Goal: Task Accomplishment & Management: Manage account settings

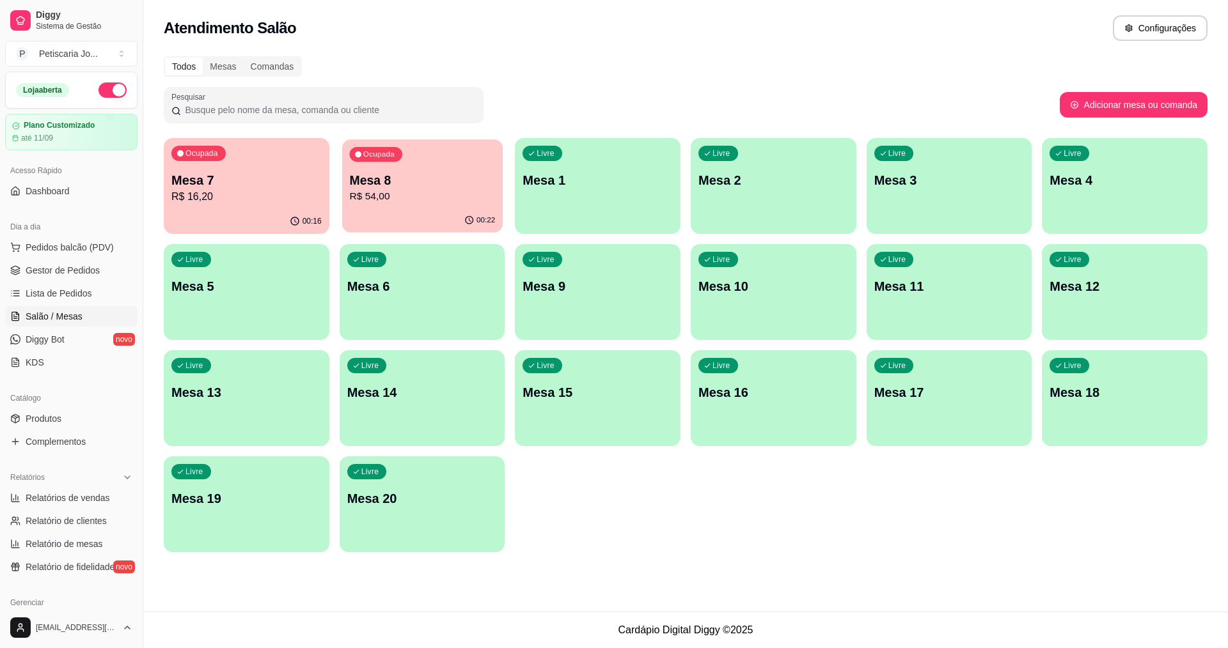
click at [430, 201] on p "R$ 54,00" at bounding box center [422, 196] width 146 height 15
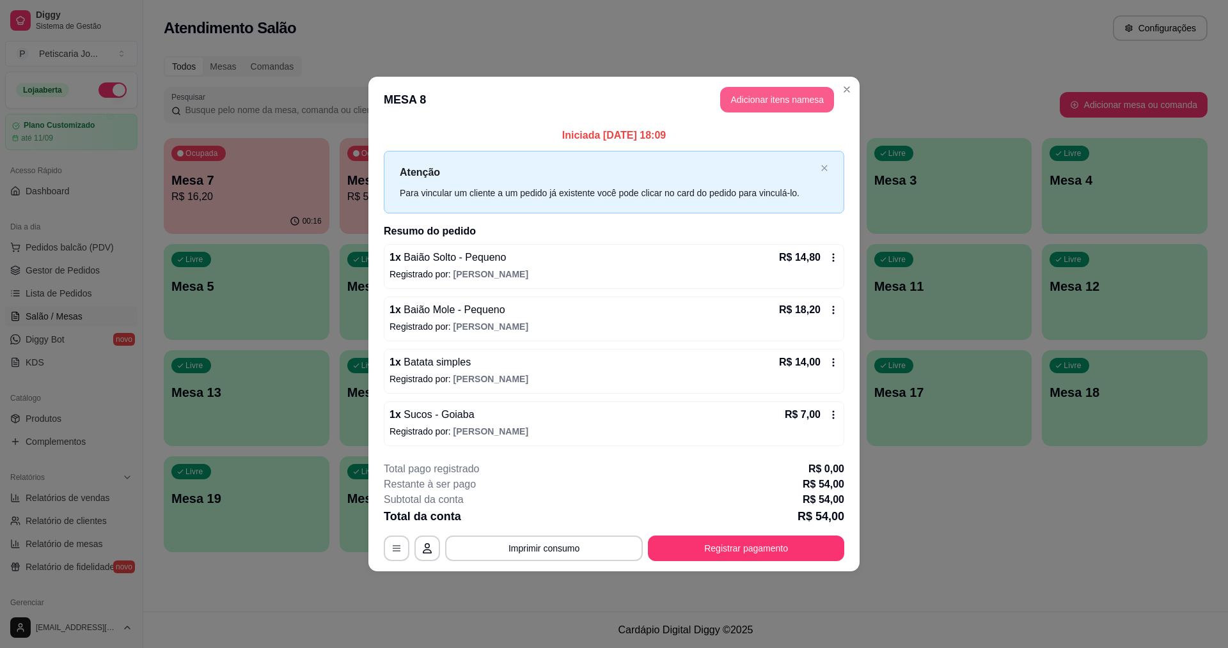
click at [742, 101] on button "Adicionar itens na mesa" at bounding box center [777, 100] width 114 height 26
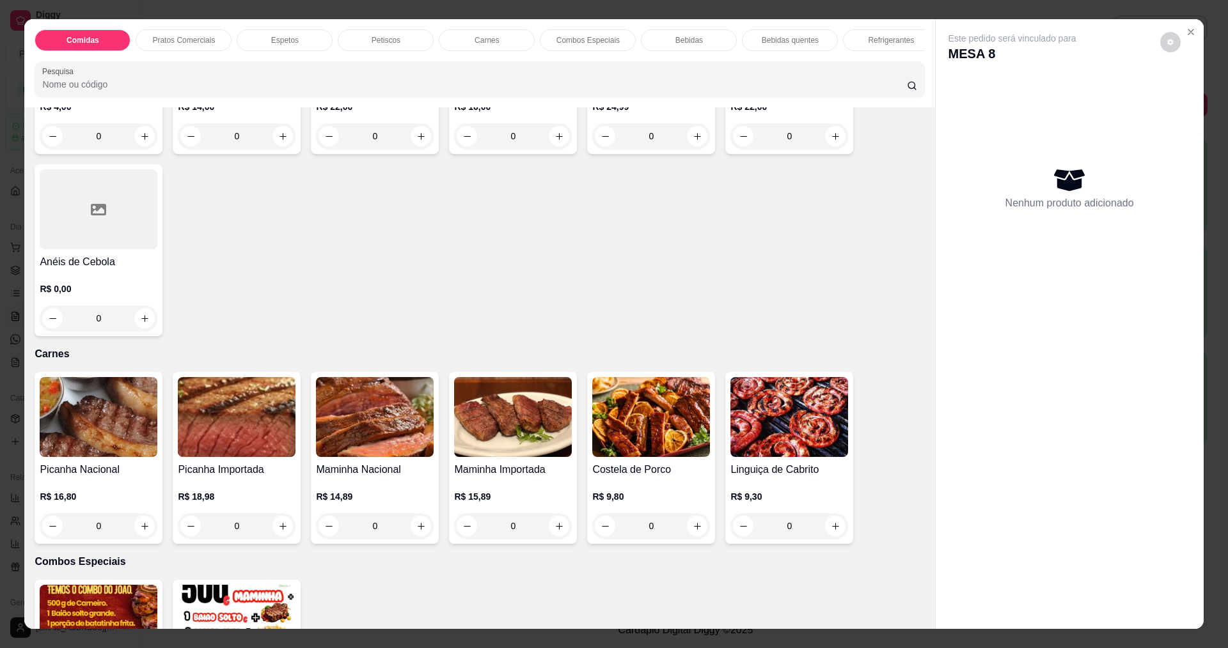
scroll to position [1215, 0]
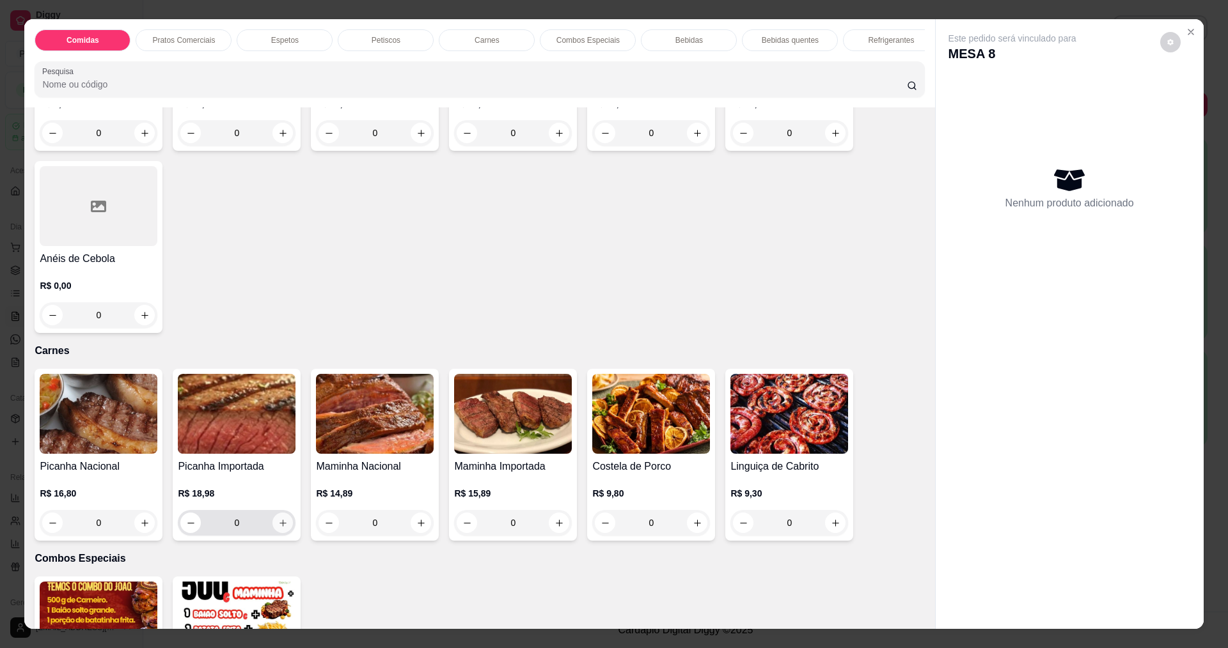
click at [281, 526] on button "increase-product-quantity" at bounding box center [282, 523] width 20 height 20
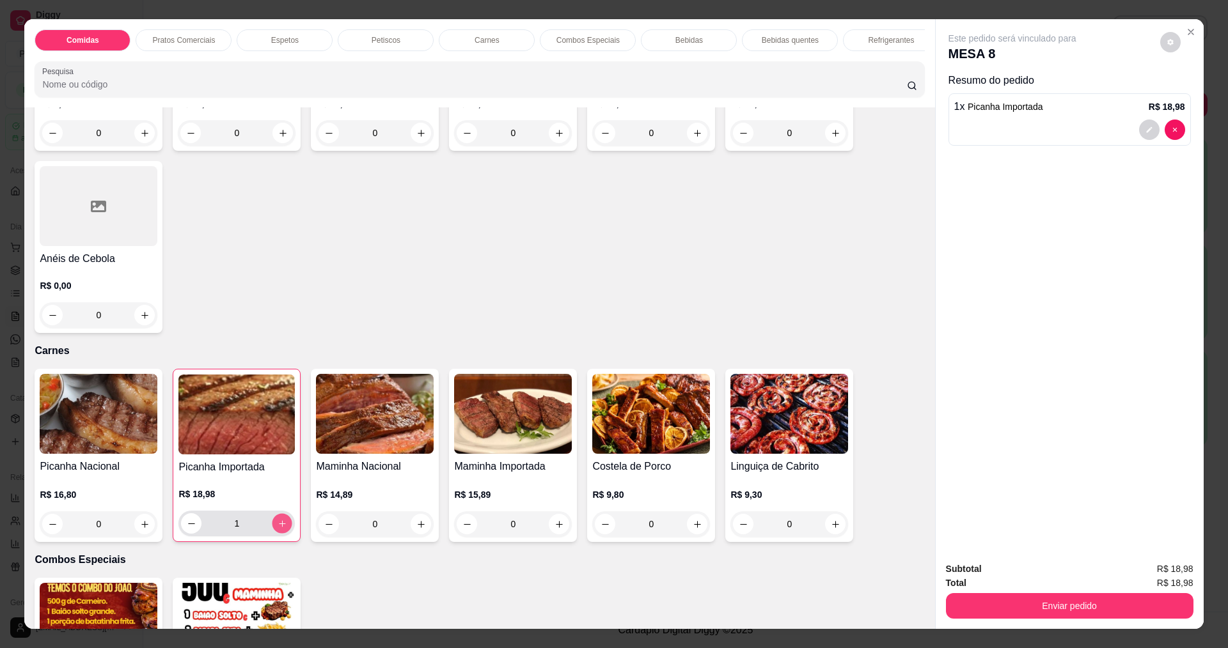
click at [281, 529] on icon "increase-product-quantity" at bounding box center [283, 524] width 10 height 10
type input "2"
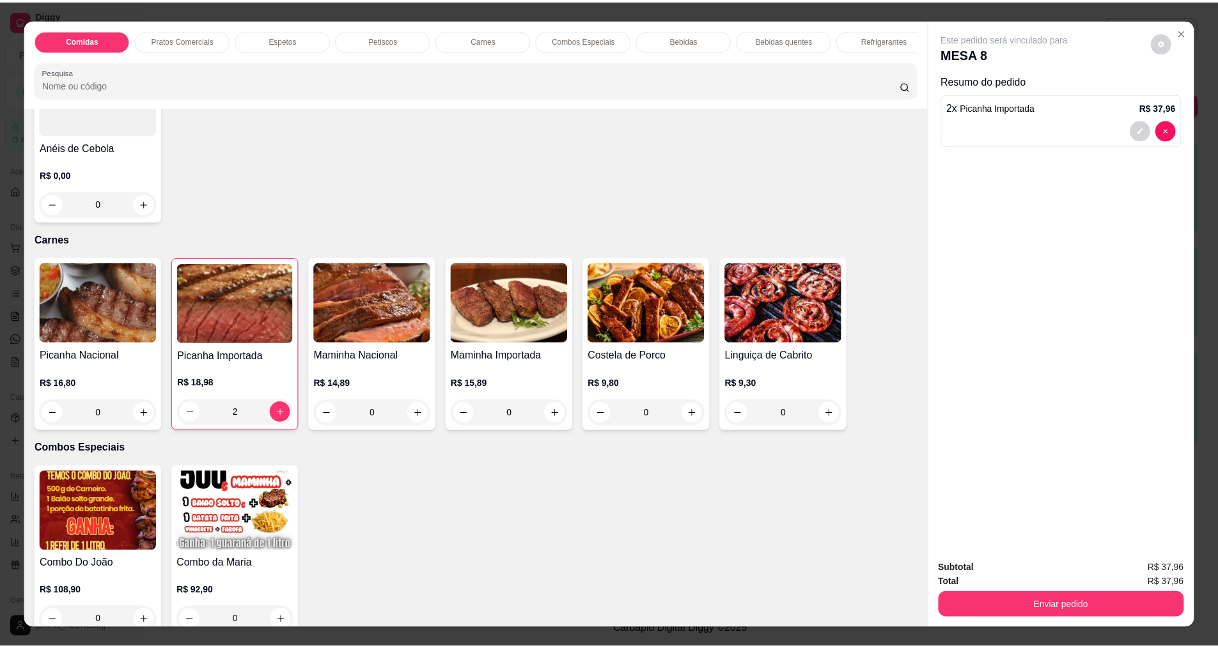
scroll to position [1343, 0]
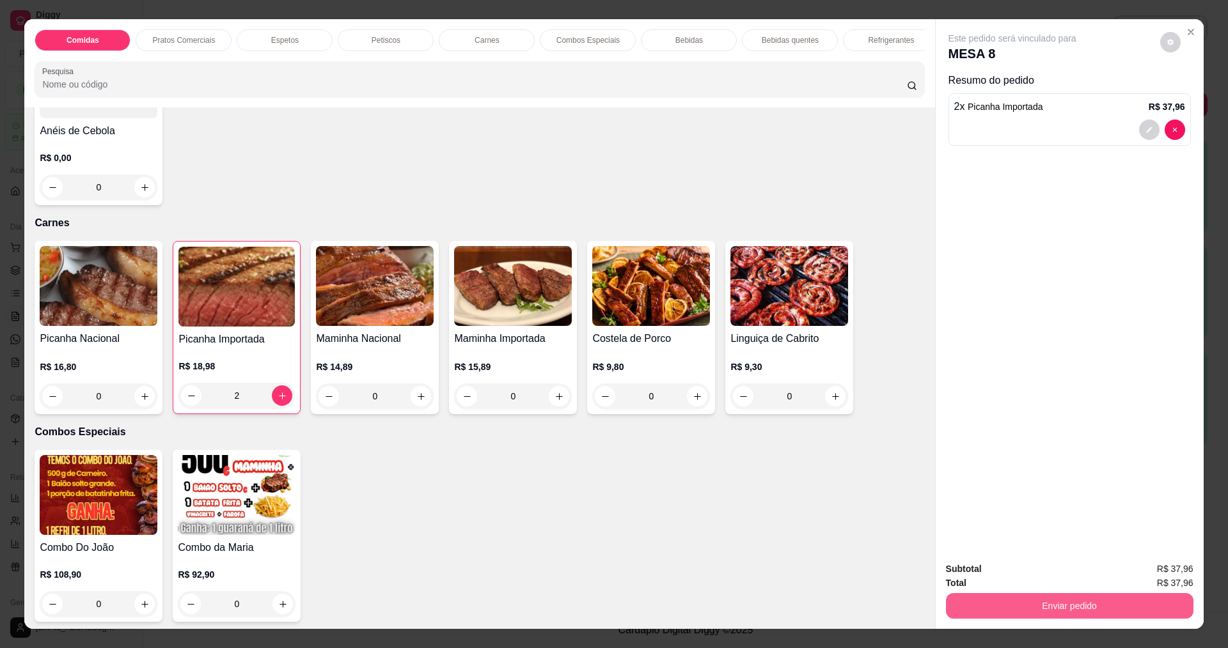
click at [999, 595] on button "Enviar pedido" at bounding box center [1069, 606] width 247 height 26
click at [1026, 575] on button "Não registrar e enviar pedido" at bounding box center [1027, 575] width 133 height 24
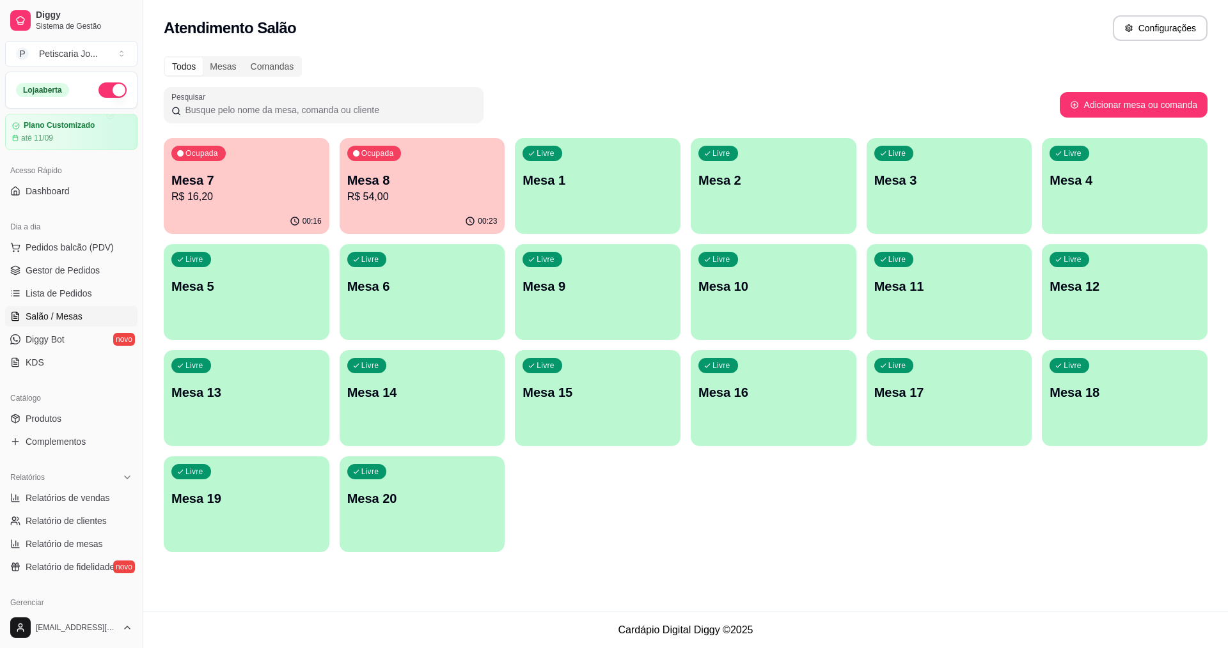
click at [56, 323] on link "Salão / Mesas" at bounding box center [71, 316] width 132 height 20
click at [67, 422] on link "Produtos" at bounding box center [71, 419] width 132 height 20
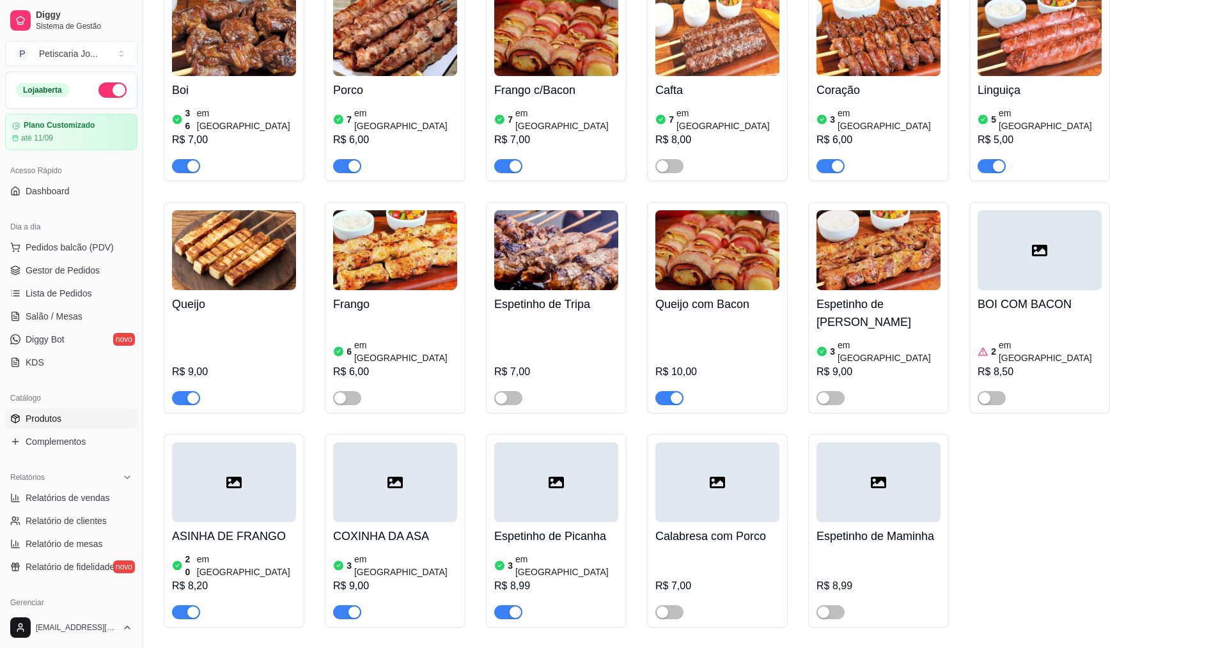
scroll to position [767, 0]
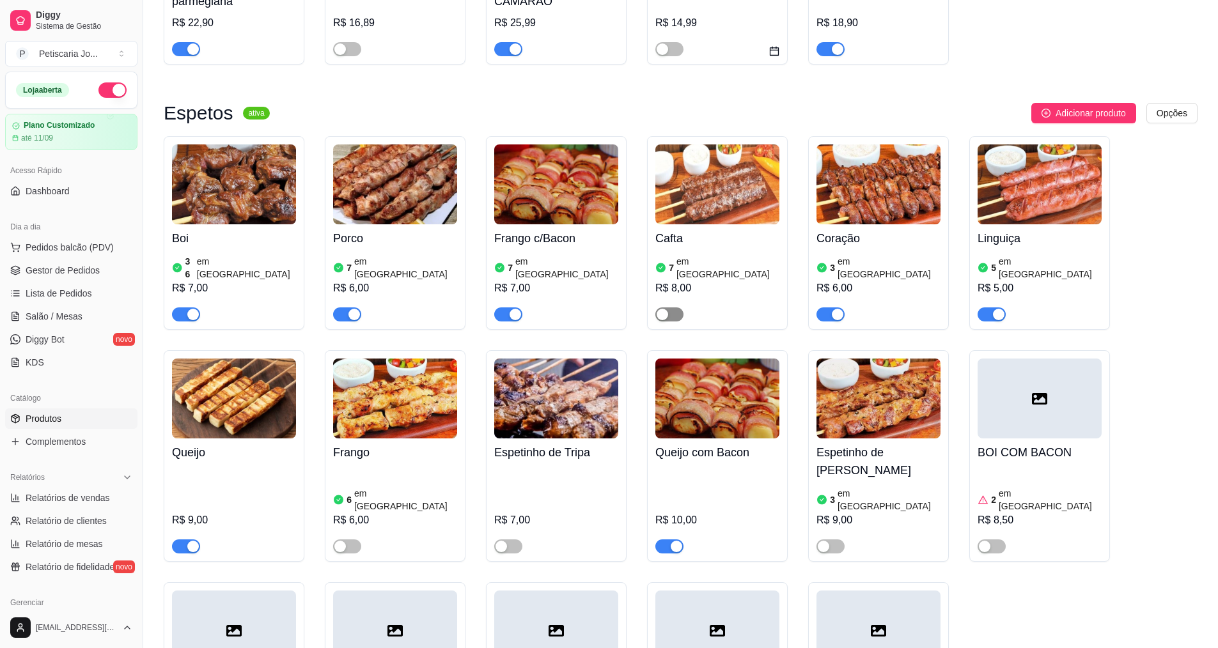
click at [675, 308] on span "button" at bounding box center [670, 315] width 28 height 14
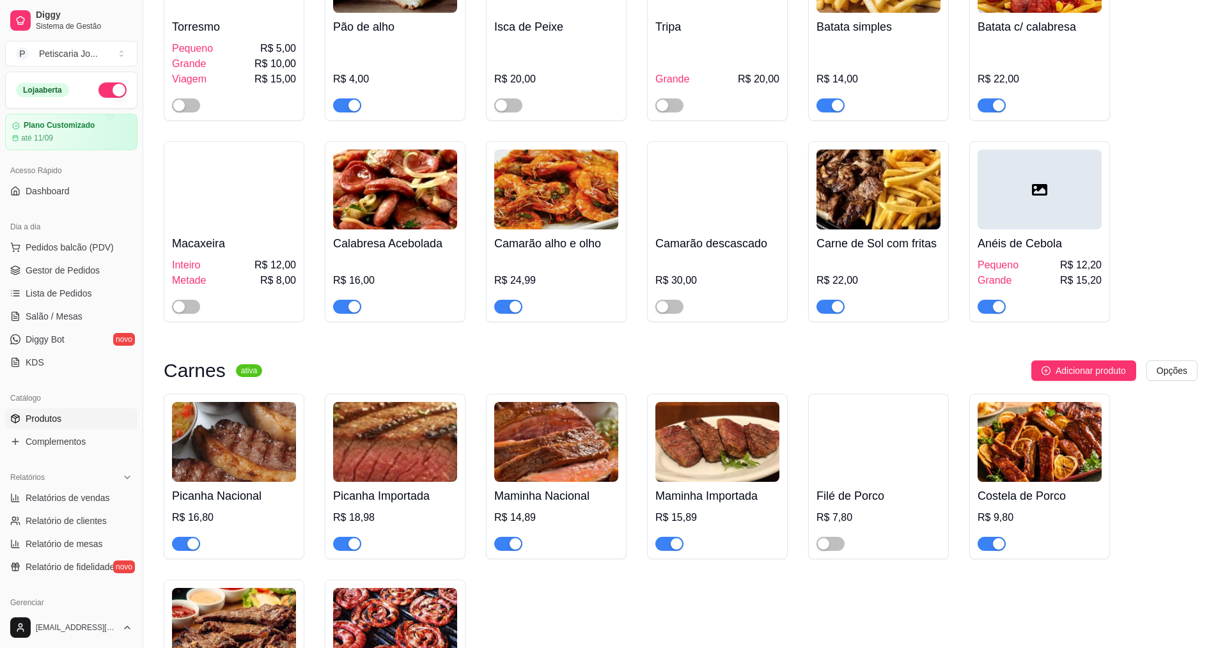
scroll to position [1791, 0]
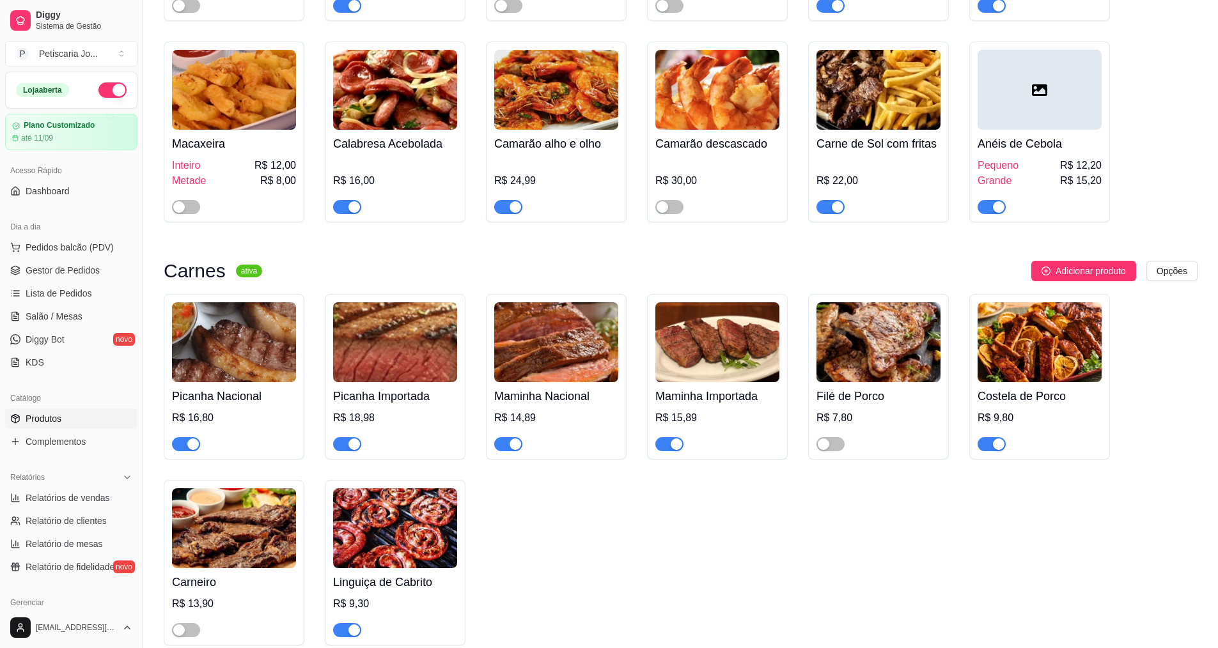
click at [201, 612] on div at bounding box center [234, 625] width 124 height 26
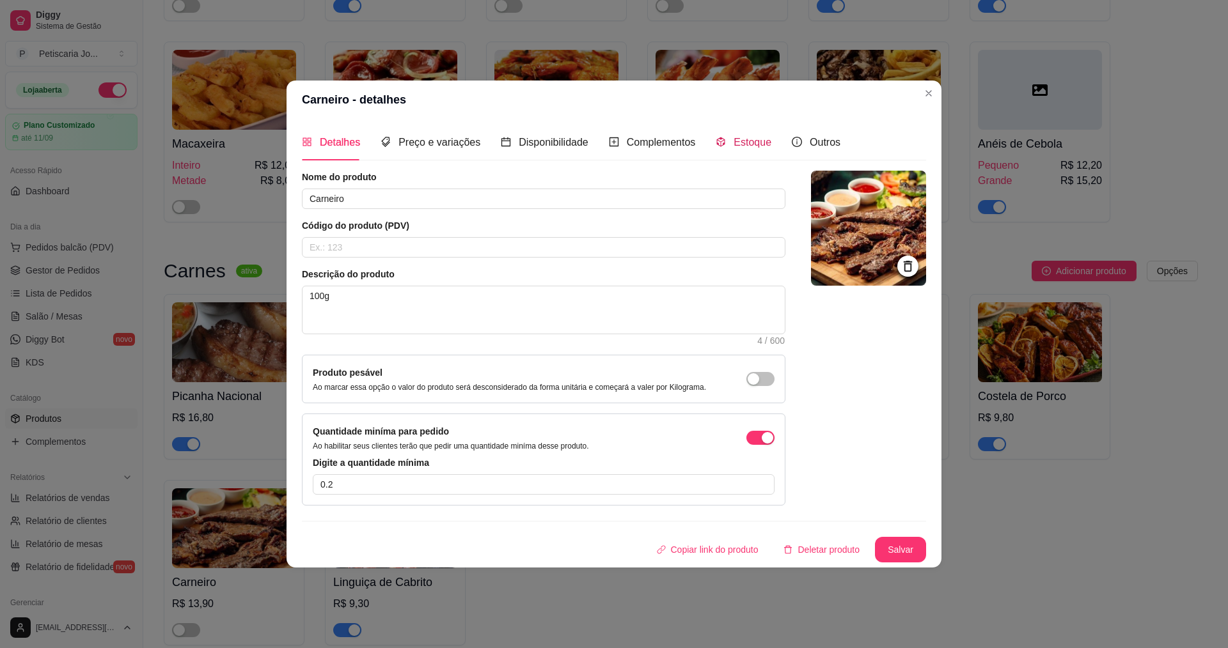
click at [734, 143] on span "Estoque" at bounding box center [753, 142] width 38 height 11
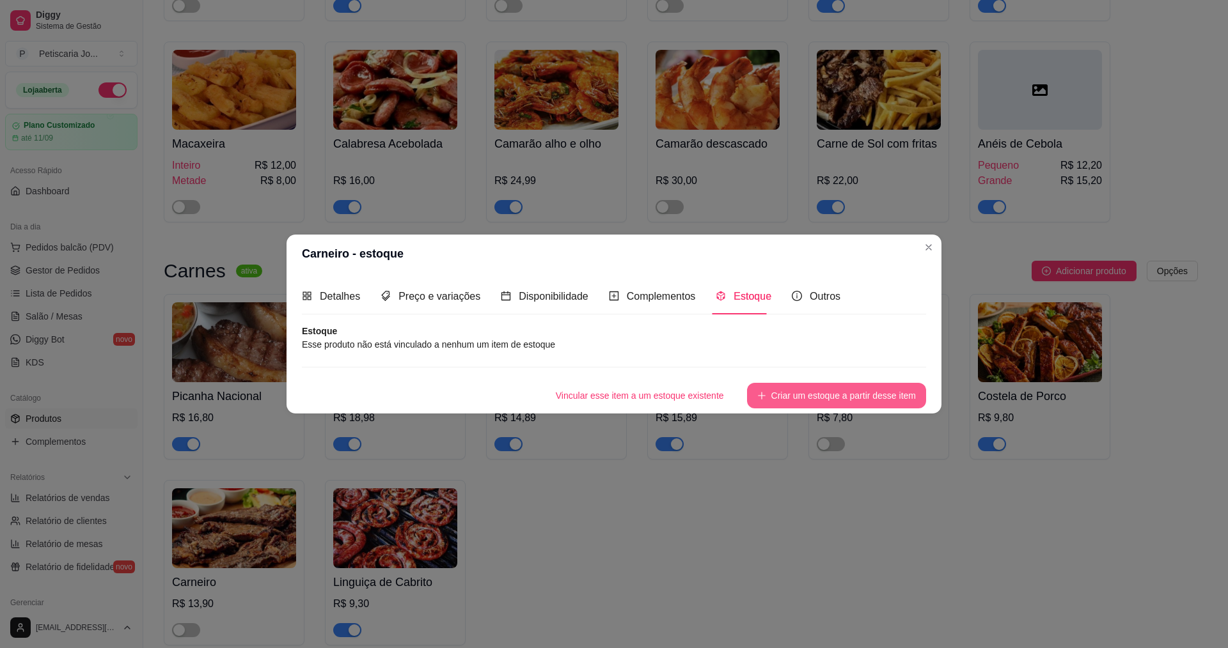
click at [820, 398] on button "Criar um estoque a partir desse item" at bounding box center [836, 396] width 179 height 26
click at [311, 308] on div "Detalhes" at bounding box center [331, 296] width 58 height 36
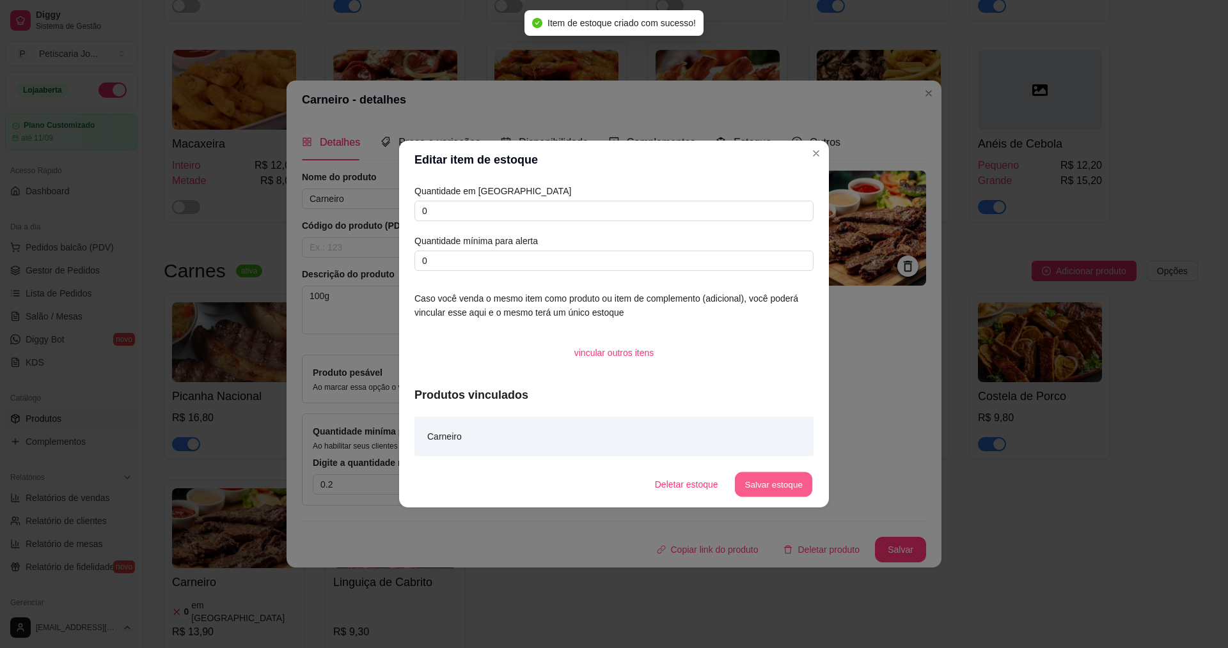
click at [784, 476] on button "Salvar estoque" at bounding box center [773, 485] width 78 height 25
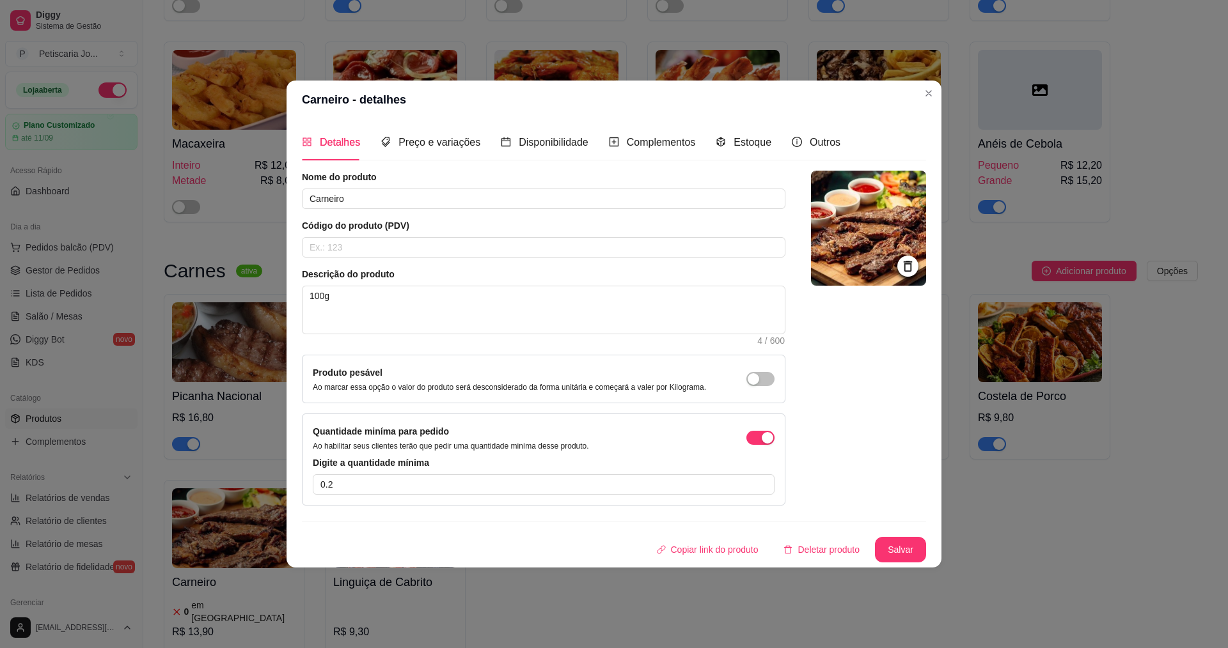
click at [929, 546] on div "Detalhes Preço e variações Disponibilidade Complementos Estoque Outros Nome do …" at bounding box center [614, 343] width 655 height 449
click at [917, 543] on button "Salvar" at bounding box center [900, 550] width 51 height 26
click at [411, 137] on span "Preço e variações" at bounding box center [439, 142] width 82 height 11
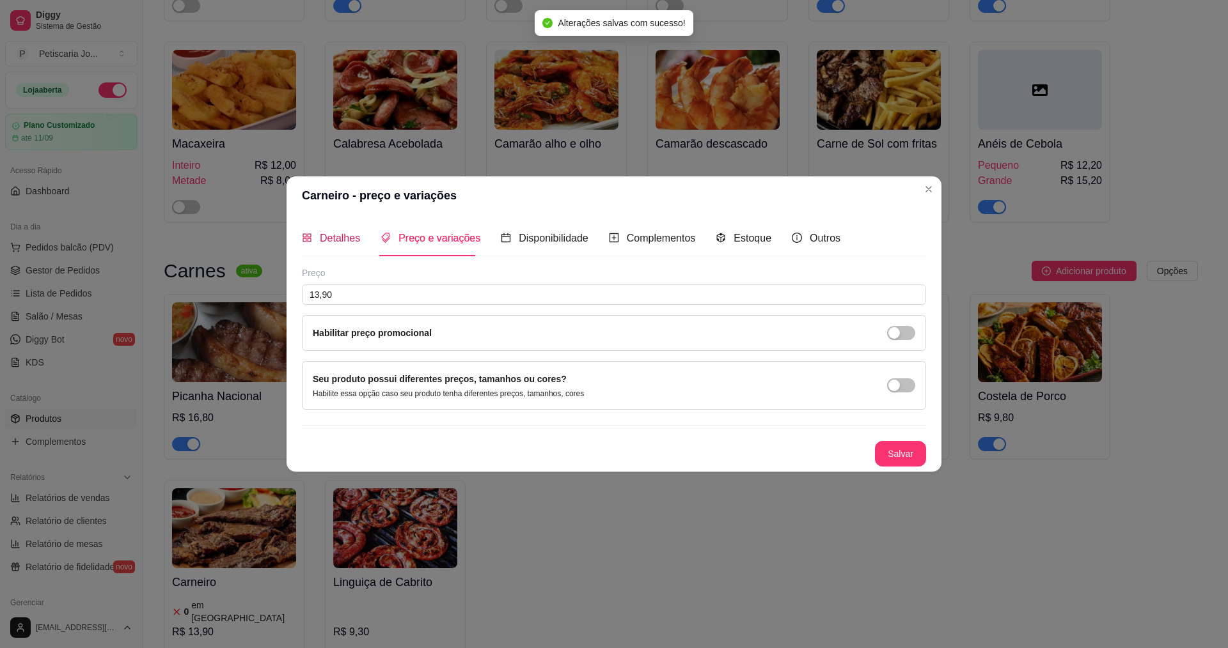
click at [335, 246] on div "Detalhes" at bounding box center [331, 238] width 58 height 16
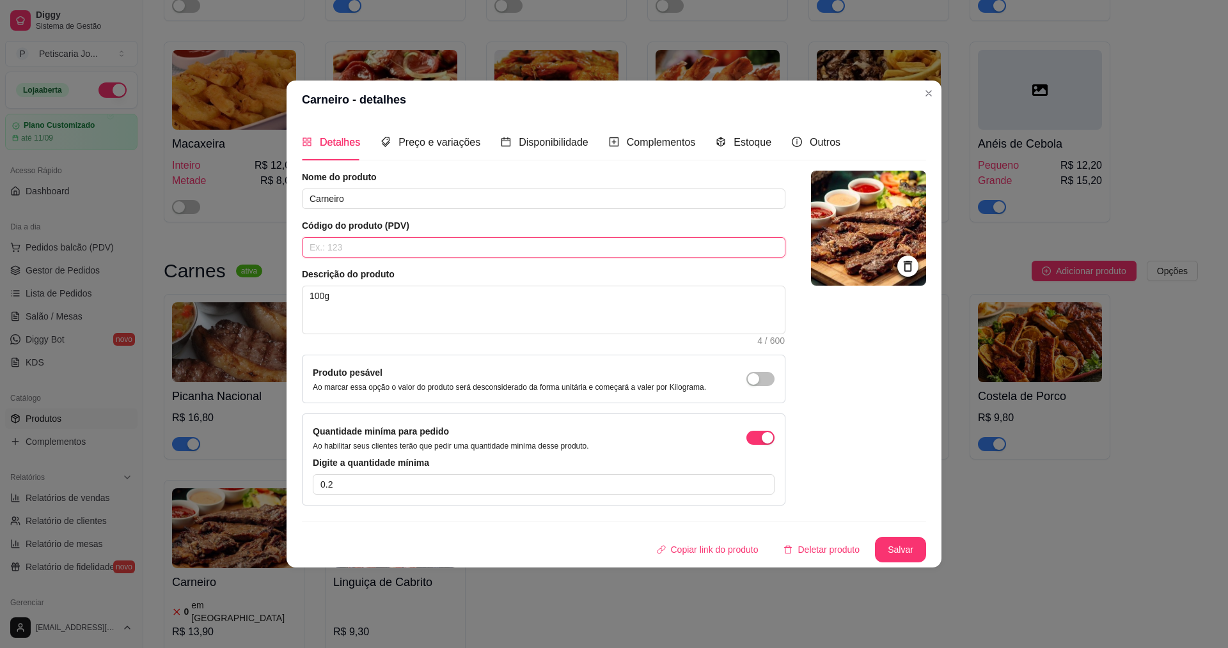
click at [376, 248] on input "text" at bounding box center [543, 247] width 483 height 20
click at [453, 132] on div "Preço e variações" at bounding box center [431, 142] width 100 height 36
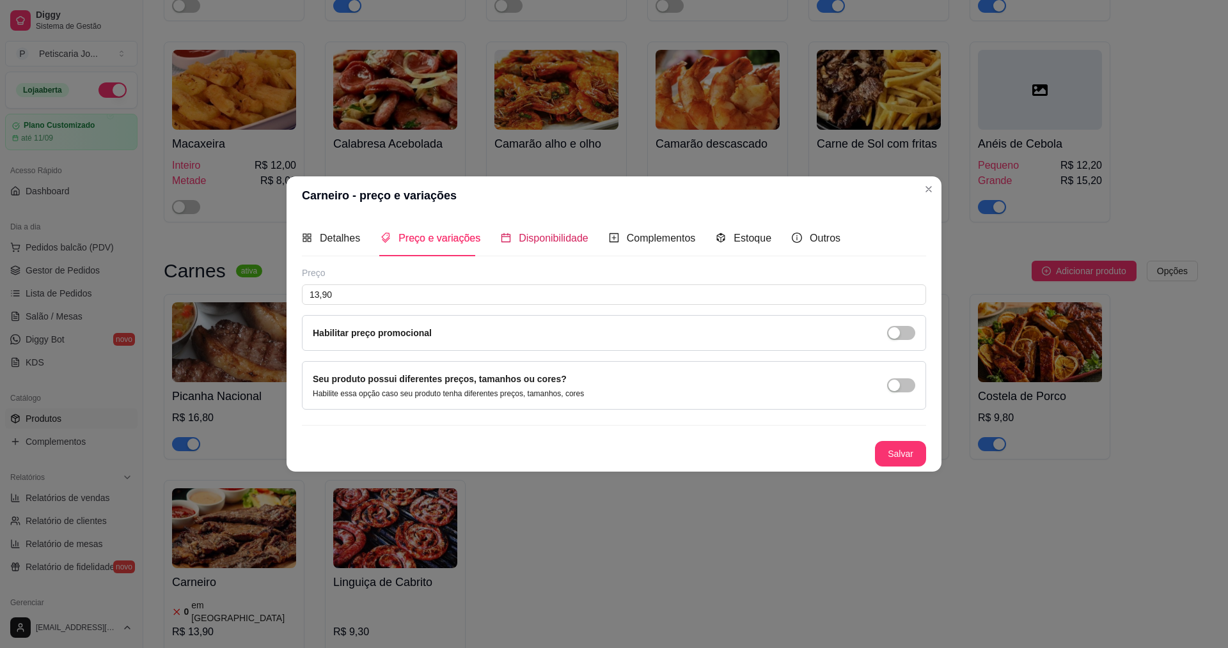
click at [533, 233] on span "Disponibilidade" at bounding box center [554, 238] width 70 height 11
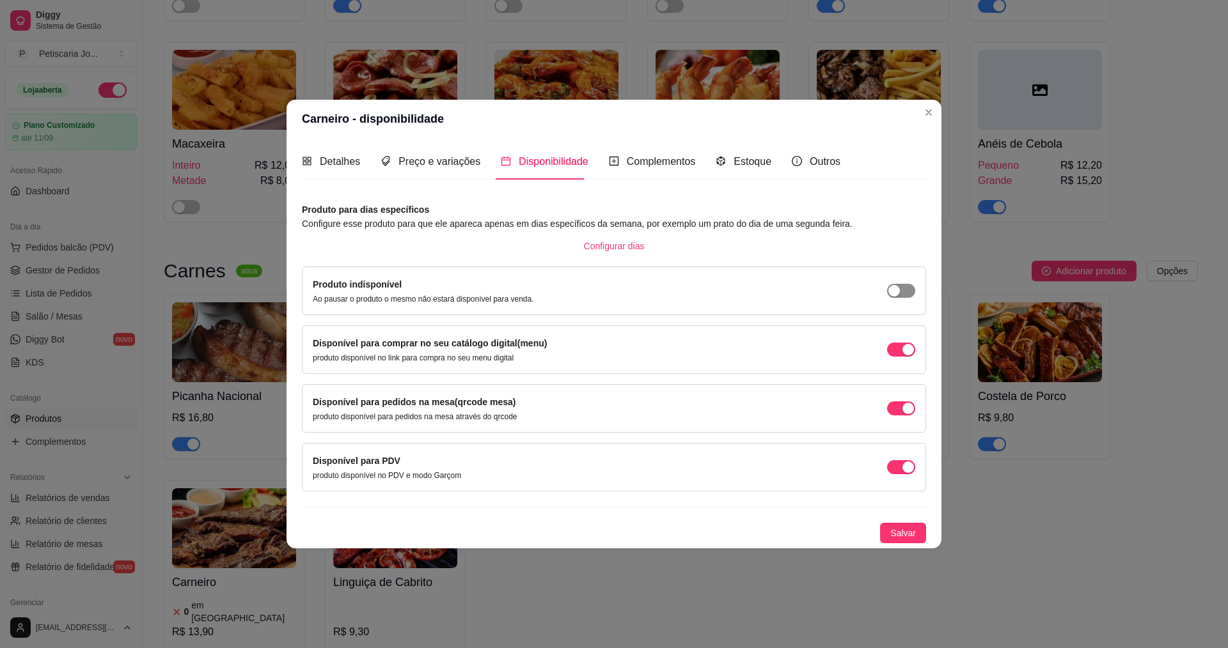
click at [902, 297] on span "button" at bounding box center [901, 291] width 28 height 14
click at [898, 532] on span "Salvar" at bounding box center [903, 533] width 26 height 14
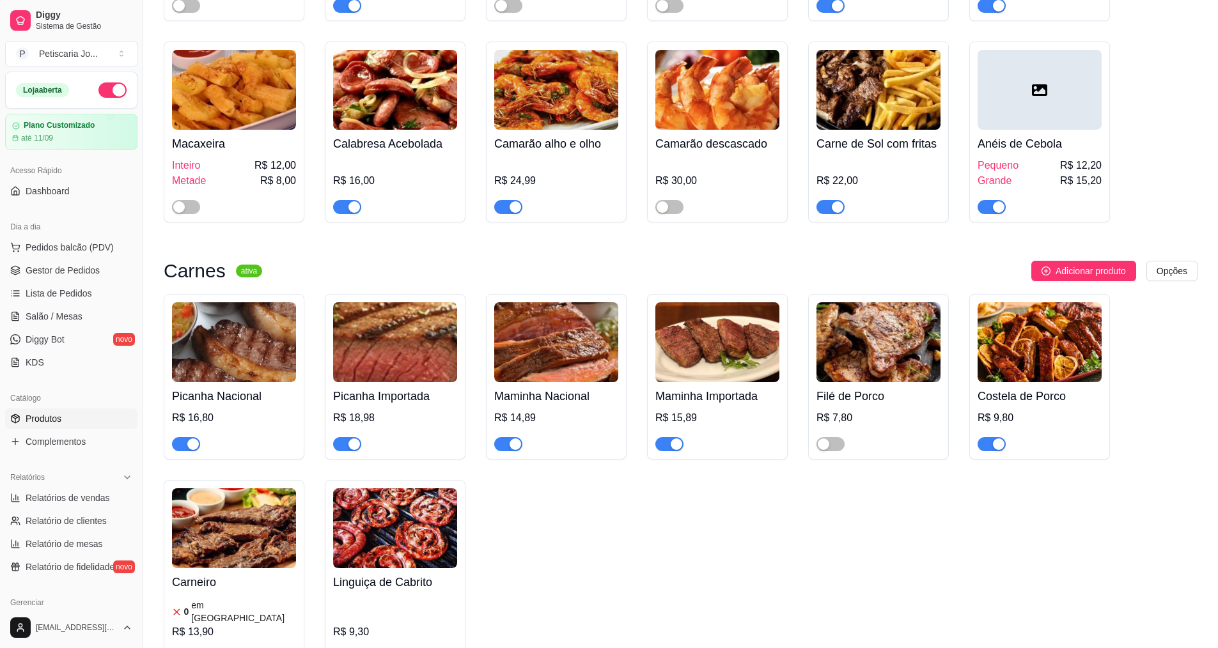
click at [49, 305] on ul "Pedidos balcão (PDV) Gestor de Pedidos Lista de Pedidos Salão / Mesas Diggy Bot…" at bounding box center [71, 305] width 132 height 136
click at [50, 310] on span "Salão / Mesas" at bounding box center [54, 316] width 57 height 13
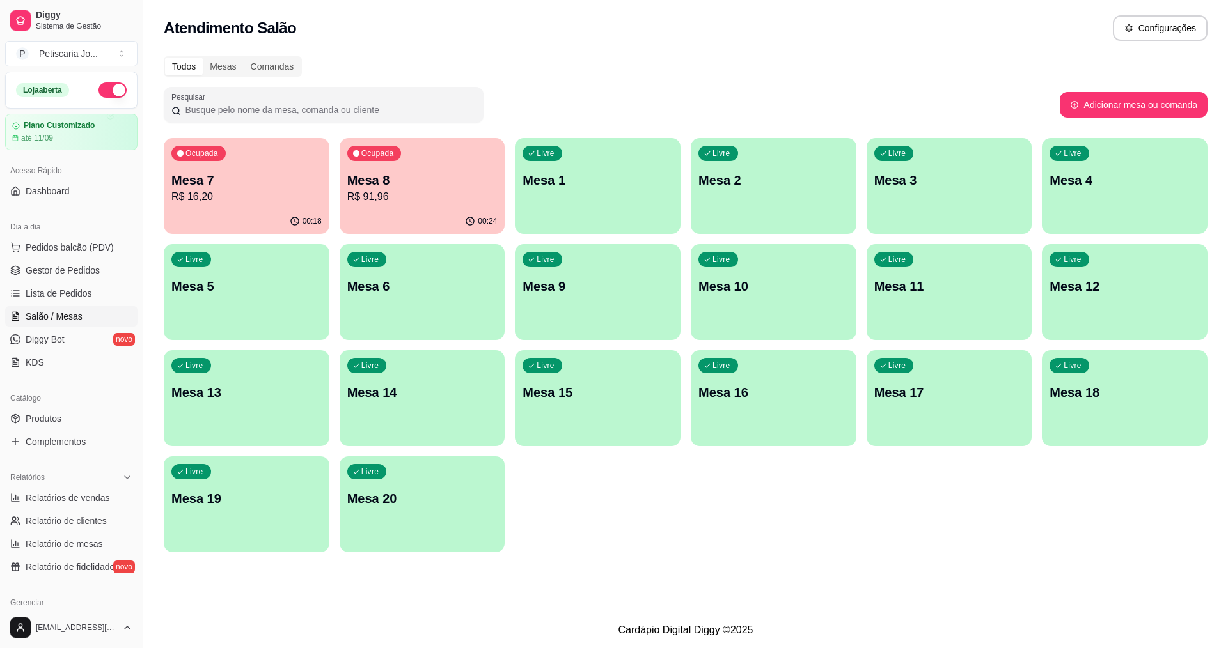
click at [382, 202] on p "R$ 91,96" at bounding box center [422, 196] width 150 height 15
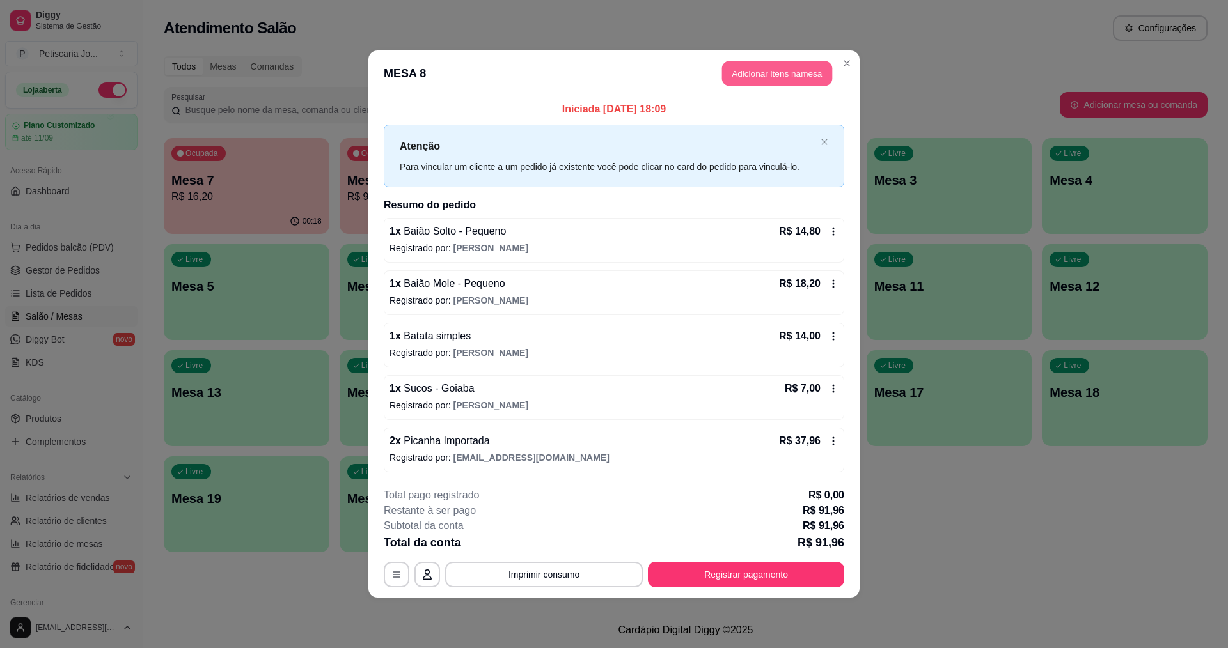
click at [792, 79] on button "Adicionar itens na mesa" at bounding box center [777, 73] width 110 height 25
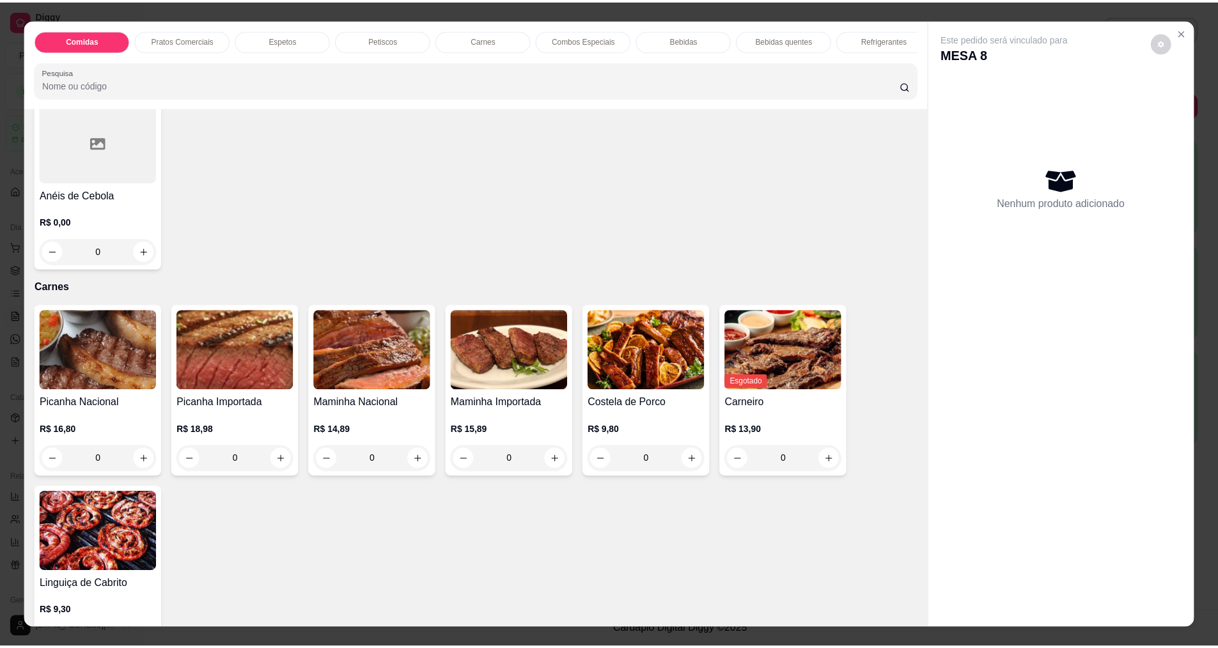
scroll to position [1343, 0]
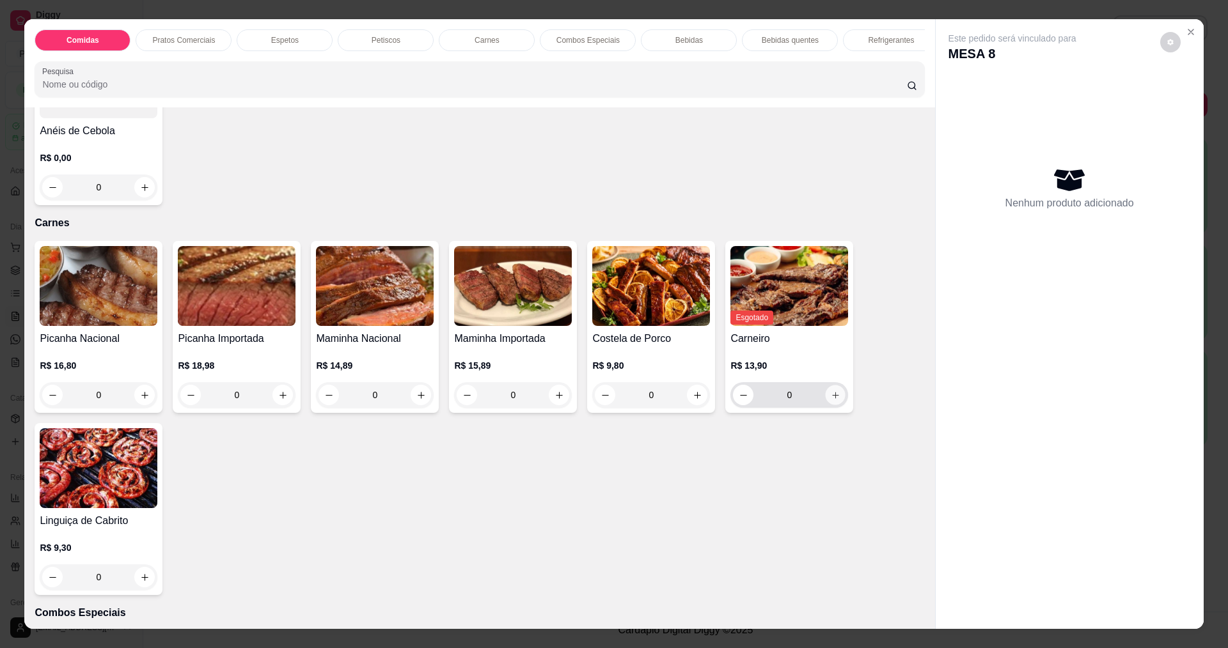
click at [832, 398] on icon "increase-product-quantity" at bounding box center [835, 395] width 6 height 6
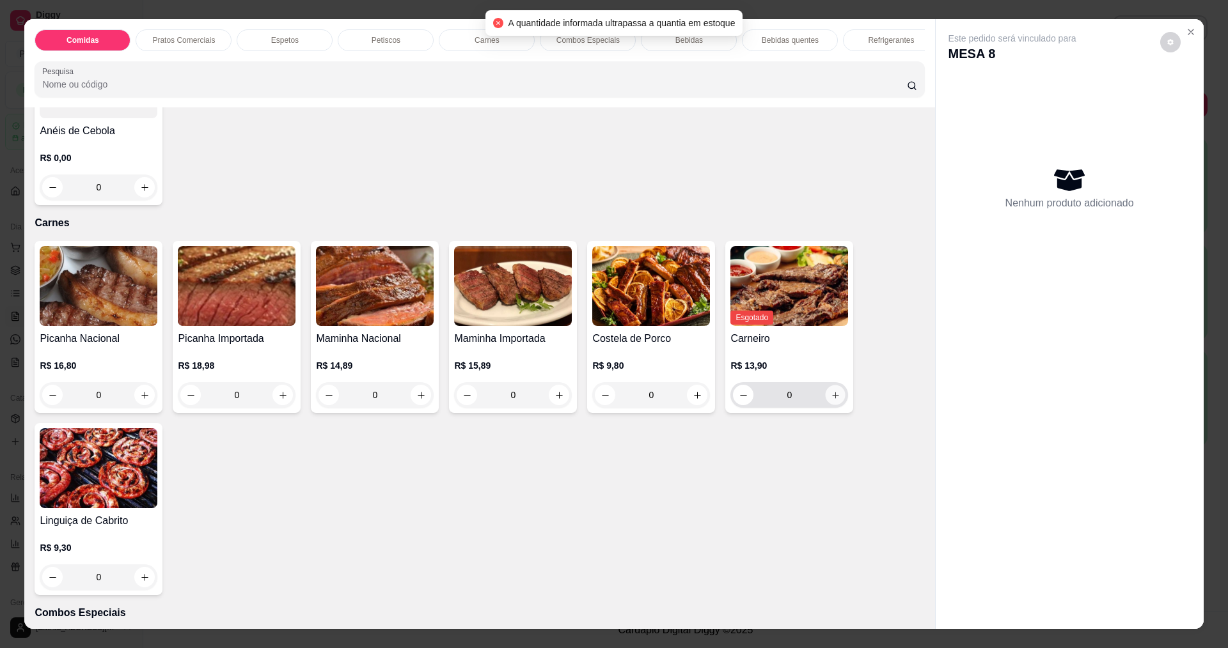
click at [832, 398] on icon "increase-product-quantity" at bounding box center [835, 395] width 6 height 6
click at [772, 318] on img at bounding box center [789, 286] width 118 height 80
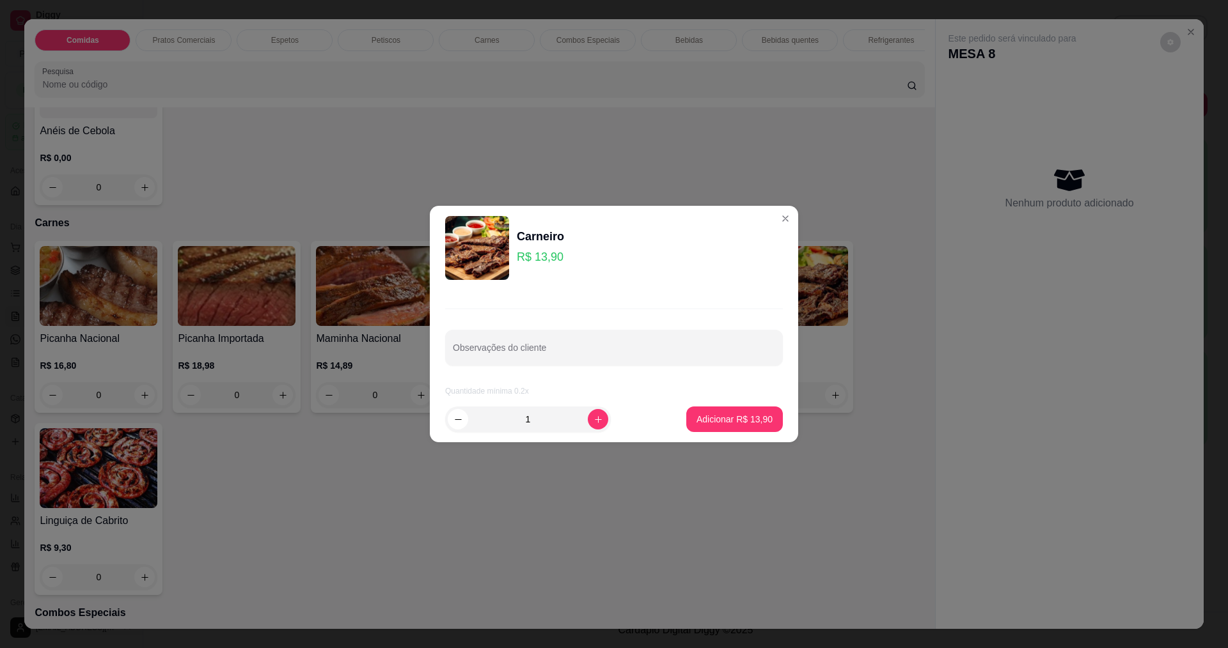
click at [557, 237] on div "Carneiro" at bounding box center [540, 237] width 47 height 18
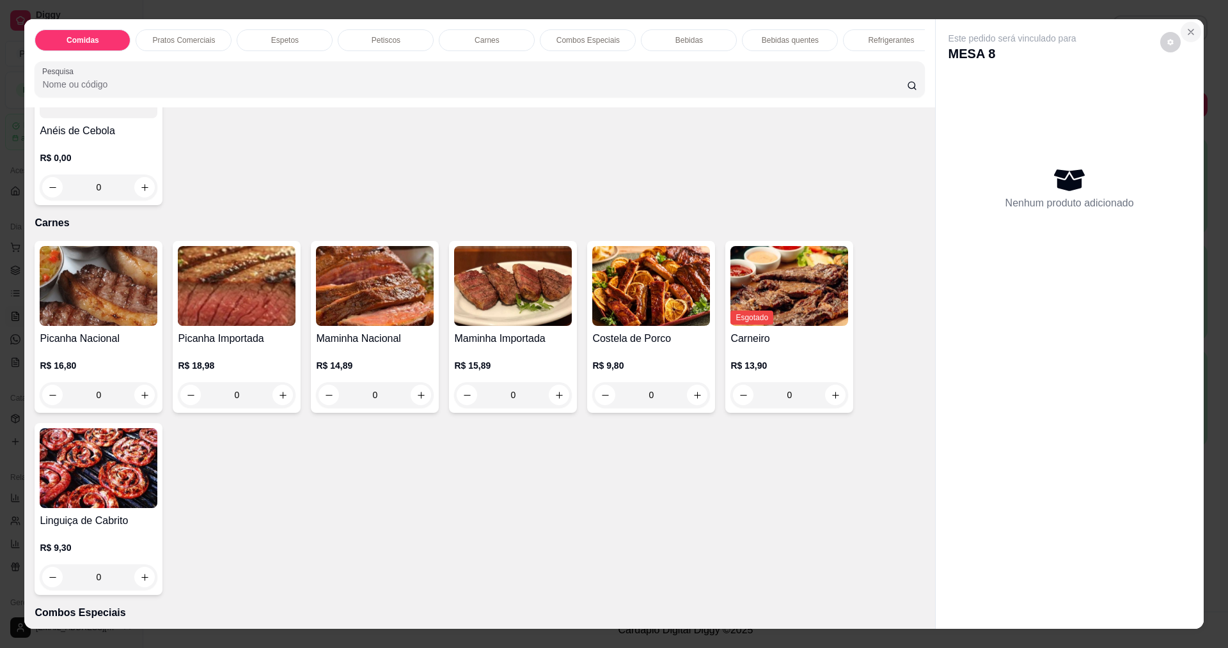
click at [1187, 27] on icon "Close" at bounding box center [1191, 32] width 10 height 10
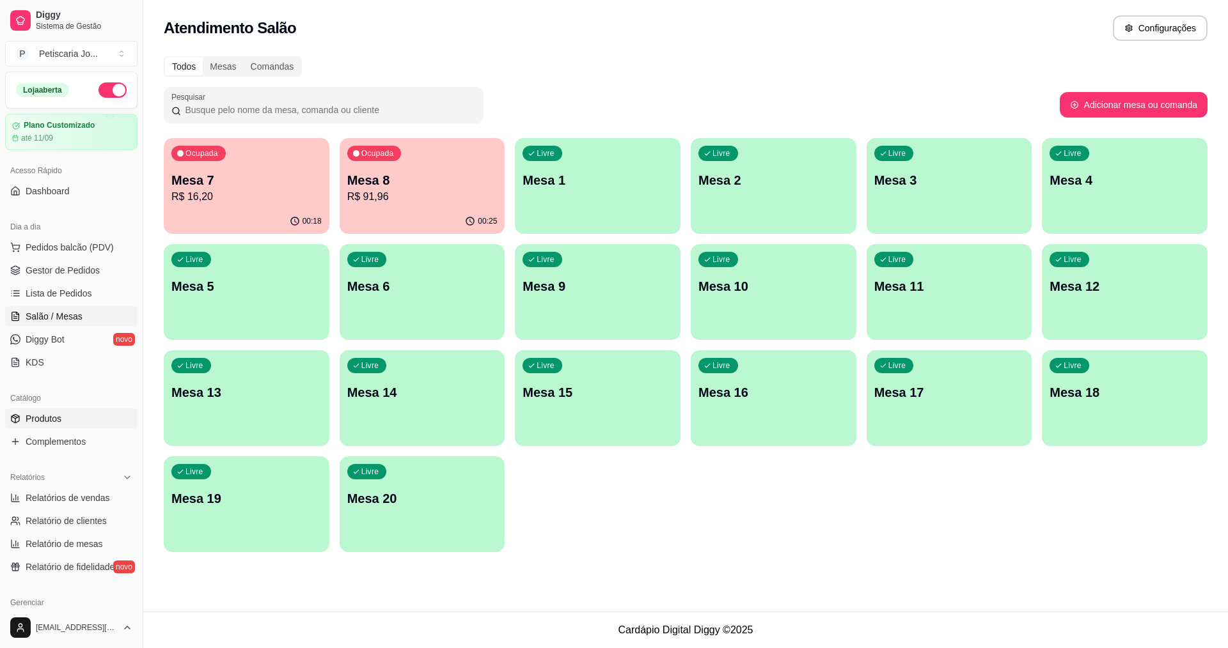
click at [45, 418] on span "Produtos" at bounding box center [44, 418] width 36 height 13
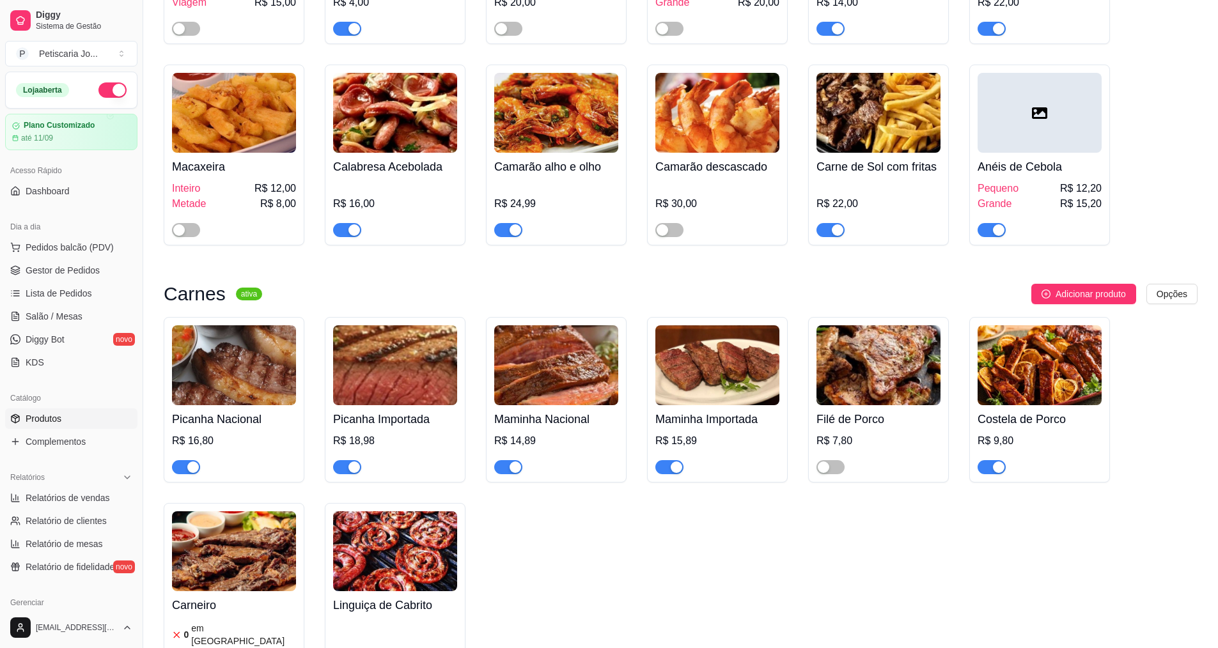
scroll to position [1791, 0]
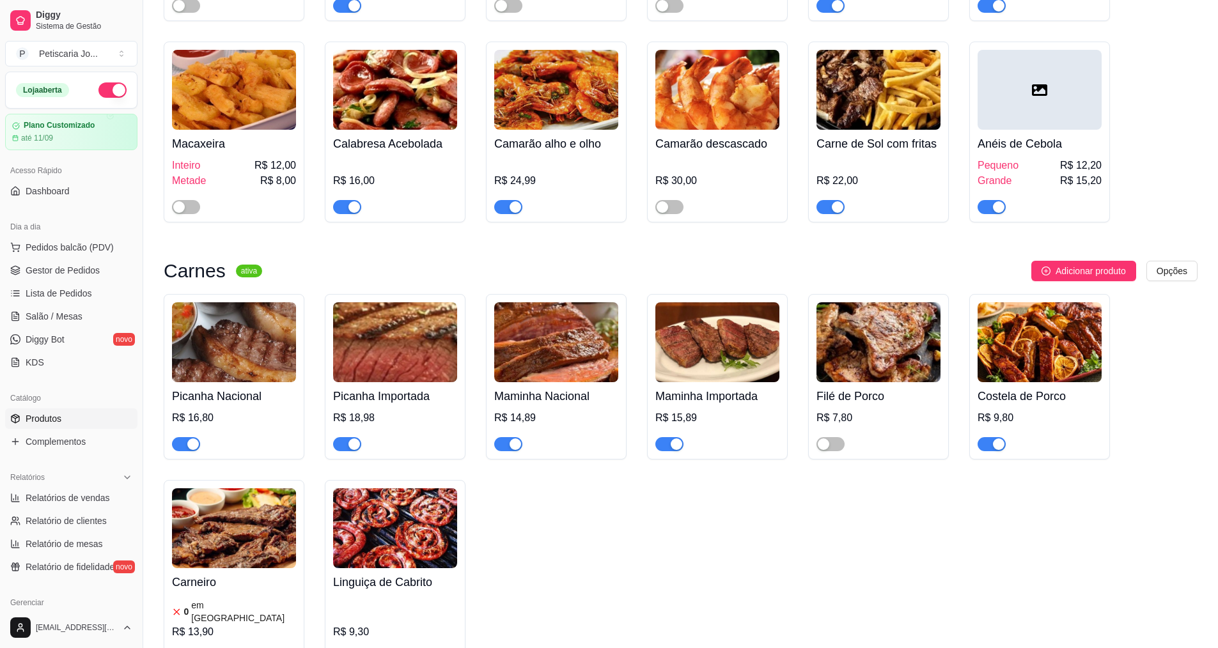
click at [269, 489] on img at bounding box center [234, 529] width 124 height 80
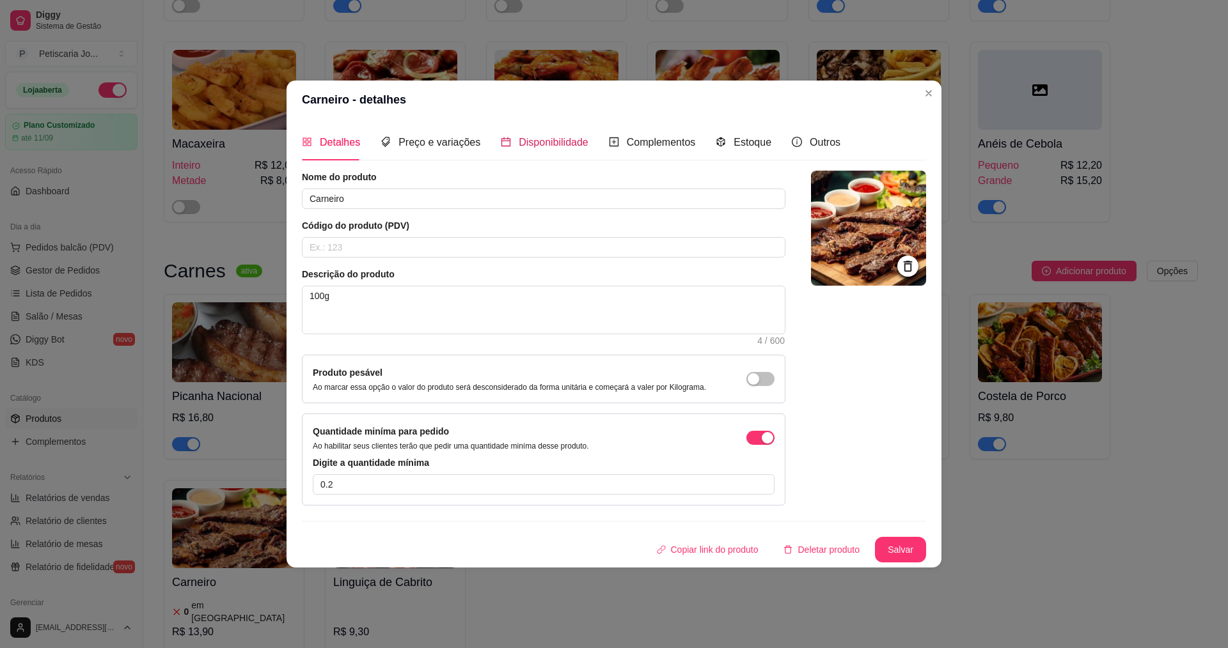
click at [550, 137] on span "Disponibilidade" at bounding box center [554, 142] width 70 height 11
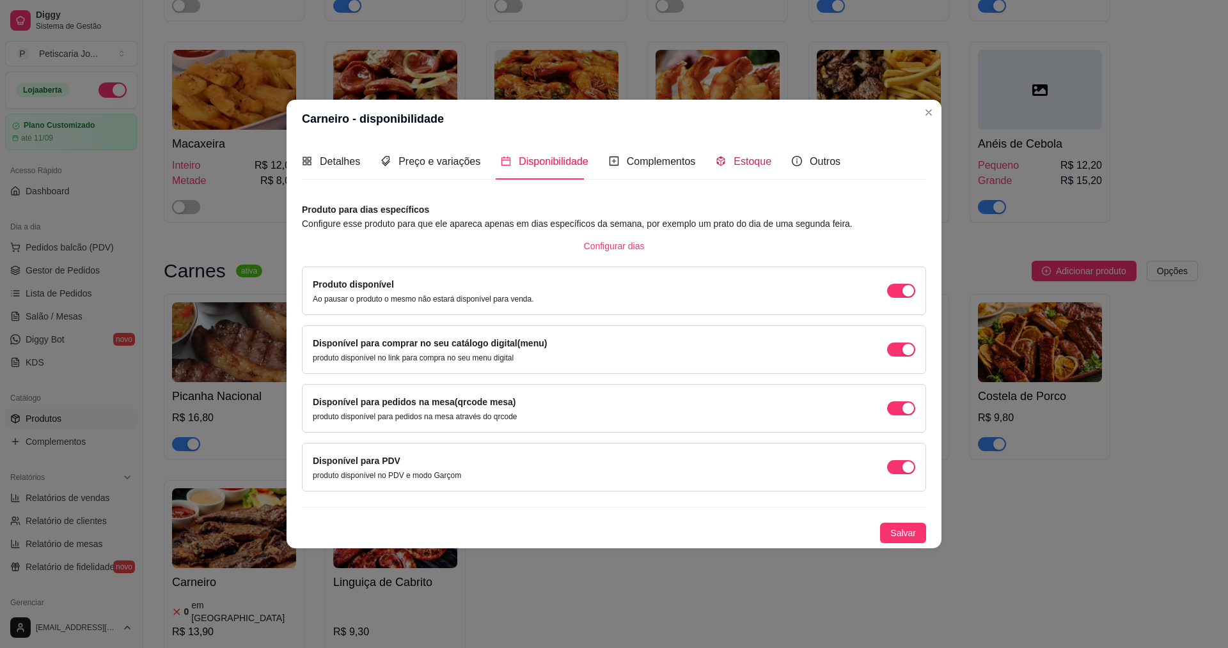
click at [753, 162] on span "Estoque" at bounding box center [753, 161] width 38 height 11
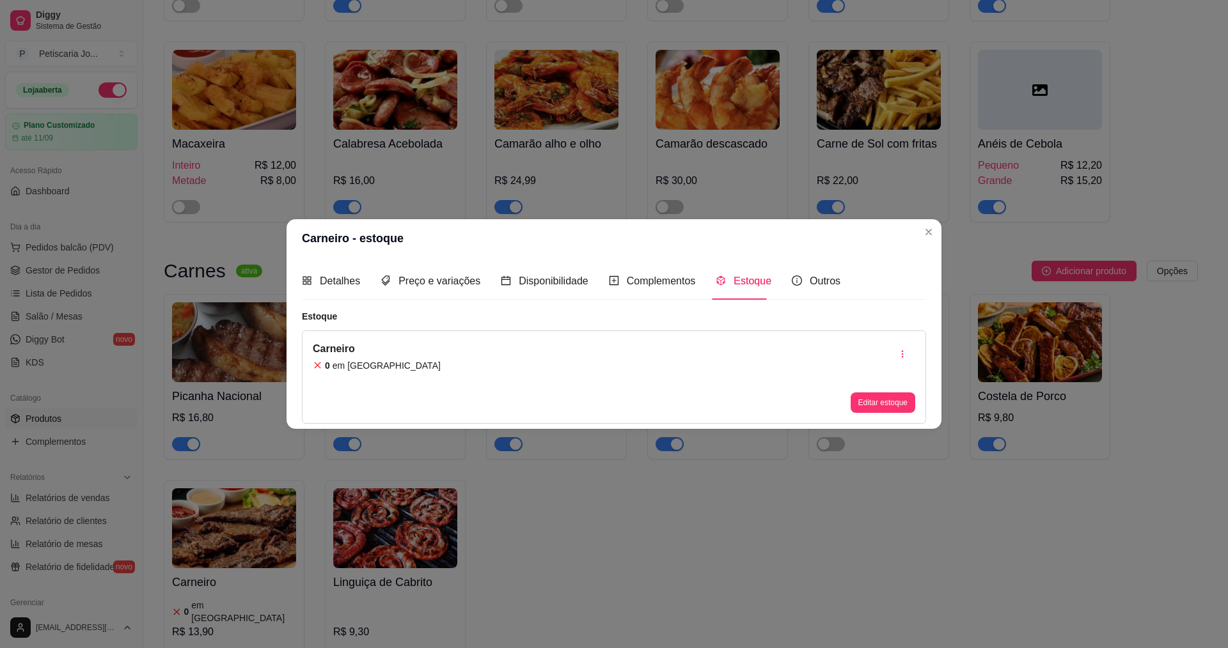
click at [409, 356] on div "Carneiro 0 em estoque Editar estoque" at bounding box center [614, 377] width 624 height 93
click at [409, 357] on div "Carneiro 0 em estoque Editar estoque" at bounding box center [614, 377] width 624 height 93
click at [881, 405] on button "Editar estoque" at bounding box center [882, 403] width 63 height 20
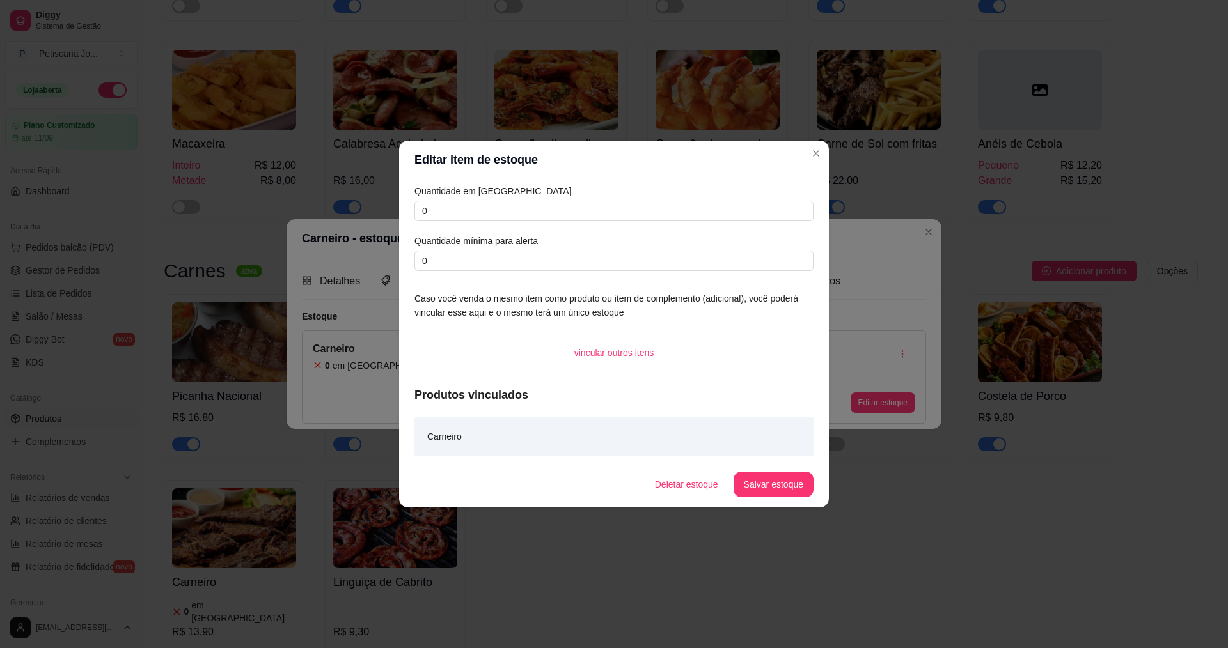
click at [606, 411] on div "Produtos vinculados Carneiro" at bounding box center [613, 421] width 399 height 70
click at [587, 418] on div "Carneiro" at bounding box center [613, 437] width 399 height 40
click at [527, 257] on input "0" at bounding box center [613, 261] width 399 height 20
click at [425, 203] on input "0" at bounding box center [613, 211] width 399 height 20
type input "6"
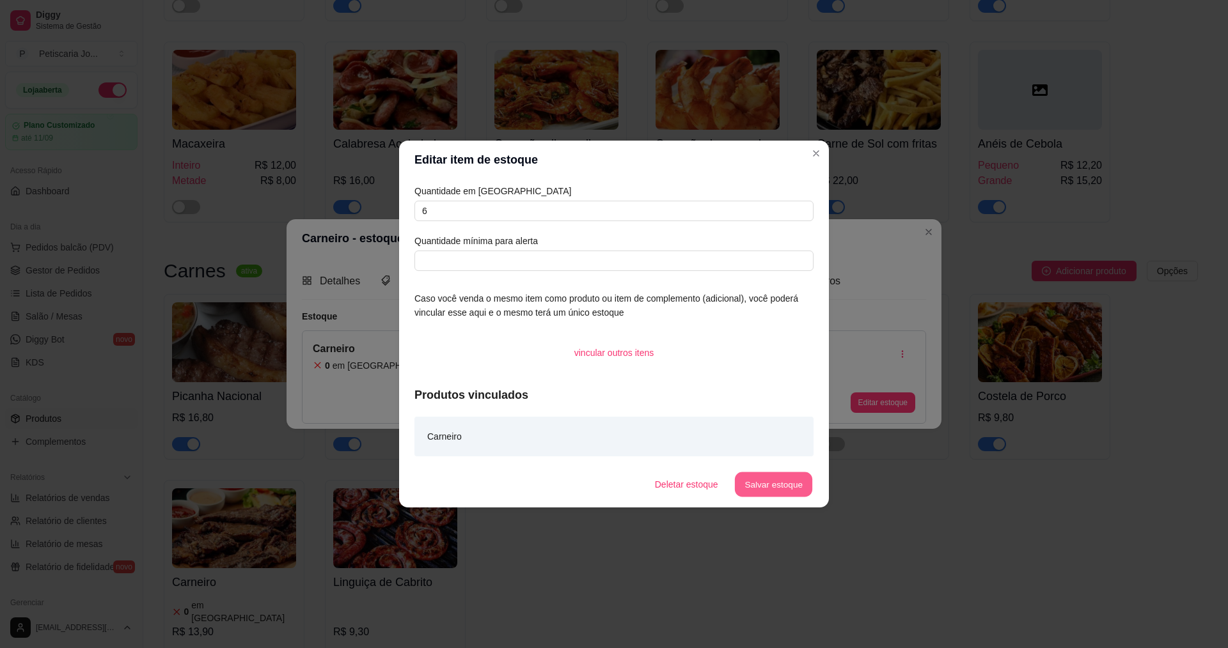
click at [744, 491] on button "Salvar estoque" at bounding box center [773, 485] width 78 height 25
click at [790, 481] on button "Salvar estoque" at bounding box center [773, 485] width 78 height 25
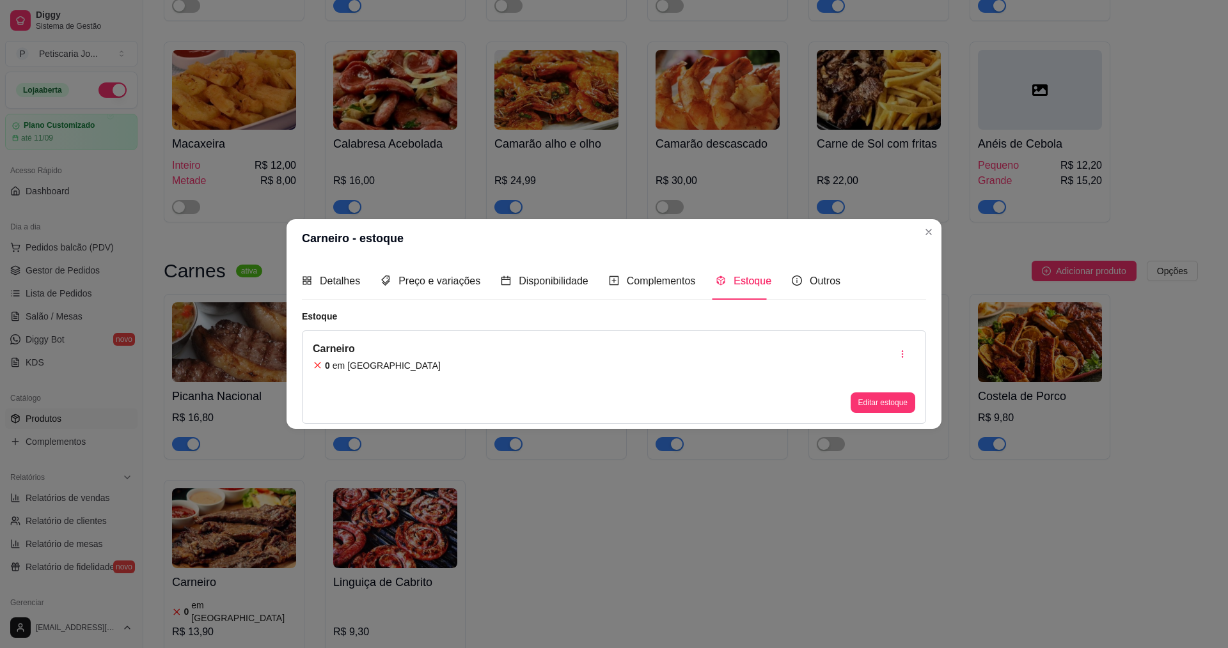
click at [773, 290] on div "Detalhes Preço e variações Disponibilidade Complementos Estoque Outros" at bounding box center [571, 281] width 538 height 36
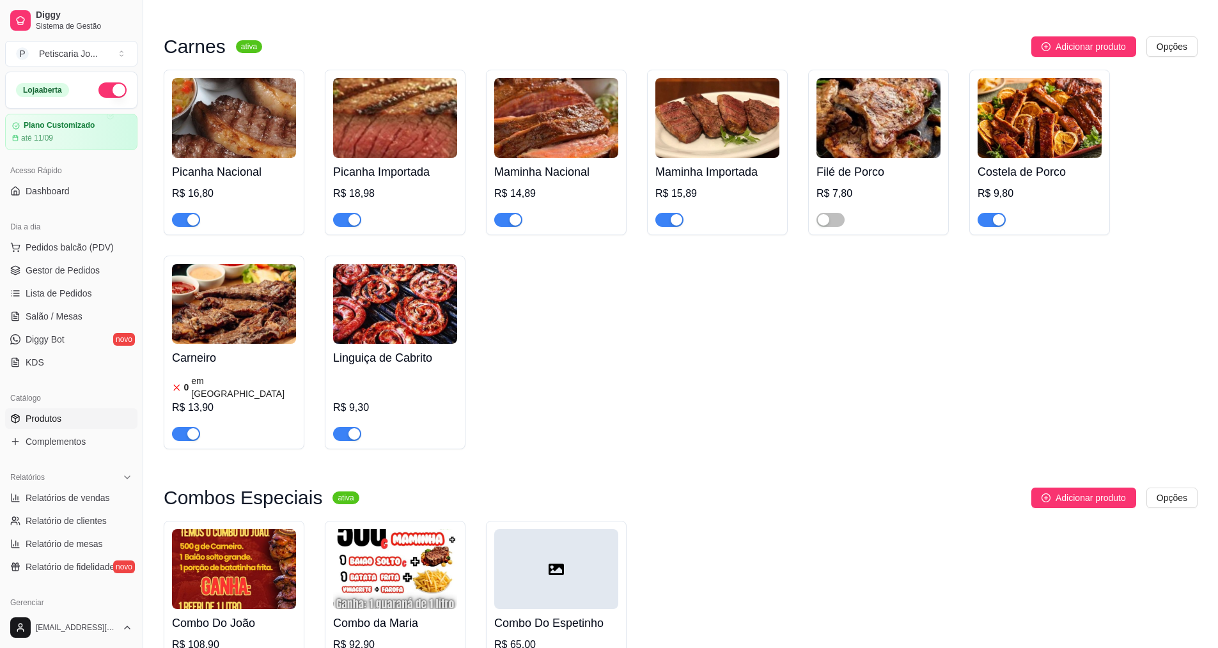
scroll to position [2046, 0]
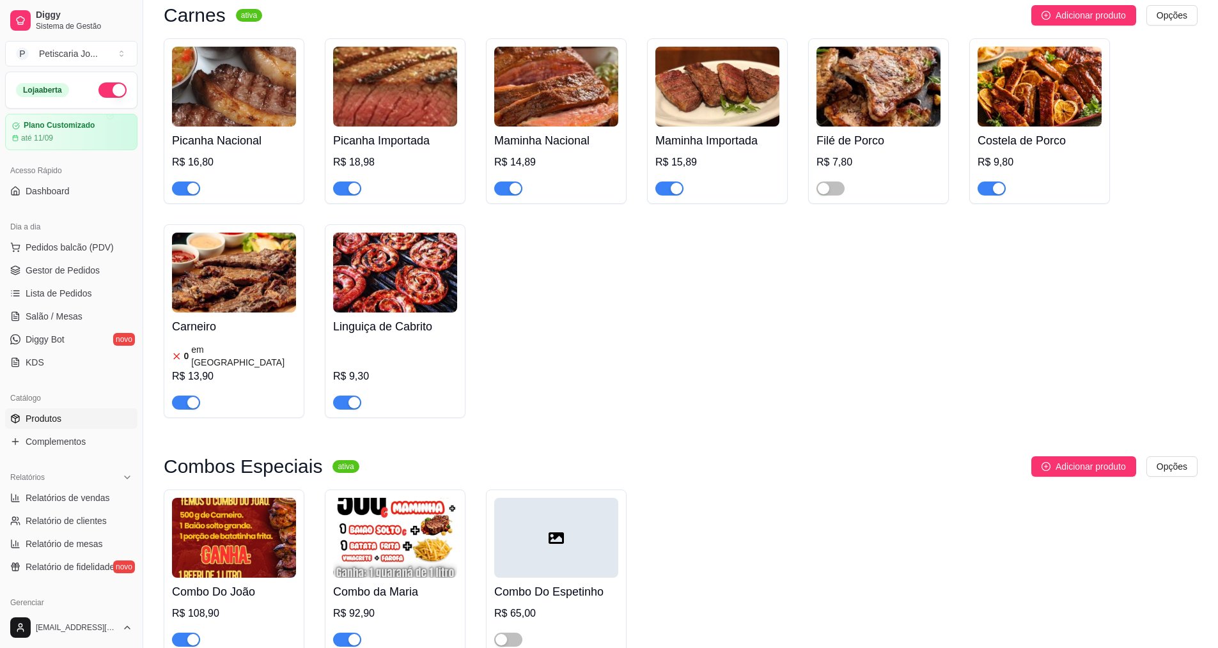
click at [226, 233] on img at bounding box center [234, 273] width 124 height 80
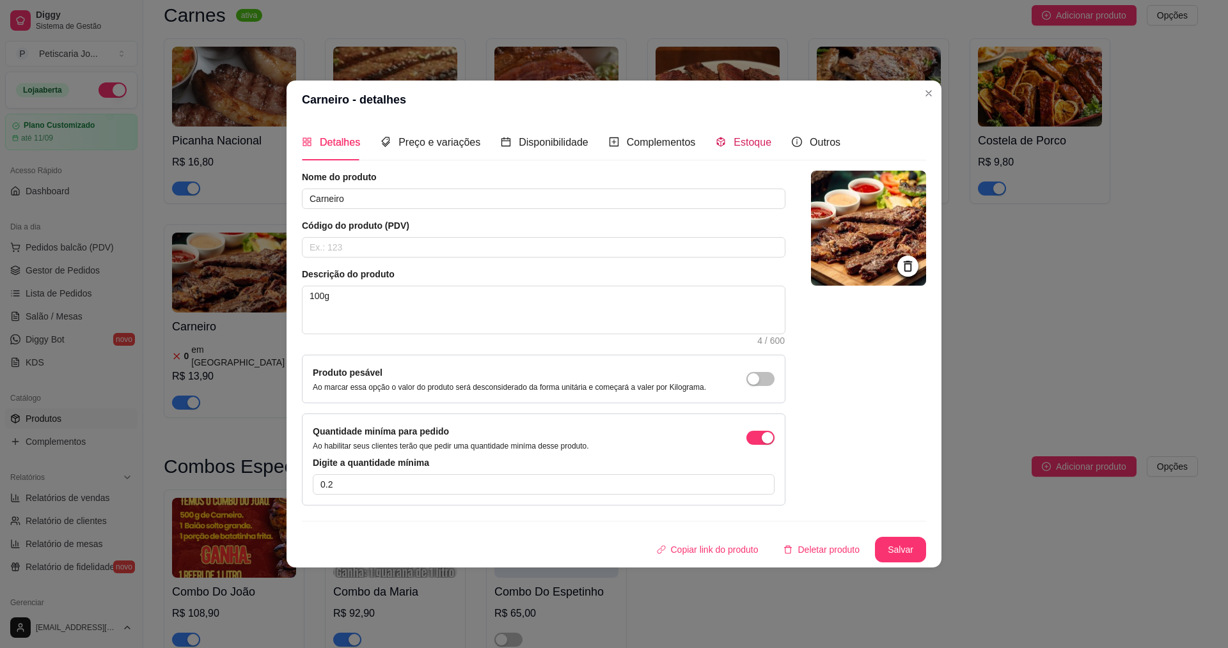
click at [750, 139] on span "Estoque" at bounding box center [753, 142] width 38 height 11
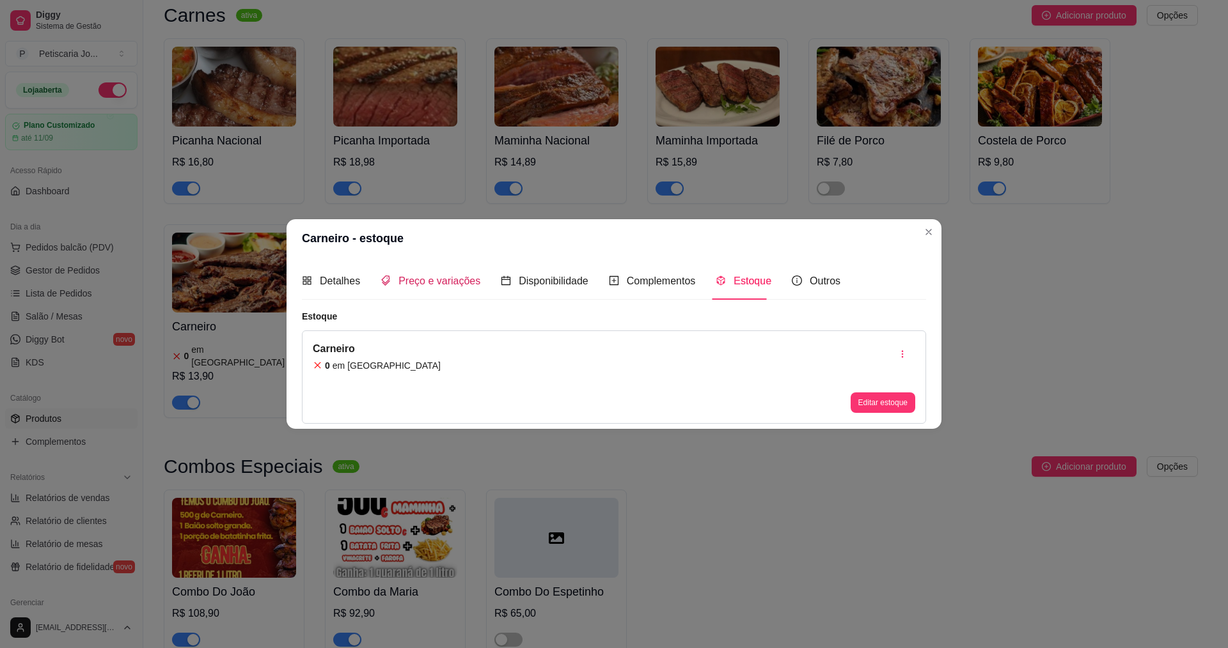
click at [450, 283] on span "Preço e variações" at bounding box center [439, 281] width 82 height 11
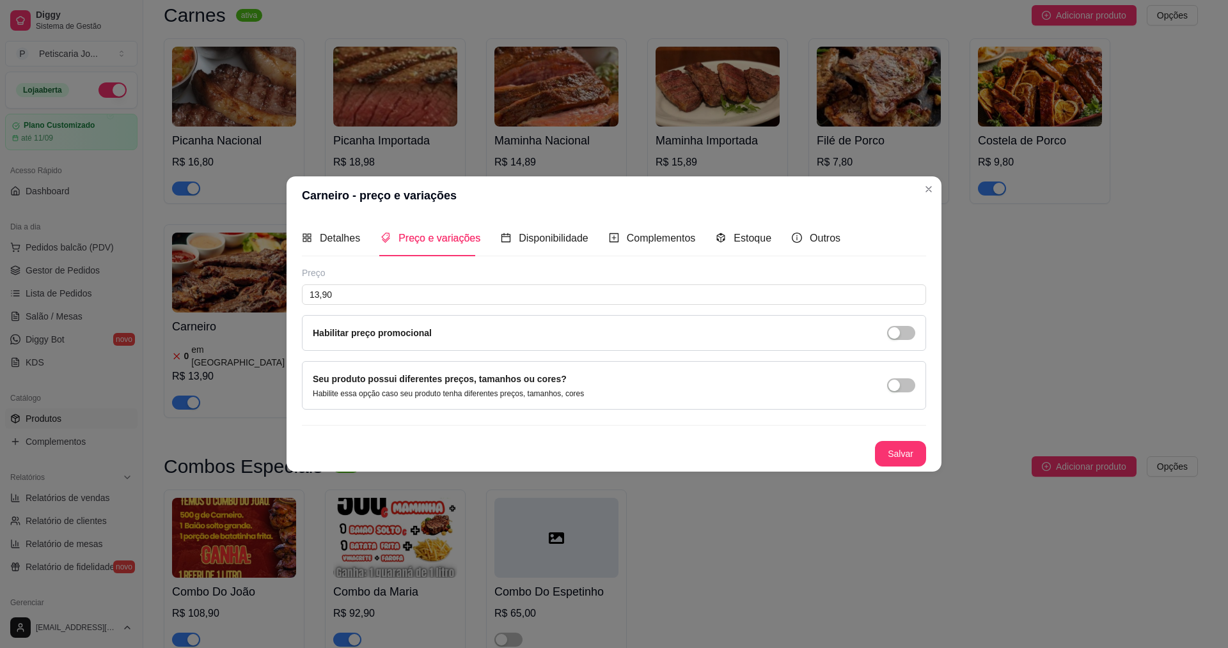
click at [553, 259] on div "Detalhes Preço e variações Disponibilidade Complementos Estoque Outros Nome do …" at bounding box center [614, 343] width 624 height 247
click at [556, 246] on div "Disponibilidade" at bounding box center [545, 238] width 88 height 16
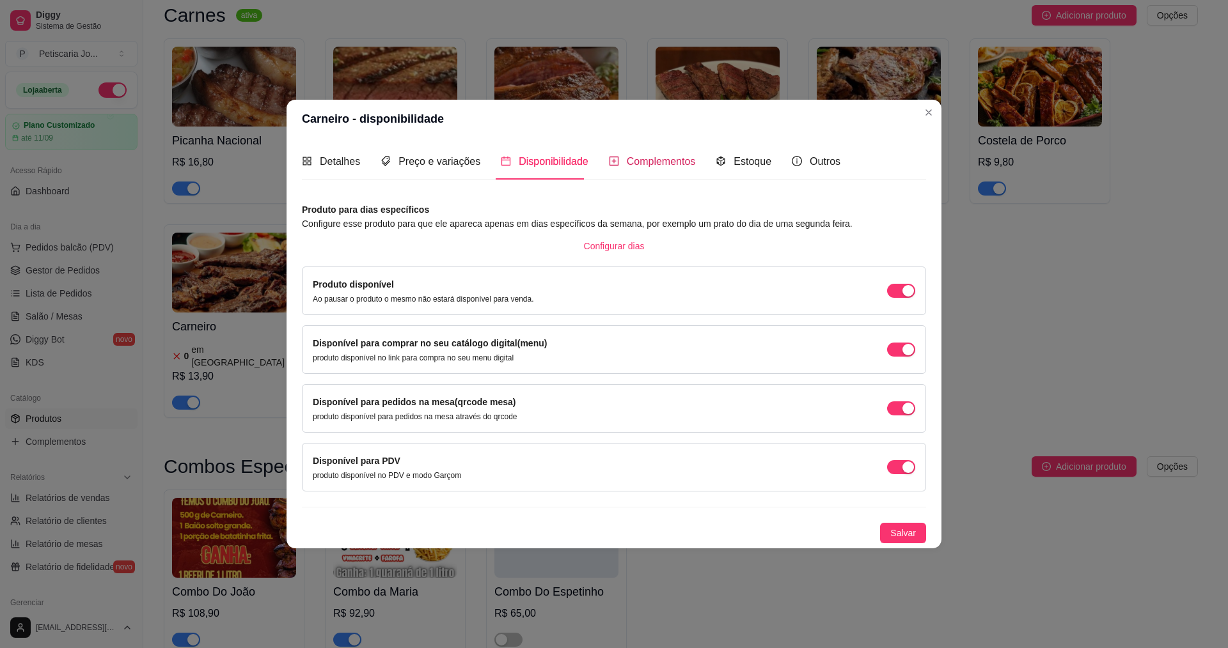
click at [674, 169] on div "Complementos" at bounding box center [652, 161] width 87 height 16
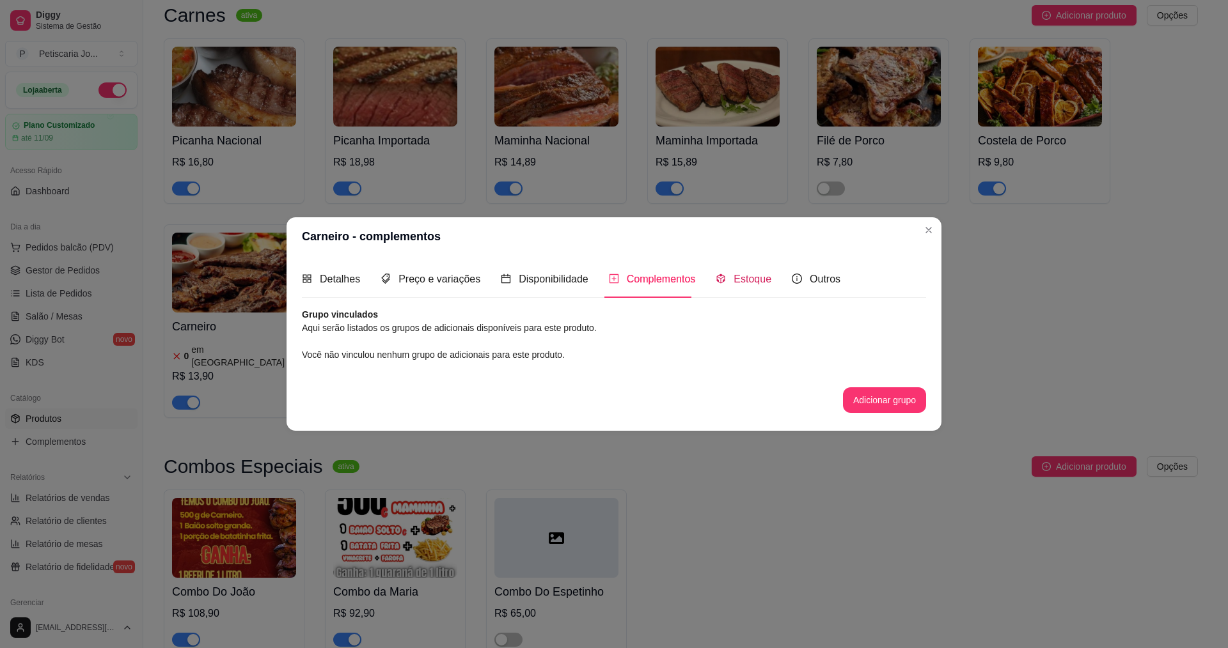
click at [747, 281] on span "Estoque" at bounding box center [753, 279] width 38 height 11
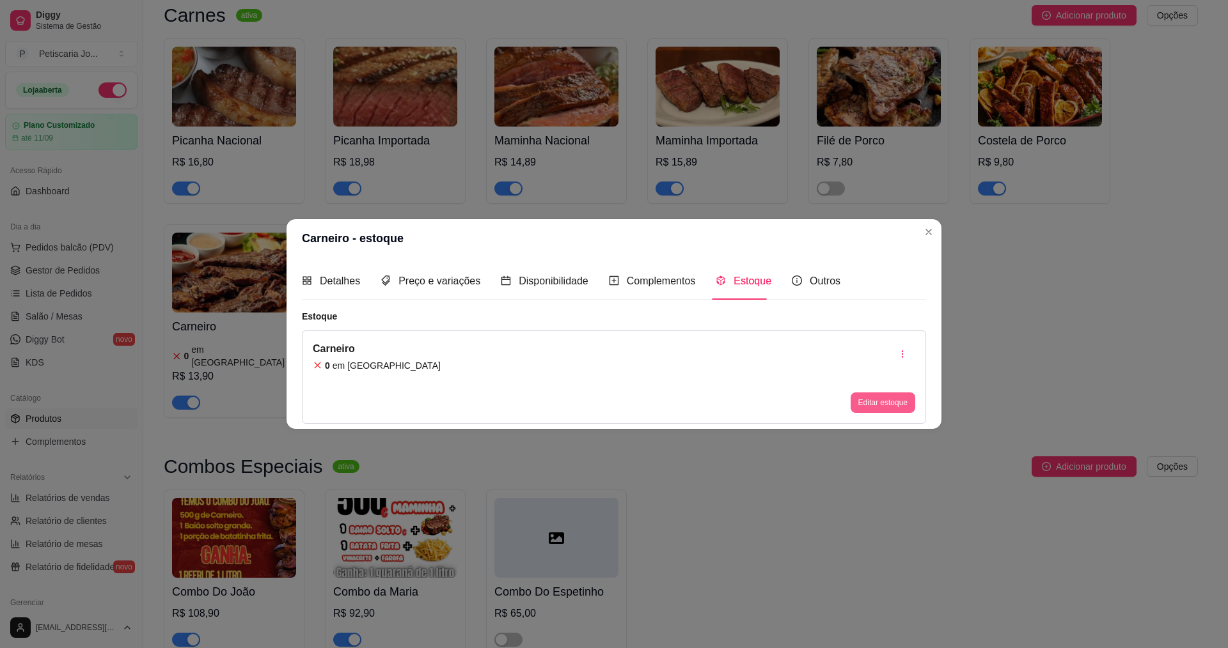
click at [884, 405] on button "Editar estoque" at bounding box center [883, 403] width 65 height 20
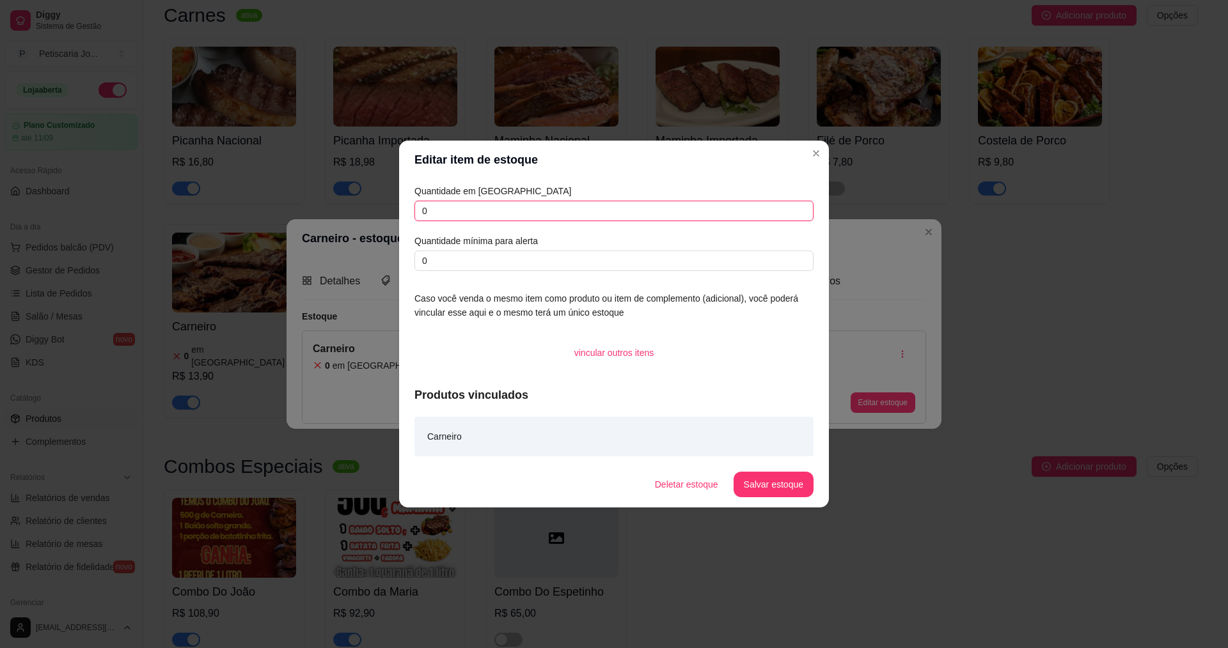
click at [444, 201] on input "0" at bounding box center [613, 211] width 399 height 20
type input "010"
click at [776, 487] on button "Salvar estoque" at bounding box center [773, 485] width 78 height 25
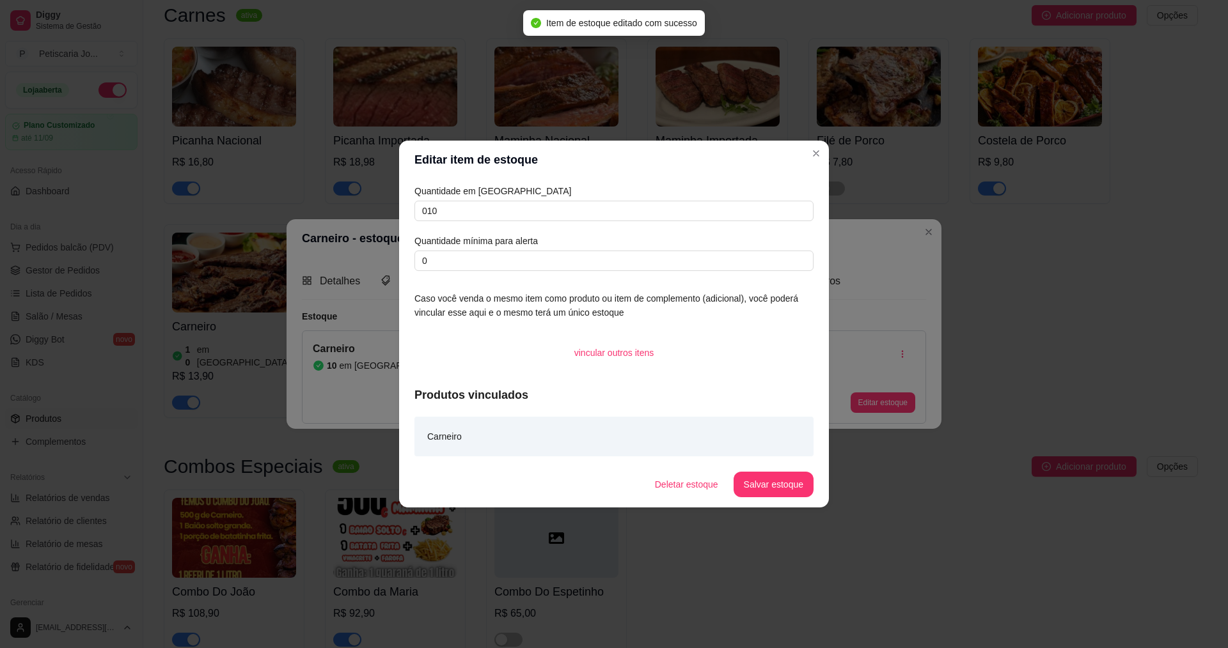
click at [748, 475] on button "Salvar estoque" at bounding box center [774, 485] width 80 height 26
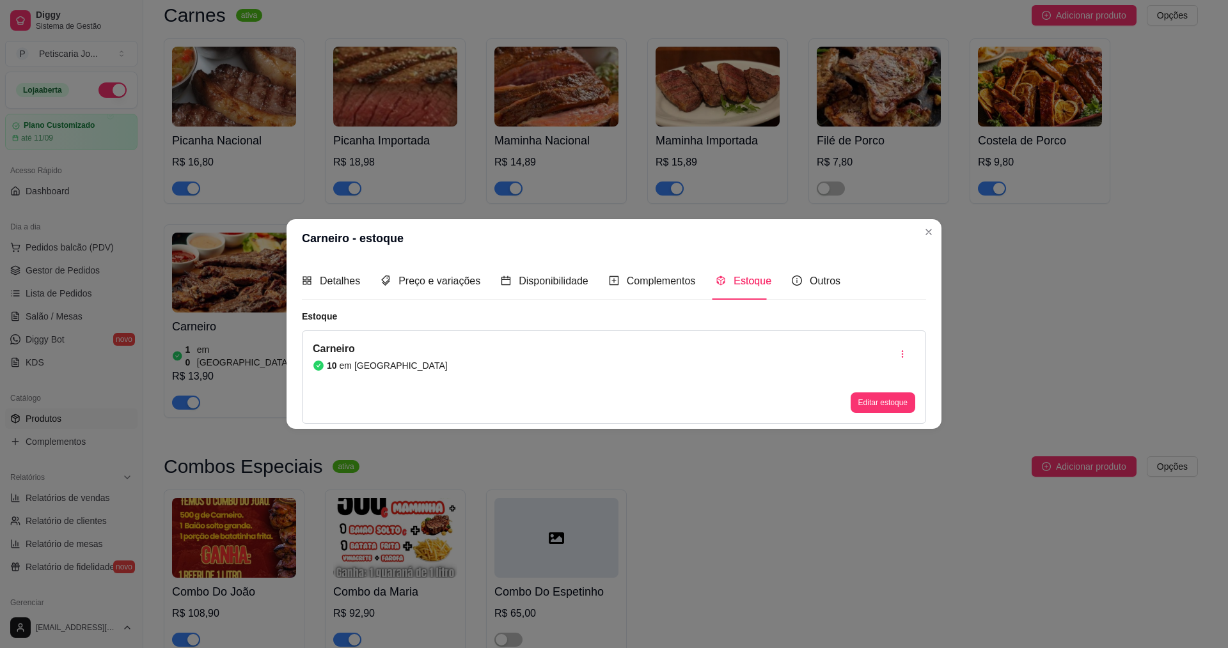
click at [947, 236] on div "Carneiro - estoque Detalhes Preço e variações Disponibilidade Complementos Esto…" at bounding box center [614, 324] width 1228 height 648
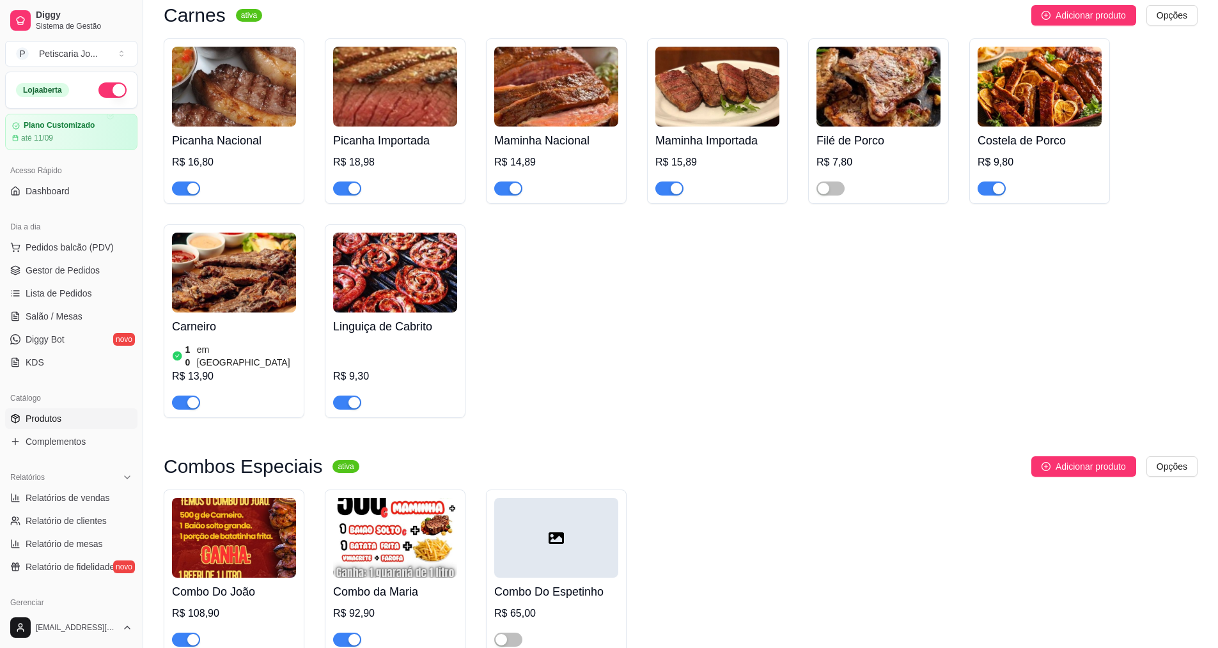
click at [277, 233] on img at bounding box center [234, 273] width 124 height 80
click at [101, 274] on link "Gestor de Pedidos" at bounding box center [71, 270] width 132 height 20
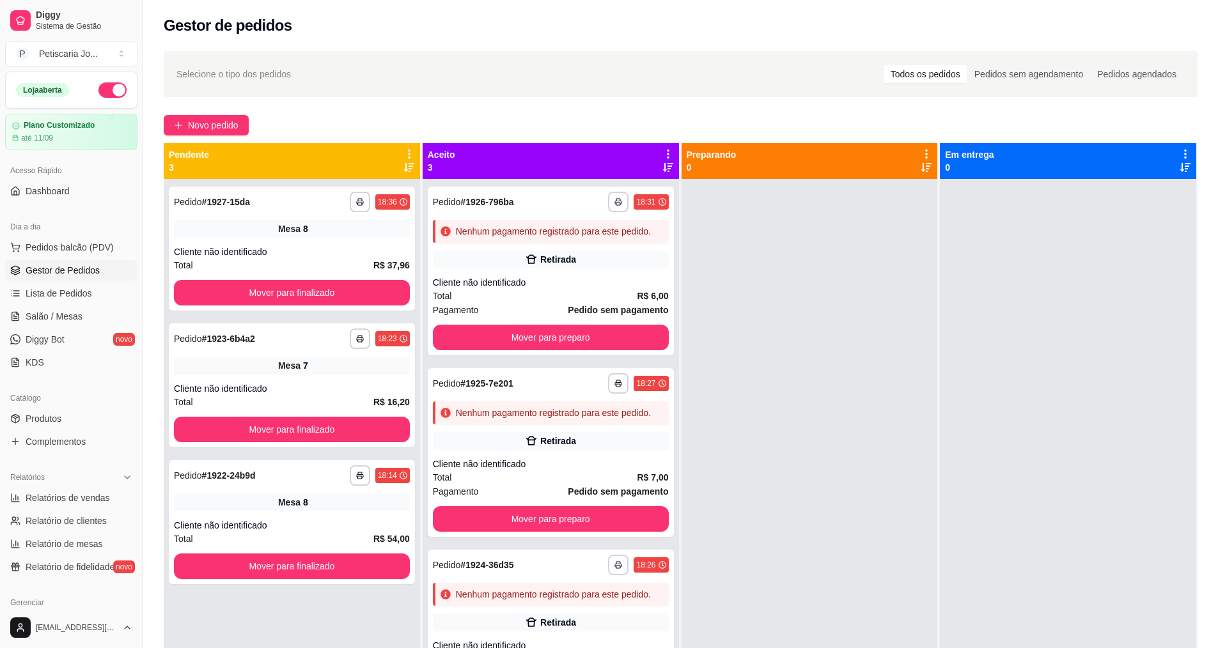
click at [38, 235] on div "Dia a dia" at bounding box center [71, 227] width 132 height 20
click at [38, 251] on span "Pedidos balcão (PDV)" at bounding box center [70, 247] width 88 height 13
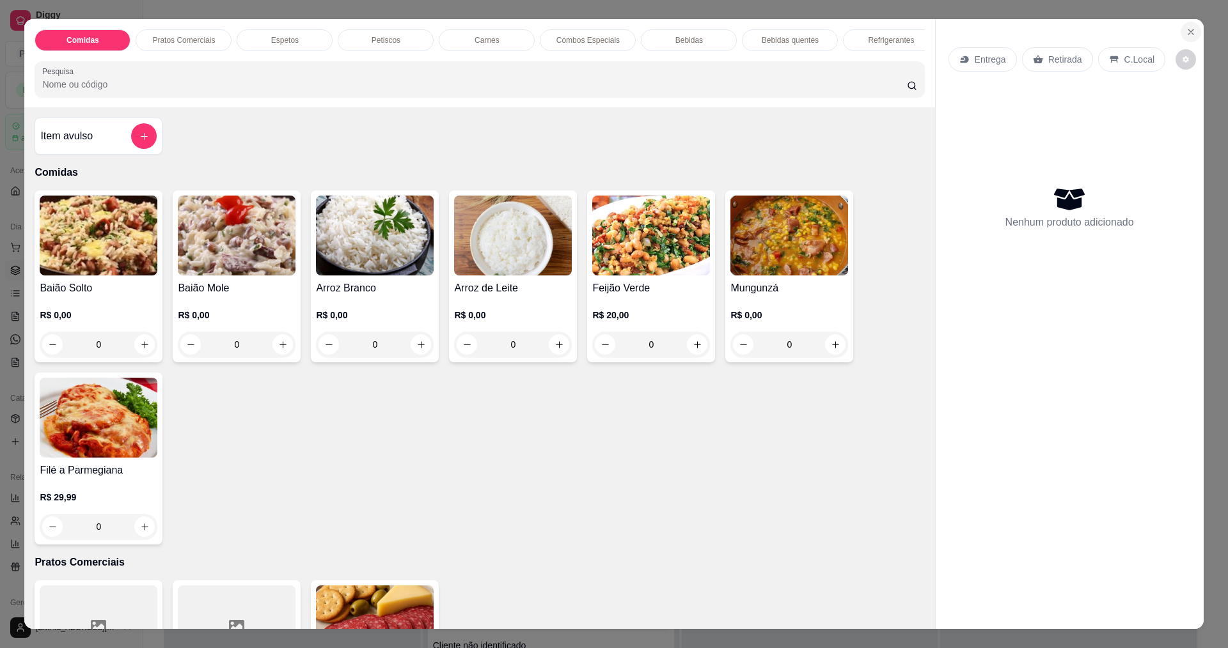
click at [1188, 33] on icon "Close" at bounding box center [1190, 31] width 5 height 5
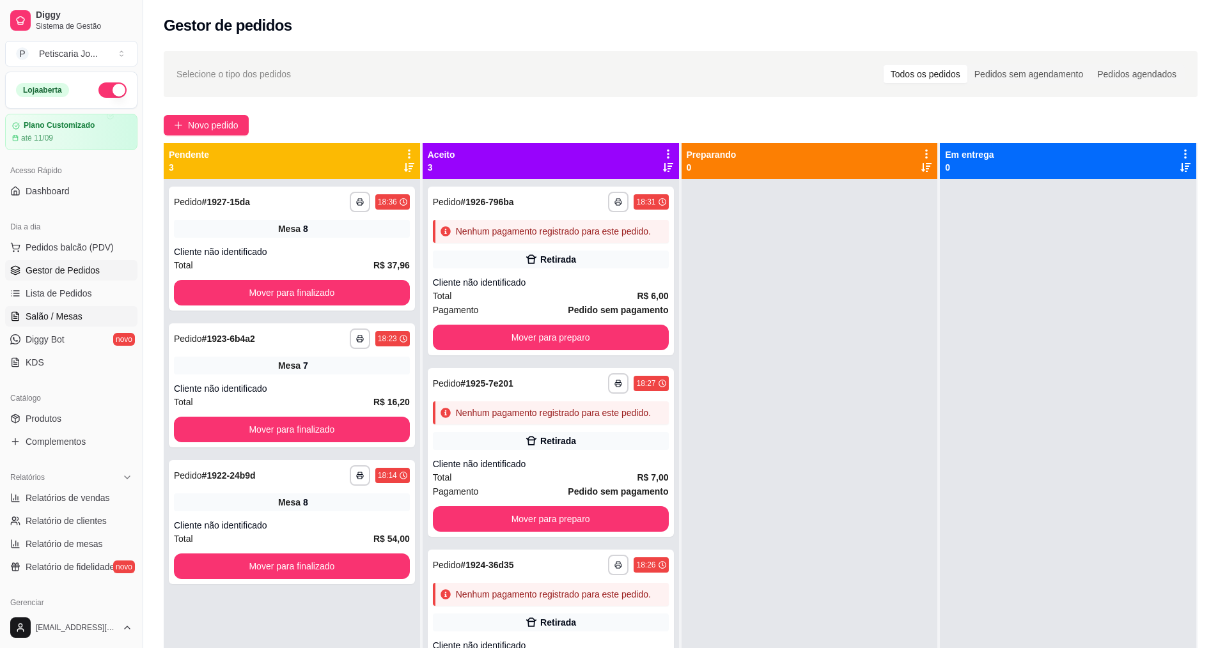
click at [49, 315] on span "Salão / Mesas" at bounding box center [54, 316] width 57 height 13
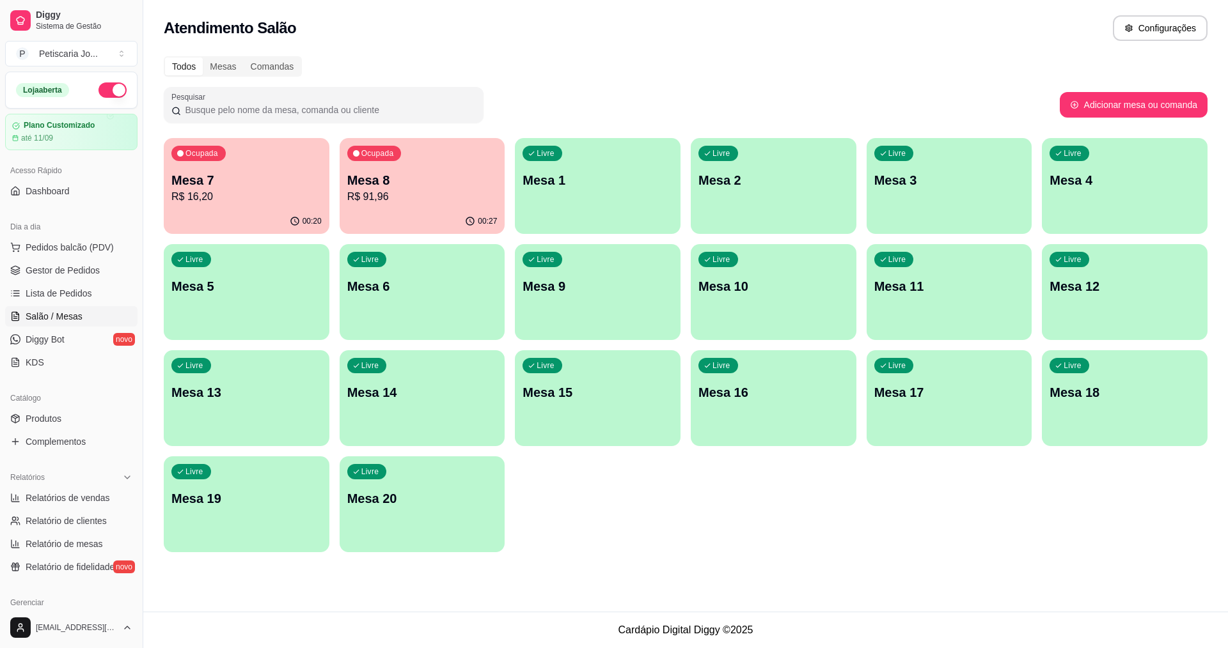
click at [345, 191] on div "Ocupada Mesa 8 R$ 91,96" at bounding box center [423, 173] width 166 height 71
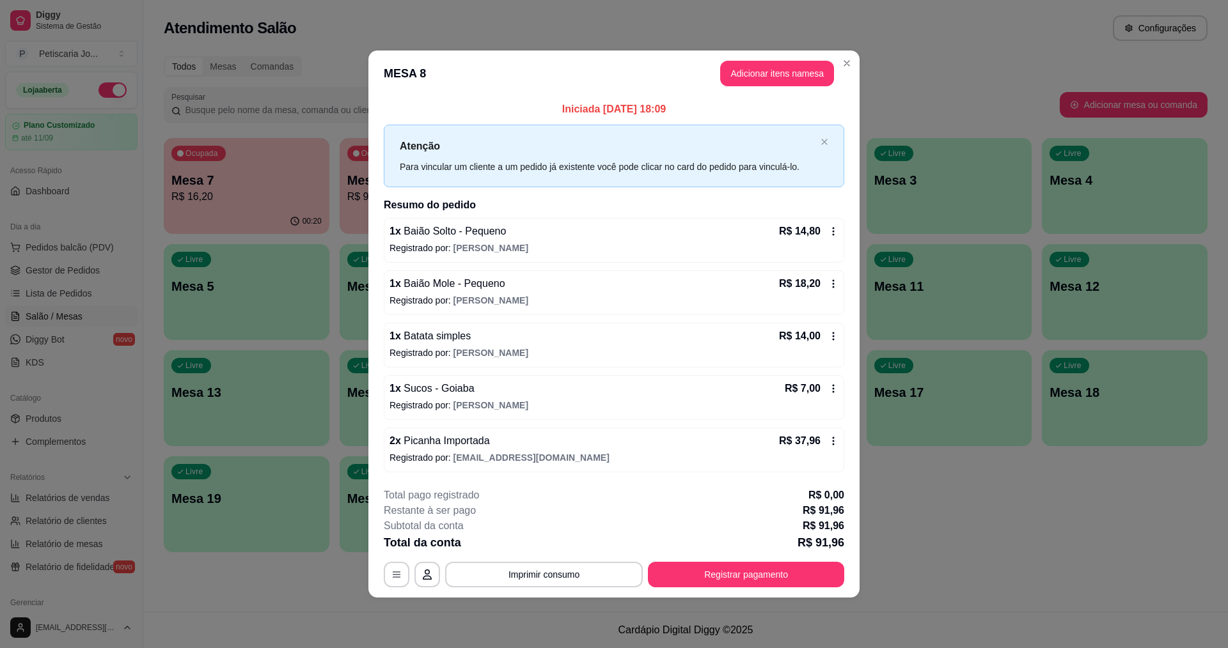
click at [763, 87] on header "MESA 8 Adicionar itens na mesa" at bounding box center [613, 74] width 491 height 46
click at [762, 82] on button "Adicionar itens na mesa" at bounding box center [777, 73] width 110 height 25
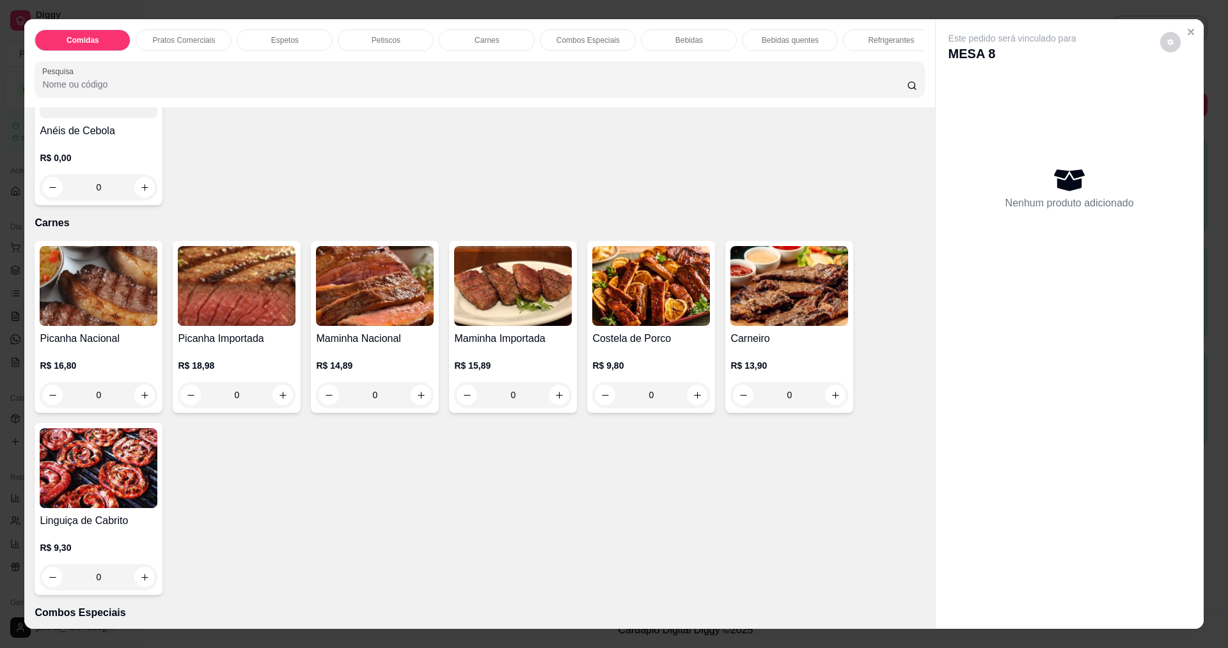
scroll to position [1279, 0]
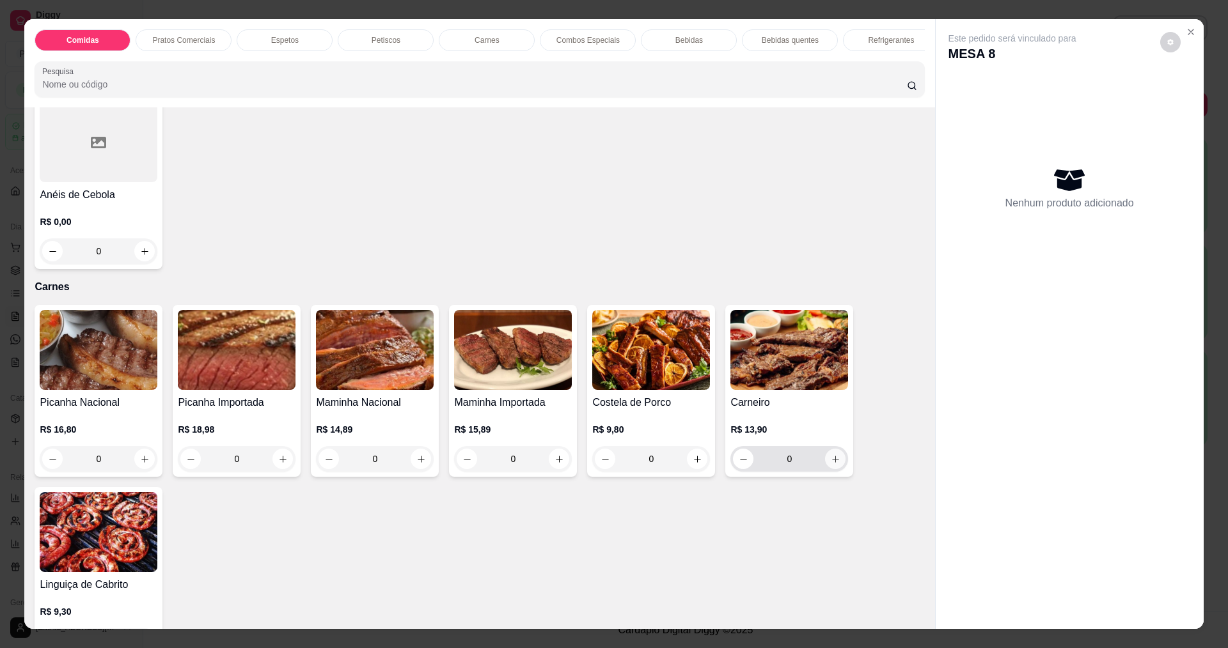
click at [836, 469] on button "increase-product-quantity" at bounding box center [835, 459] width 20 height 20
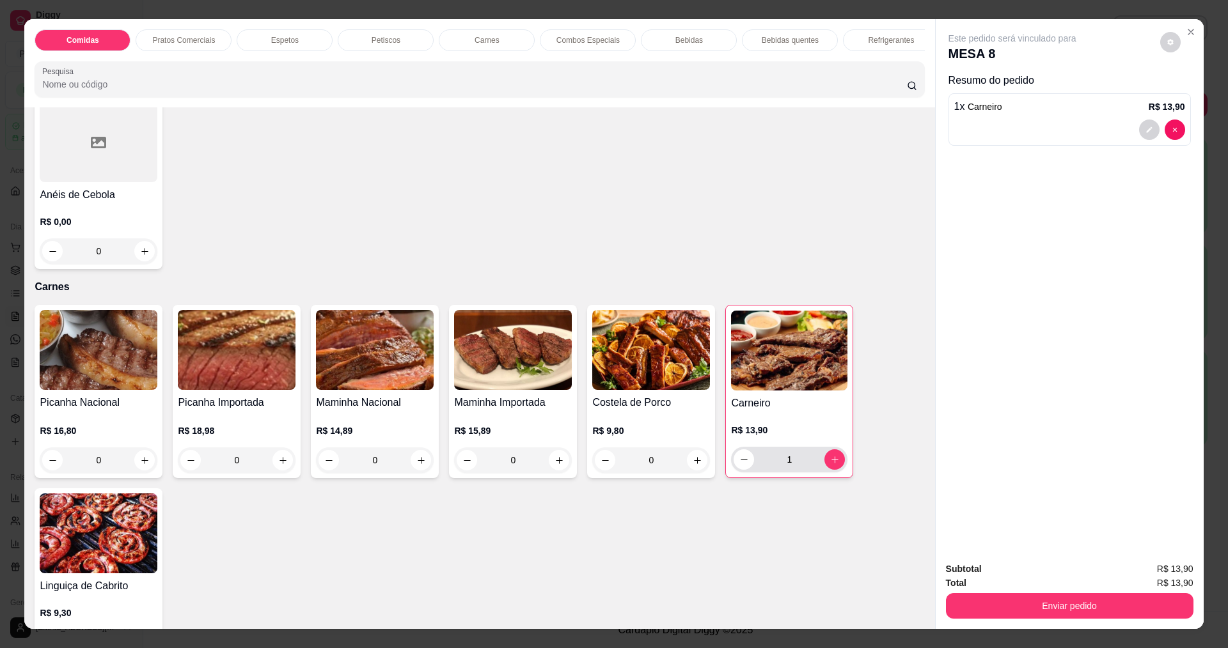
click at [830, 473] on div "1" at bounding box center [789, 460] width 111 height 26
click at [833, 465] on icon "increase-product-quantity" at bounding box center [835, 460] width 10 height 10
type input "2"
click at [1012, 610] on button "Enviar pedido" at bounding box center [1069, 606] width 247 height 26
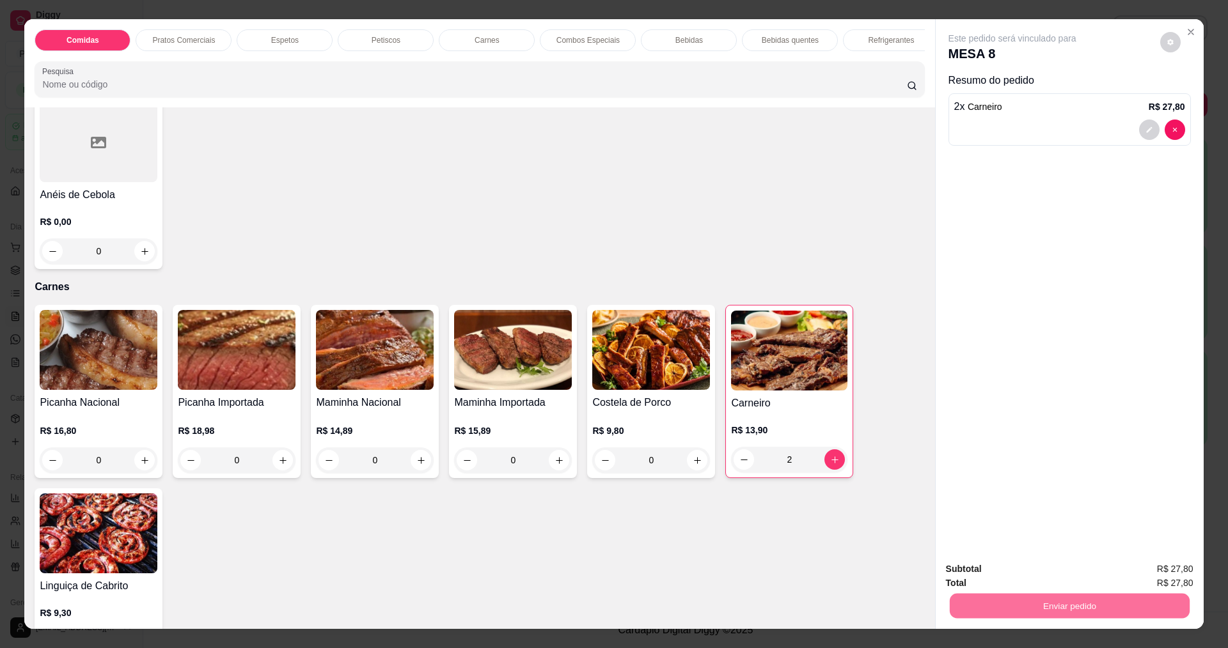
click at [993, 574] on button "Não registrar e enviar pedido" at bounding box center [1026, 575] width 129 height 24
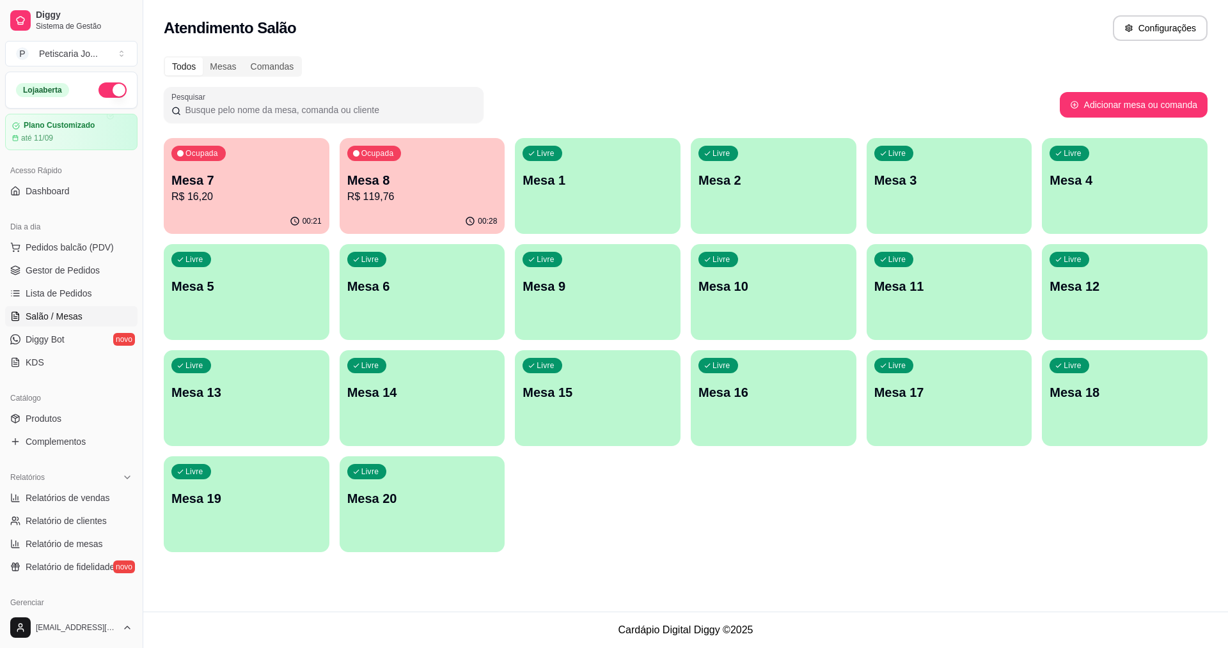
click at [398, 171] on div "Ocupada Mesa 8 R$ 119,76" at bounding box center [423, 173] width 166 height 71
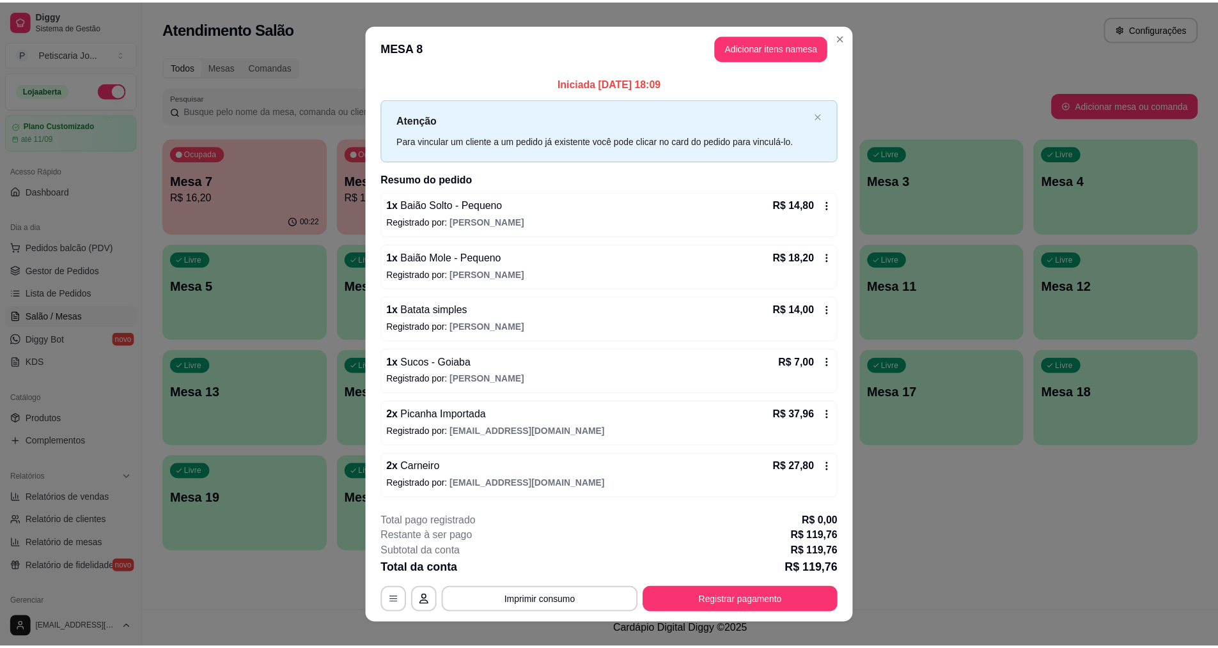
scroll to position [17, 0]
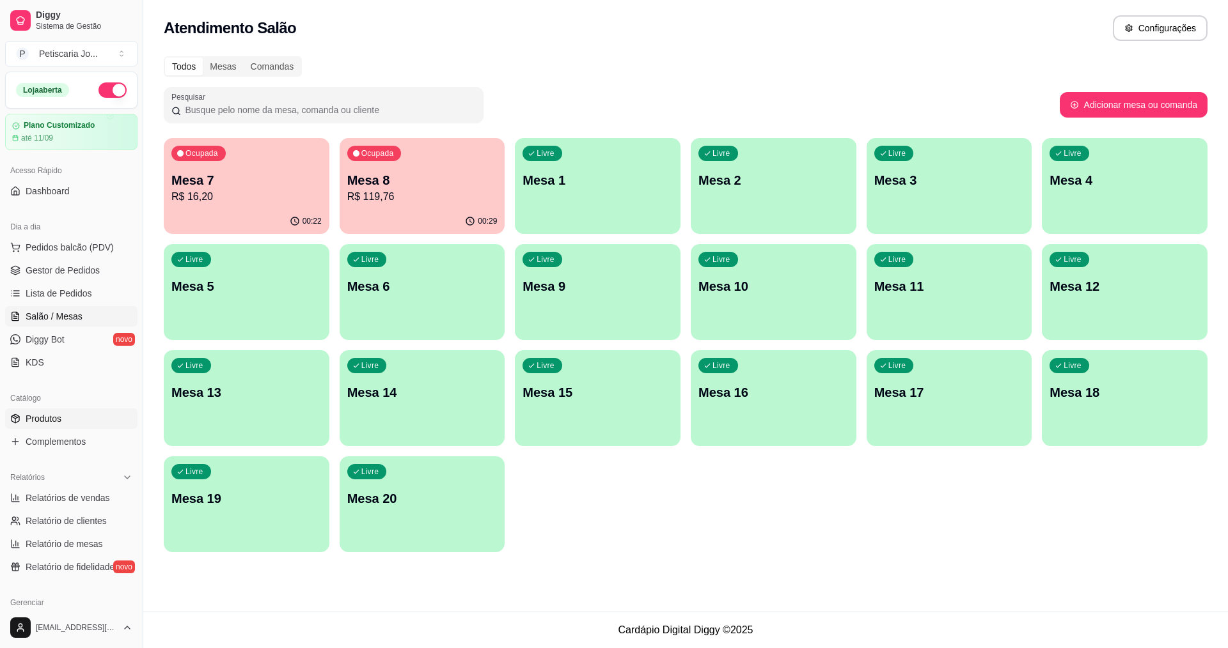
click at [86, 420] on link "Produtos" at bounding box center [71, 419] width 132 height 20
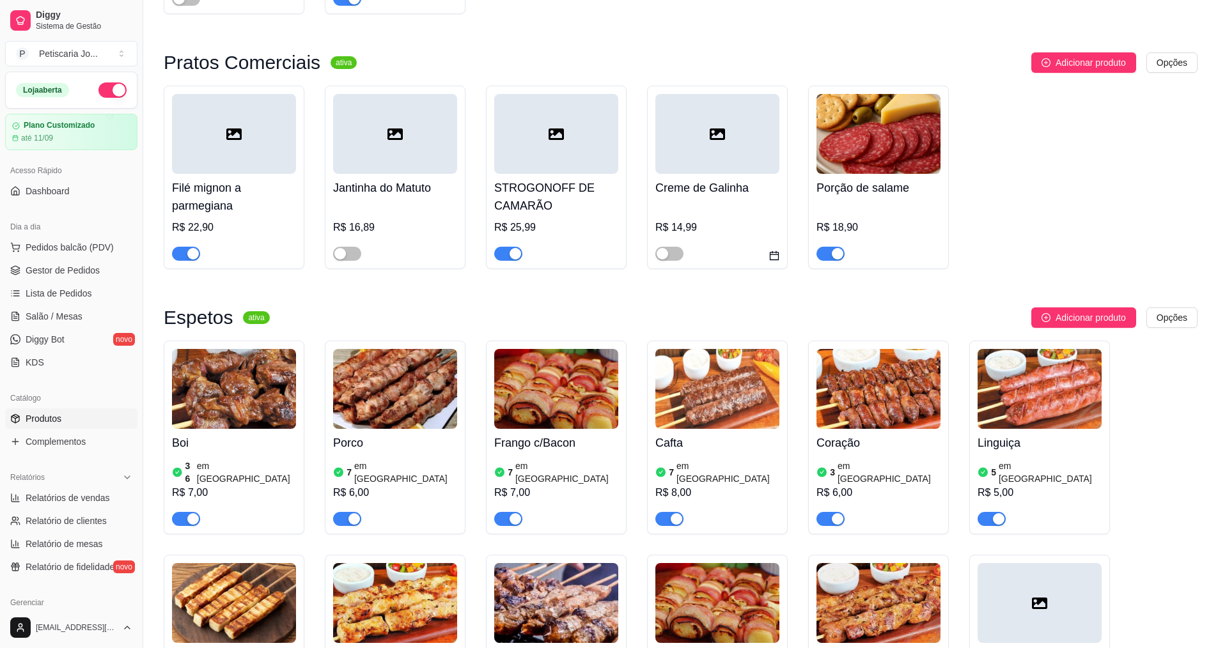
scroll to position [640, 0]
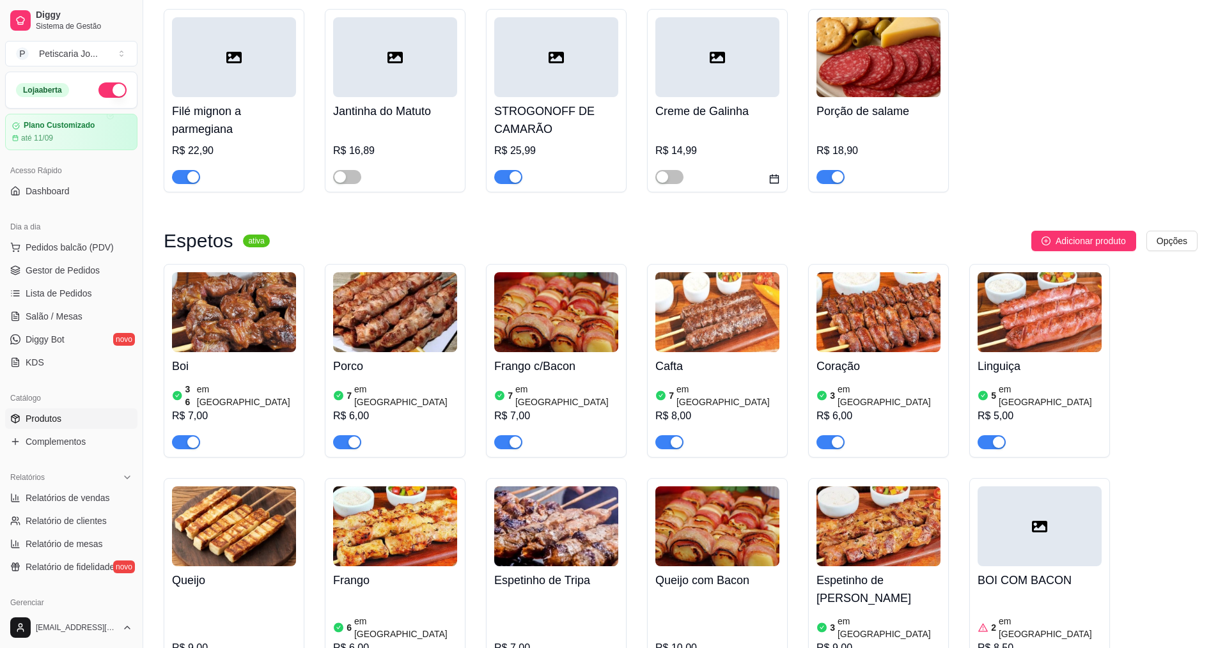
click at [209, 289] on img at bounding box center [234, 312] width 124 height 80
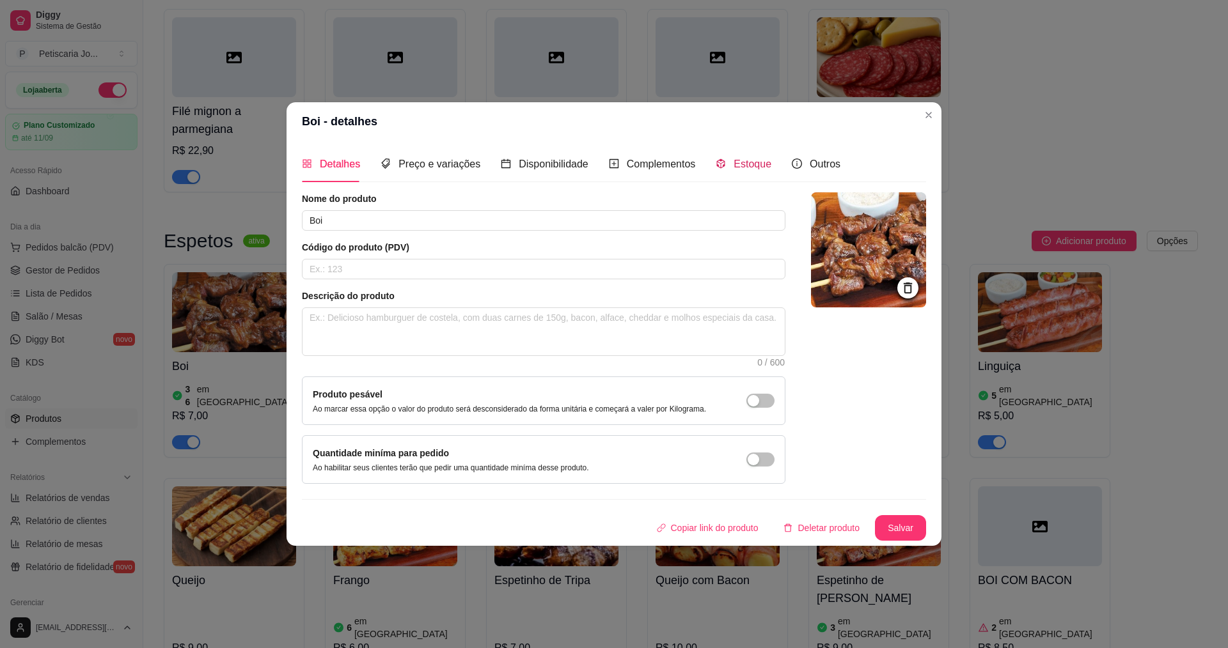
click at [744, 169] on span "Estoque" at bounding box center [753, 164] width 38 height 11
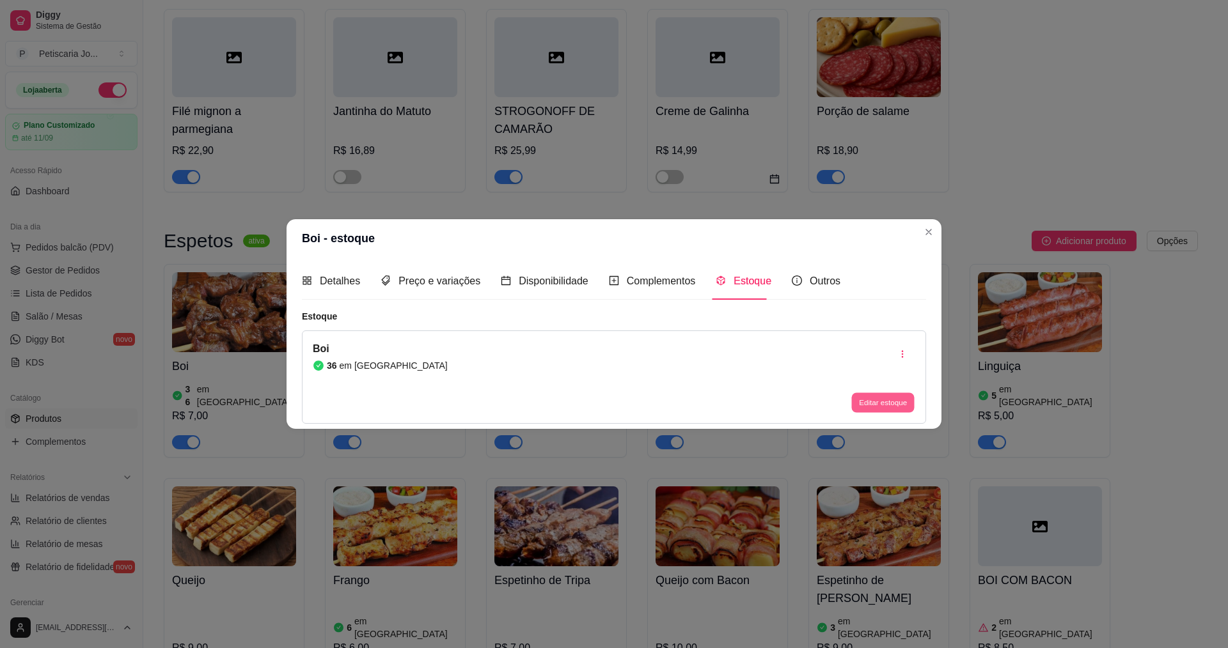
click at [879, 399] on button "Editar estoque" at bounding box center [882, 403] width 63 height 20
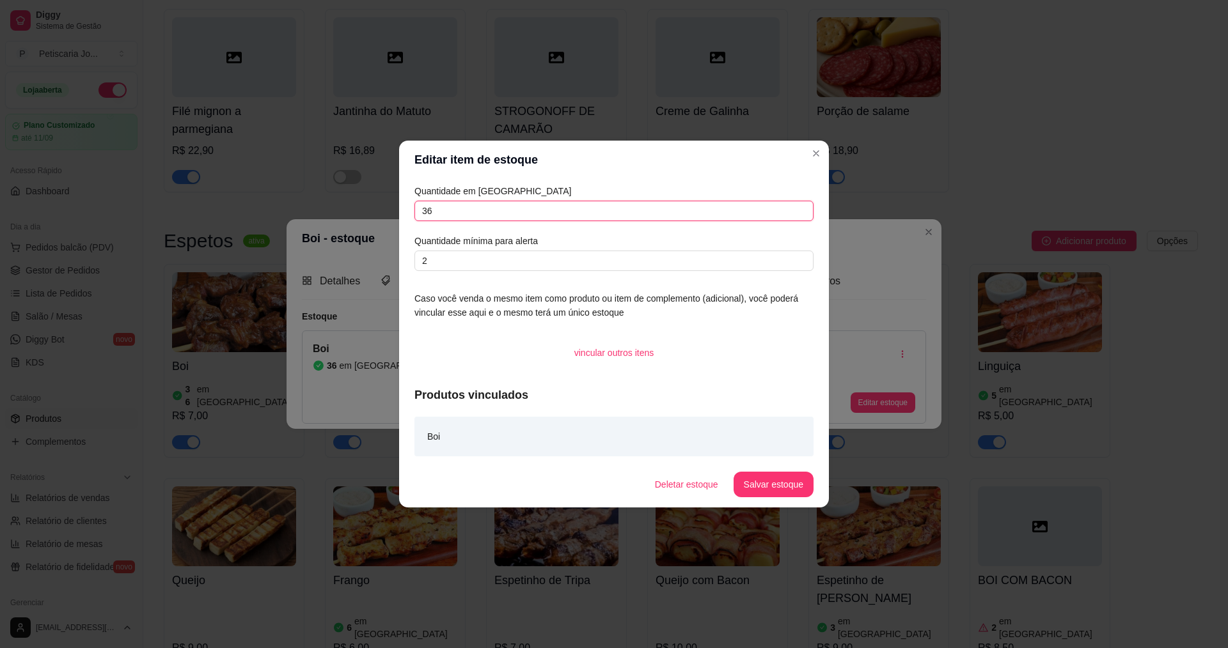
click at [476, 211] on input "36" at bounding box center [613, 211] width 399 height 20
type input "3"
type input "30"
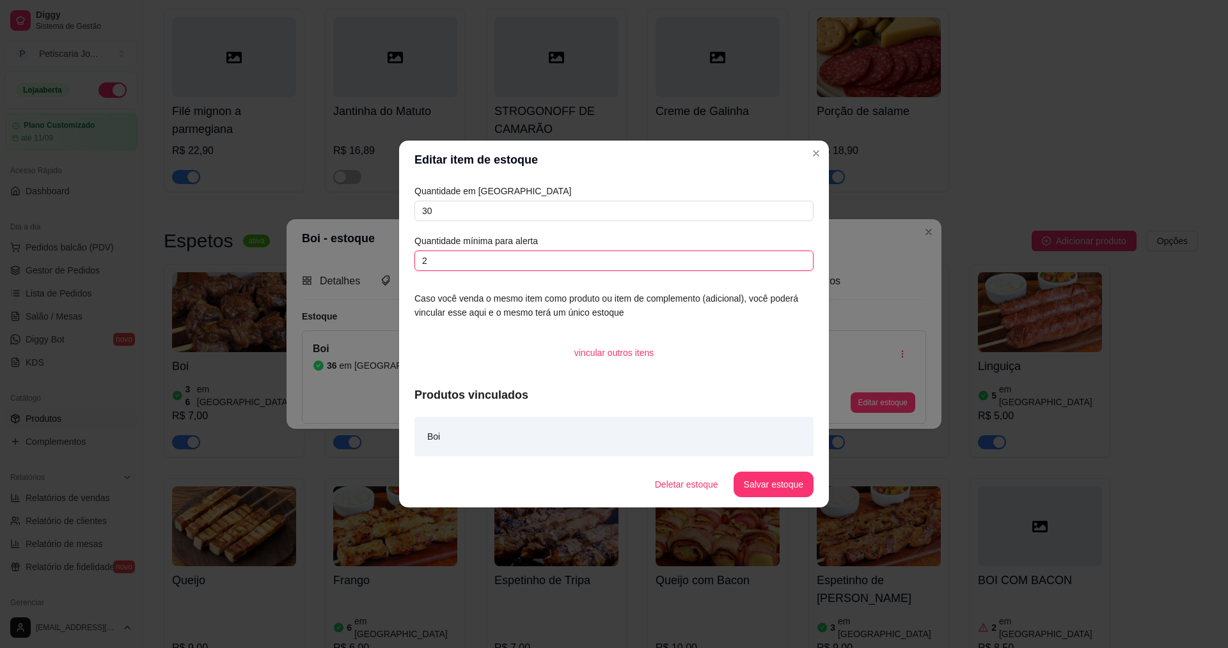
drag, startPoint x: 474, startPoint y: 259, endPoint x: 475, endPoint y: 275, distance: 16.0
click at [474, 260] on input "2" at bounding box center [613, 261] width 399 height 20
type input "5"
click at [790, 489] on button "Salvar estoque" at bounding box center [774, 485] width 80 height 26
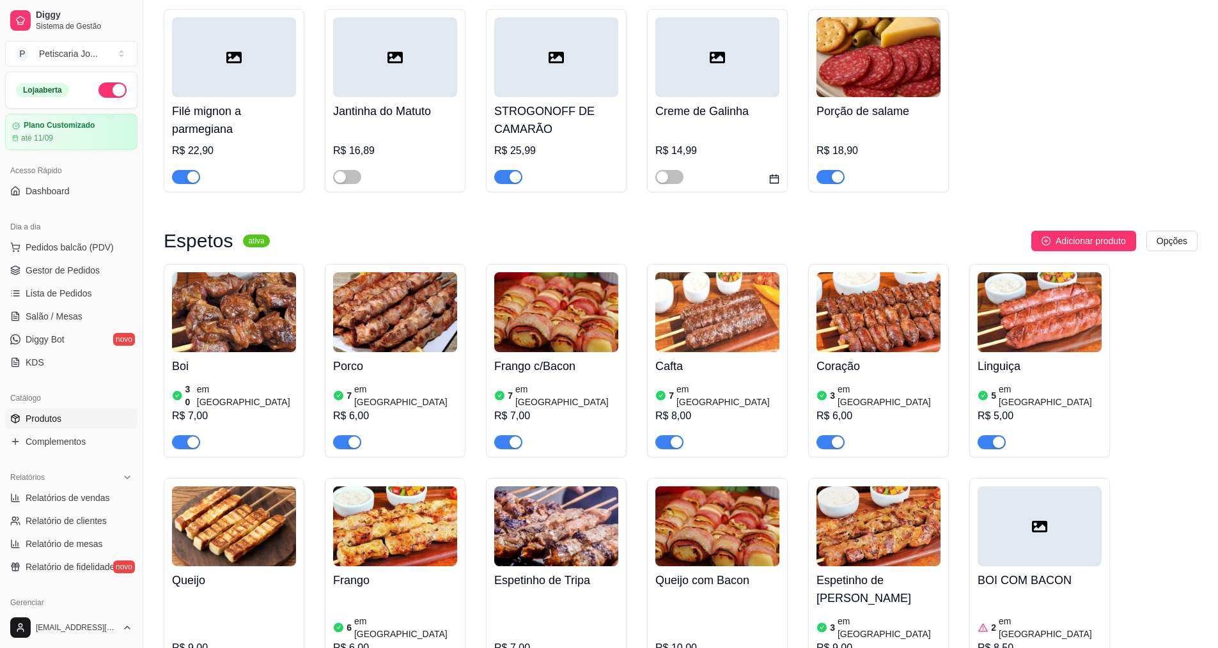
click at [395, 357] on h4 "Porco" at bounding box center [395, 366] width 124 height 18
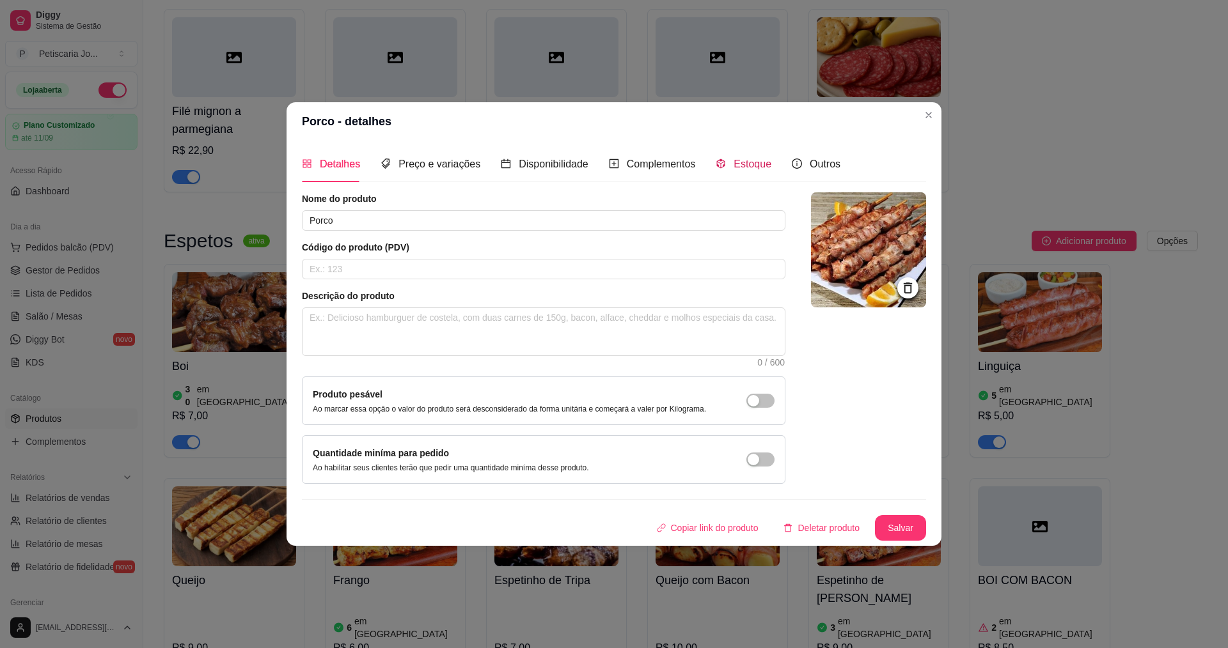
click at [741, 161] on span "Estoque" at bounding box center [753, 164] width 38 height 11
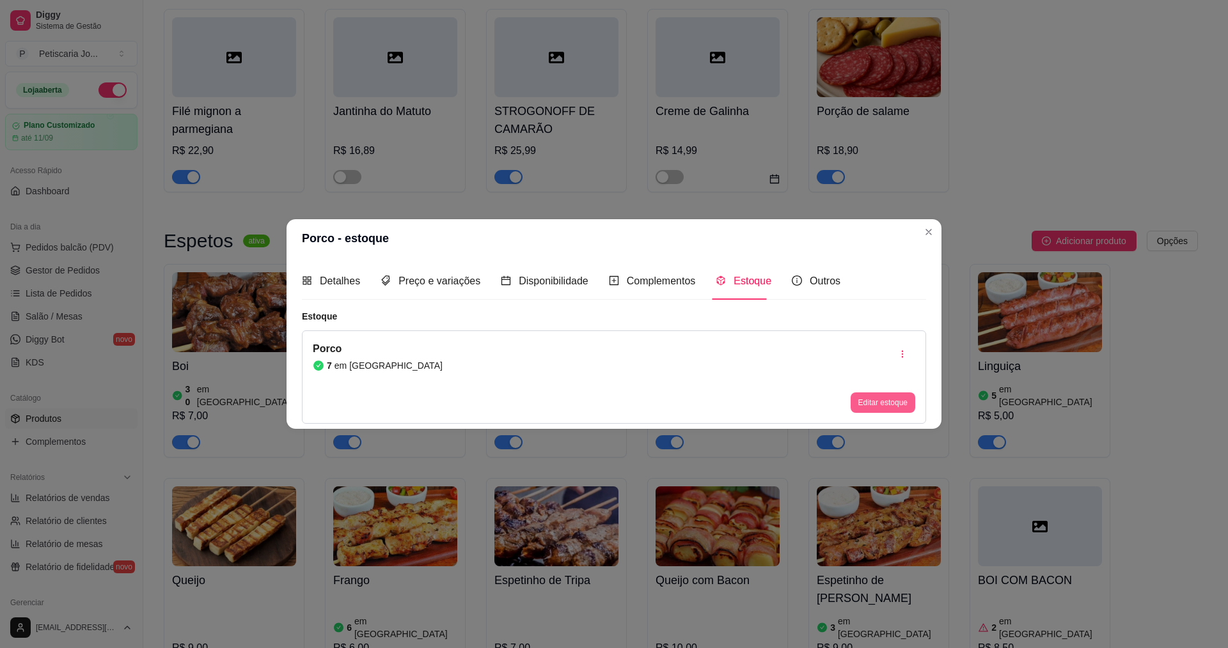
click at [863, 402] on button "Editar estoque" at bounding box center [883, 403] width 65 height 20
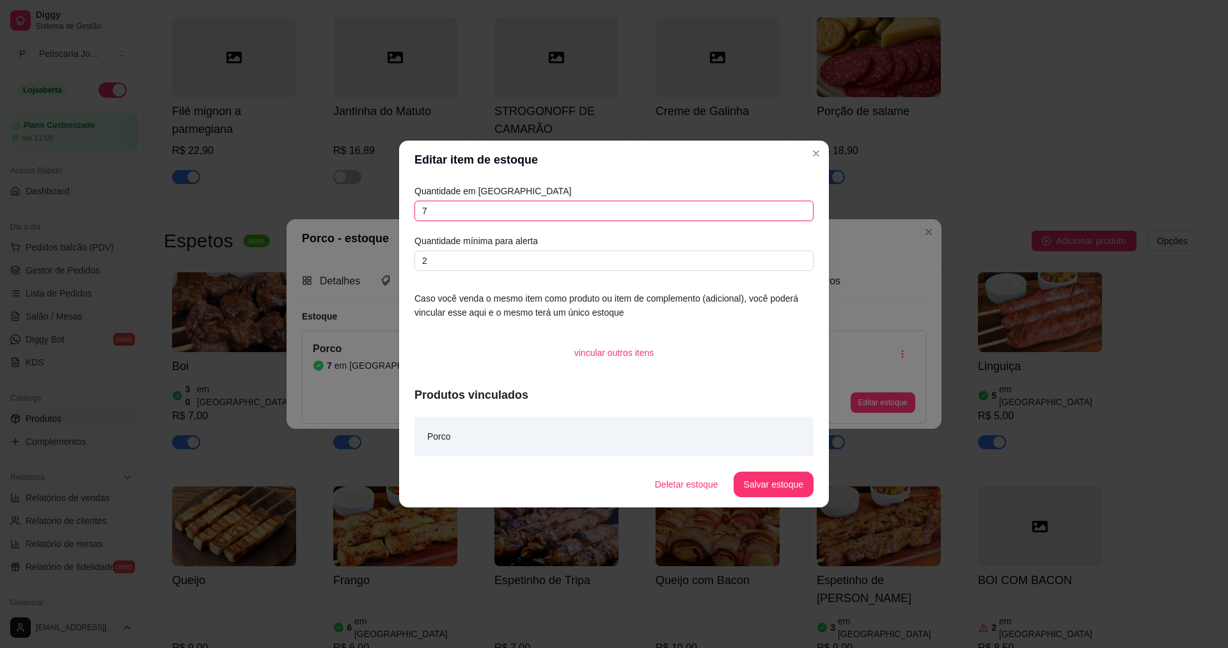
click at [490, 214] on input "7" at bounding box center [613, 211] width 399 height 20
type input "30"
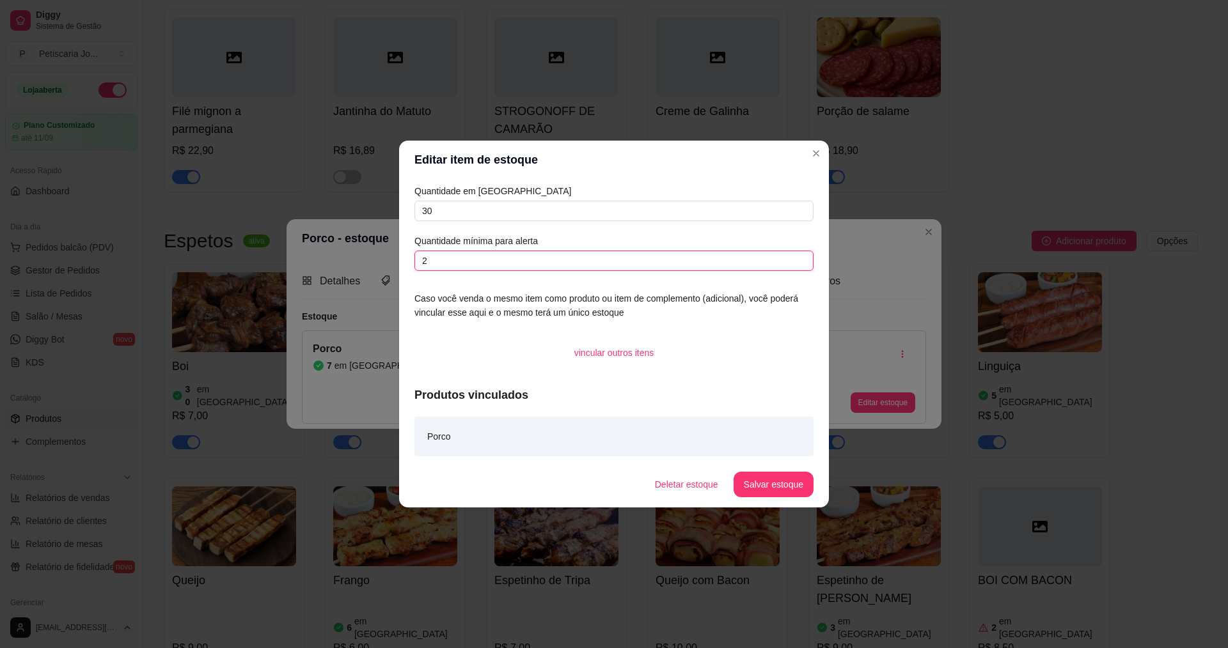
click at [524, 258] on input "2" at bounding box center [613, 261] width 399 height 20
type input "5"
click at [761, 491] on button "Salvar estoque" at bounding box center [774, 485] width 80 height 26
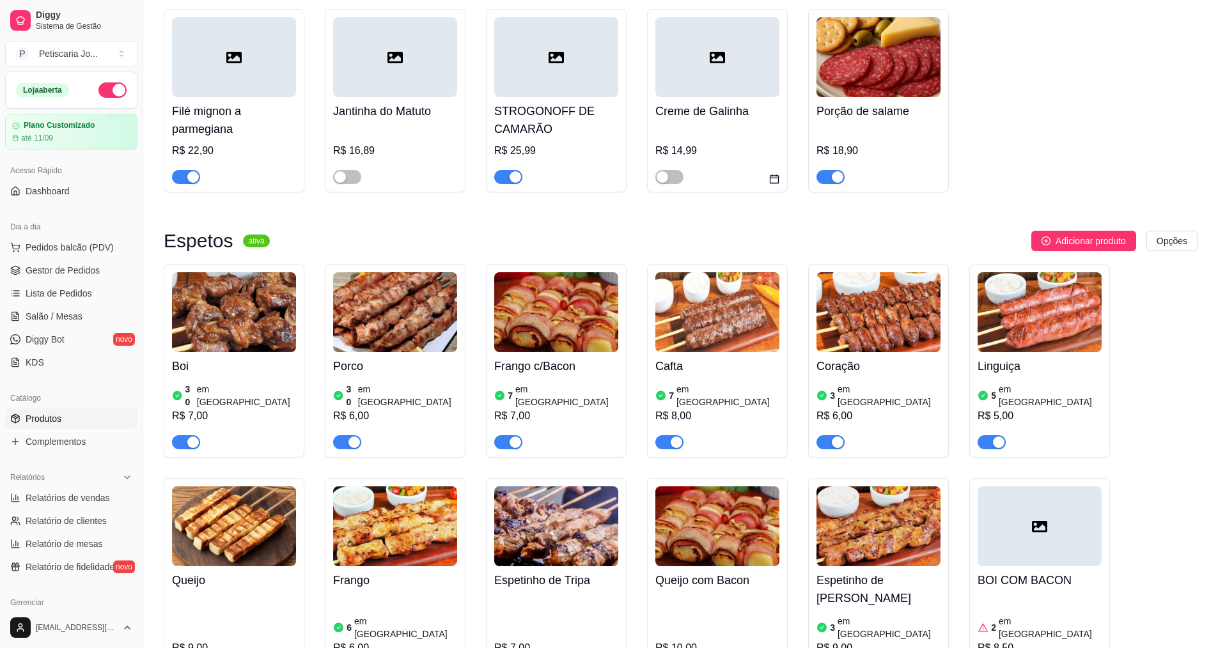
click at [565, 318] on img at bounding box center [556, 312] width 124 height 80
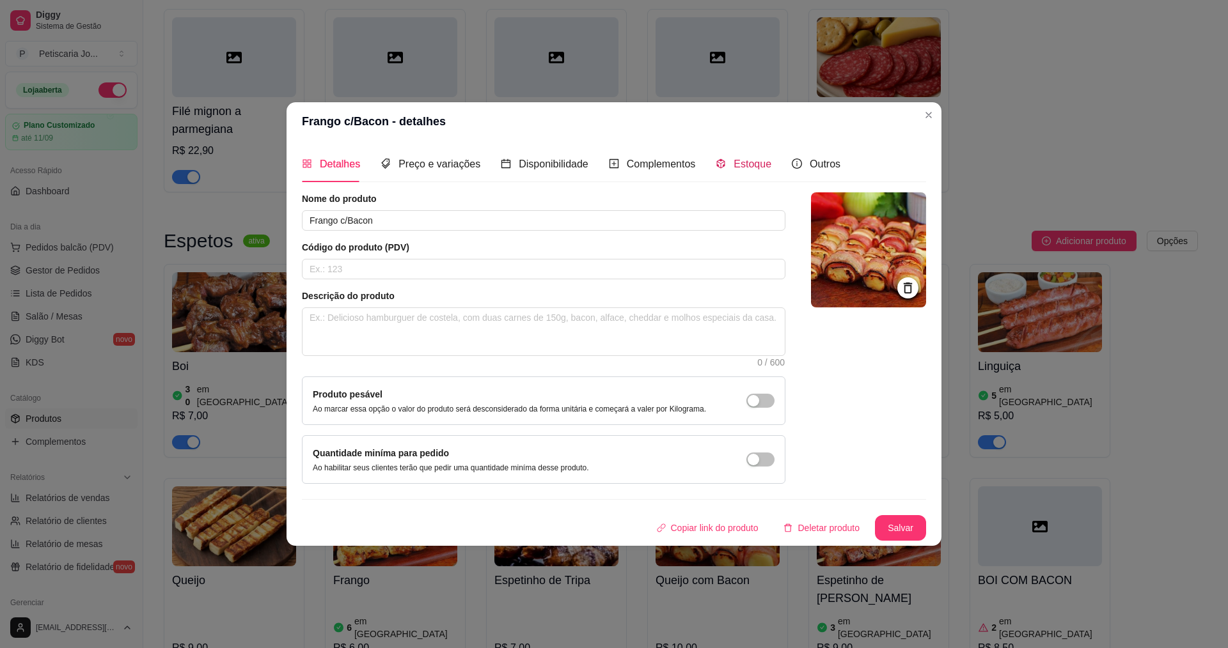
click at [753, 166] on span "Estoque" at bounding box center [753, 164] width 38 height 11
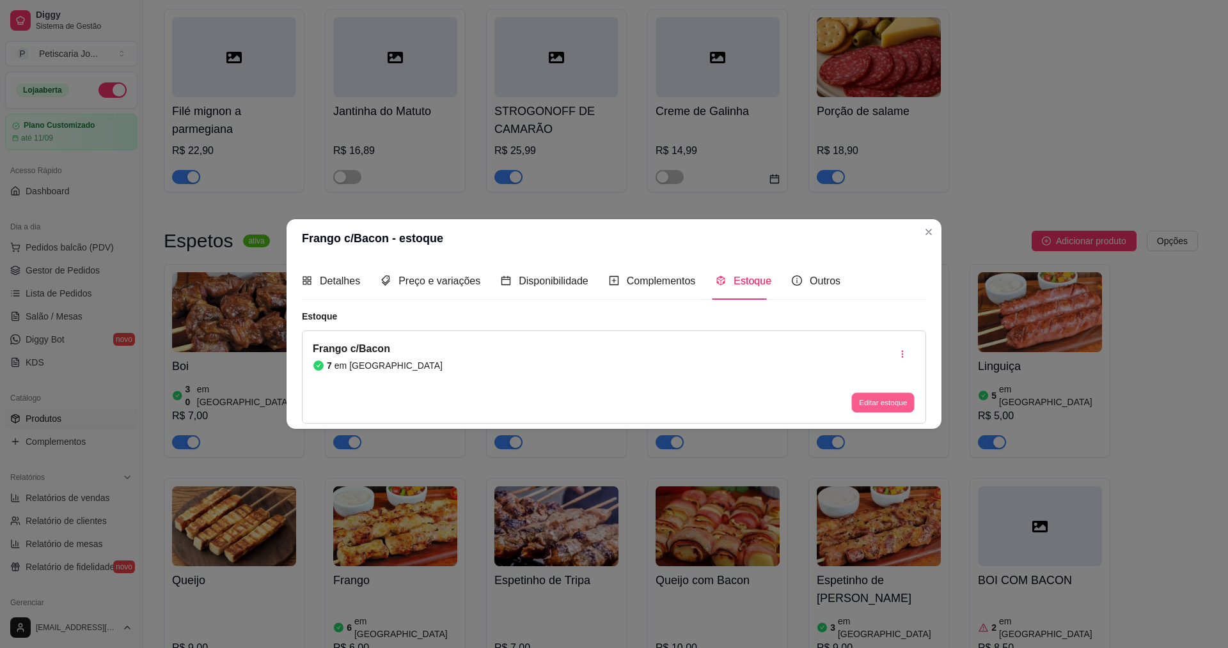
click at [886, 398] on button "Editar estoque" at bounding box center [882, 403] width 63 height 20
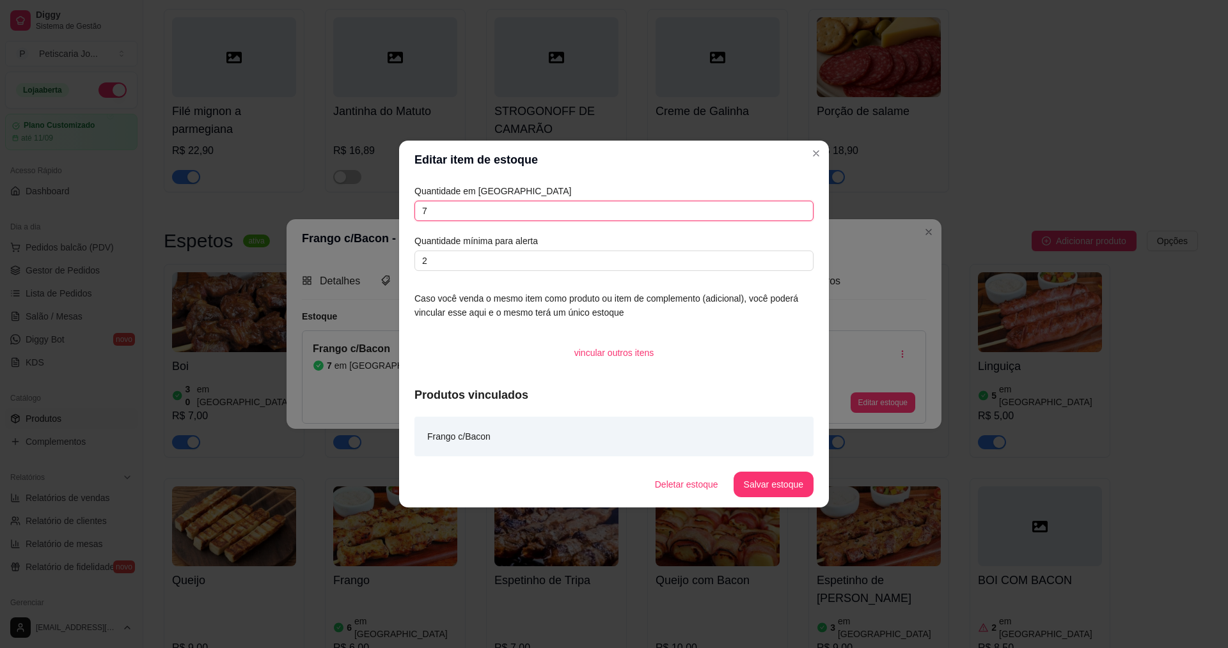
click at [498, 214] on input "7" at bounding box center [613, 211] width 399 height 20
type input "30"
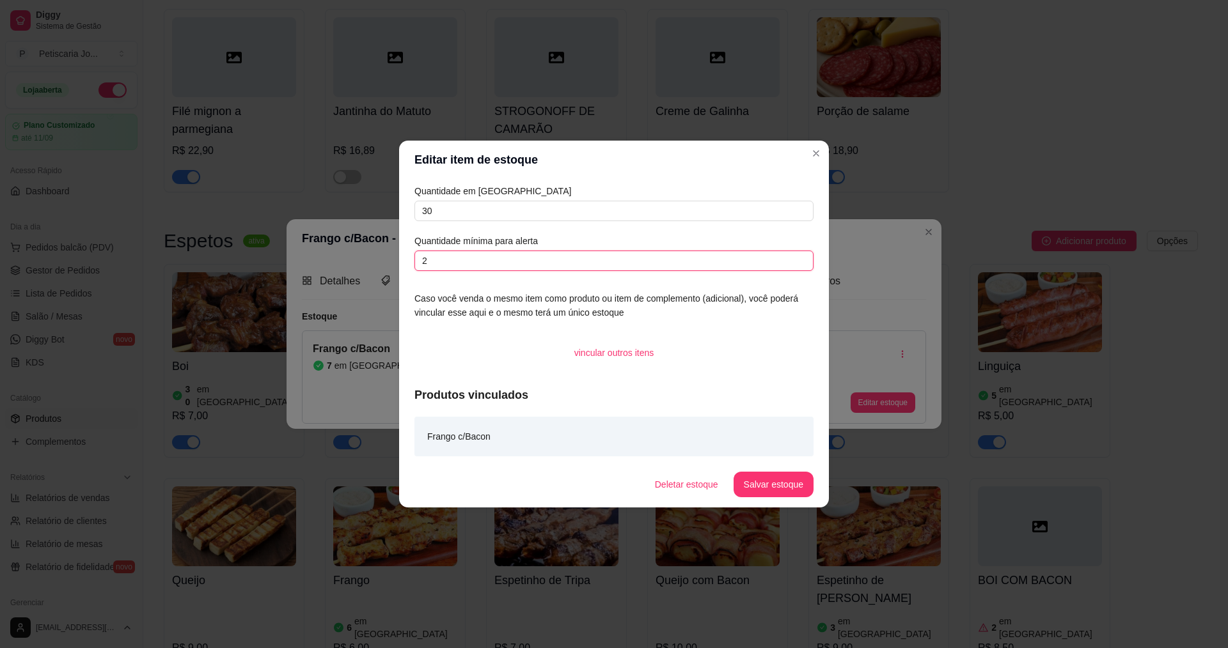
click at [505, 258] on input "2" at bounding box center [613, 261] width 399 height 20
type input "5"
click at [763, 482] on button "Salvar estoque" at bounding box center [774, 485] width 80 height 26
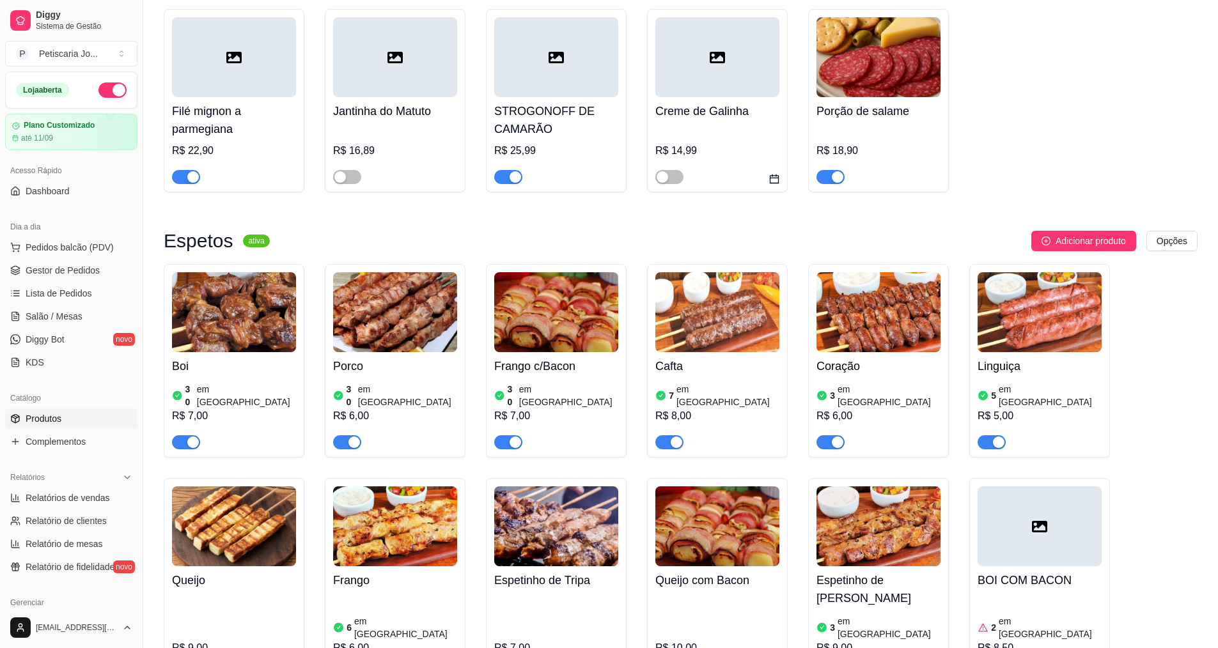
click at [737, 311] on img at bounding box center [718, 312] width 124 height 80
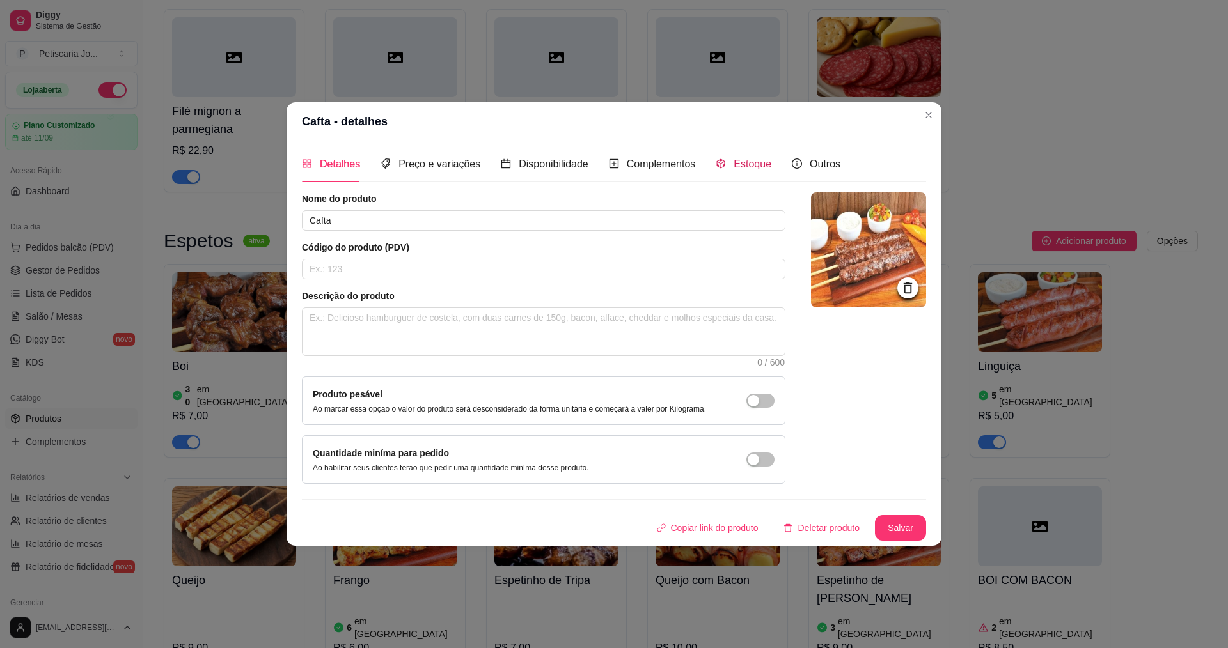
click at [739, 164] on span "Estoque" at bounding box center [753, 164] width 38 height 11
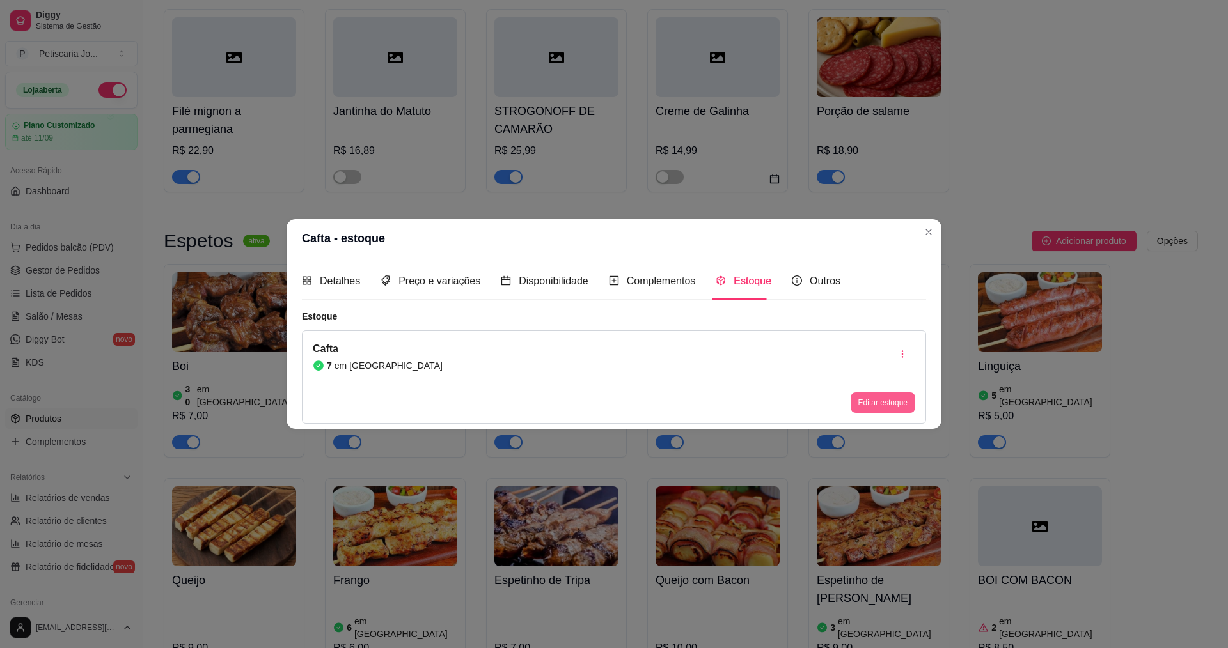
click at [888, 396] on button "Editar estoque" at bounding box center [883, 403] width 65 height 20
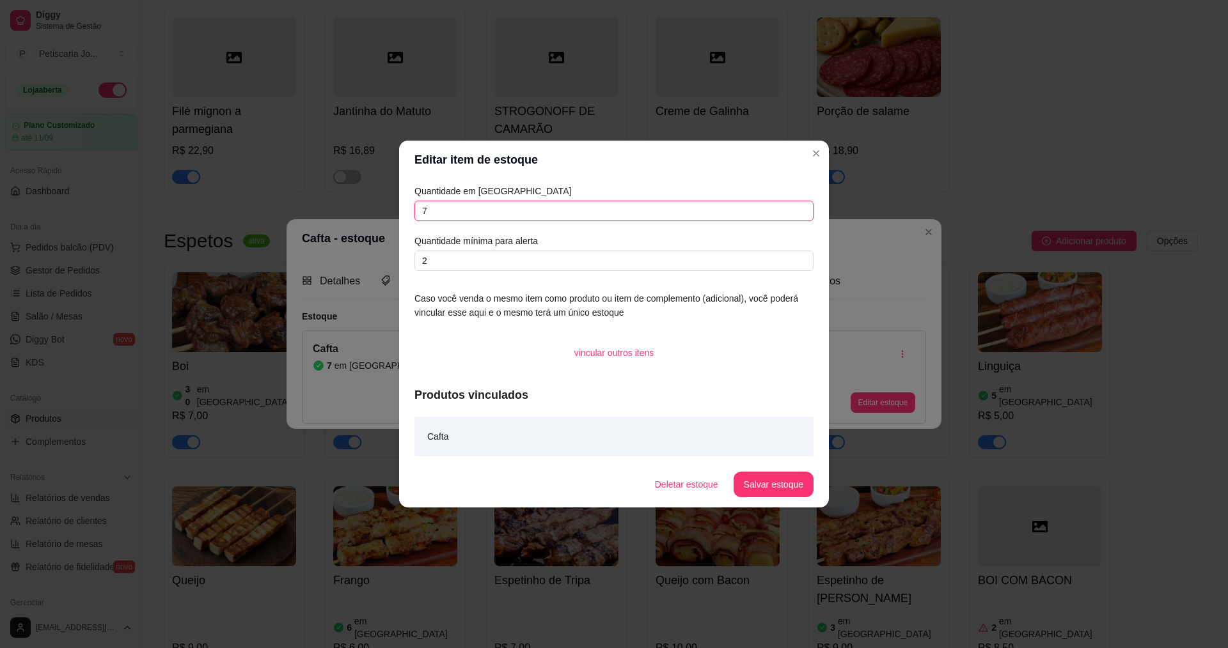
click at [606, 212] on input "7" at bounding box center [613, 211] width 399 height 20
type input "30"
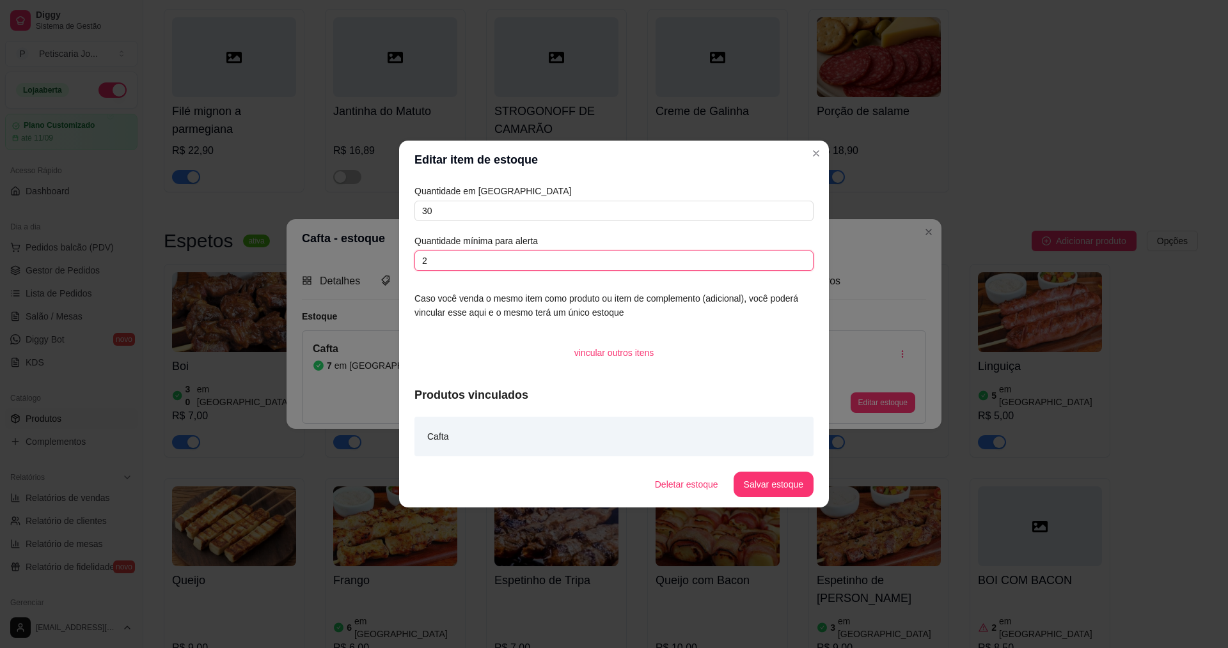
click at [601, 261] on input "2" at bounding box center [613, 261] width 399 height 20
type input "5"
click at [769, 492] on button "Salvar estoque" at bounding box center [774, 485] width 80 height 26
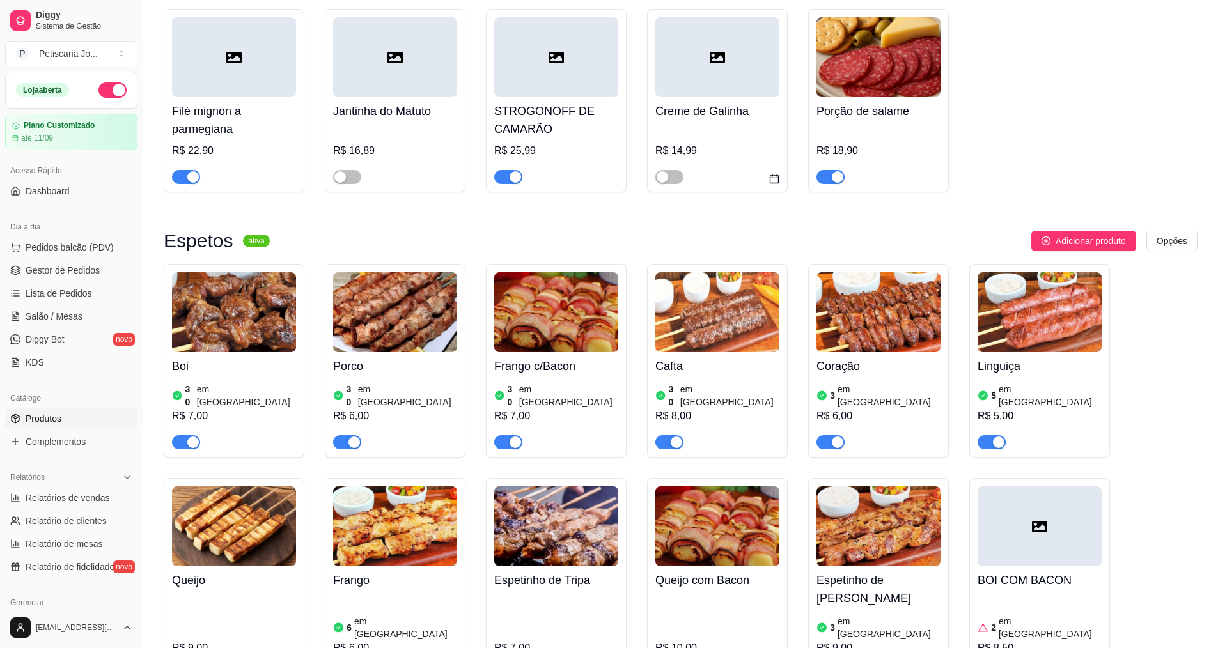
click at [879, 326] on img at bounding box center [879, 312] width 124 height 80
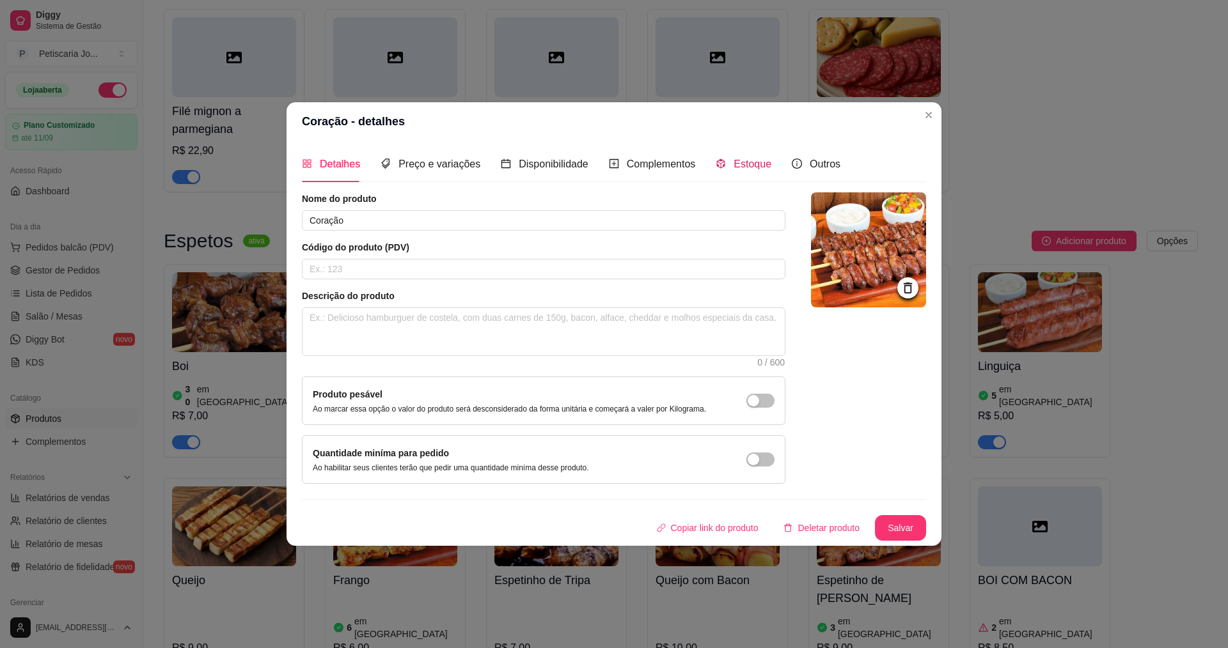
click at [744, 161] on span "Estoque" at bounding box center [753, 164] width 38 height 11
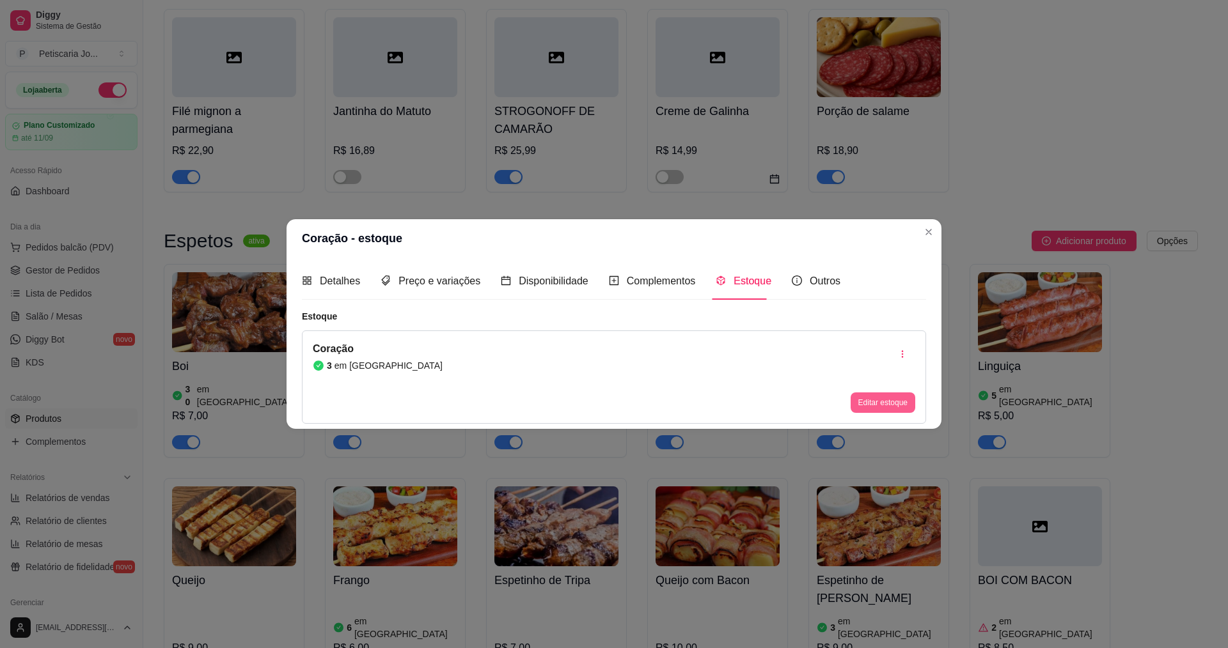
click at [895, 404] on button "Editar estoque" at bounding box center [883, 403] width 65 height 20
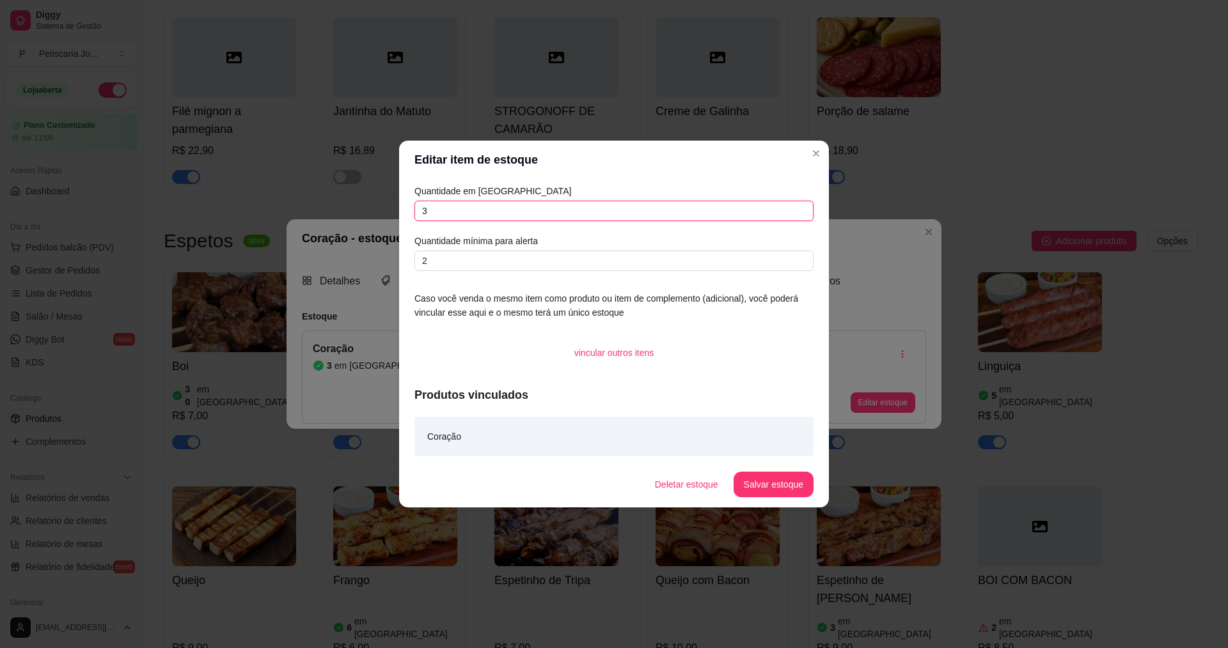
click at [583, 212] on input "3" at bounding box center [613, 211] width 399 height 20
type input "30"
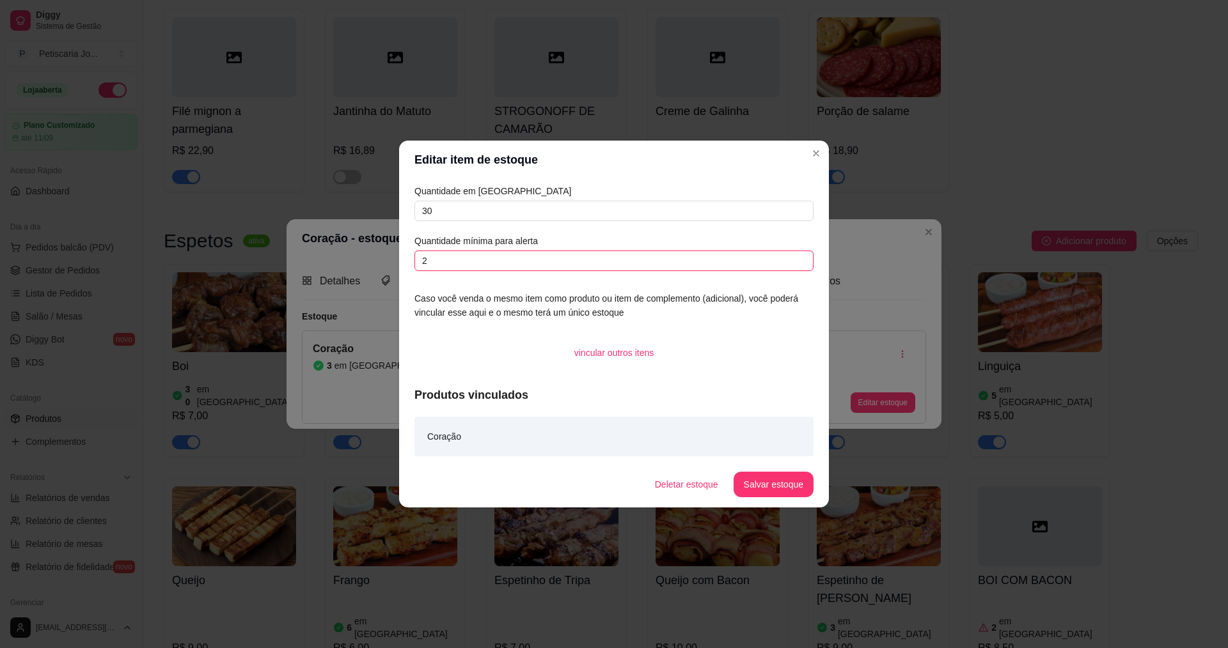
click at [577, 262] on input "2" at bounding box center [613, 261] width 399 height 20
type input "5"
click at [781, 483] on button "Salvar estoque" at bounding box center [774, 485] width 80 height 26
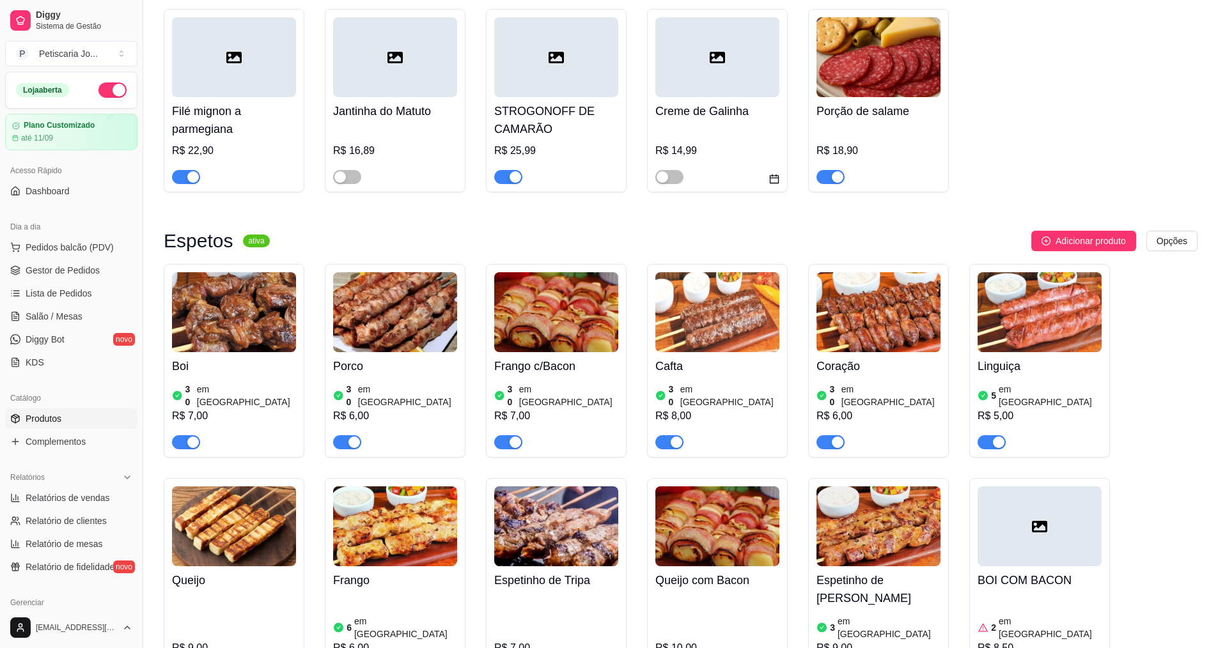
click at [1046, 312] on img at bounding box center [1040, 312] width 124 height 80
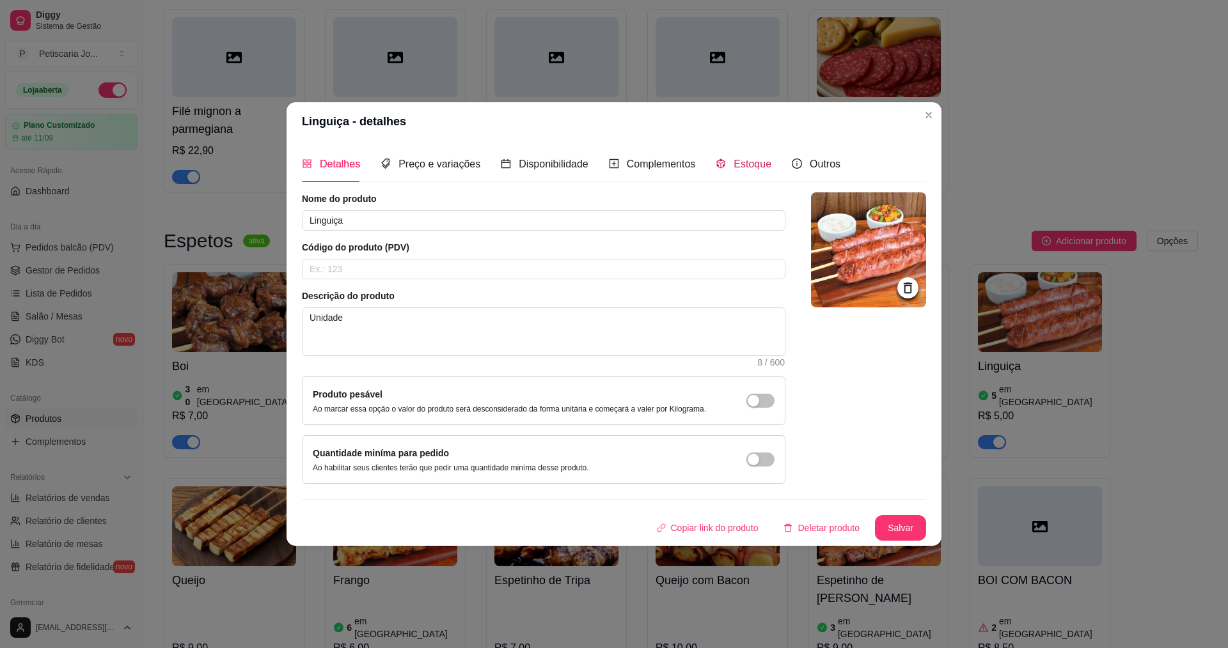
click at [752, 164] on span "Estoque" at bounding box center [753, 164] width 38 height 11
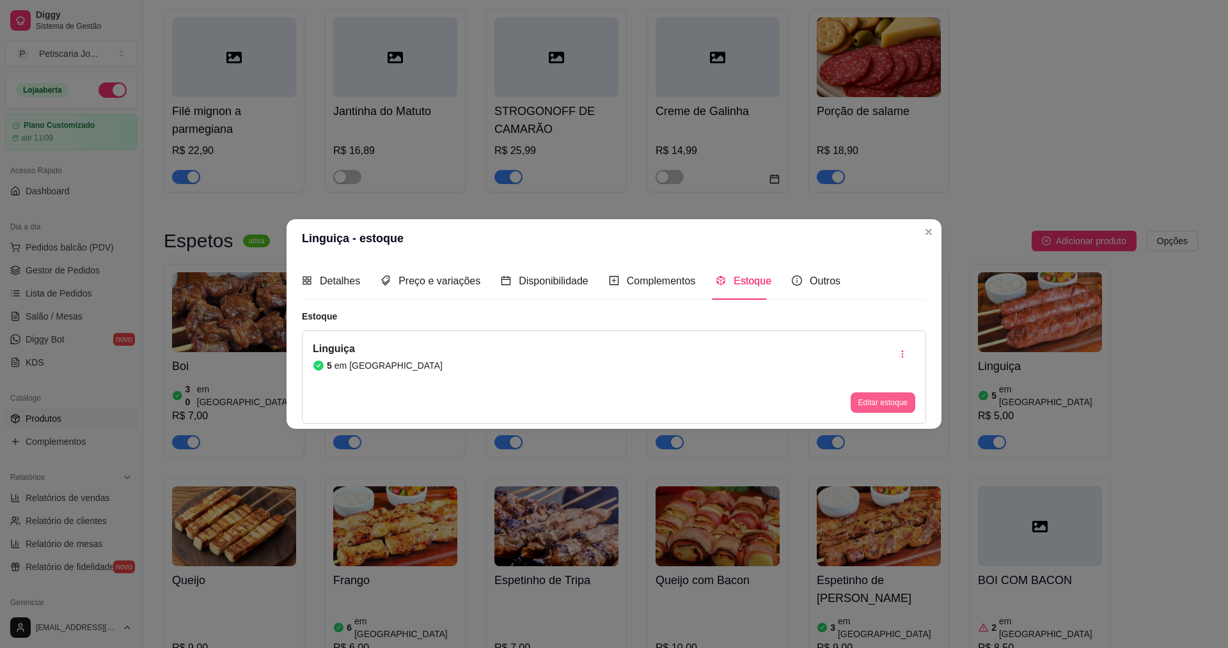
click at [888, 410] on button "Editar estoque" at bounding box center [883, 403] width 65 height 20
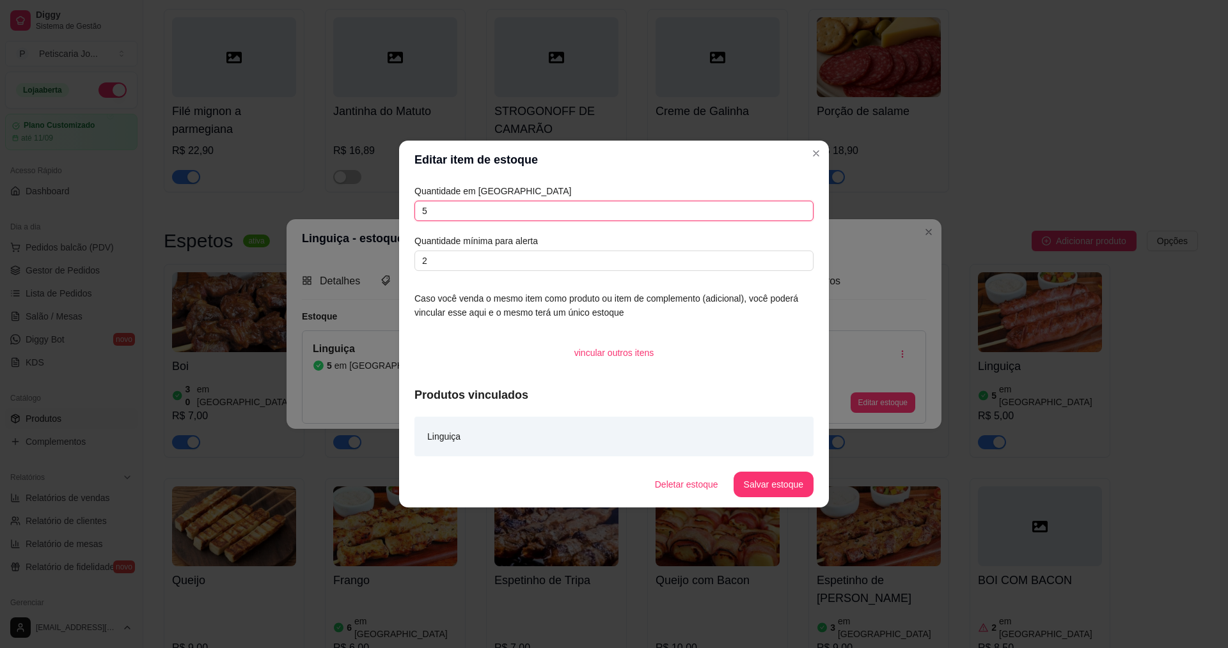
drag, startPoint x: 527, startPoint y: 212, endPoint x: 524, endPoint y: 186, distance: 25.8
click at [527, 211] on input "5" at bounding box center [613, 211] width 399 height 20
type input "30"
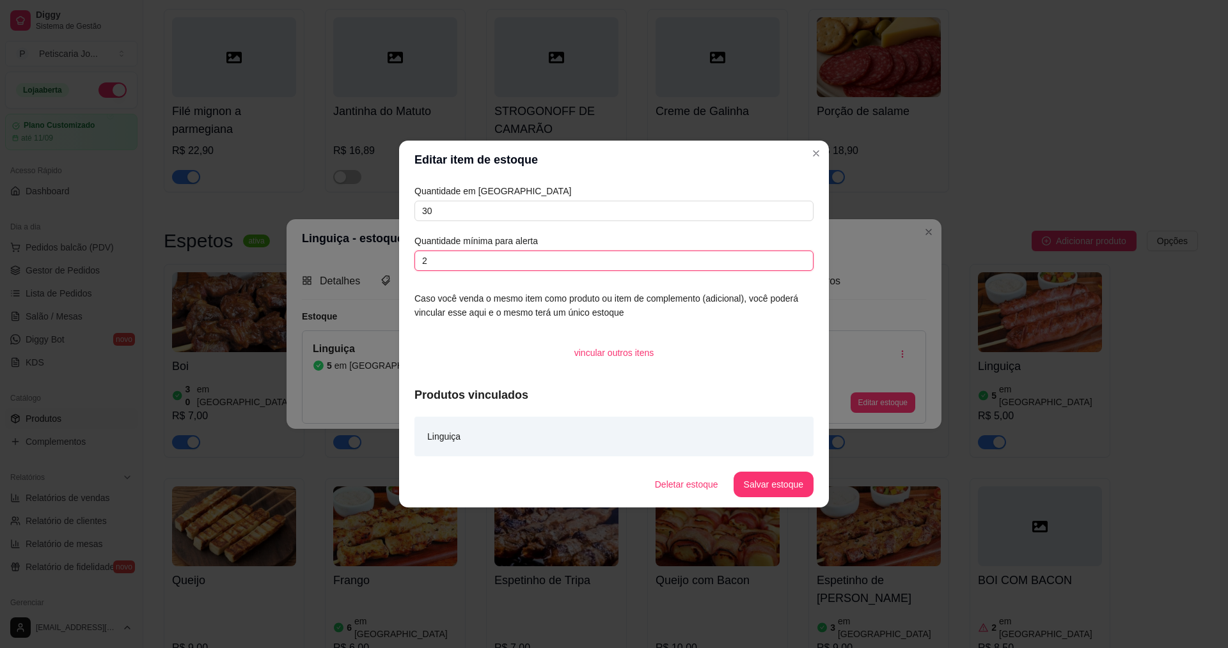
click at [520, 256] on input "2" at bounding box center [613, 261] width 399 height 20
type input "5"
click at [768, 487] on button "Salvar estoque" at bounding box center [773, 485] width 78 height 25
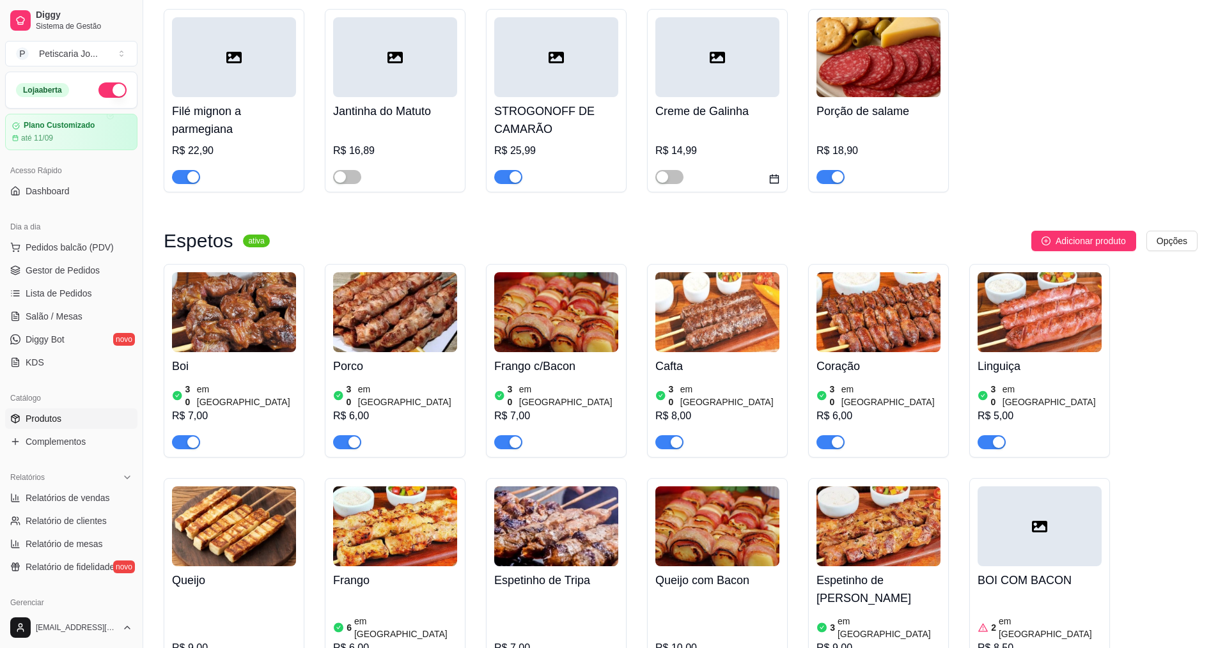
scroll to position [703, 0]
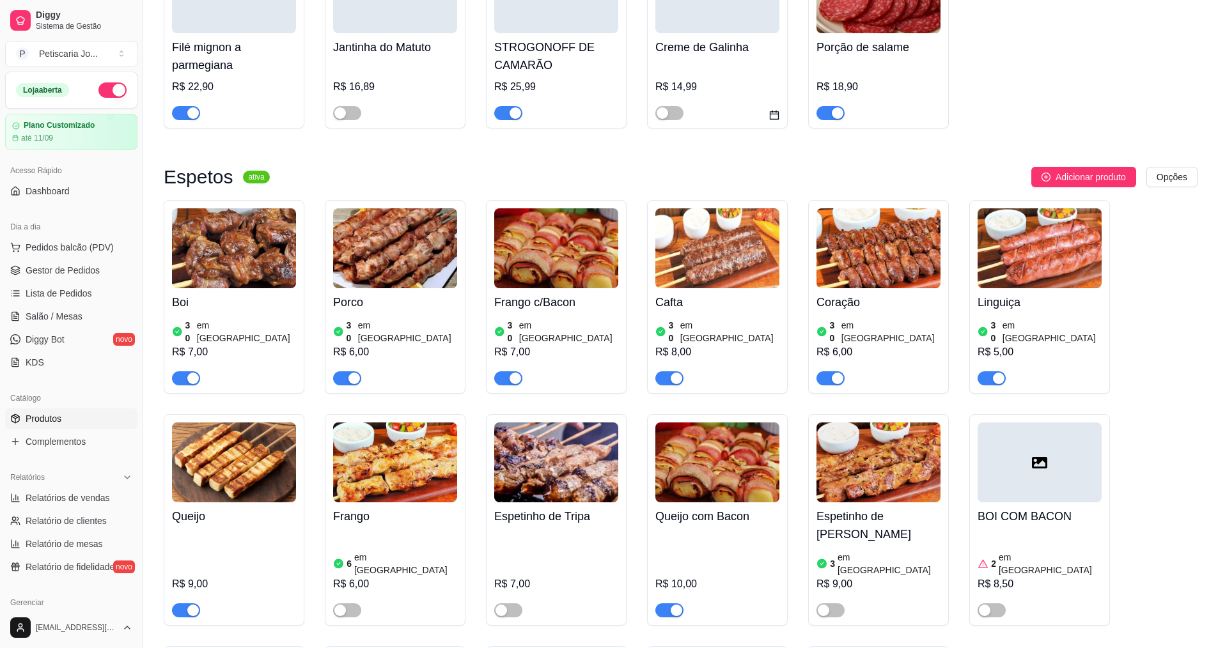
click at [243, 423] on img at bounding box center [234, 463] width 124 height 80
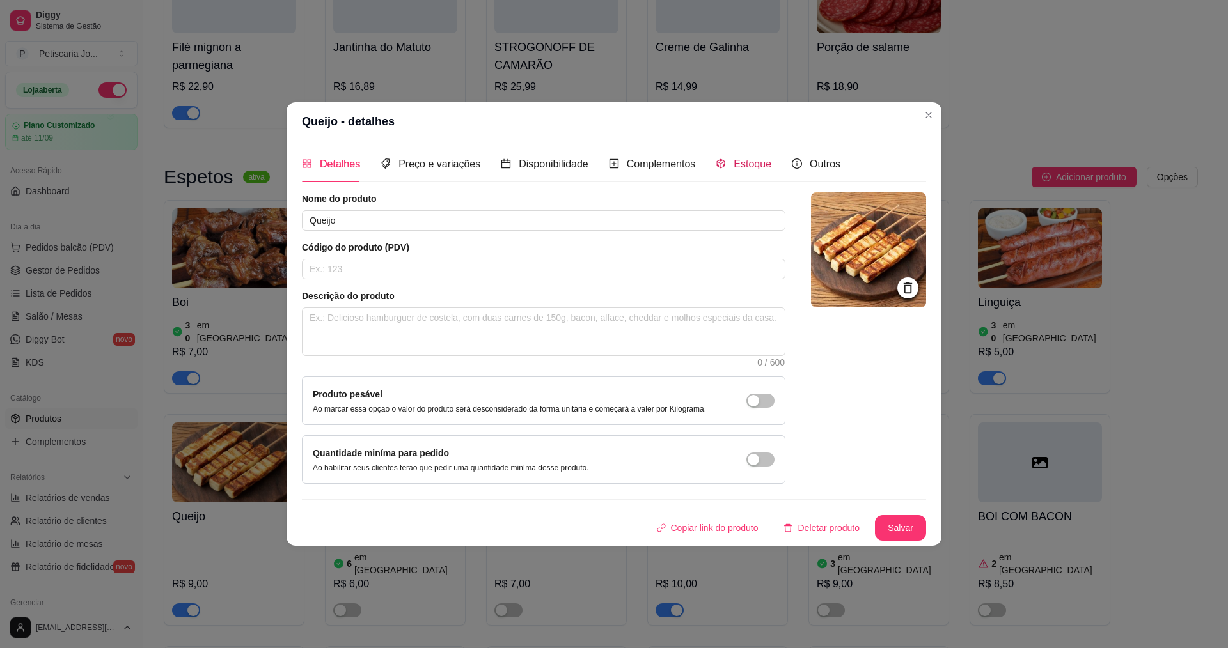
click at [756, 164] on span "Estoque" at bounding box center [753, 164] width 38 height 11
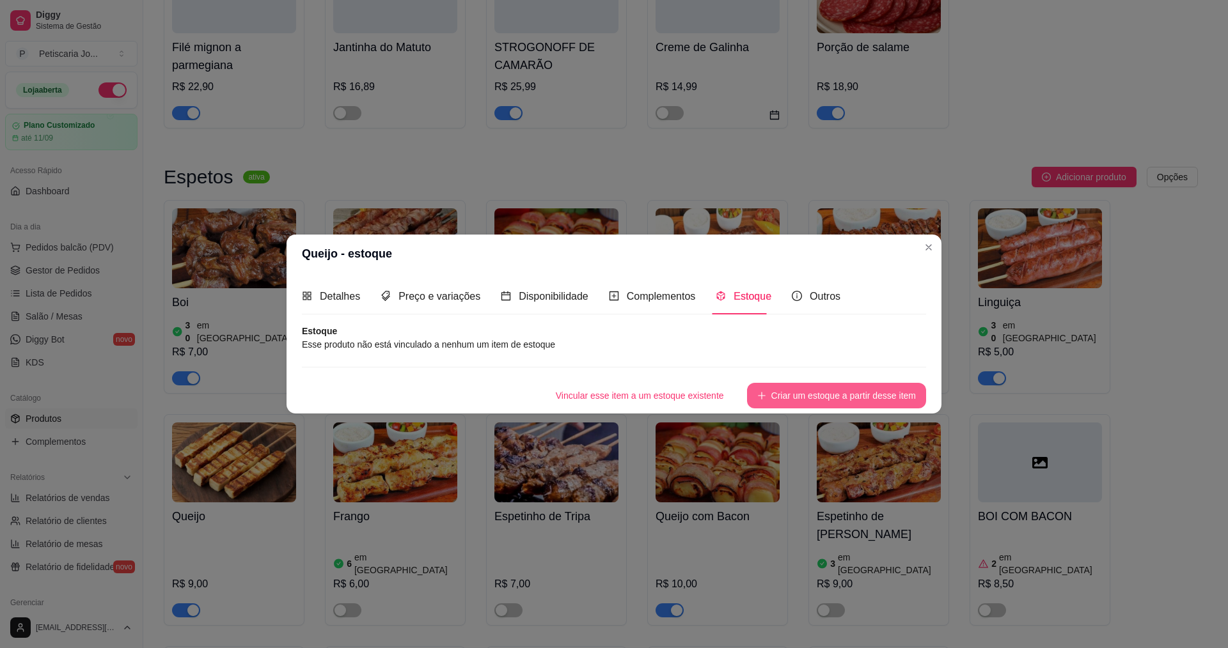
click at [835, 402] on button "Criar um estoque a partir desse item" at bounding box center [836, 396] width 179 height 26
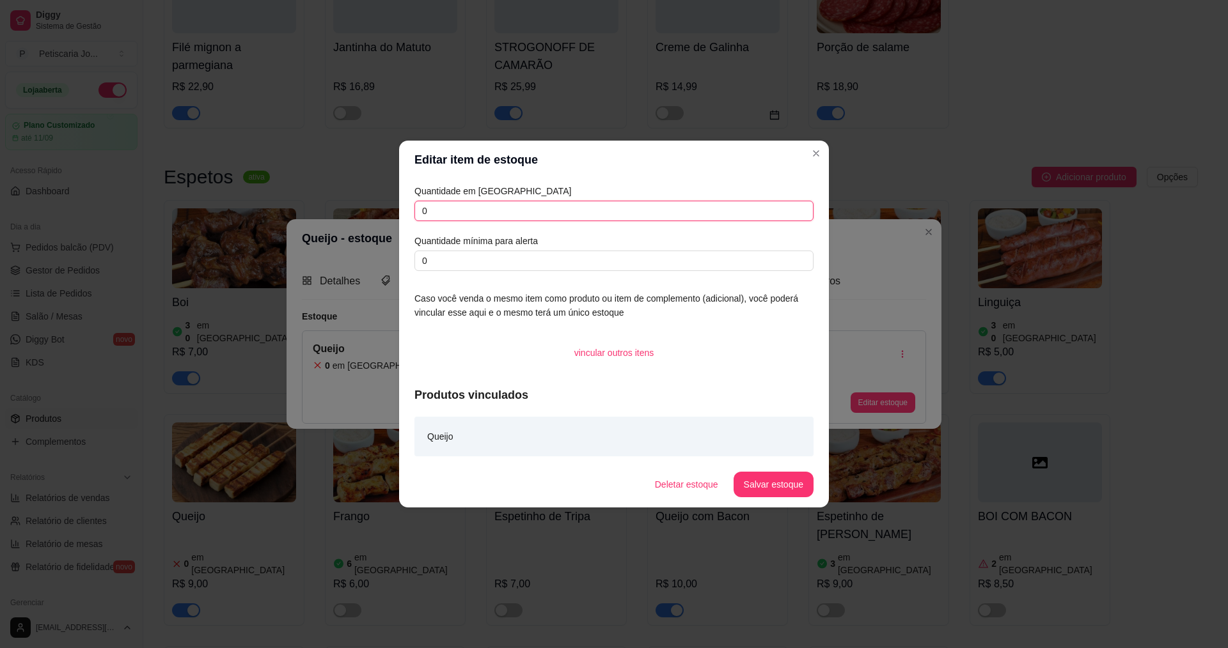
click at [589, 209] on input "0" at bounding box center [613, 211] width 399 height 20
type input "30"
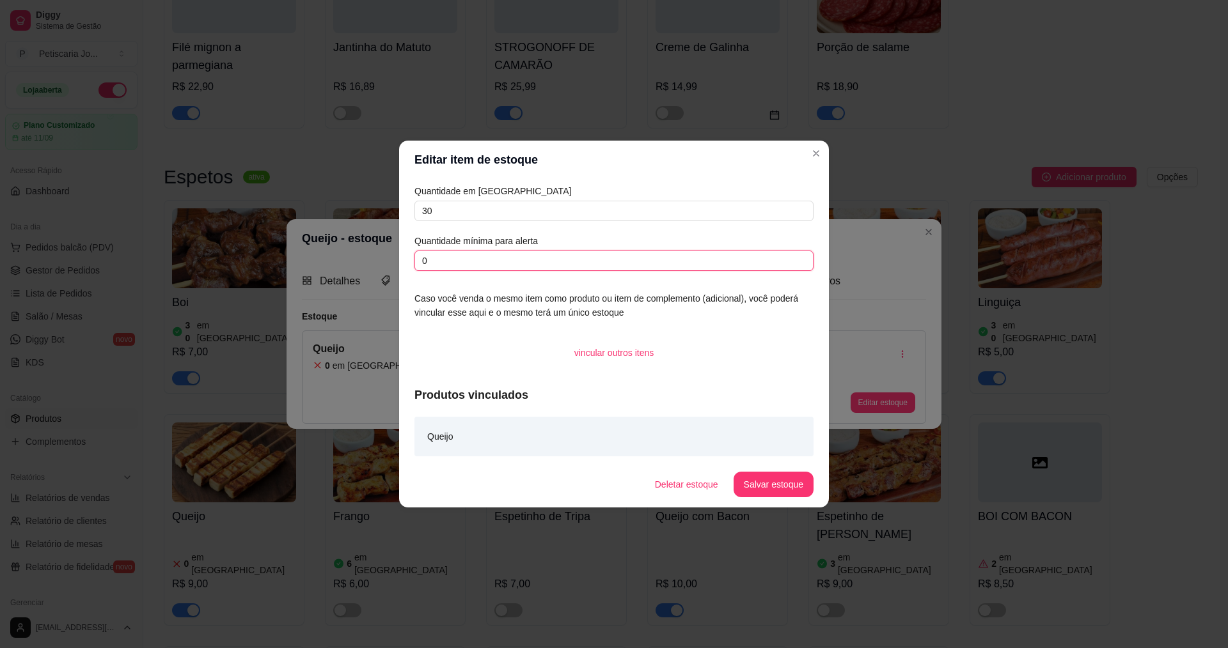
click at [579, 253] on input "0" at bounding box center [613, 261] width 399 height 20
type input "5"
click at [773, 491] on button "Salvar estoque" at bounding box center [774, 485] width 80 height 26
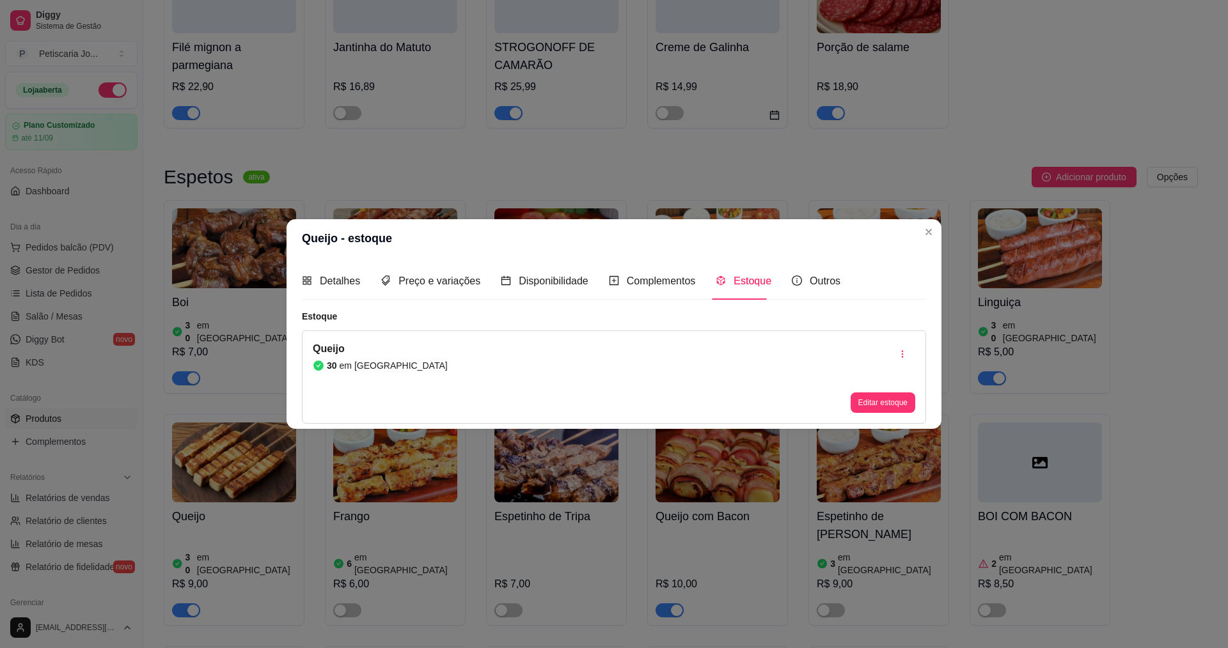
click at [929, 221] on header "Queijo - estoque" at bounding box center [614, 238] width 655 height 38
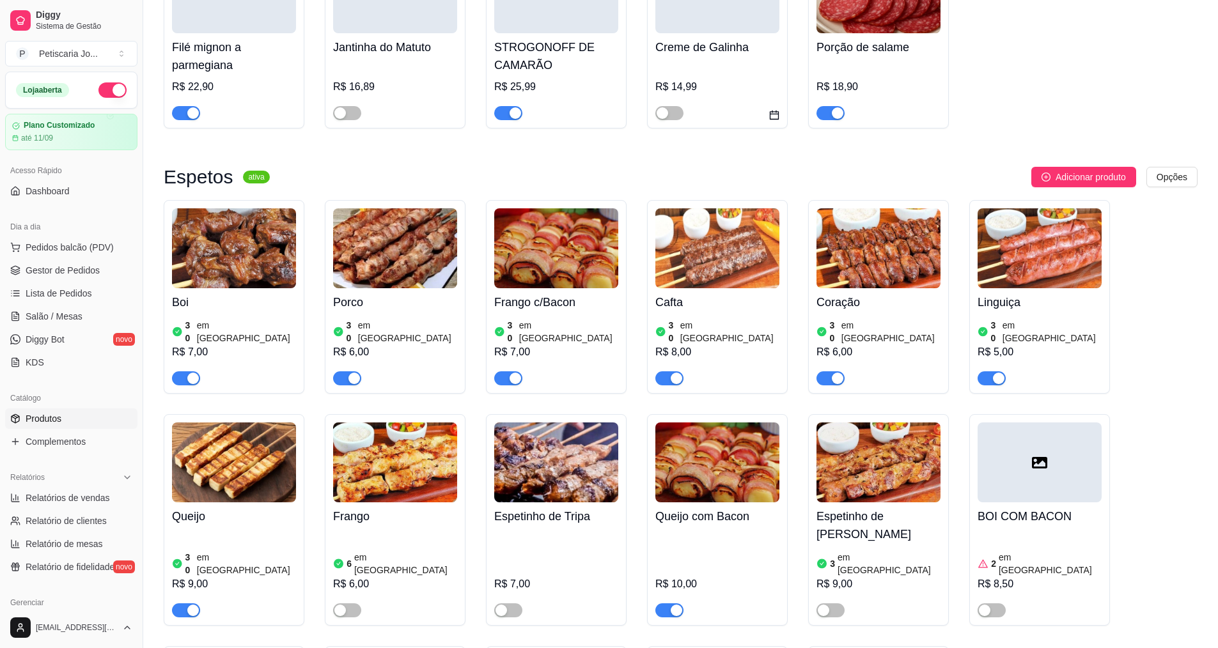
click at [439, 430] on img at bounding box center [395, 463] width 124 height 80
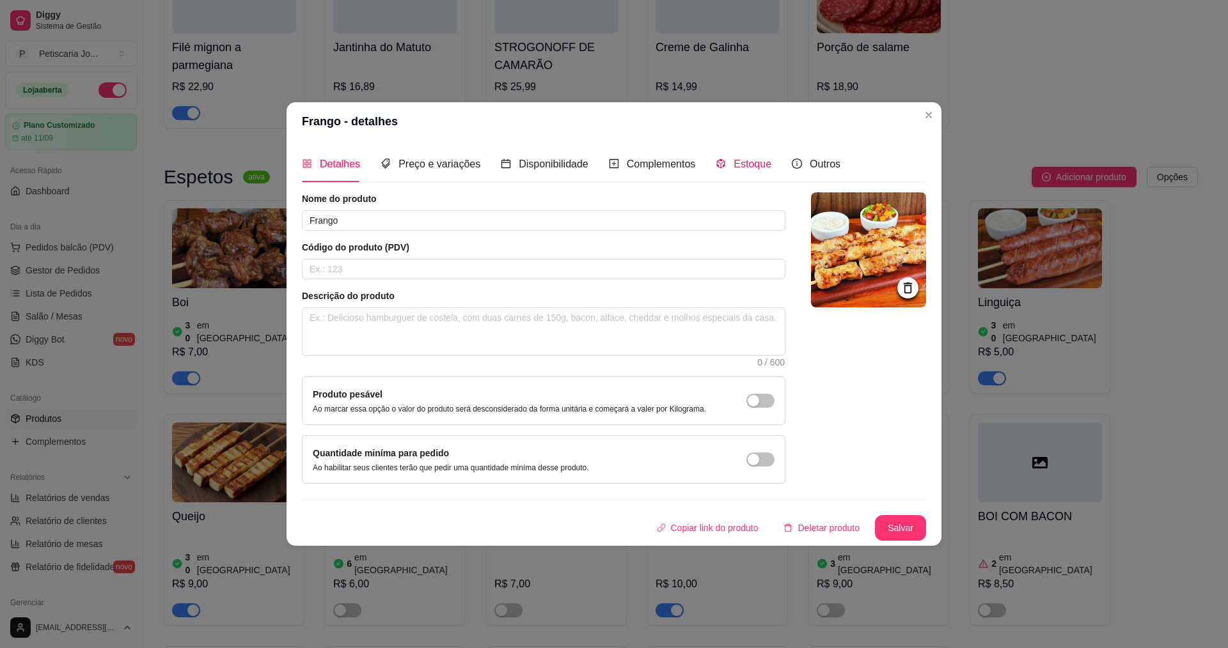
click at [746, 161] on span "Estoque" at bounding box center [753, 164] width 38 height 11
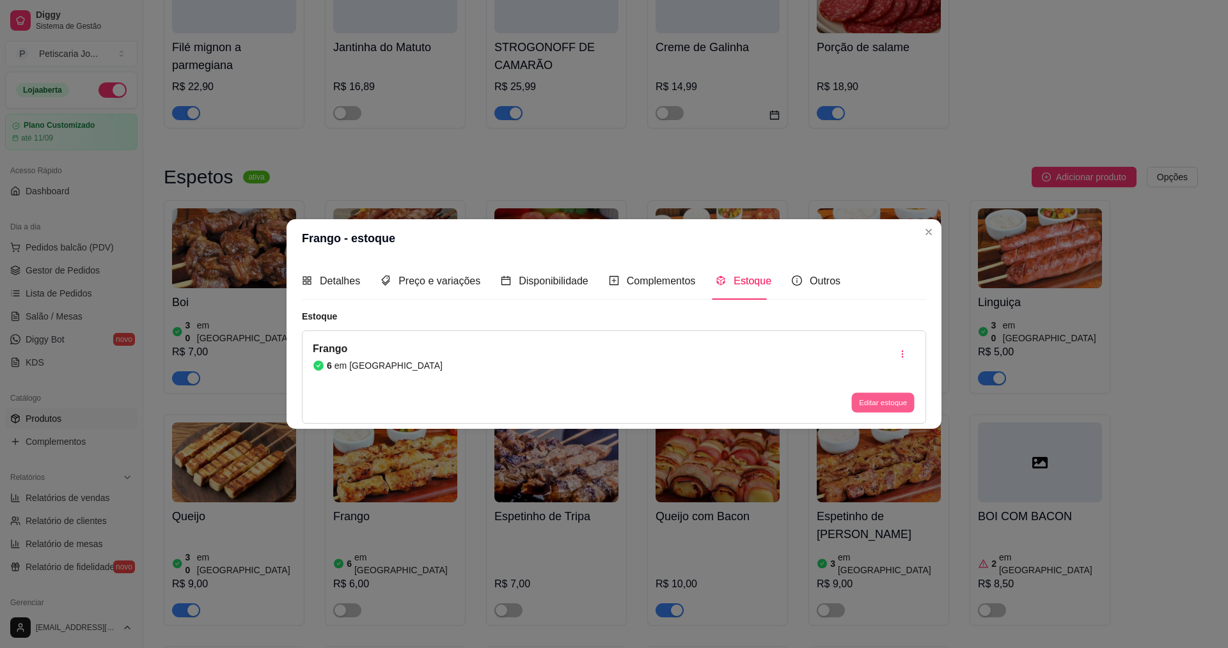
click at [871, 403] on button "Editar estoque" at bounding box center [882, 403] width 63 height 20
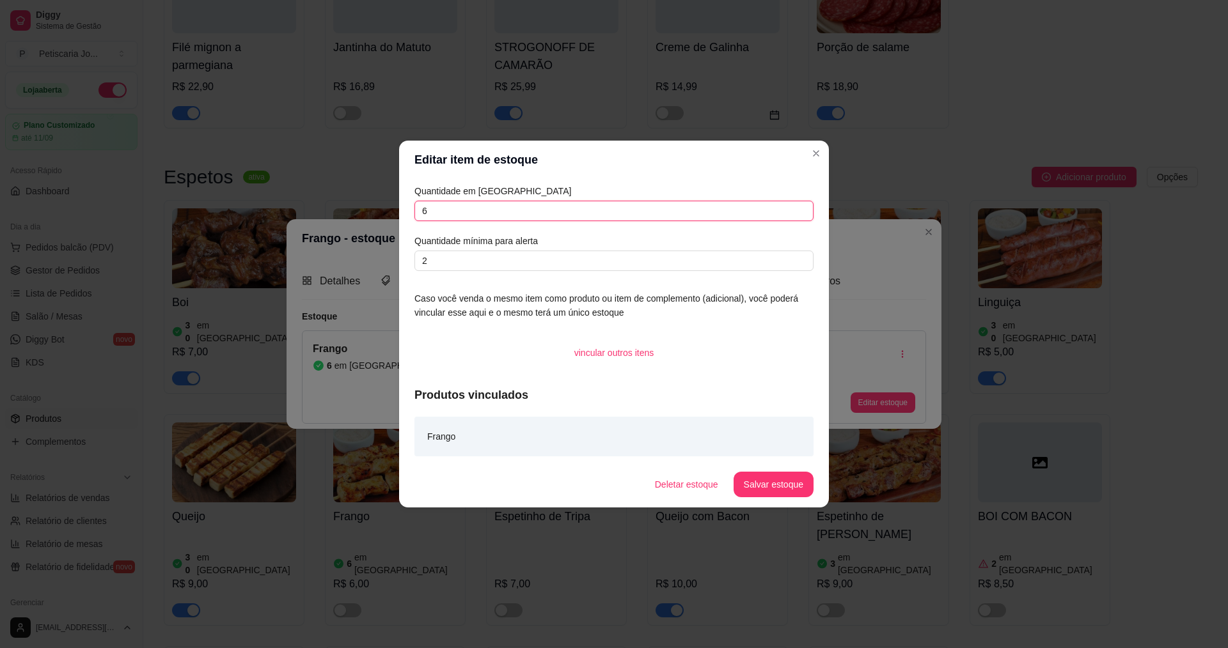
click at [544, 216] on input "6" at bounding box center [613, 211] width 399 height 20
type input "30"
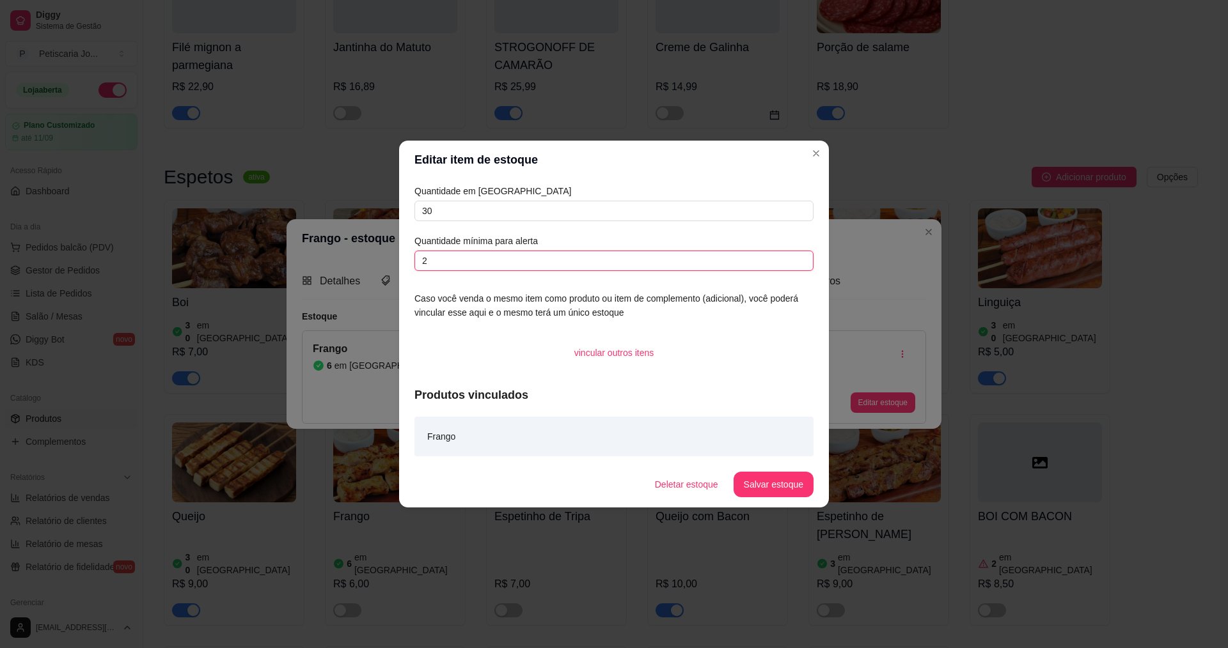
click at [624, 251] on input "2" at bounding box center [613, 261] width 399 height 20
type input "5"
click at [782, 485] on button "Salvar estoque" at bounding box center [774, 485] width 80 height 26
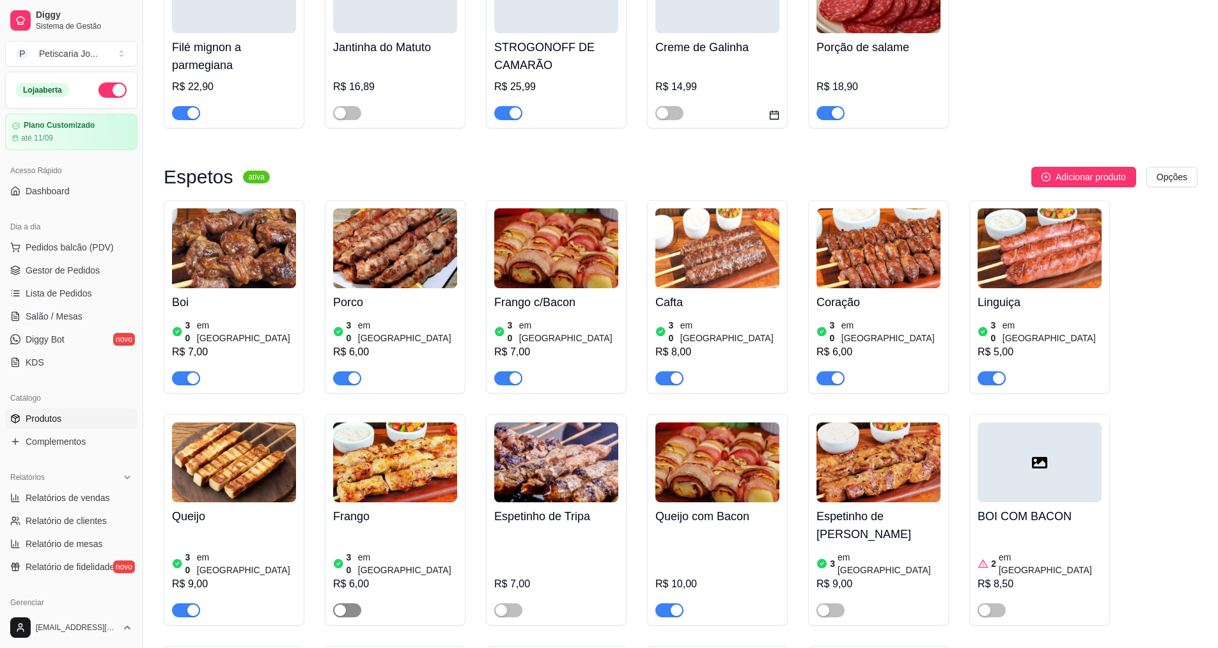
click at [355, 604] on span "button" at bounding box center [347, 611] width 28 height 14
click at [558, 459] on img at bounding box center [556, 463] width 124 height 80
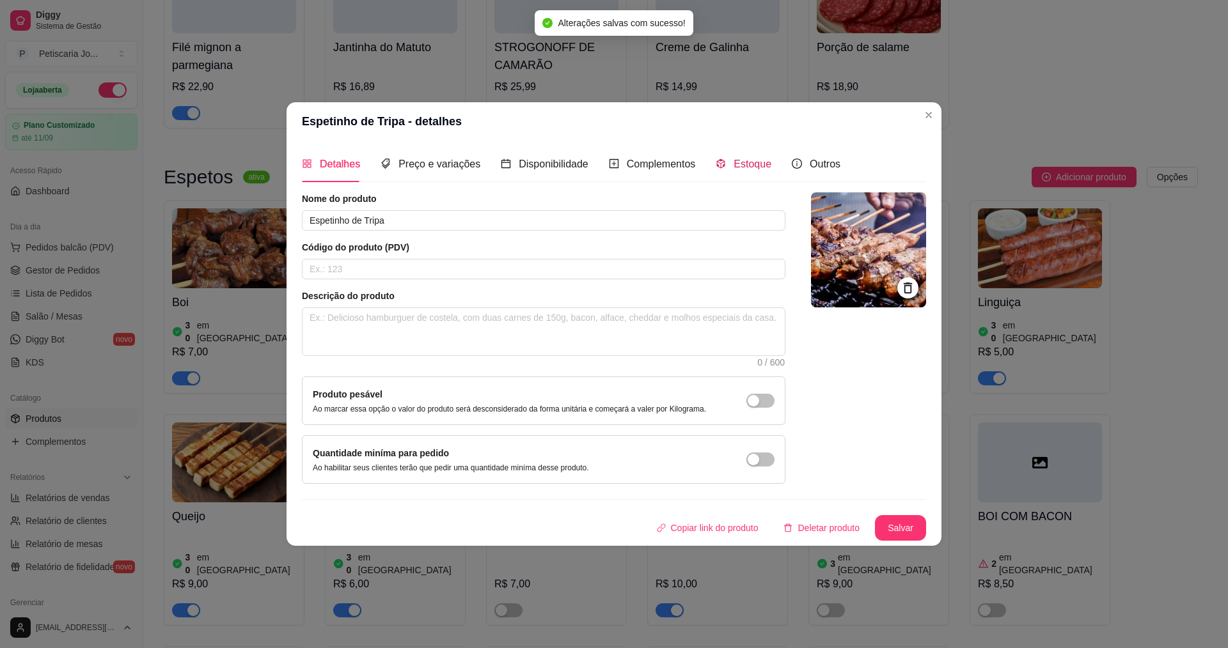
click at [745, 161] on span "Estoque" at bounding box center [753, 164] width 38 height 11
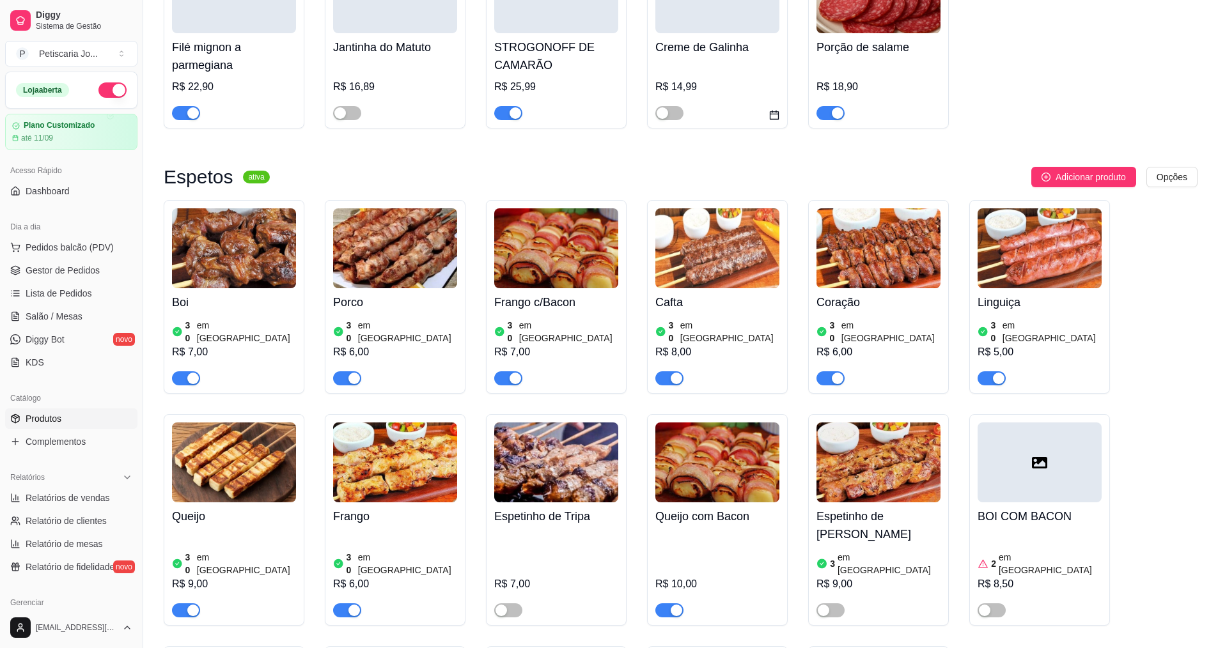
click at [739, 473] on img at bounding box center [718, 463] width 124 height 80
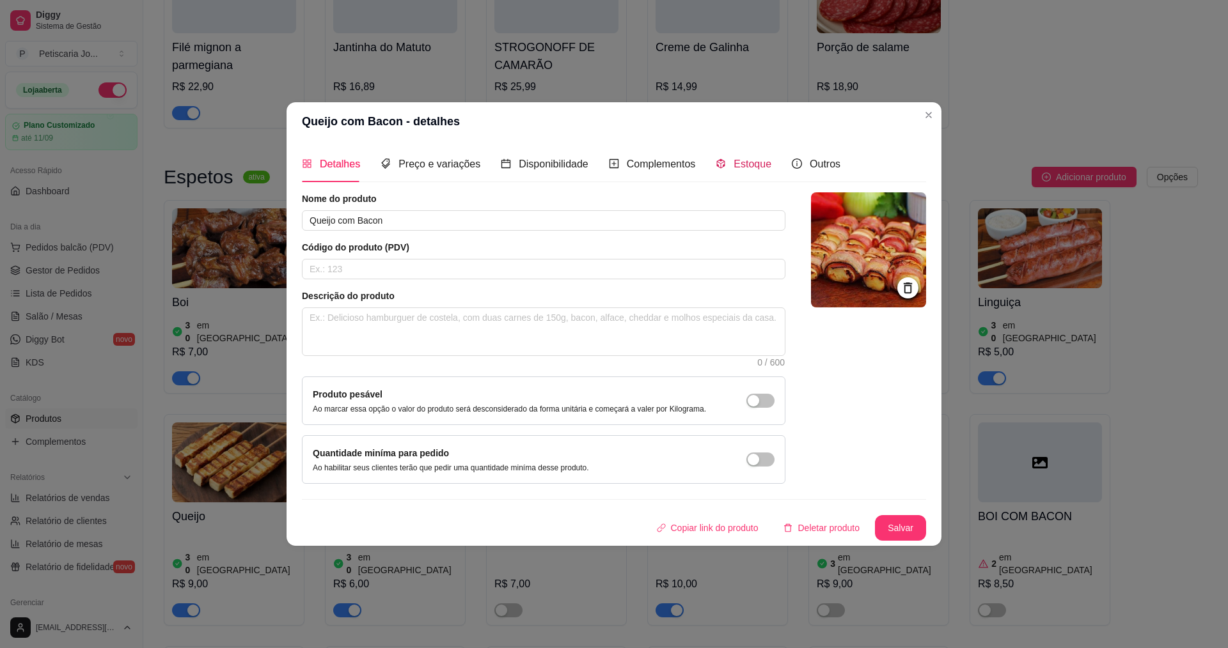
click at [741, 159] on span "Estoque" at bounding box center [753, 164] width 38 height 11
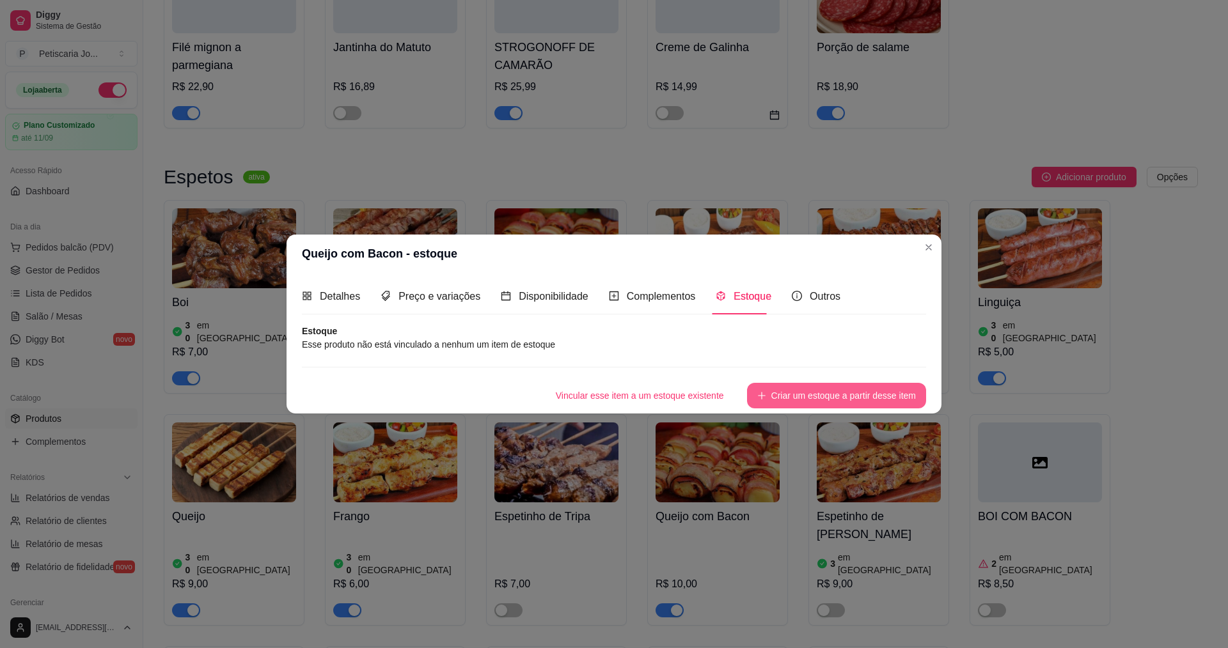
click at [785, 395] on button "Criar um estoque a partir desse item" at bounding box center [836, 396] width 179 height 26
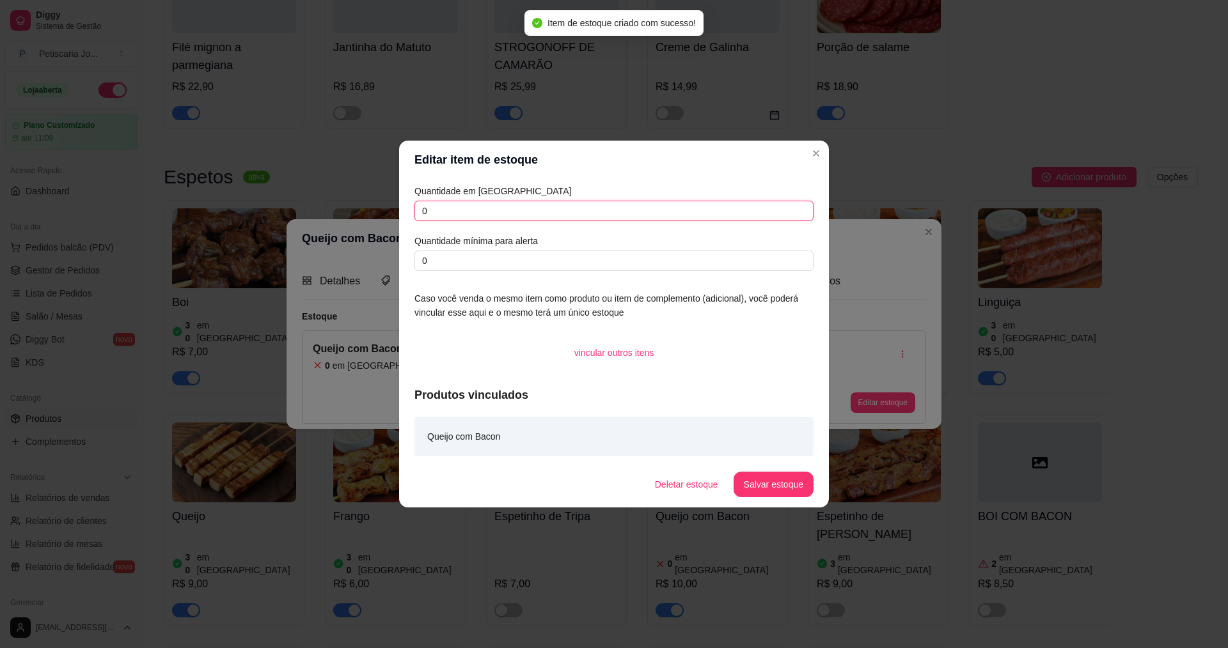
click at [547, 207] on input "0" at bounding box center [613, 211] width 399 height 20
type input "30"
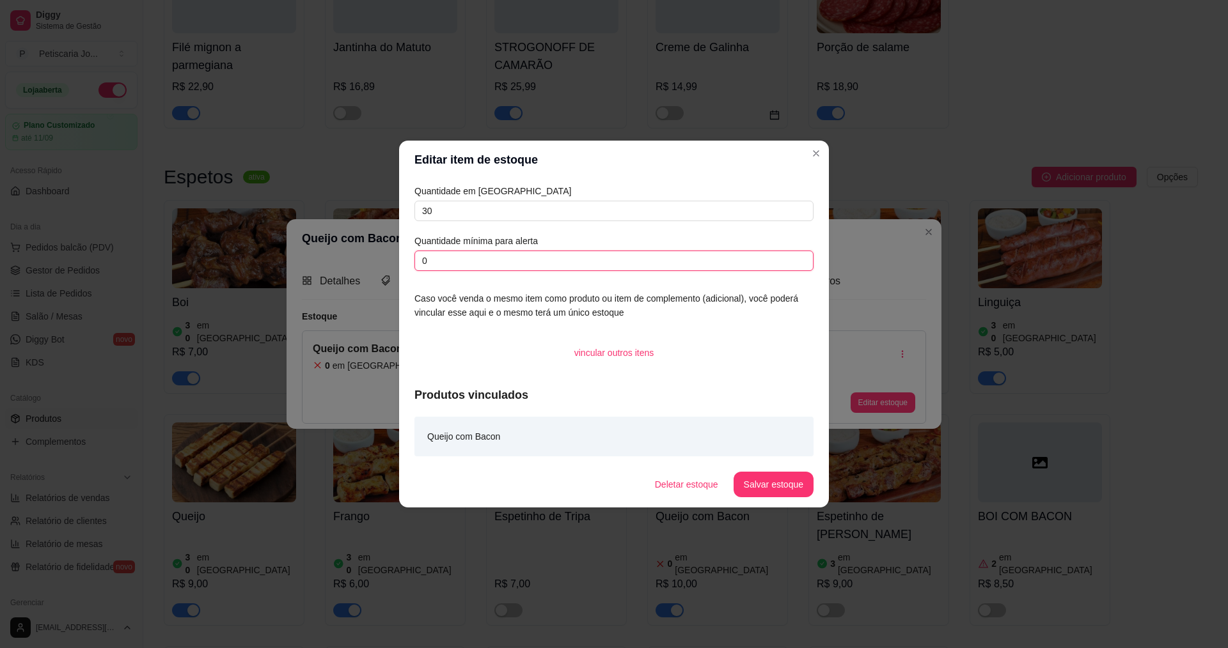
click at [523, 267] on input "0" at bounding box center [613, 261] width 399 height 20
type input "5"
click at [762, 496] on button "Salvar estoque" at bounding box center [774, 485] width 80 height 26
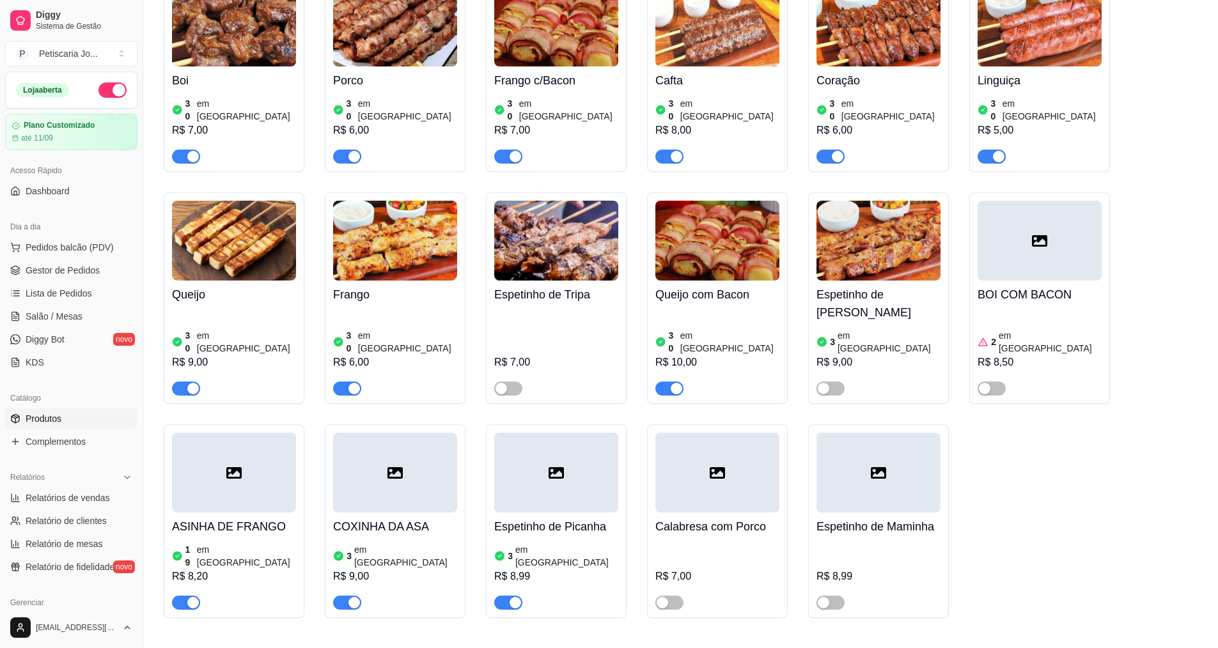
scroll to position [959, 0]
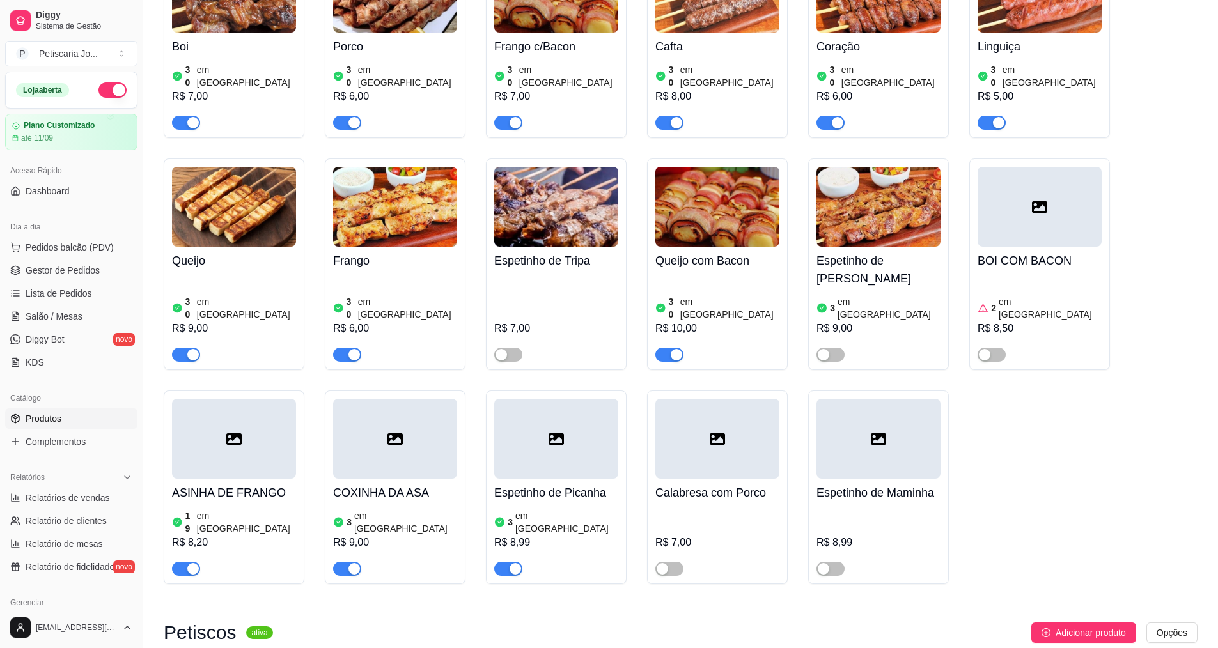
click at [231, 420] on div at bounding box center [234, 439] width 124 height 80
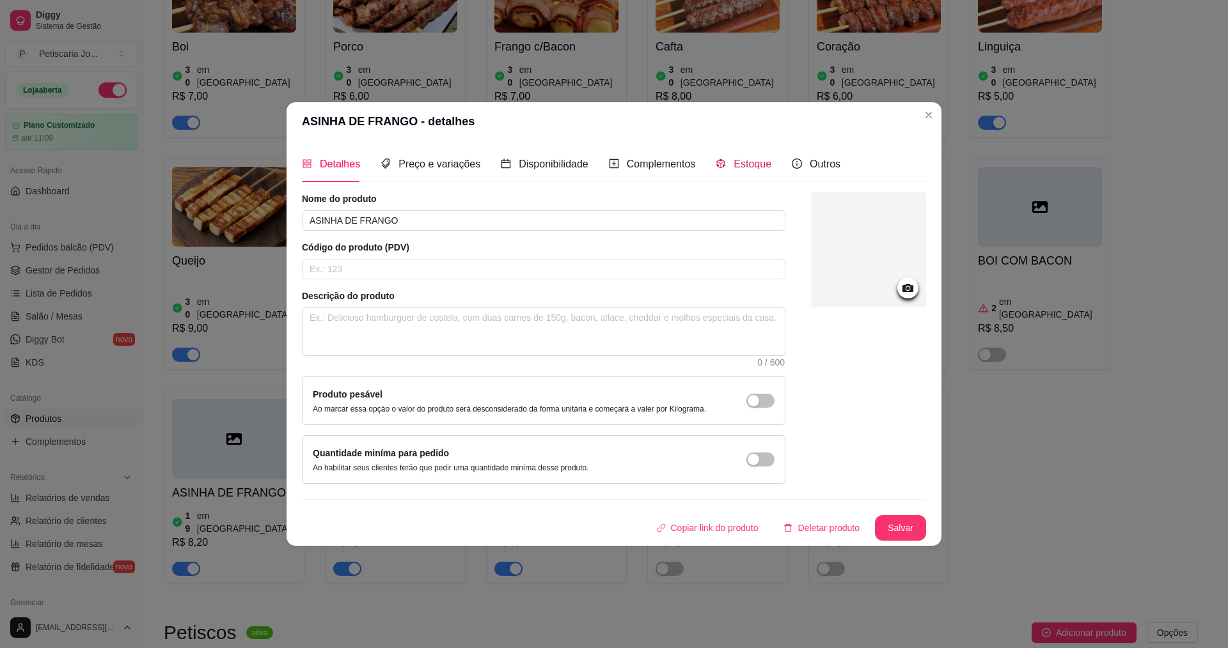
click at [755, 166] on span "Estoque" at bounding box center [753, 164] width 38 height 11
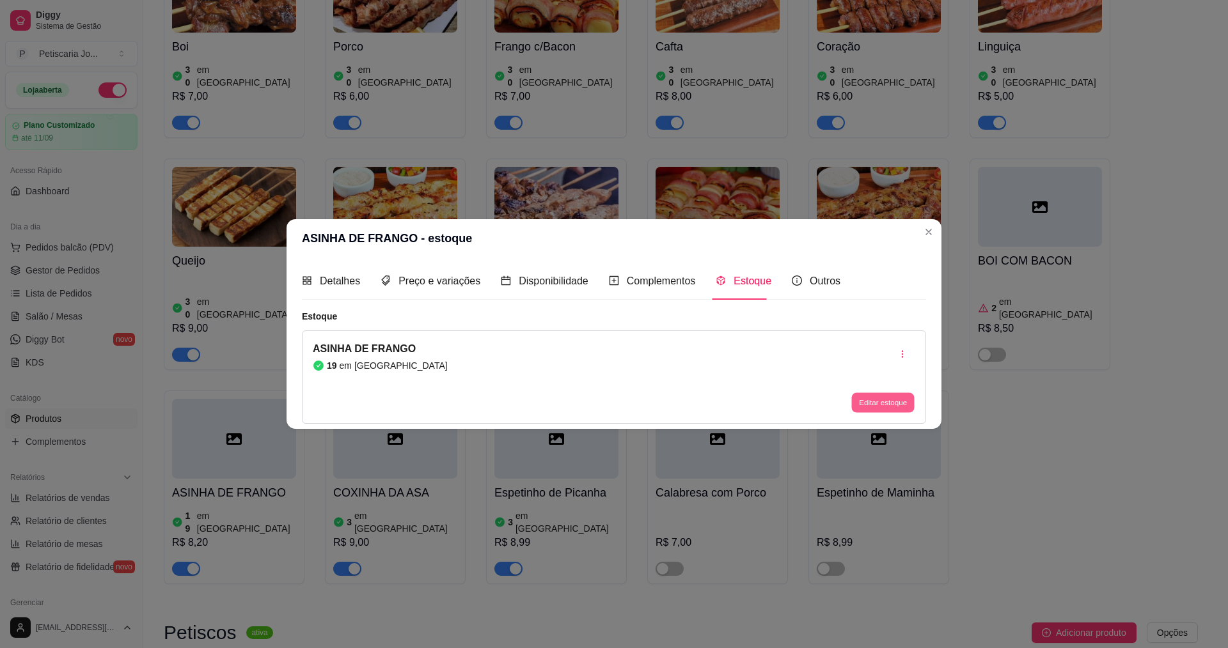
click at [903, 406] on button "Editar estoque" at bounding box center [882, 403] width 63 height 20
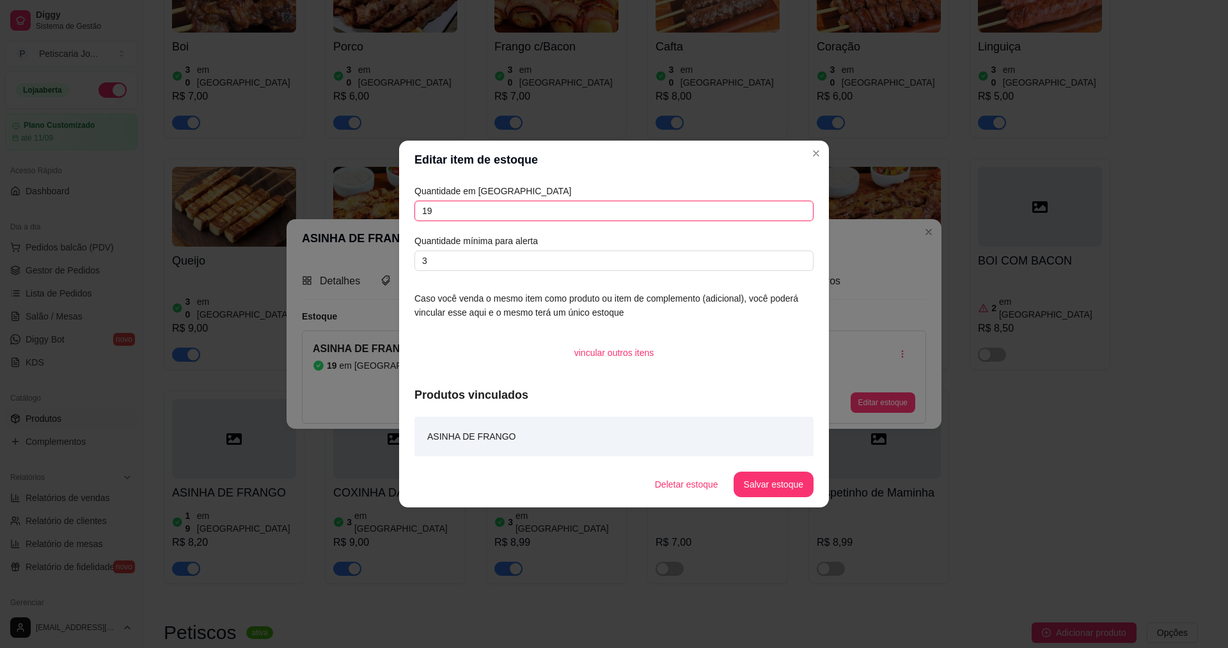
click at [693, 210] on input "19" at bounding box center [613, 211] width 399 height 20
type input "1"
type input "30"
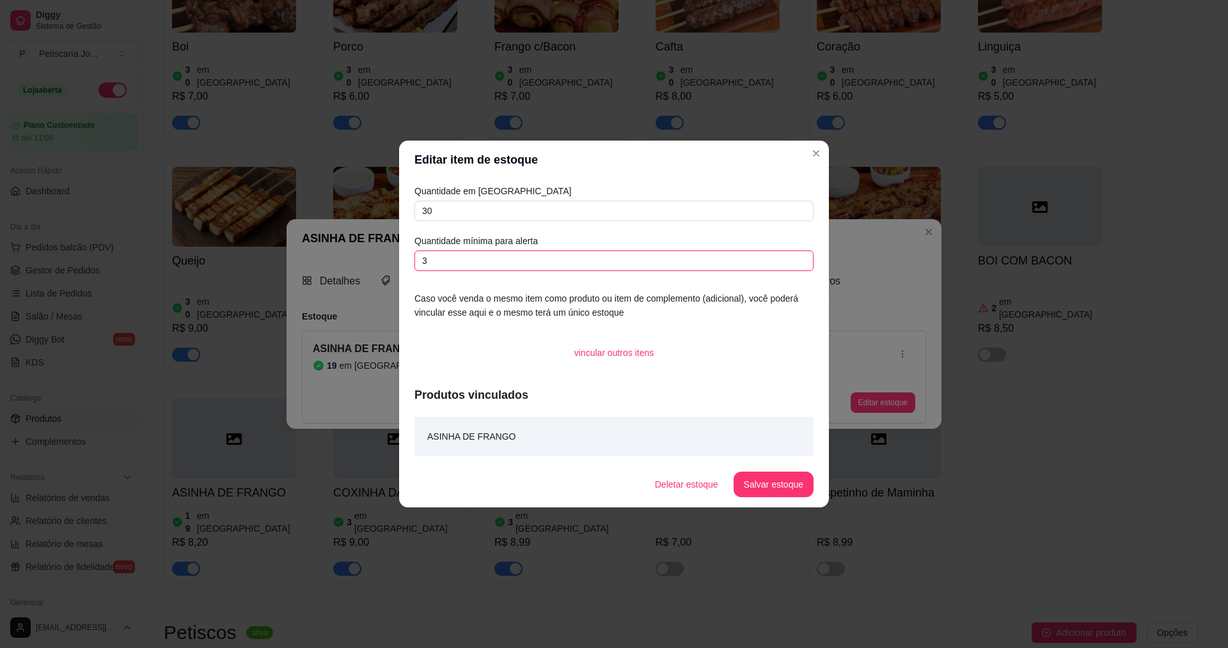
click at [687, 265] on input "3" at bounding box center [613, 261] width 399 height 20
type input "5"
click at [748, 494] on button "Salvar estoque" at bounding box center [774, 485] width 80 height 26
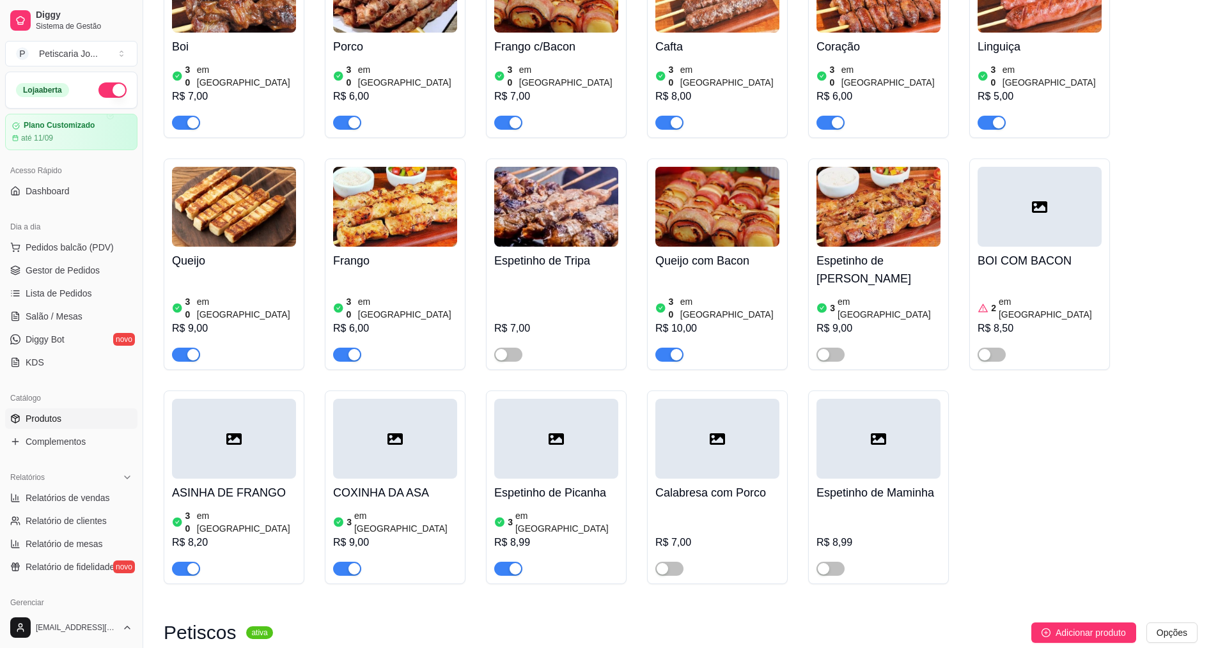
click at [434, 399] on div at bounding box center [395, 439] width 124 height 80
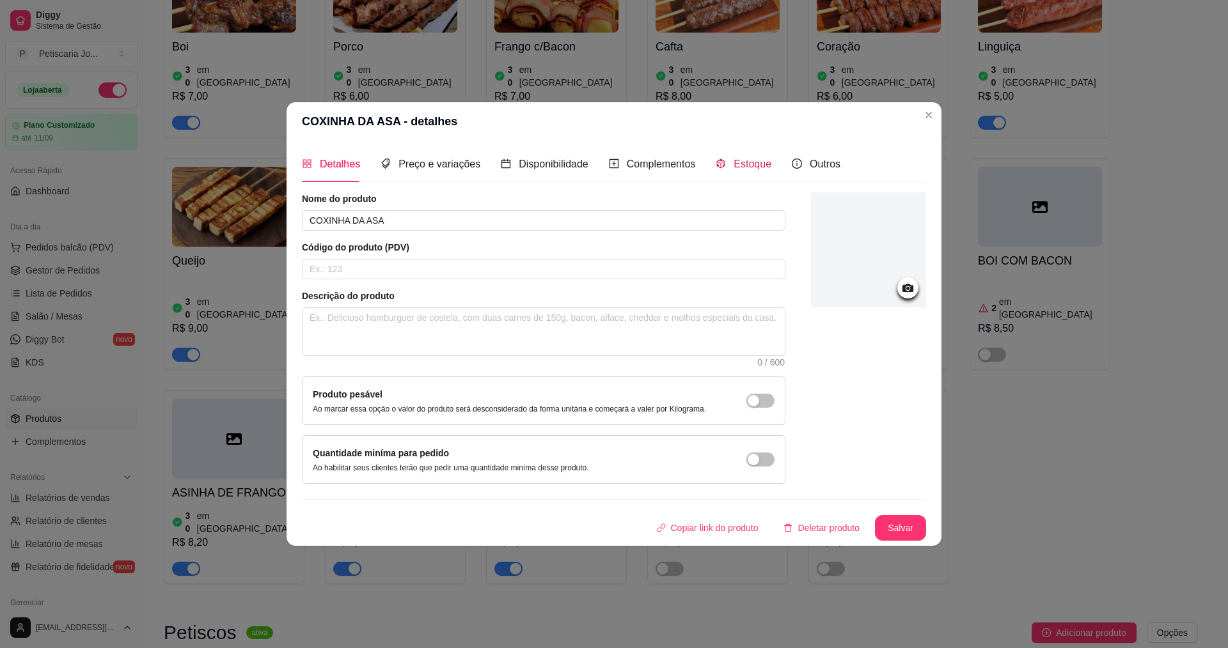
click at [758, 159] on span "Estoque" at bounding box center [753, 164] width 38 height 11
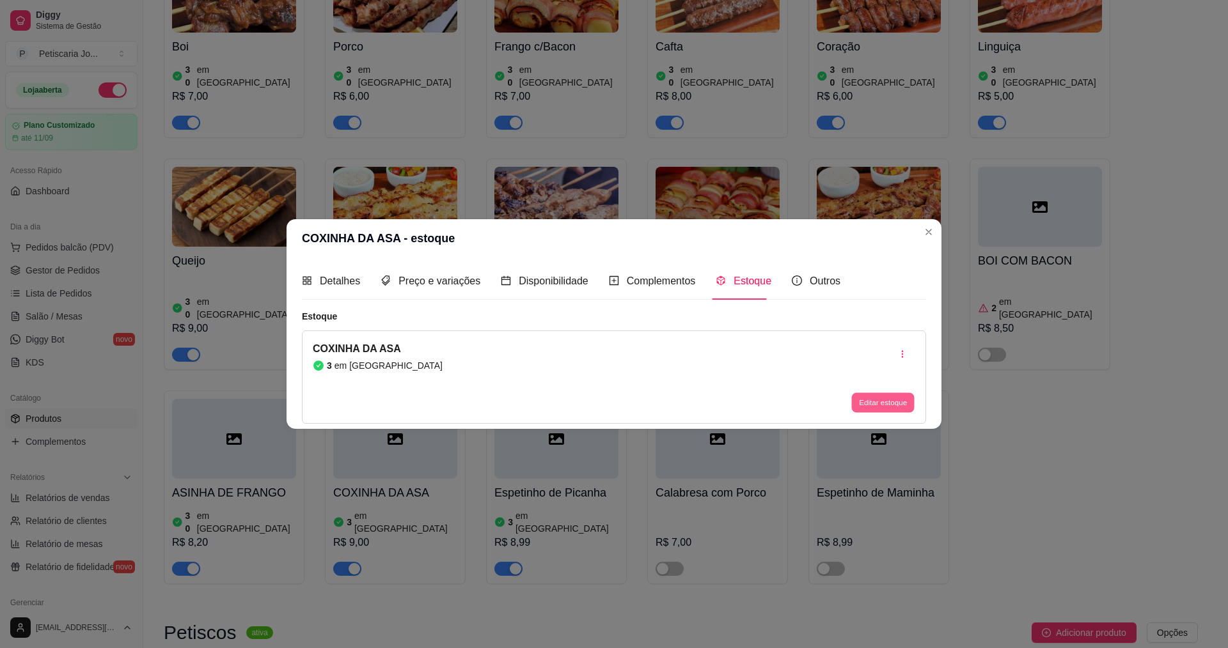
click at [871, 408] on button "Editar estoque" at bounding box center [882, 403] width 63 height 20
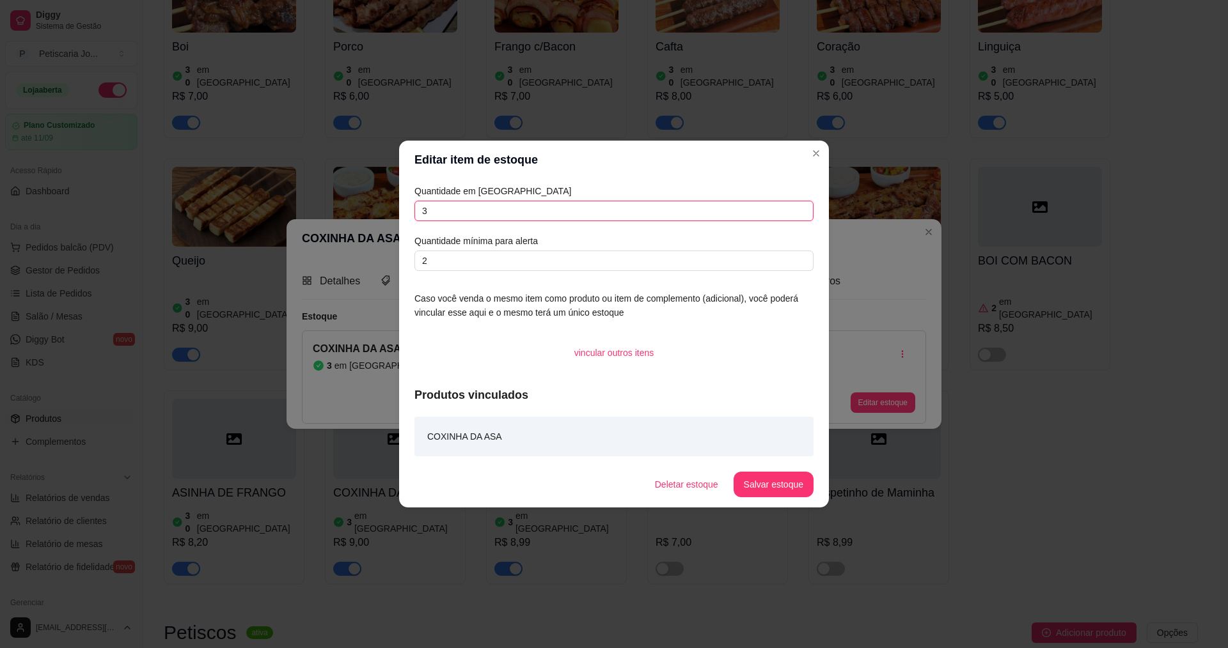
click at [576, 216] on input "3" at bounding box center [613, 211] width 399 height 20
type input "30"
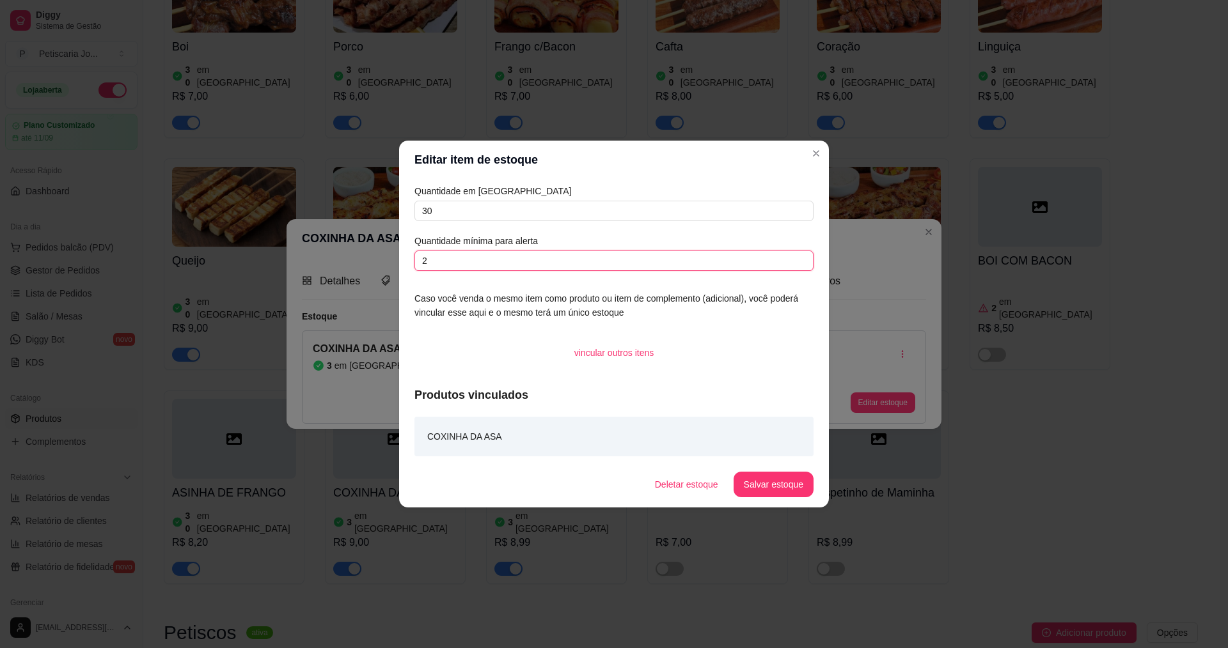
click at [585, 262] on input "2" at bounding box center [613, 261] width 399 height 20
type input "5"
click at [777, 488] on button "Salvar estoque" at bounding box center [773, 485] width 78 height 25
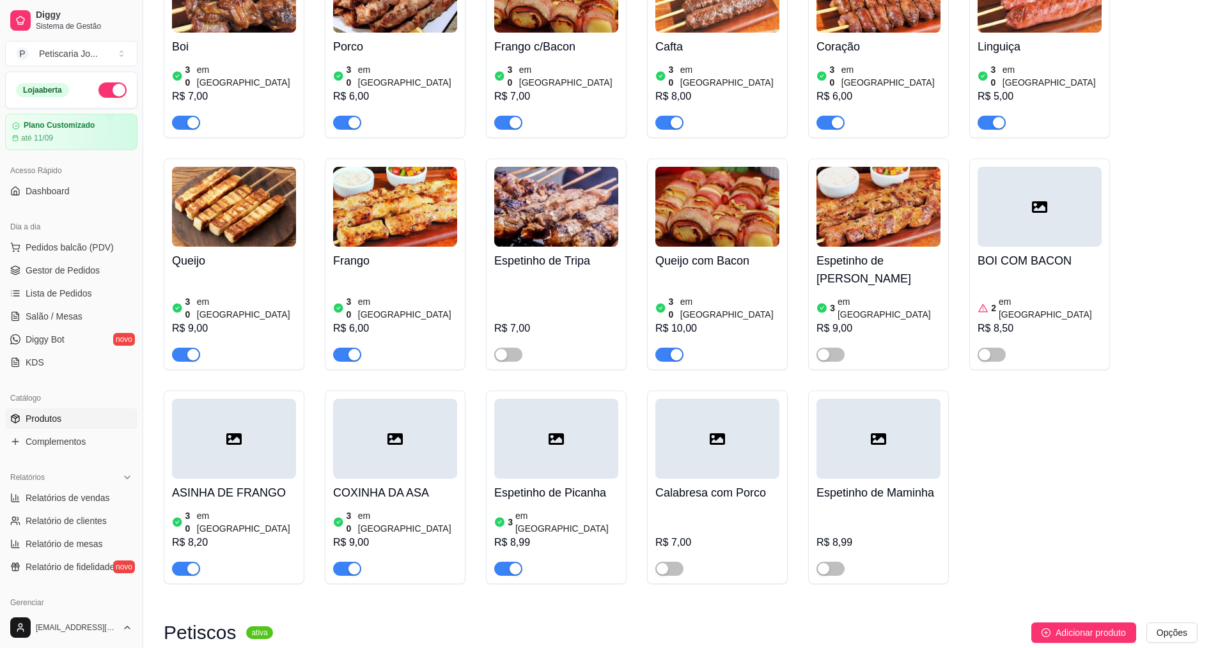
click at [551, 399] on div at bounding box center [556, 439] width 124 height 80
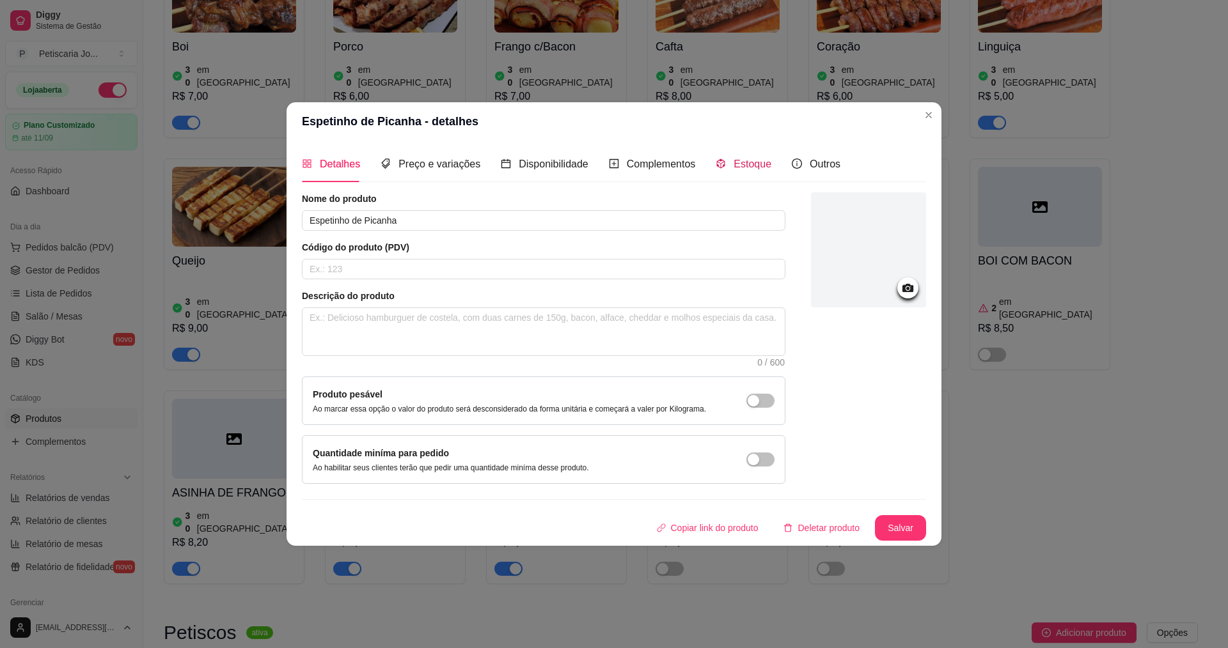
click at [739, 168] on span "Estoque" at bounding box center [753, 164] width 38 height 11
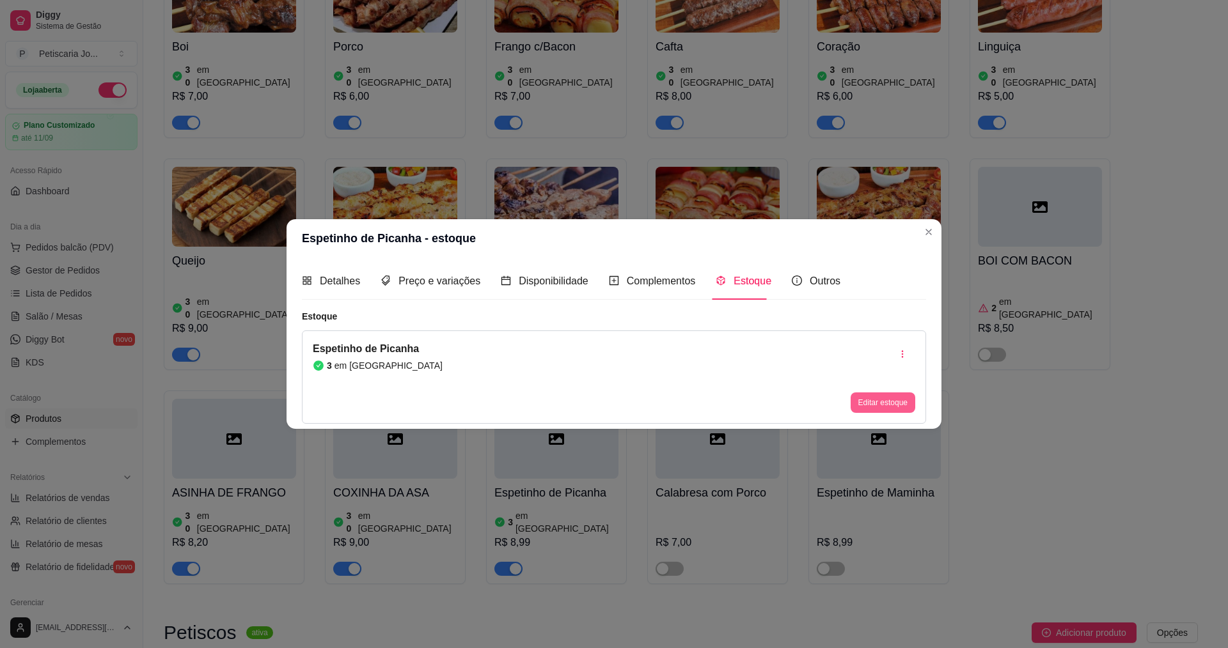
click at [896, 400] on button "Editar estoque" at bounding box center [883, 403] width 65 height 20
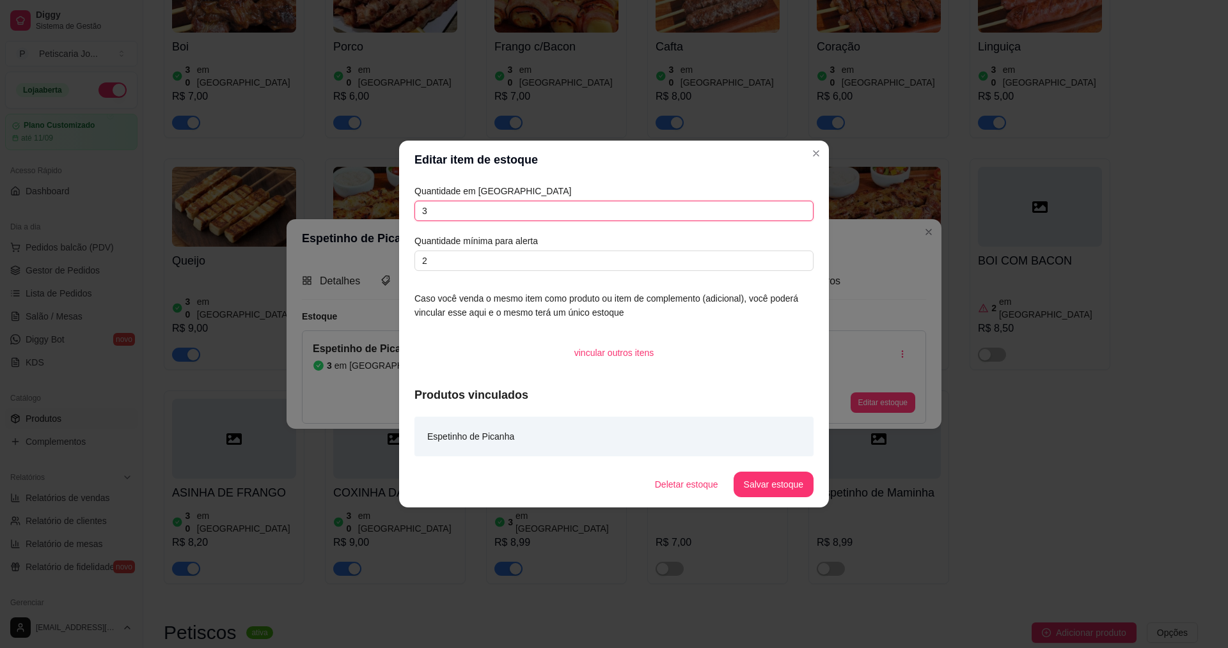
click at [710, 208] on input "3" at bounding box center [613, 211] width 399 height 20
type input "30"
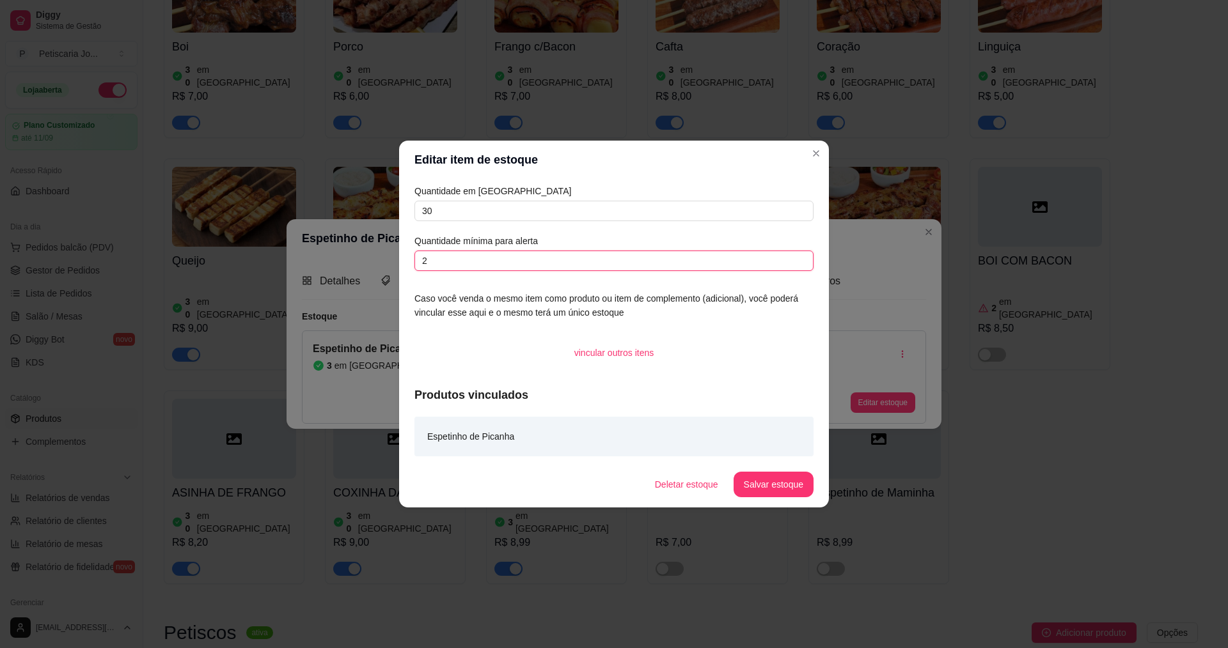
click at [708, 264] on input "2" at bounding box center [613, 261] width 399 height 20
type input "5"
click at [784, 483] on button "Salvar estoque" at bounding box center [774, 485] width 80 height 26
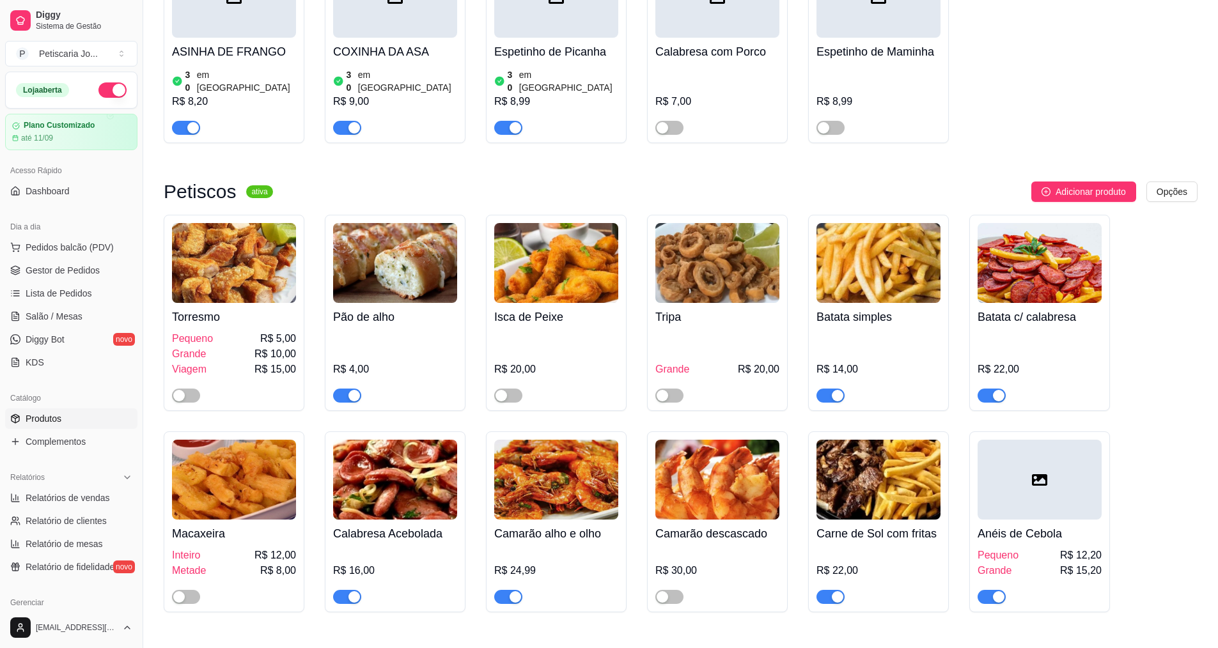
scroll to position [1407, 0]
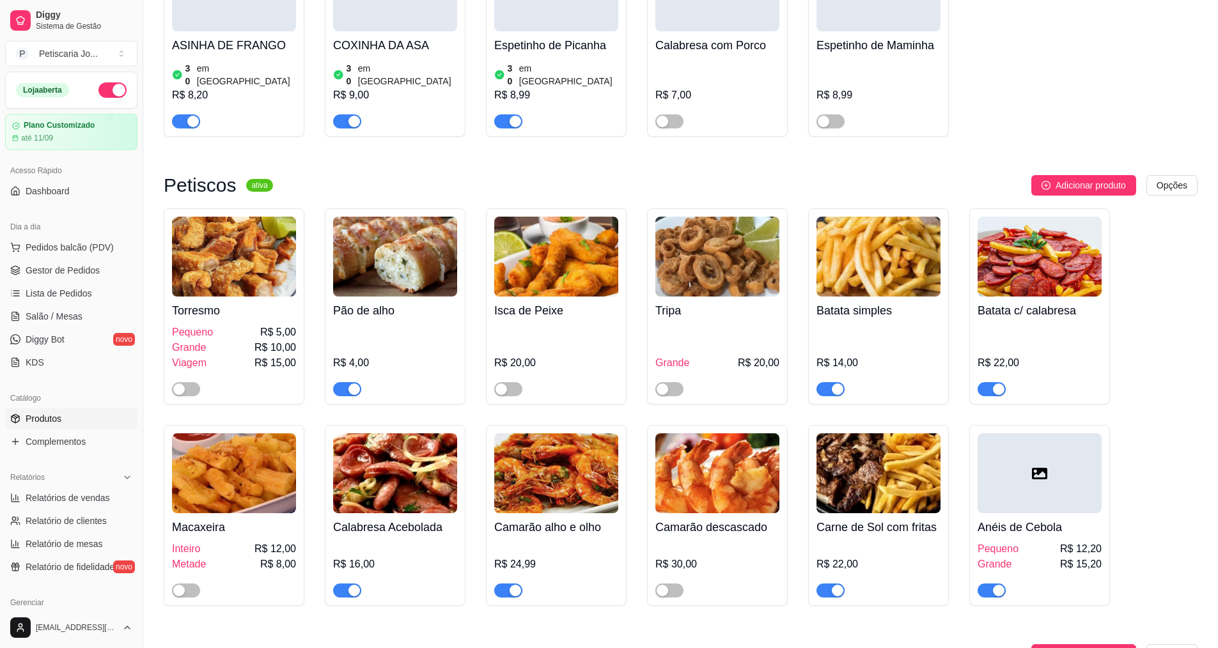
click at [511, 585] on div "button" at bounding box center [516, 591] width 12 height 12
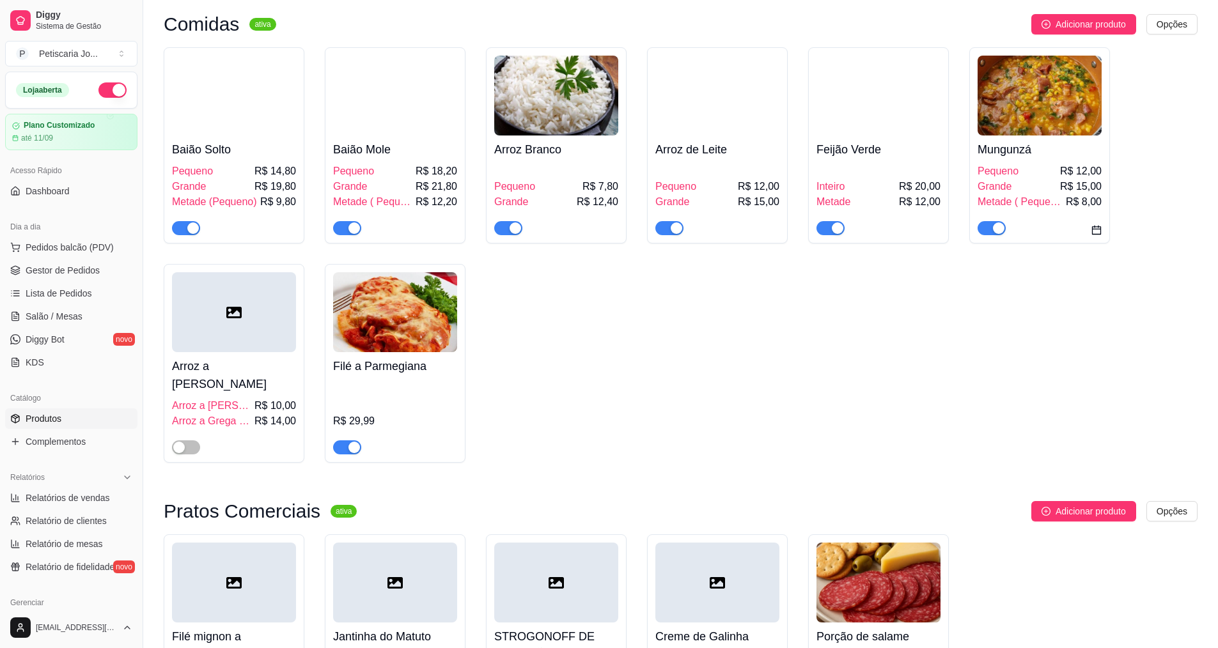
scroll to position [64, 0]
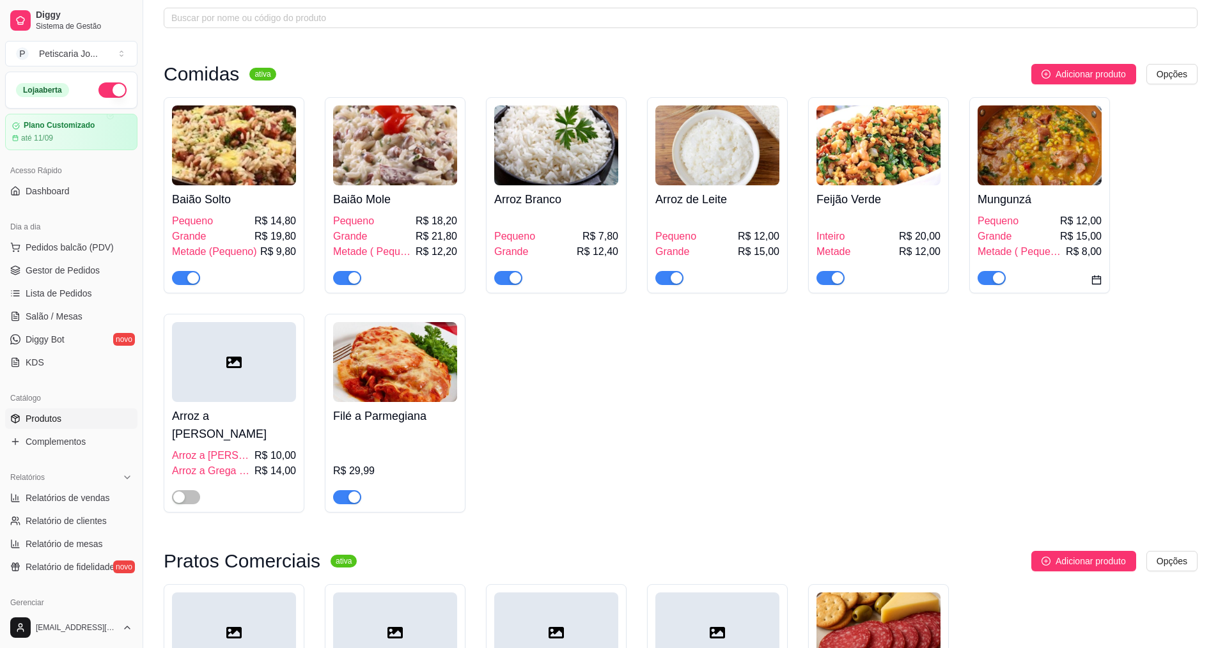
click at [821, 274] on span "button" at bounding box center [831, 278] width 28 height 14
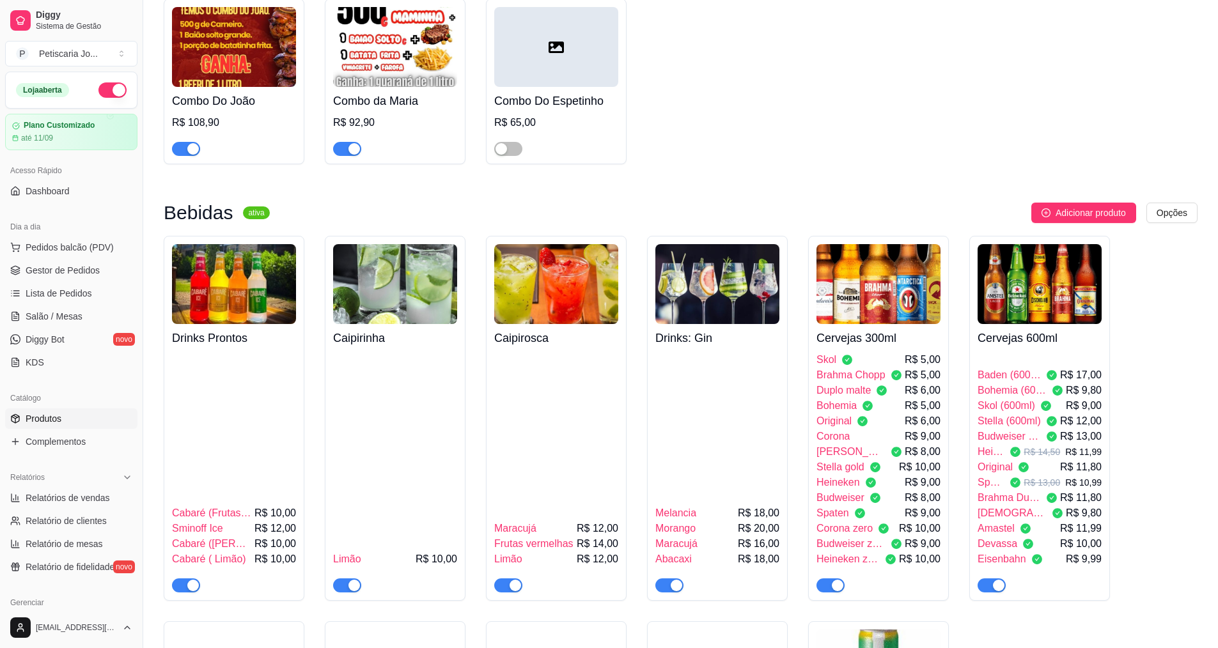
scroll to position [2558, 0]
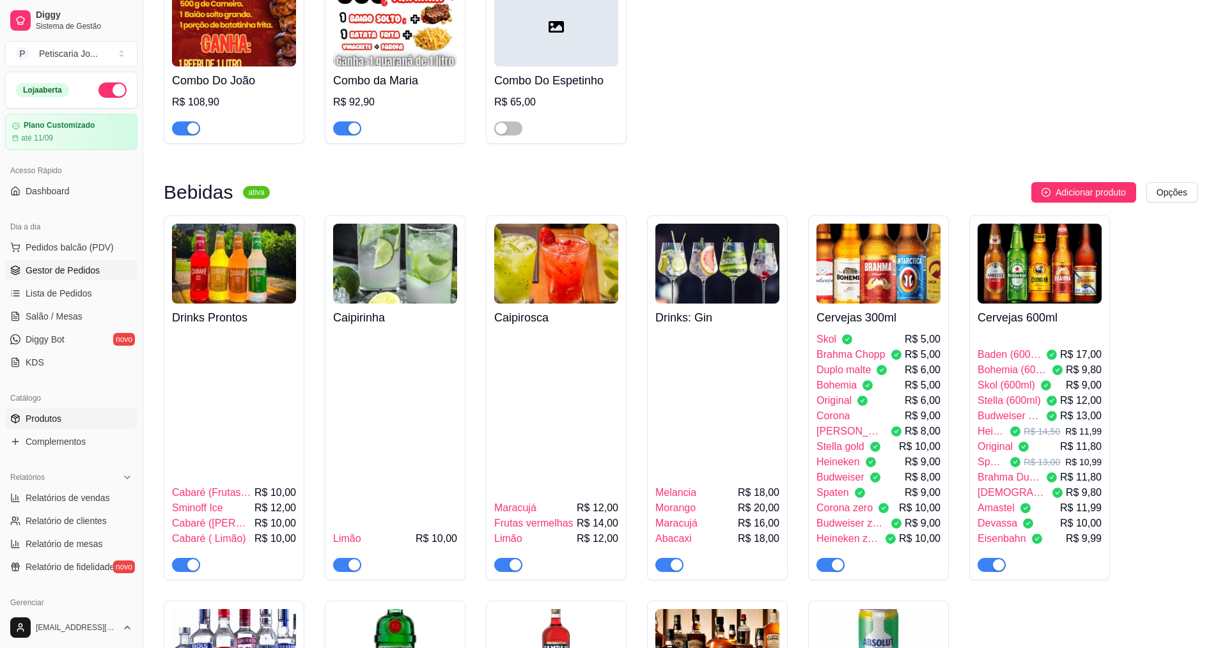
click at [68, 272] on span "Gestor de Pedidos" at bounding box center [63, 270] width 74 height 13
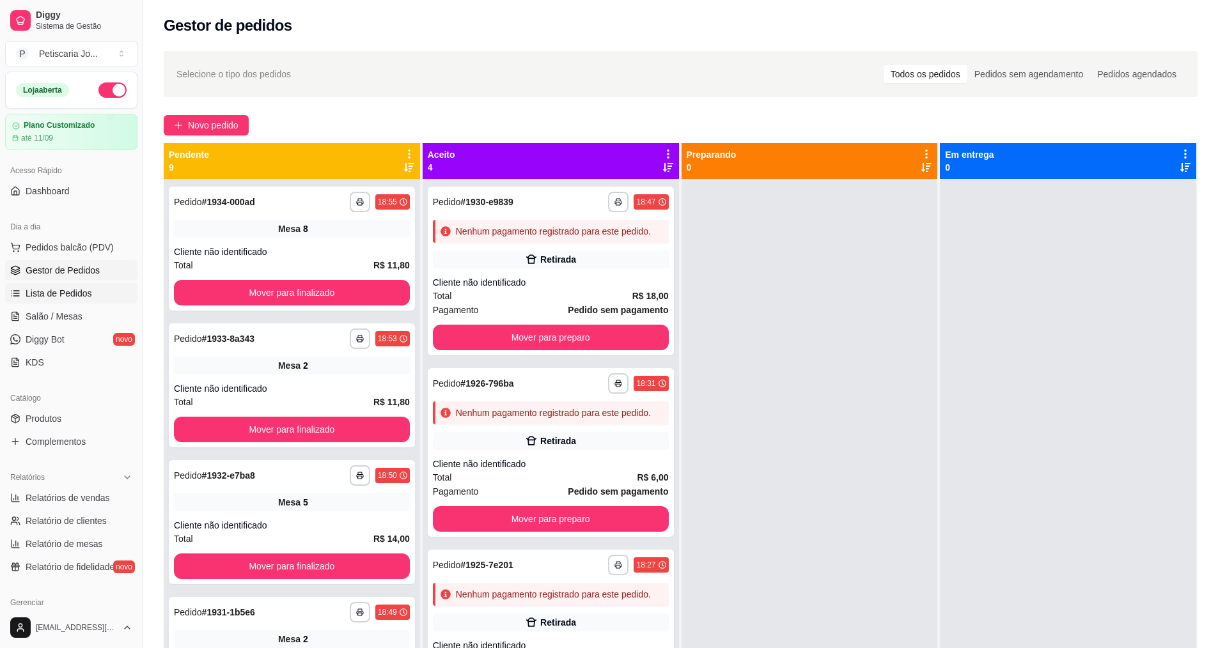
click at [65, 289] on span "Lista de Pedidos" at bounding box center [59, 293] width 67 height 13
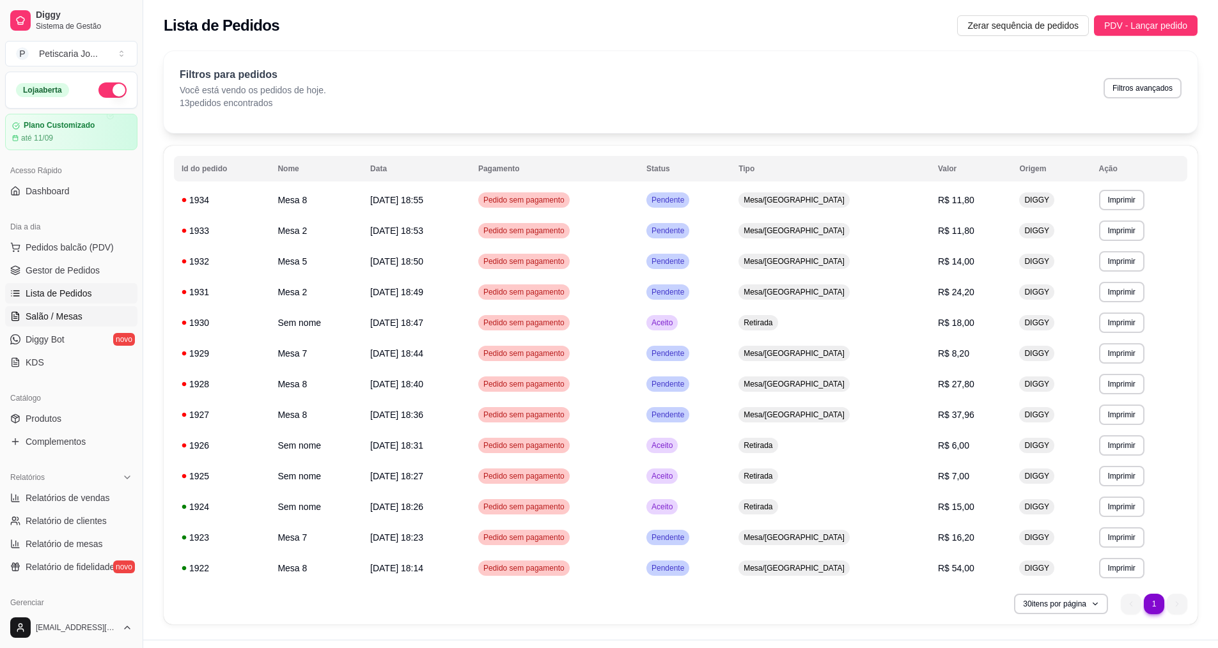
click at [82, 311] on link "Salão / Mesas" at bounding box center [71, 316] width 132 height 20
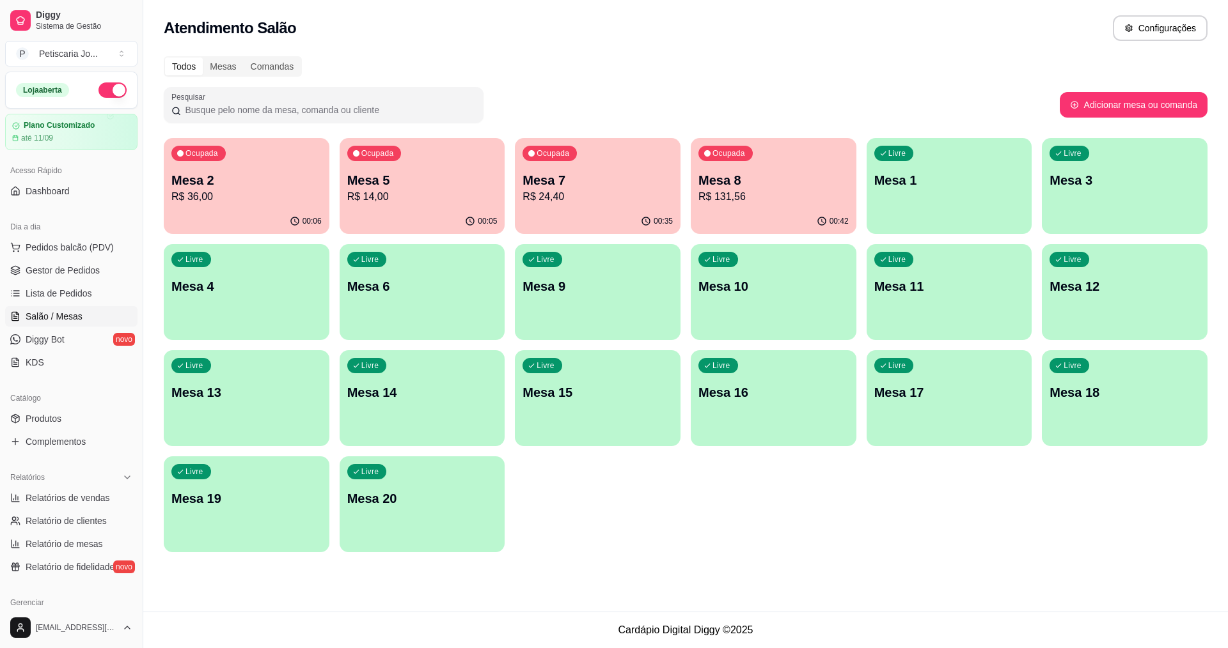
click at [734, 207] on div "Ocupada Mesa 8 R$ 131,56" at bounding box center [774, 173] width 166 height 71
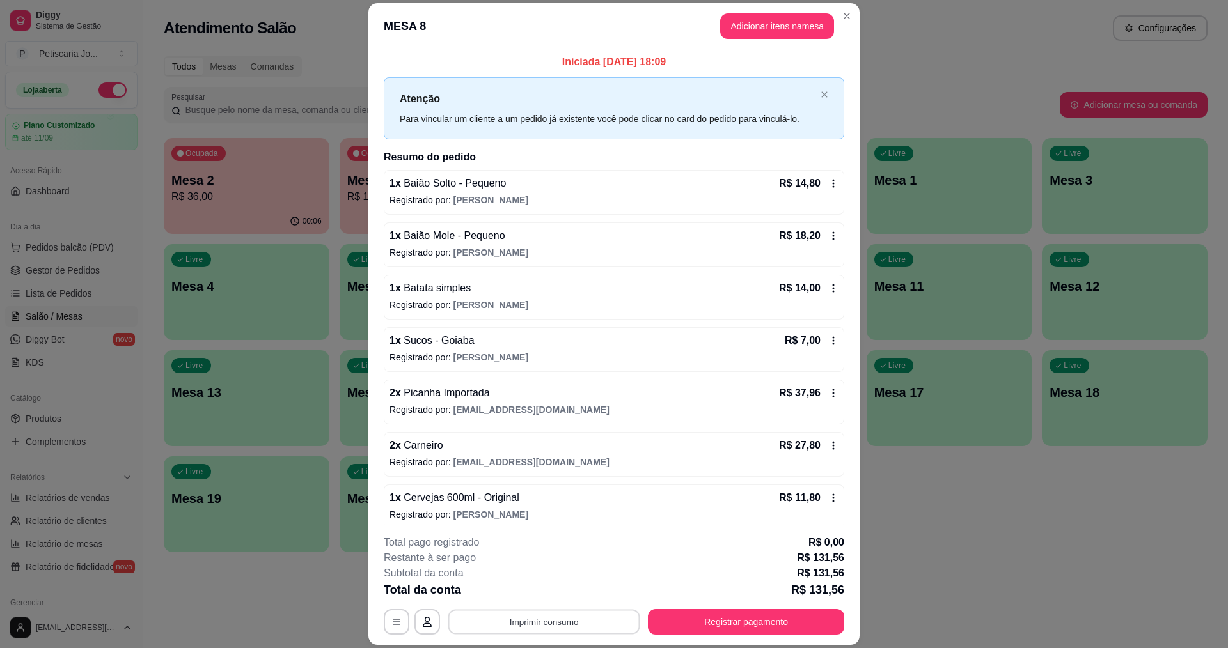
click at [571, 631] on button "Imprimir consumo" at bounding box center [544, 622] width 192 height 25
click at [563, 599] on button "IMPRESSORA" at bounding box center [543, 593] width 93 height 20
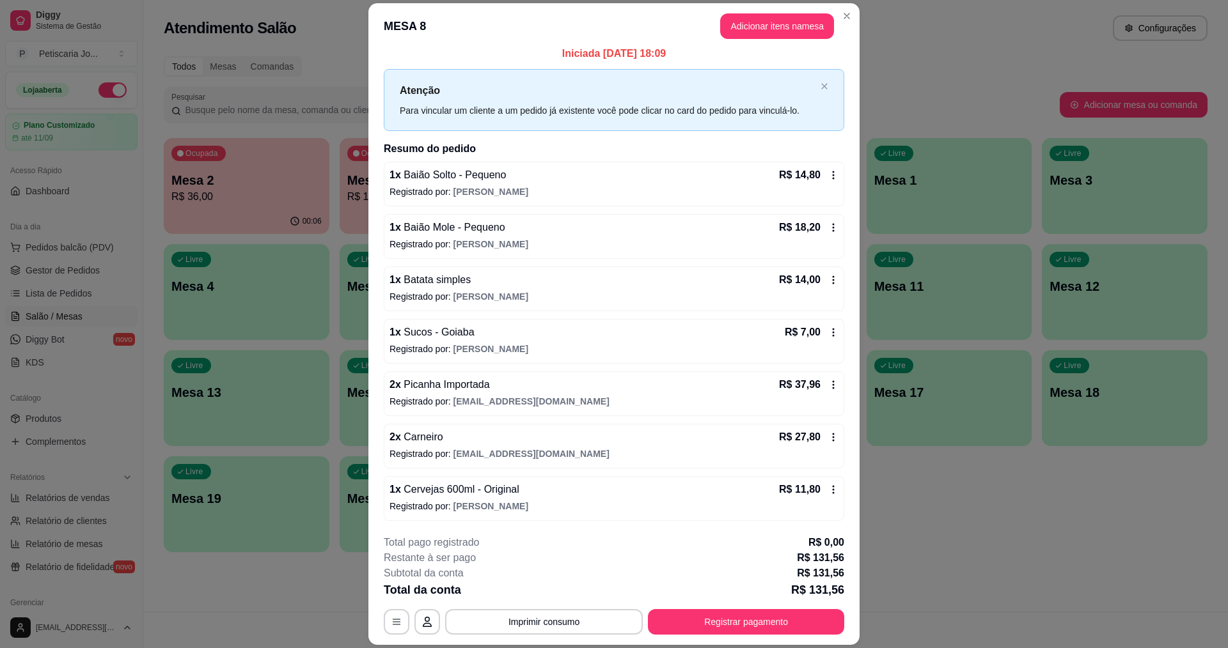
scroll to position [10, 0]
click at [693, 621] on button "Registrar pagamento" at bounding box center [746, 622] width 196 height 26
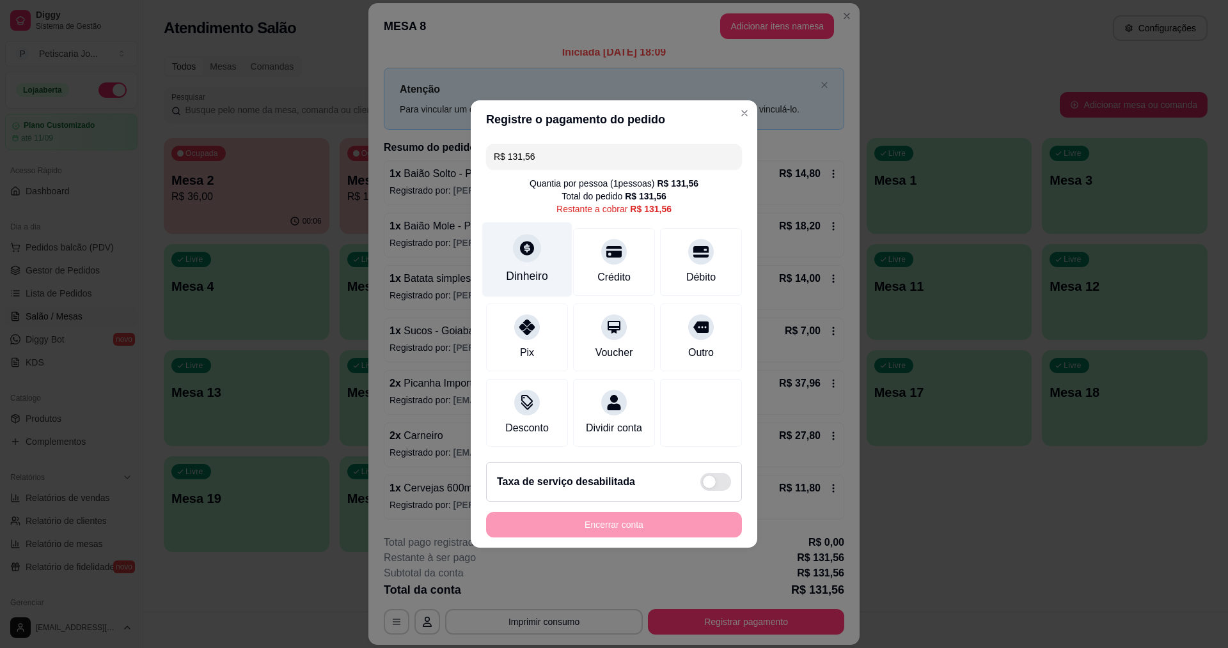
click at [527, 256] on div "Dinheiro" at bounding box center [527, 260] width 90 height 75
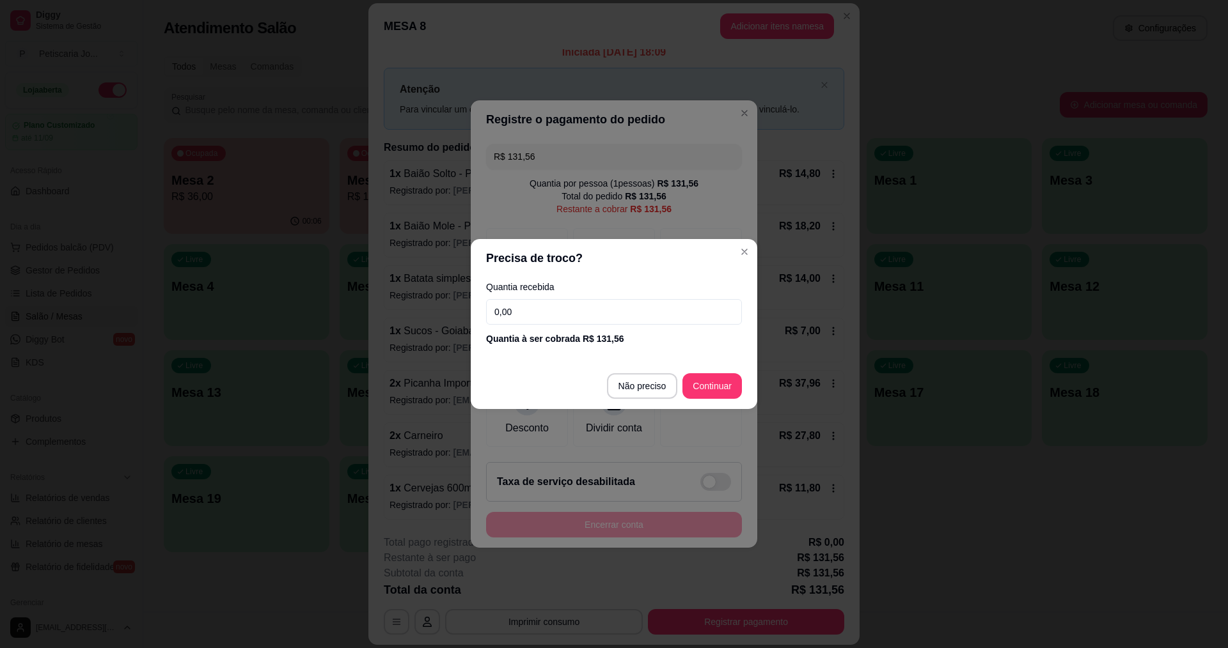
click at [553, 313] on input "0,00" at bounding box center [614, 312] width 256 height 26
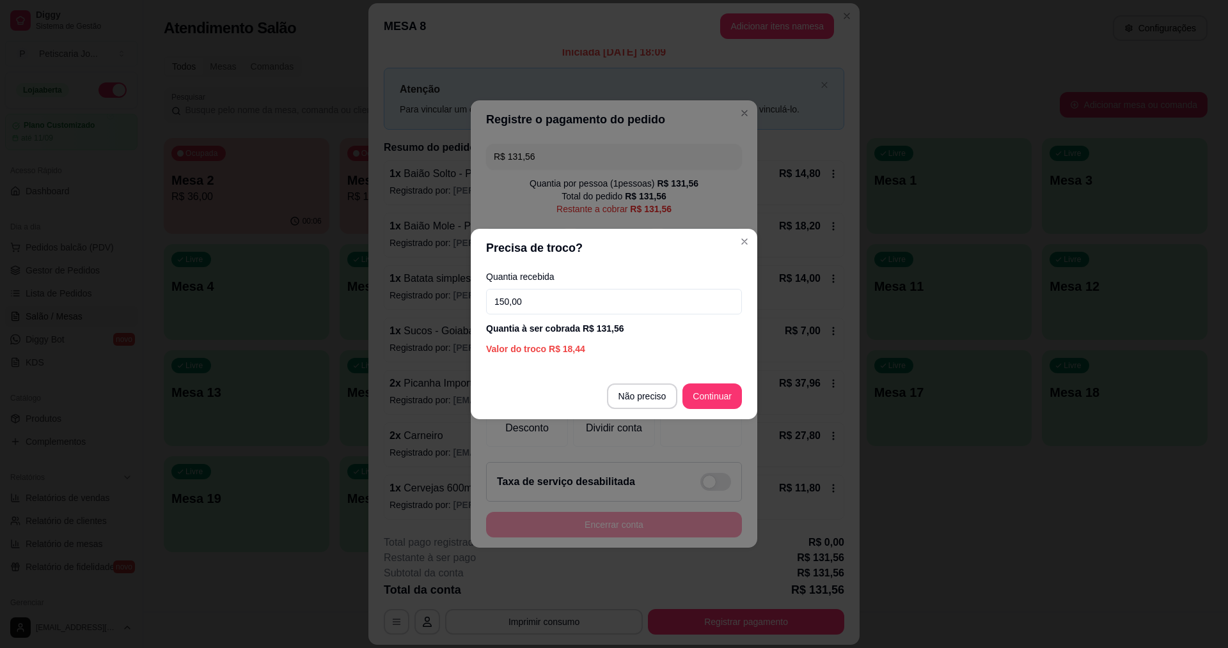
type input "150,00"
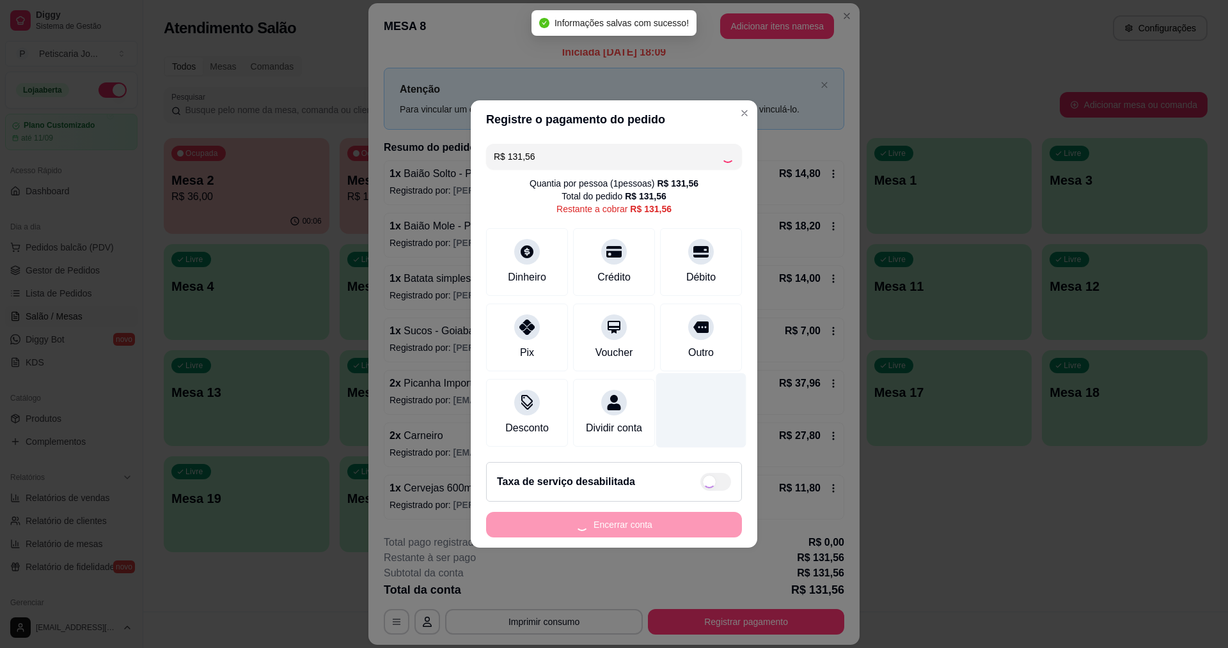
type input "R$ 0,00"
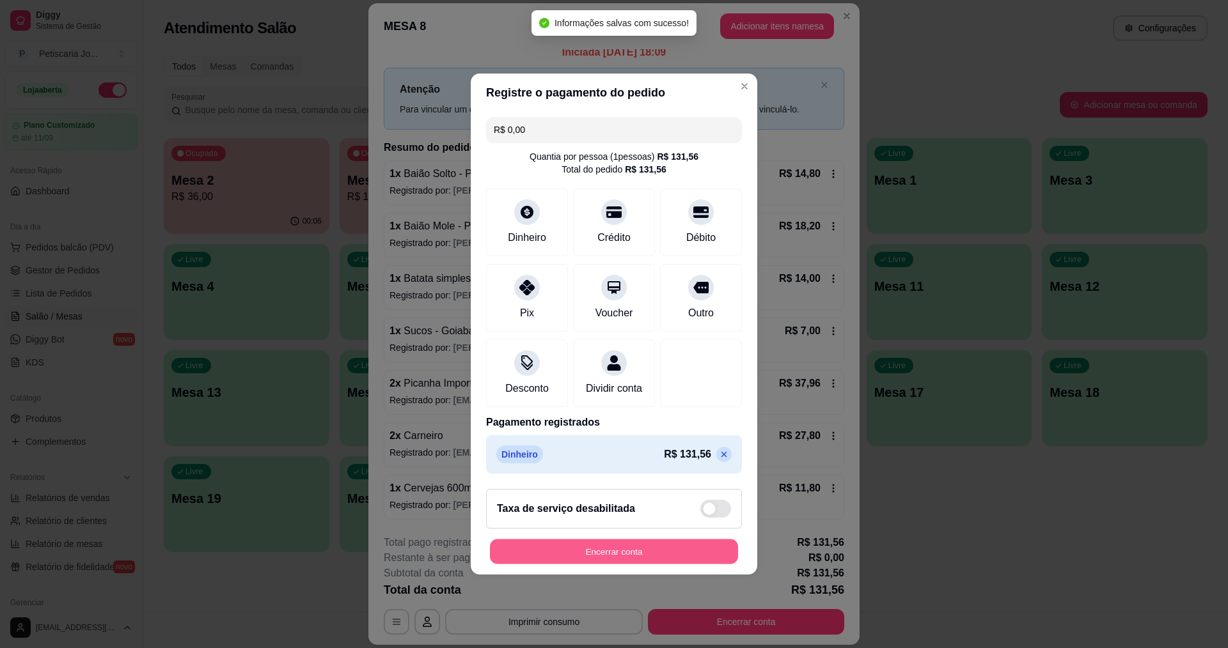
click at [570, 564] on button "Encerrar conta" at bounding box center [614, 552] width 248 height 25
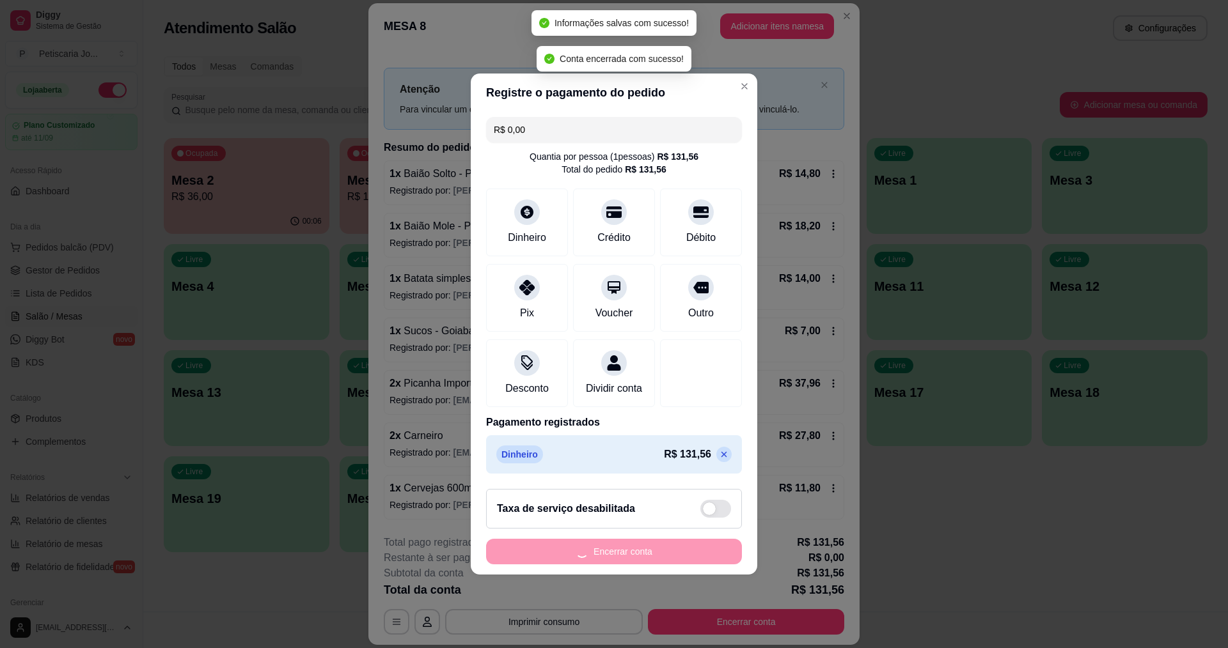
scroll to position [0, 0]
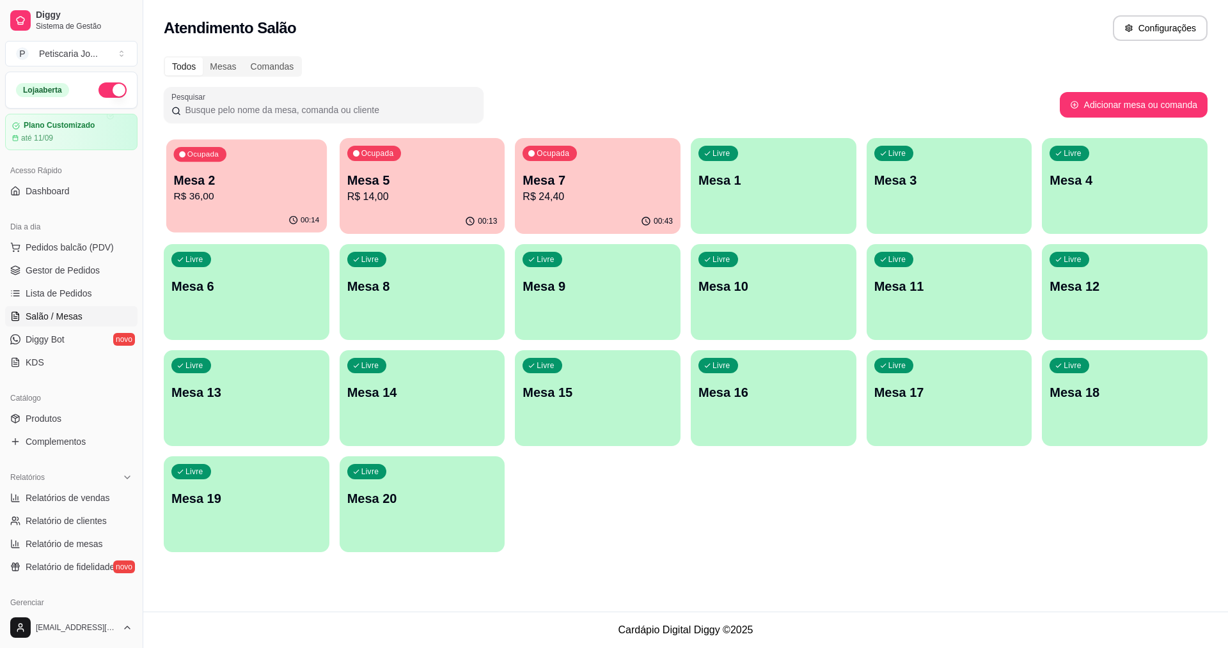
click at [203, 205] on div "Ocupada Mesa 2 R$ 36,00" at bounding box center [246, 173] width 161 height 69
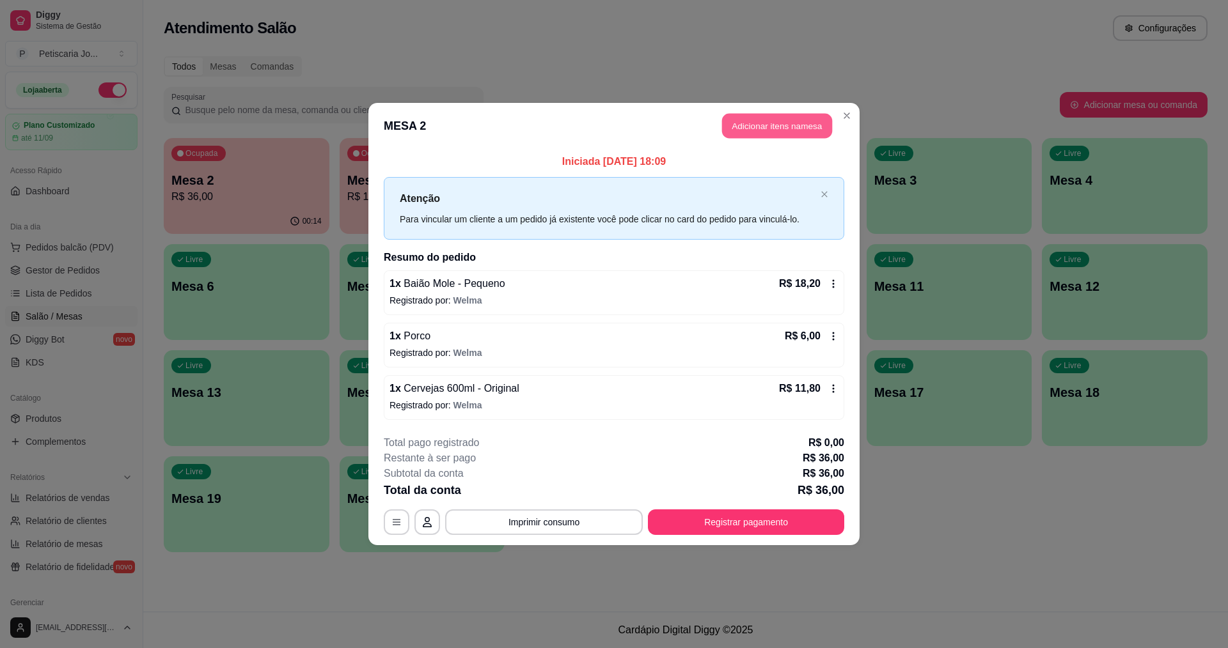
click at [782, 130] on button "Adicionar itens na mesa" at bounding box center [777, 126] width 110 height 25
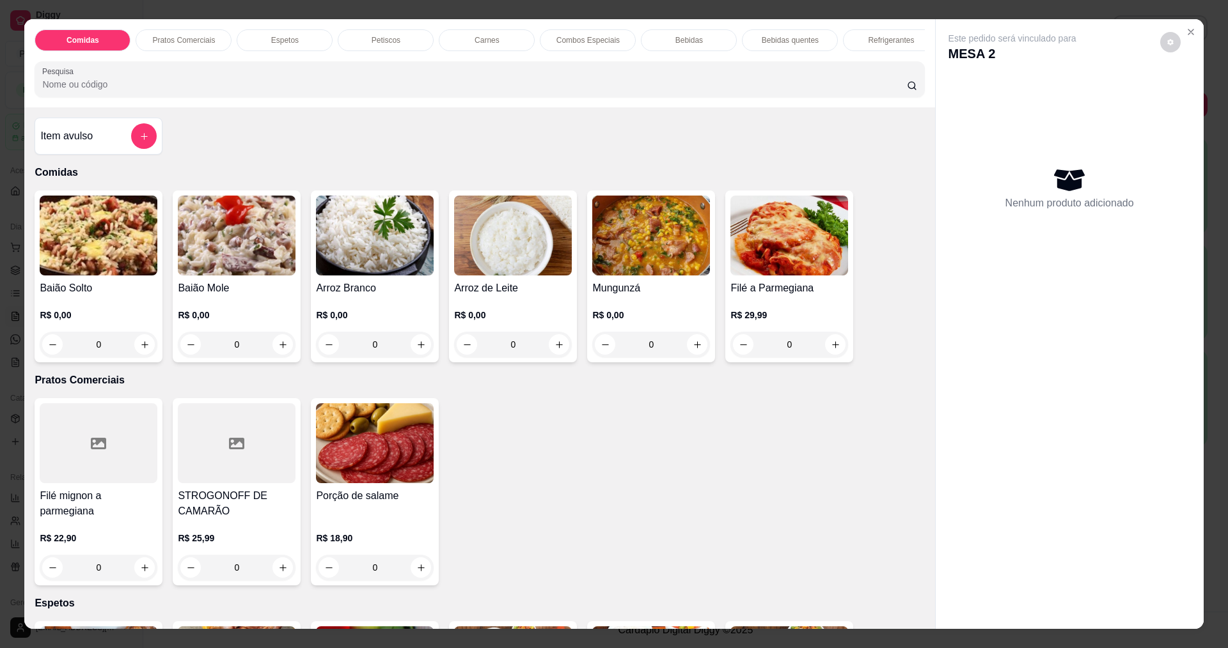
click at [641, 256] on img at bounding box center [651, 236] width 118 height 80
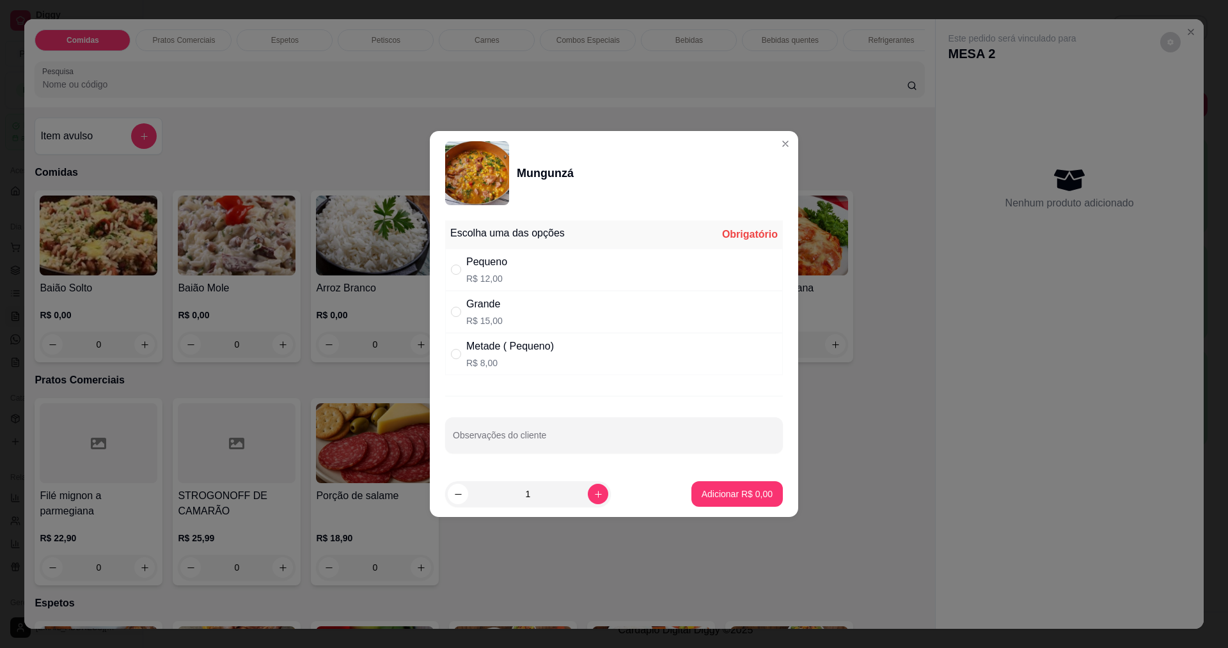
click at [494, 266] on div "Pequeno" at bounding box center [486, 262] width 41 height 15
radio input "true"
click at [703, 496] on p "Adicionar R$ 12,00" at bounding box center [735, 494] width 74 height 12
type input "1"
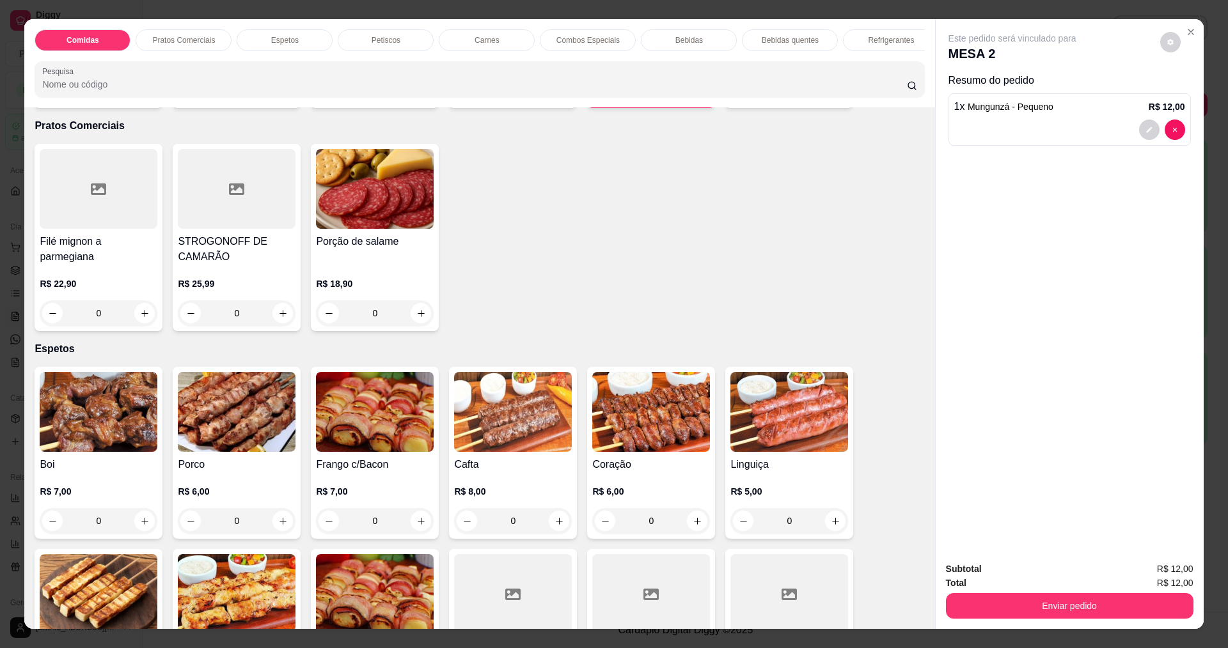
scroll to position [448, 0]
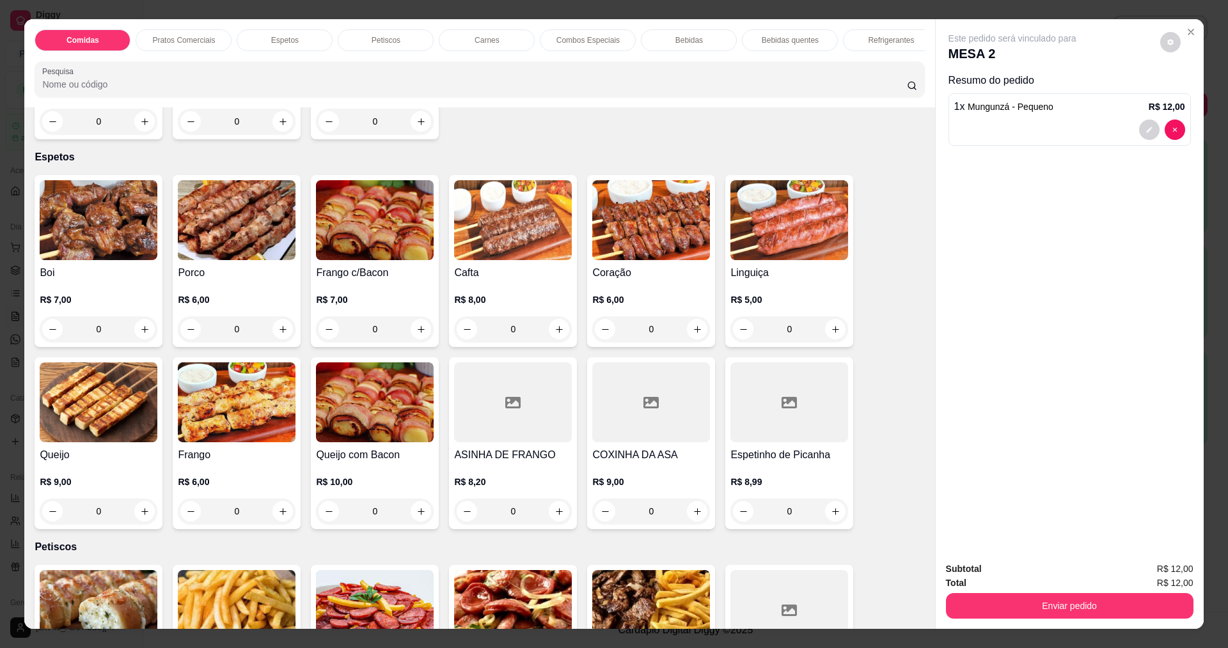
click at [205, 257] on img at bounding box center [237, 220] width 118 height 80
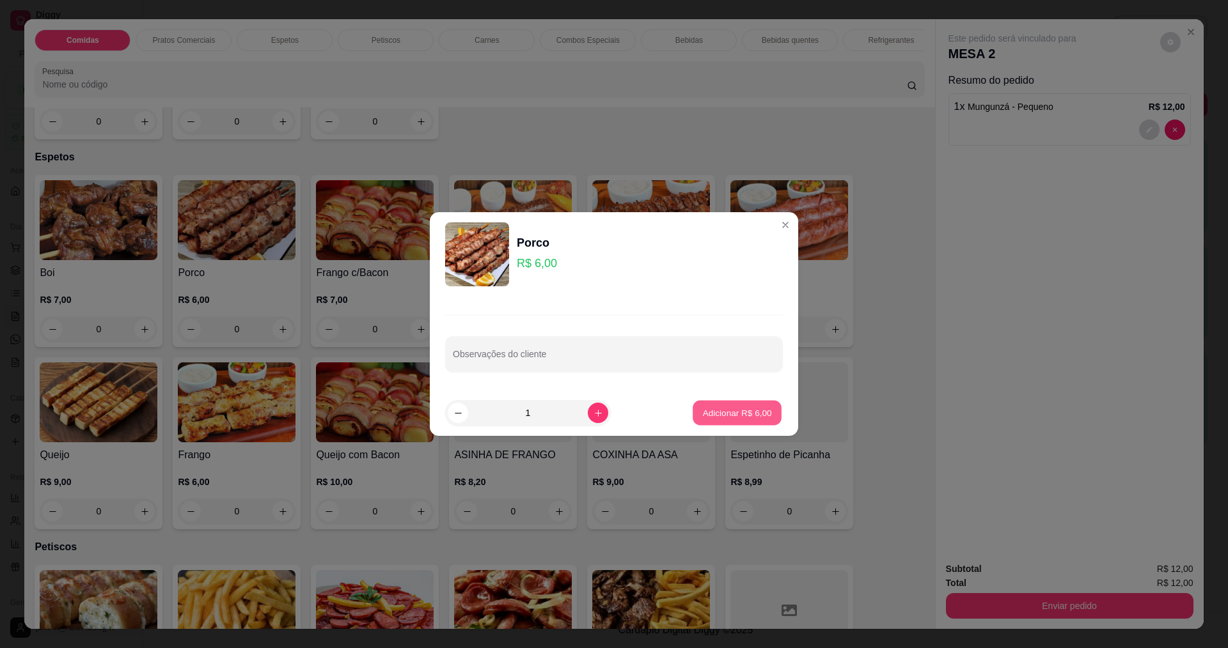
click at [709, 416] on p "Adicionar R$ 6,00" at bounding box center [736, 413] width 69 height 12
type input "1"
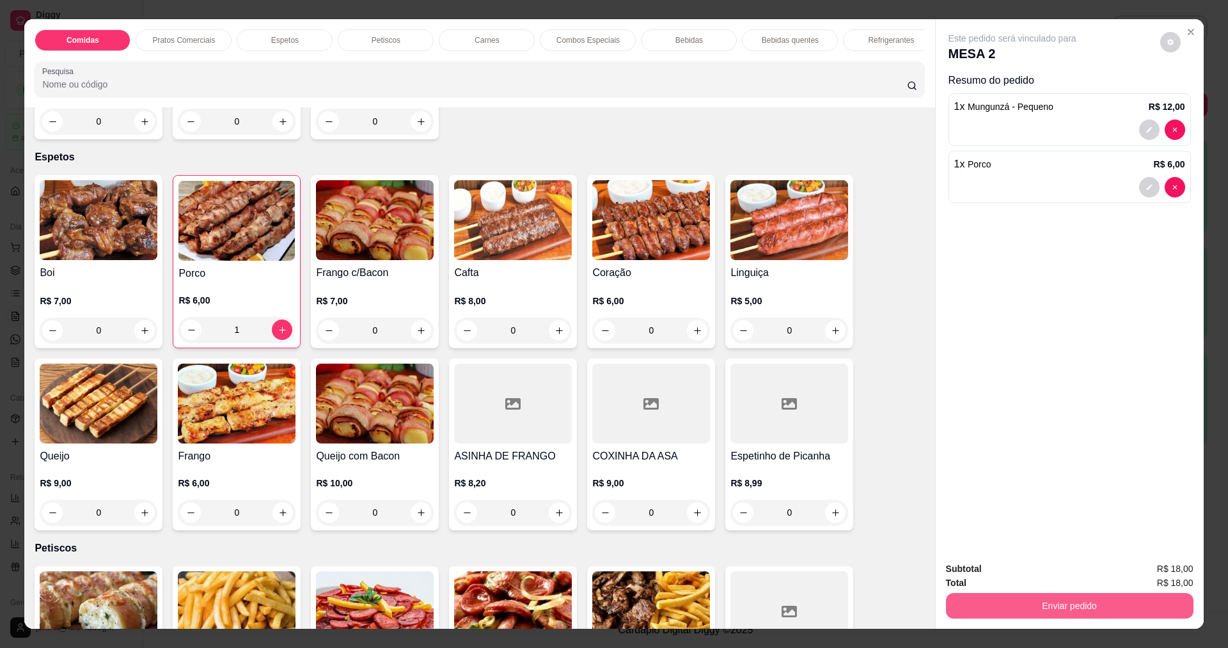
click at [991, 609] on button "Enviar pedido" at bounding box center [1069, 606] width 247 height 26
click at [994, 586] on button "Não registrar e enviar pedido" at bounding box center [1026, 575] width 129 height 24
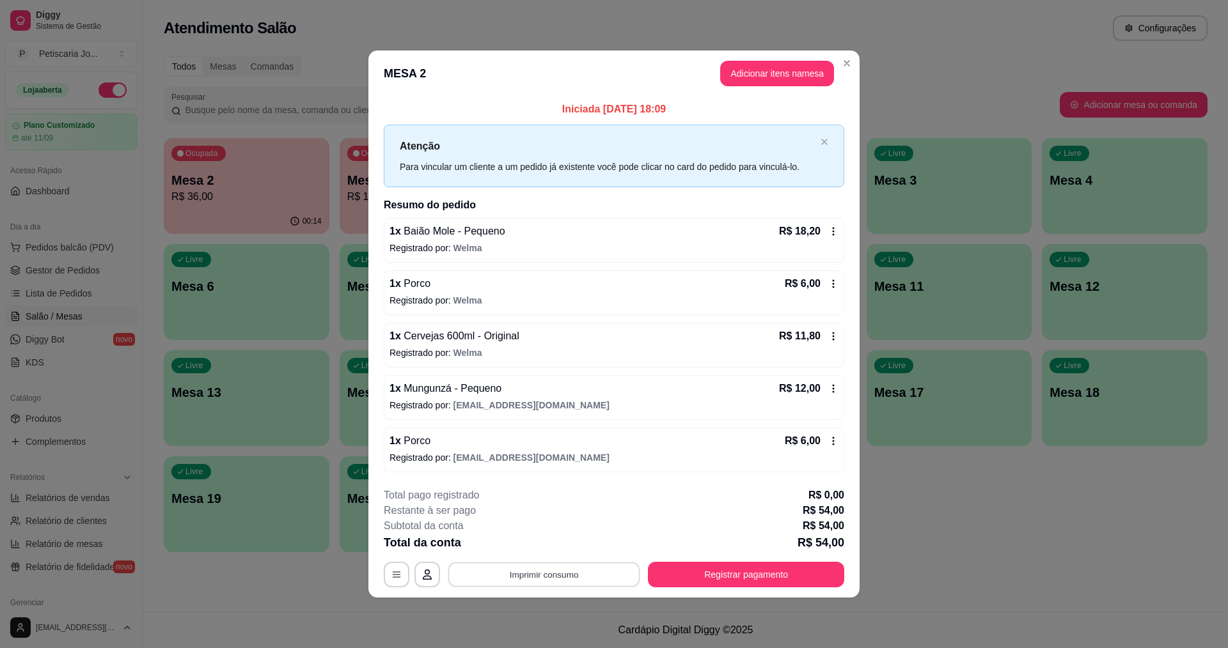
click at [572, 576] on button "Imprimir consumo" at bounding box center [544, 574] width 192 height 25
click at [568, 549] on button "IMPRESSORA" at bounding box center [548, 545] width 90 height 20
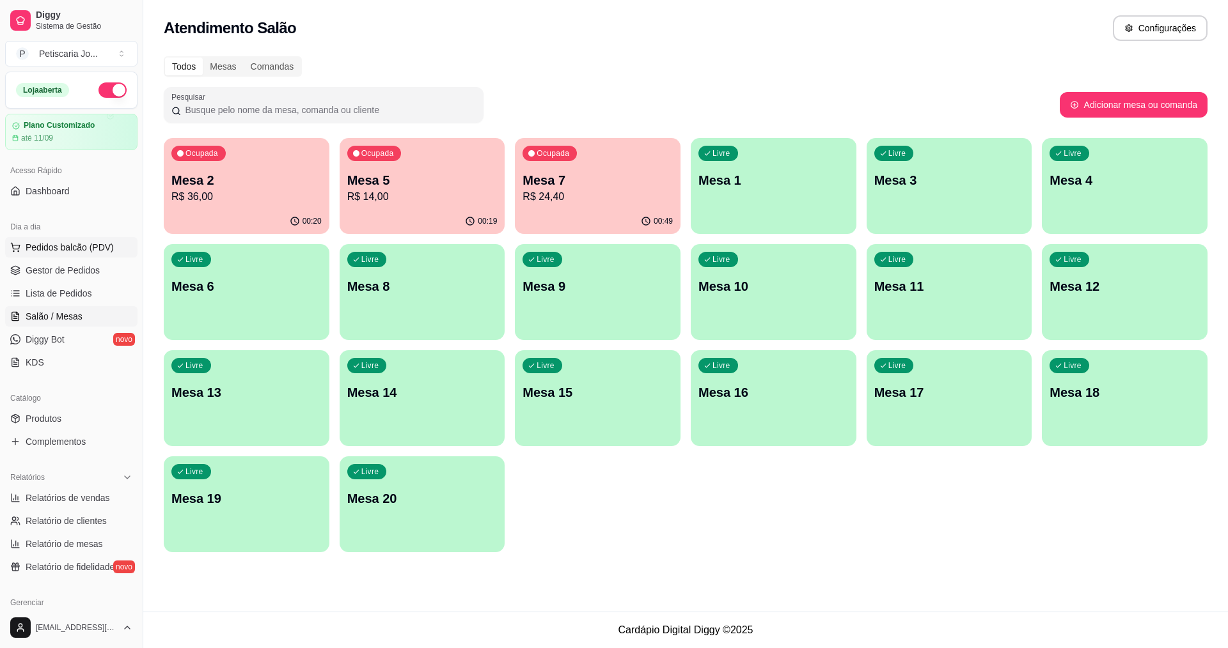
click at [24, 251] on button "Pedidos balcão (PDV)" at bounding box center [71, 247] width 132 height 20
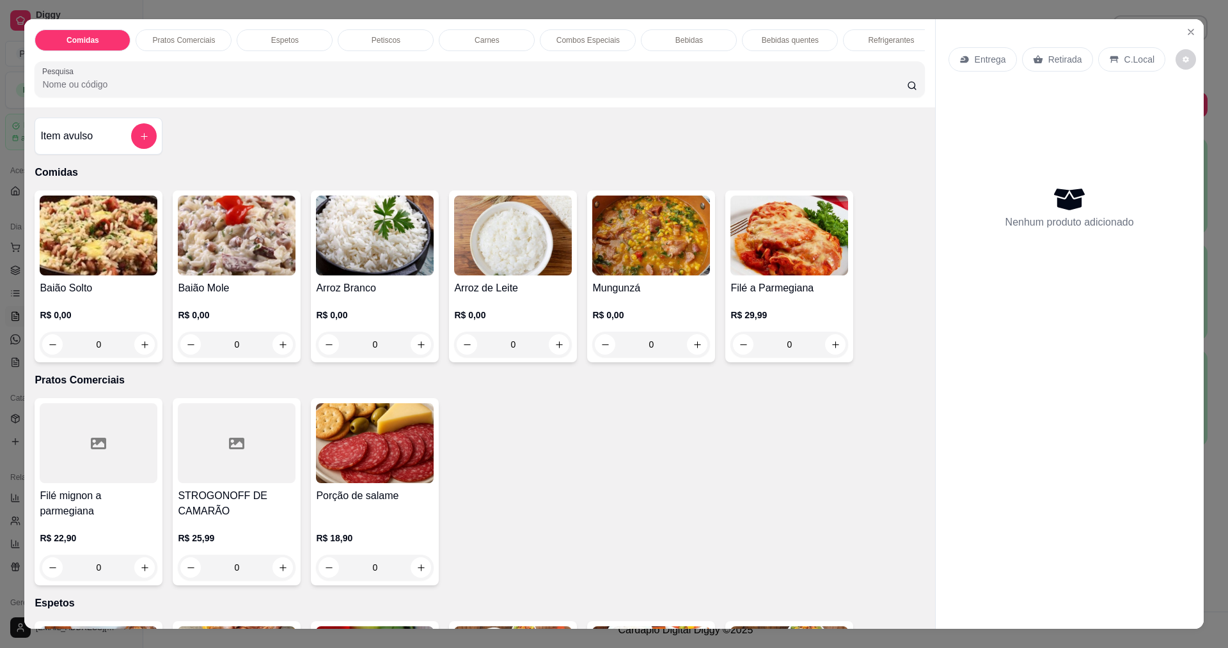
click at [222, 276] on img at bounding box center [237, 236] width 118 height 80
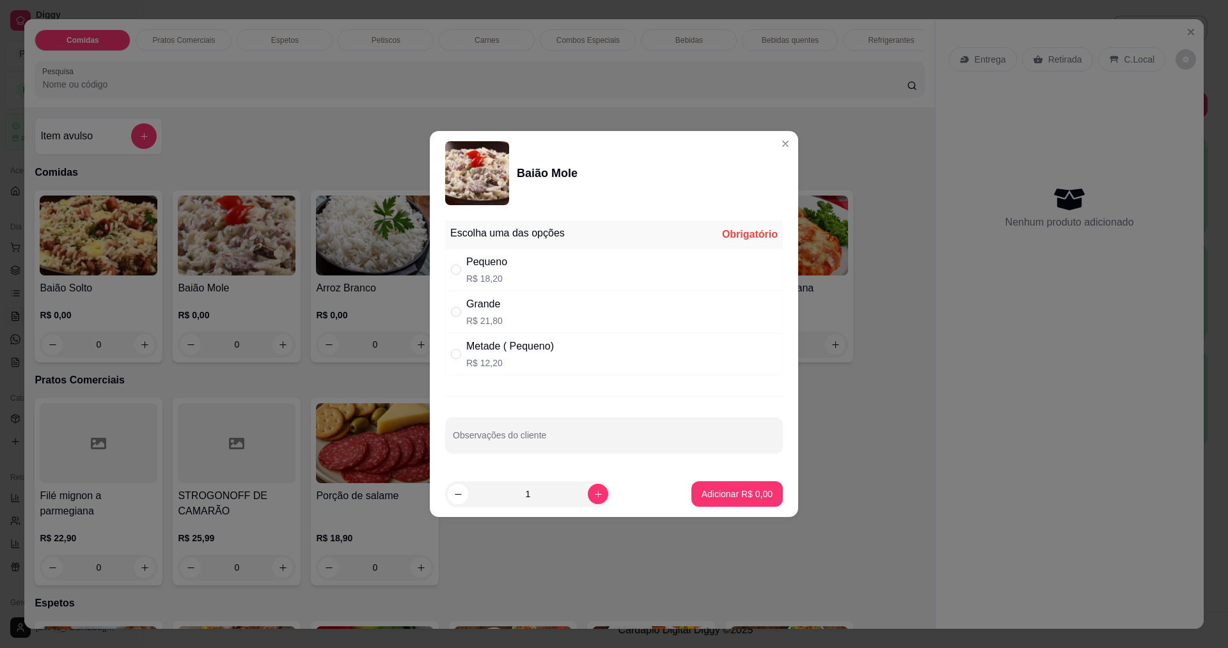
click at [508, 286] on div "Pequeno R$ 18,20" at bounding box center [614, 270] width 338 height 42
radio input "true"
click at [738, 497] on p "Adicionar R$ 18,20" at bounding box center [735, 494] width 74 height 12
type input "1"
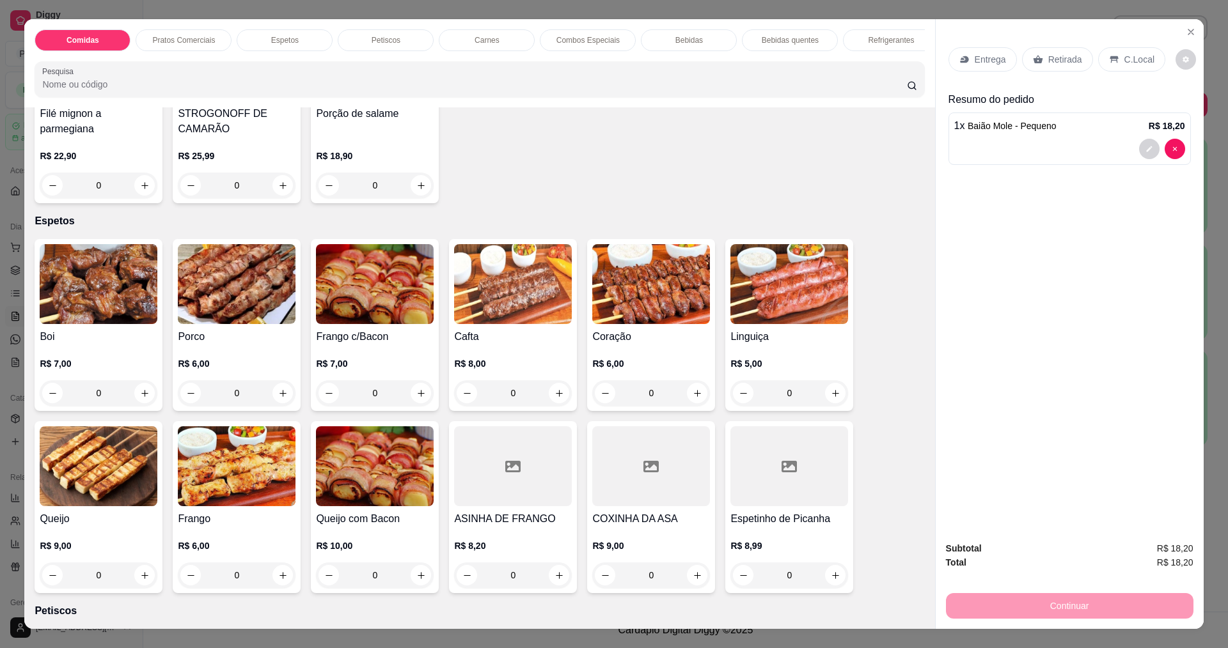
scroll to position [512, 0]
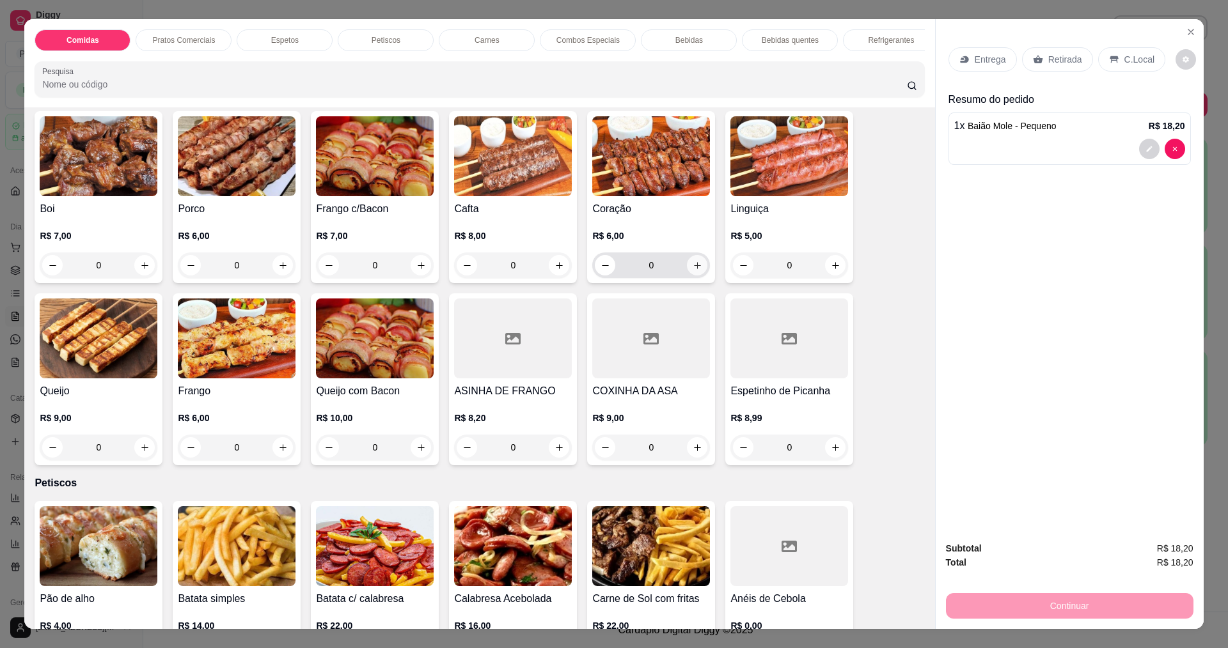
click at [693, 271] on icon "increase-product-quantity" at bounding box center [698, 266] width 10 height 10
type input "2"
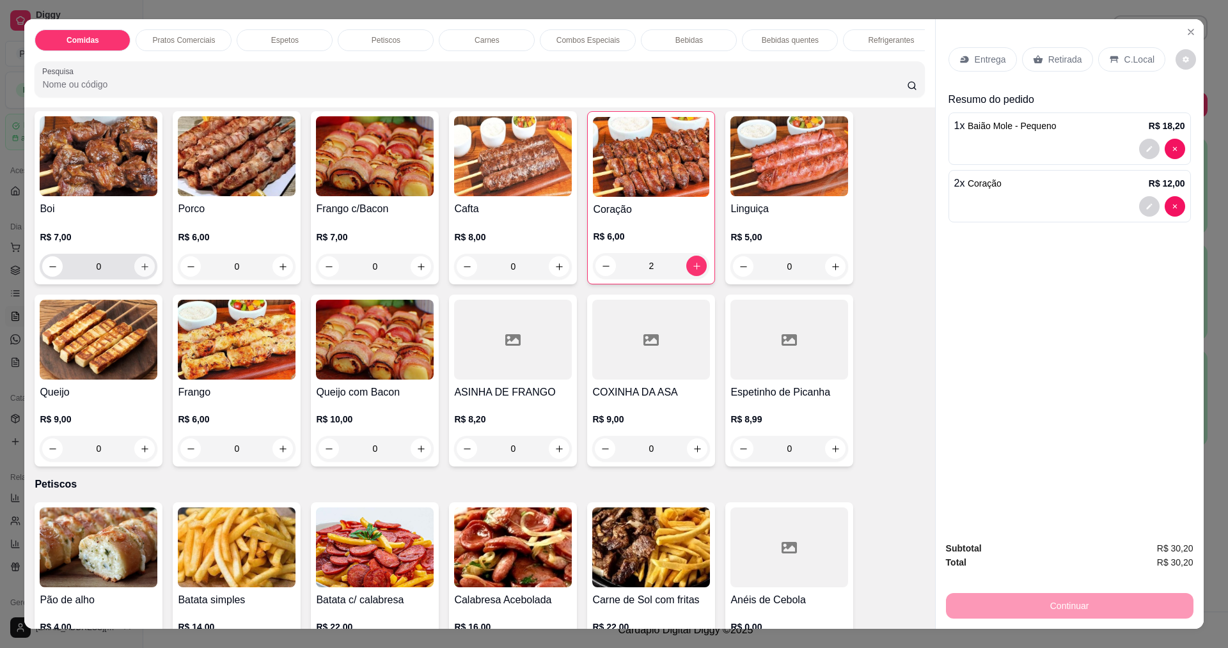
click at [144, 272] on icon "increase-product-quantity" at bounding box center [145, 267] width 10 height 10
type input "2"
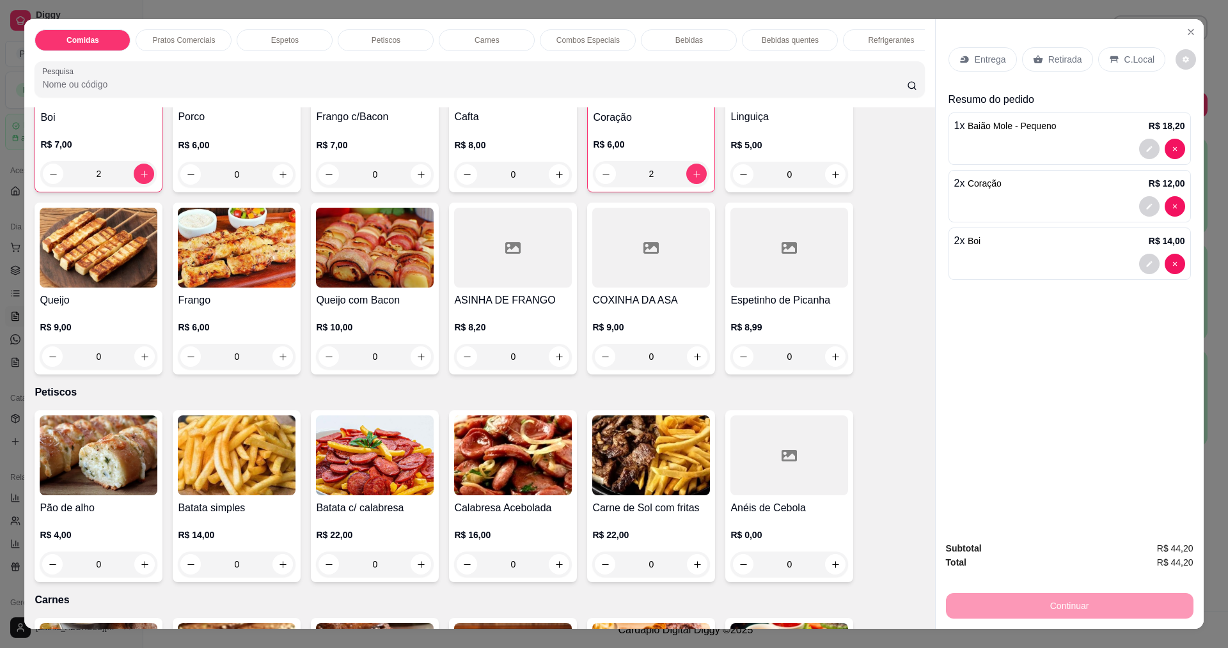
scroll to position [640, 0]
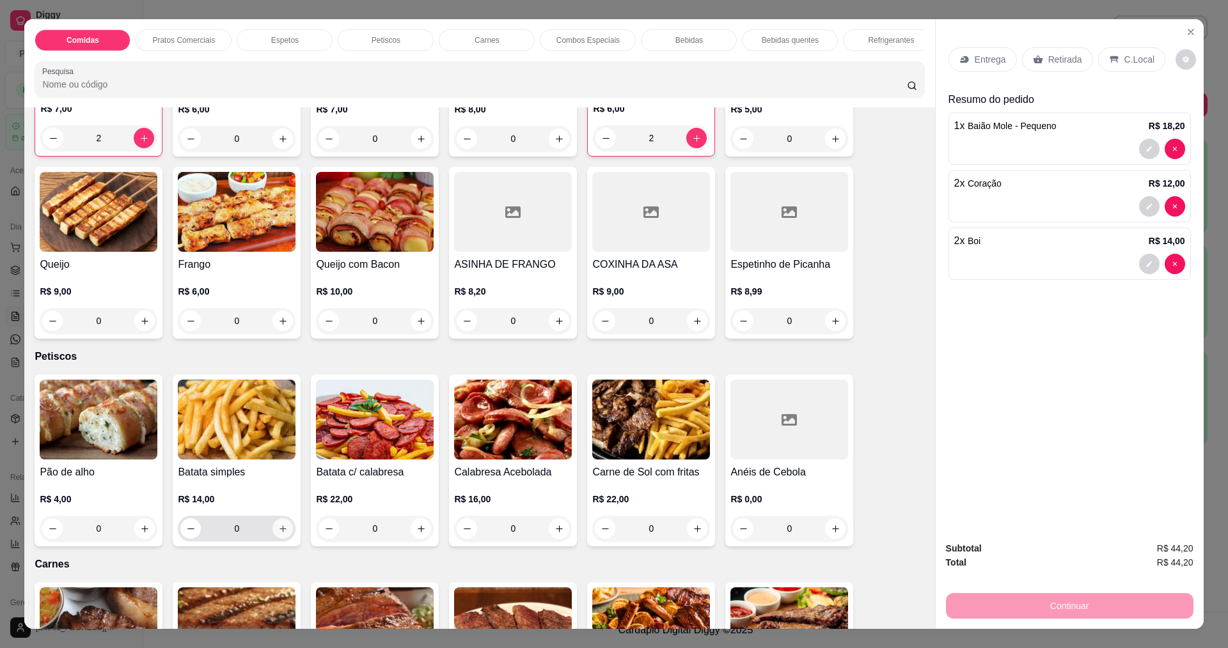
click at [285, 537] on button "increase-product-quantity" at bounding box center [282, 529] width 20 height 20
type input "1"
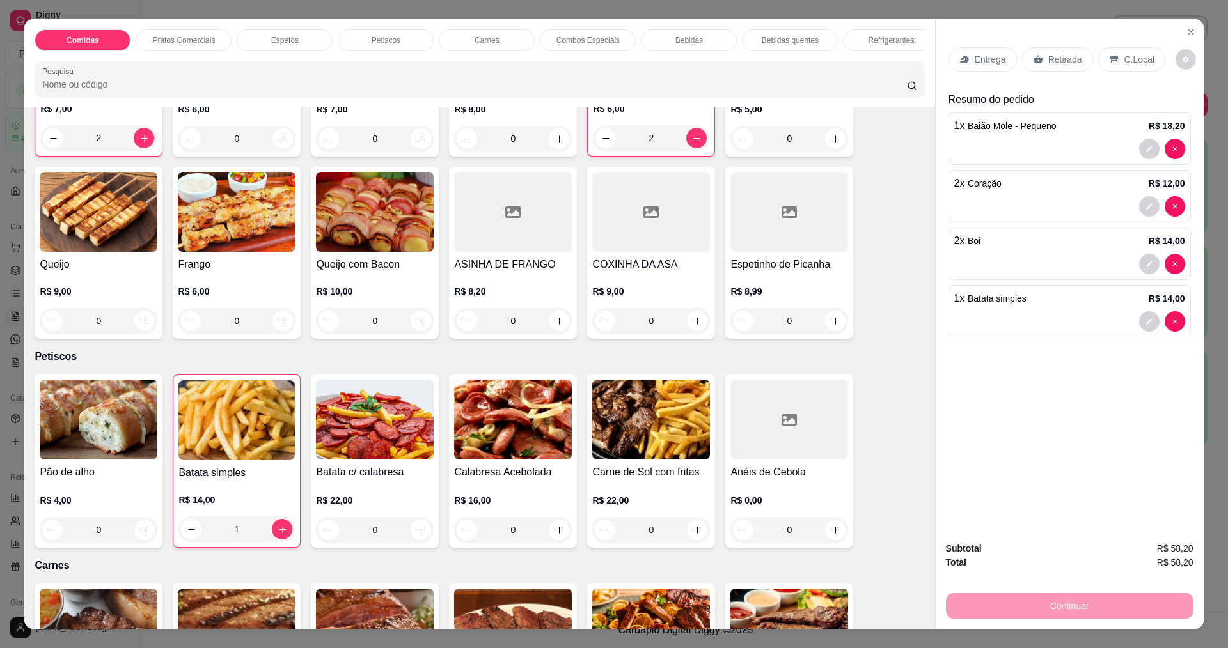
click at [963, 70] on div "Entrega" at bounding box center [982, 59] width 68 height 24
click at [975, 58] on p "Entrega" at bounding box center [990, 59] width 31 height 13
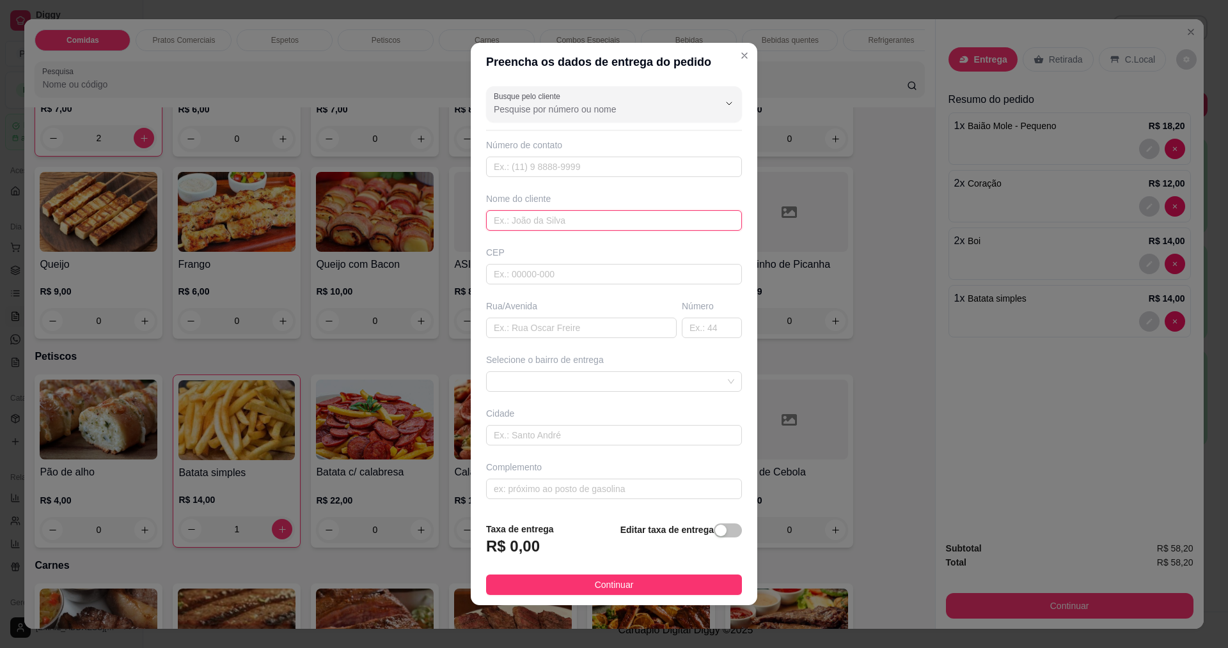
click at [544, 221] on input "text" at bounding box center [614, 220] width 256 height 20
type input "[PERSON_NAME]"
click at [589, 604] on footer "Taxa de entrega R$ 0,00 Editar taxa de entrega Continuar" at bounding box center [614, 558] width 287 height 93
click at [595, 585] on span "Continuar" at bounding box center [614, 585] width 39 height 14
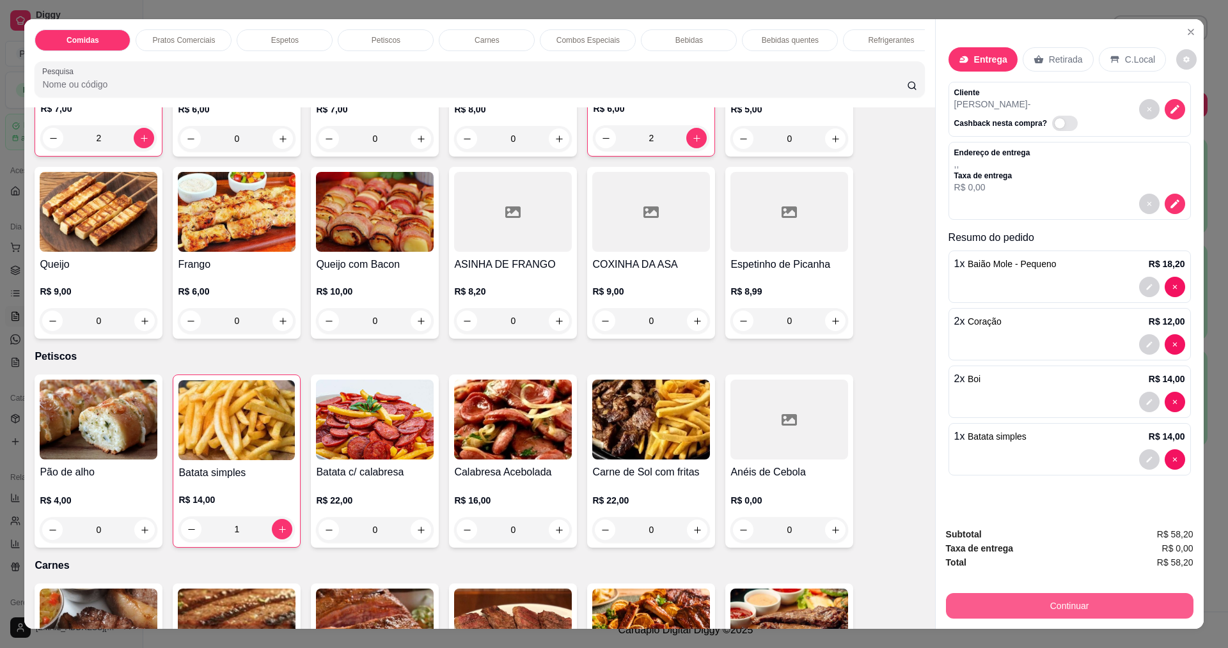
click at [1074, 603] on button "Continuar" at bounding box center [1069, 606] width 247 height 26
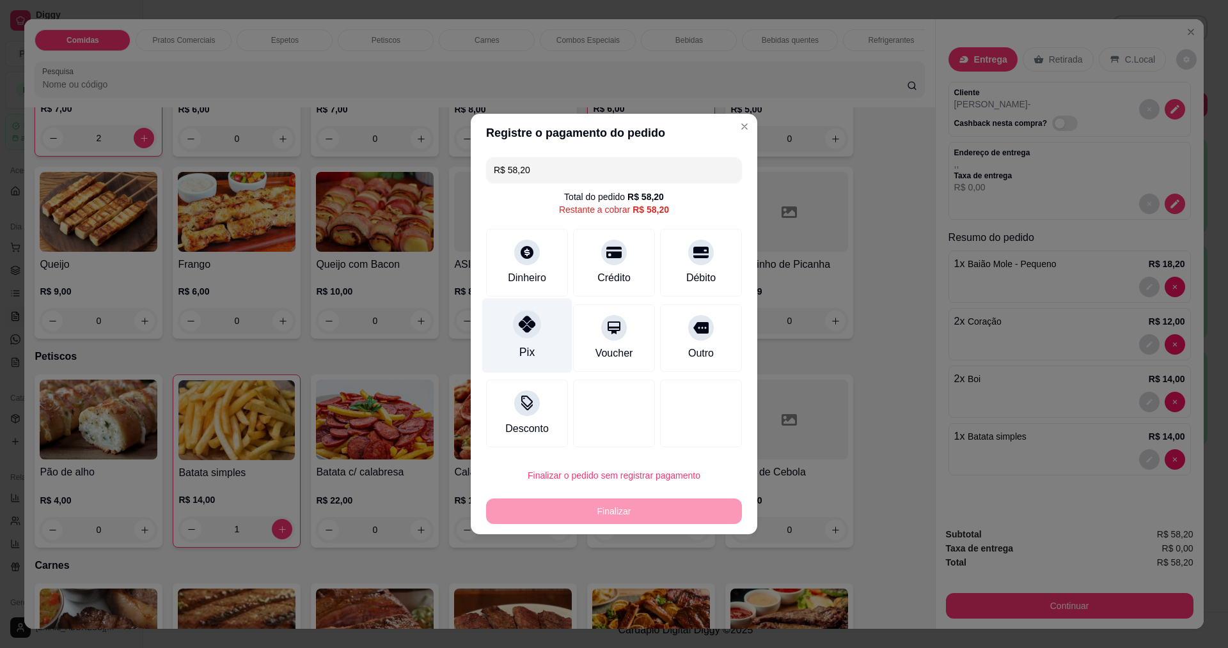
click at [533, 330] on icon at bounding box center [527, 324] width 17 height 17
type input "R$ 0,00"
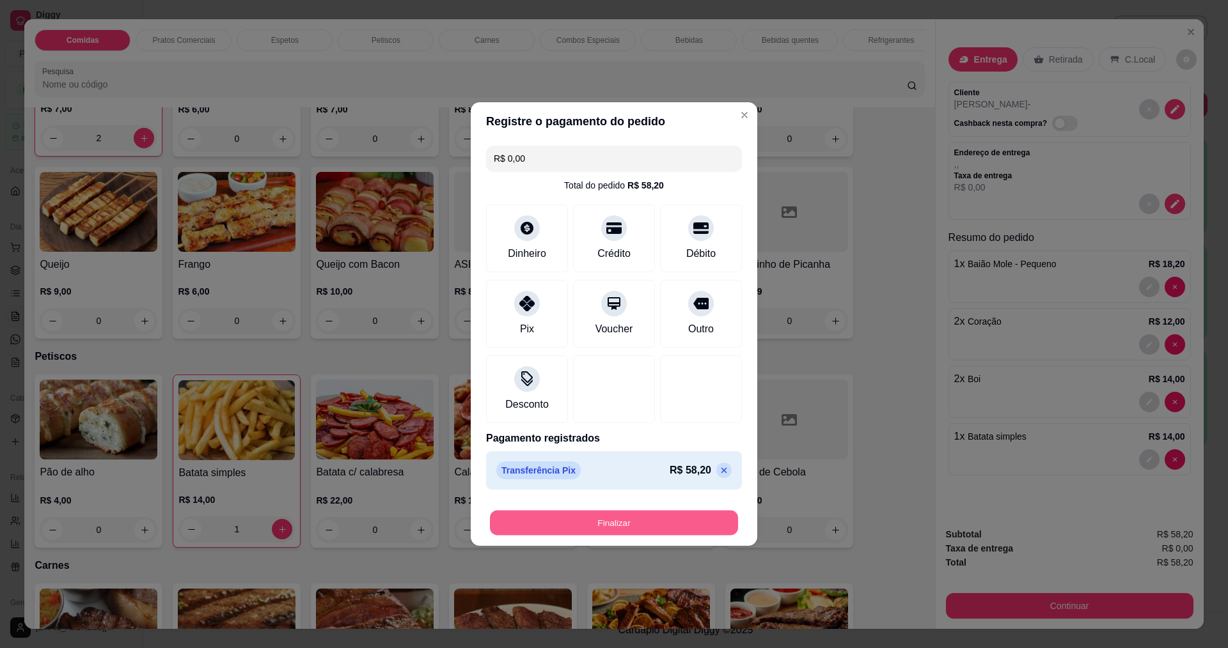
click at [617, 527] on button "Finalizar" at bounding box center [614, 523] width 248 height 25
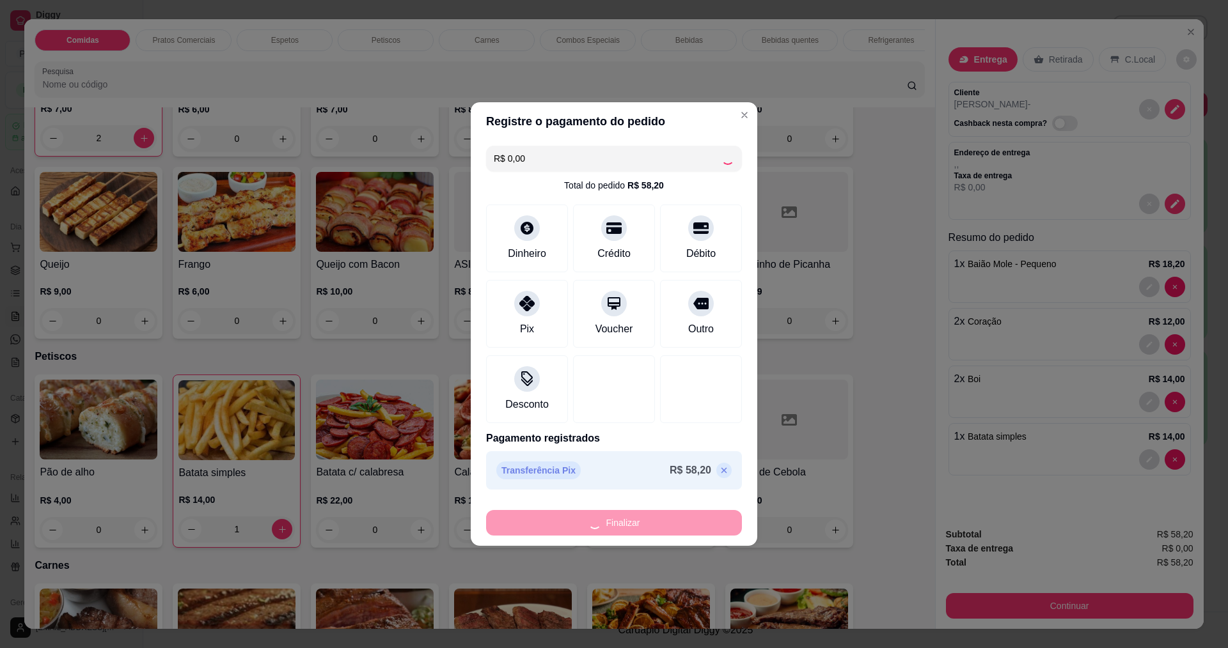
type input "0"
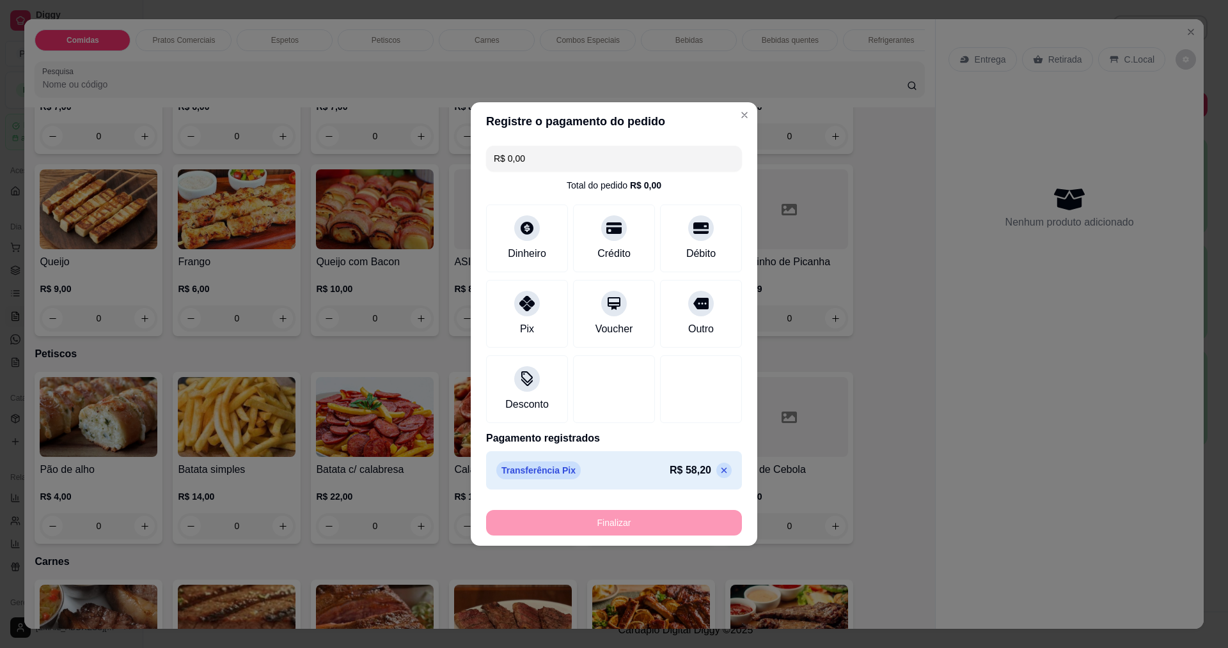
type input "-R$ 58,20"
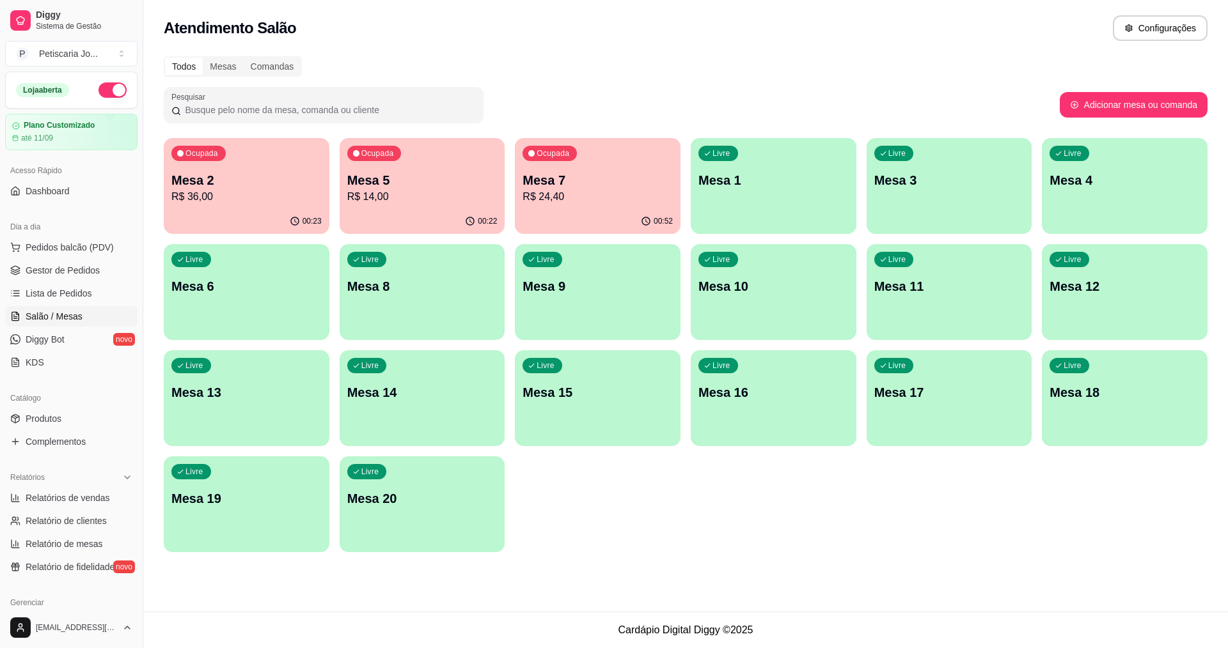
click at [636, 178] on p "Mesa 7" at bounding box center [597, 180] width 150 height 18
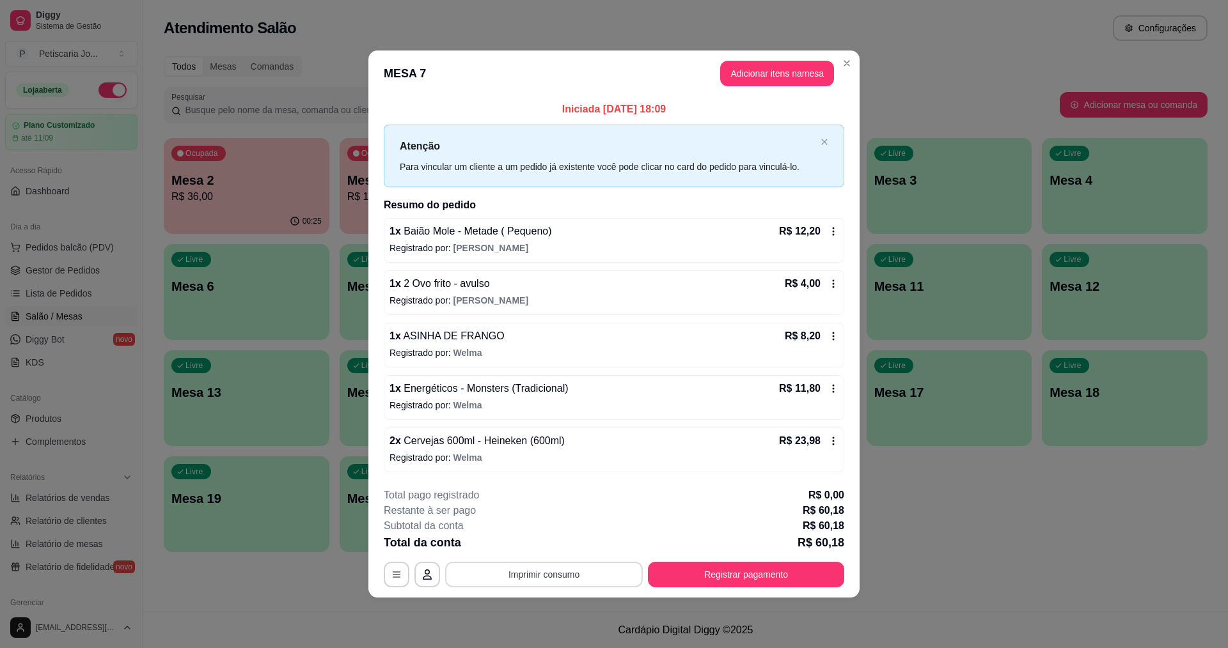
click at [524, 579] on button "Imprimir consumo" at bounding box center [544, 575] width 198 height 26
click at [545, 539] on button "IMPRESSORA" at bounding box center [548, 545] width 90 height 20
click at [726, 577] on button "Registrar pagamento" at bounding box center [746, 575] width 196 height 26
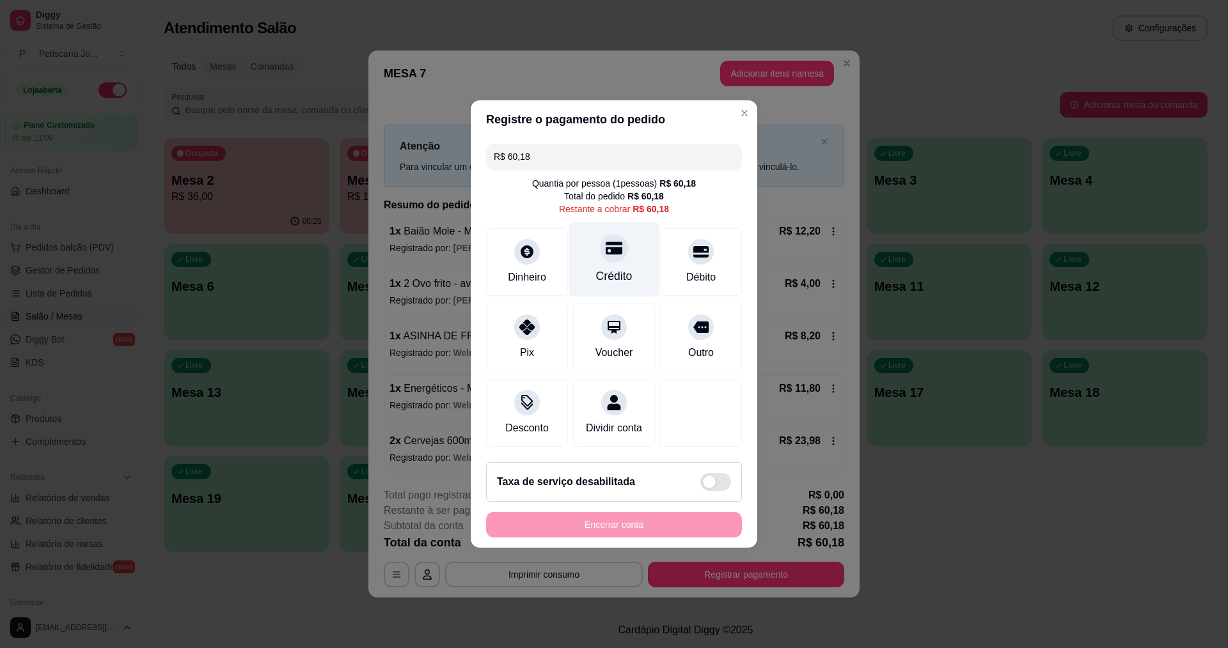
click at [603, 259] on div "Crédito" at bounding box center [614, 260] width 90 height 75
type input "R$ 0,00"
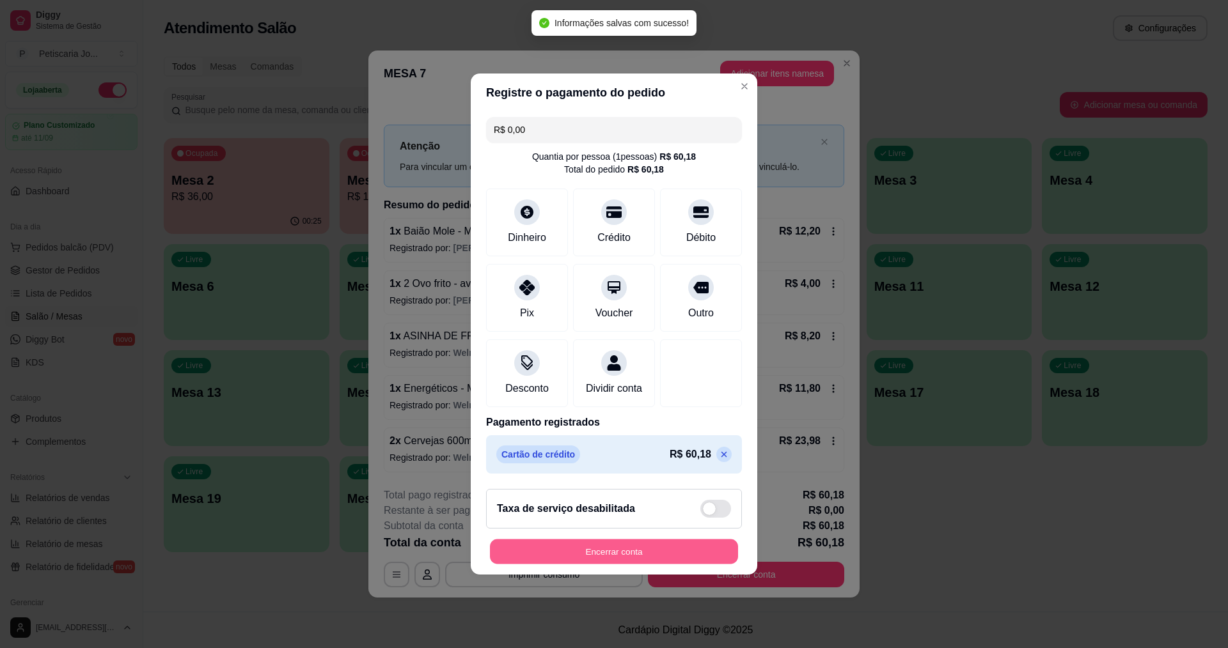
click at [639, 565] on button "Encerrar conta" at bounding box center [614, 552] width 248 height 25
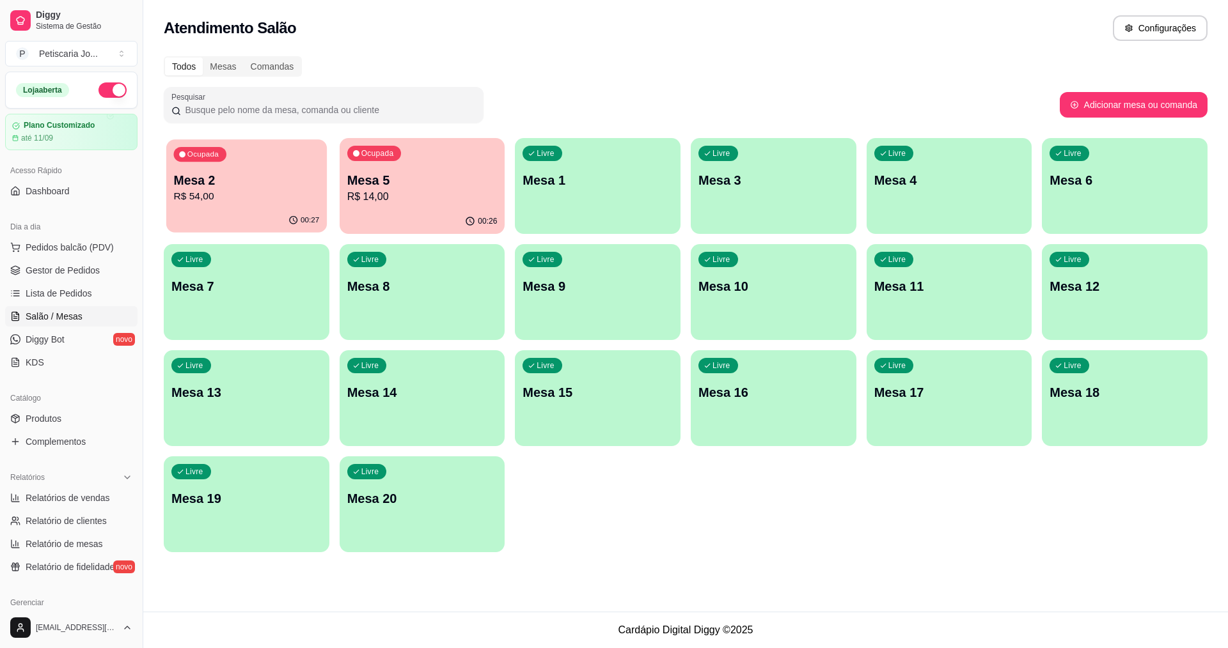
click at [205, 166] on div "Ocupada Mesa 2 R$ 54,00" at bounding box center [246, 173] width 161 height 69
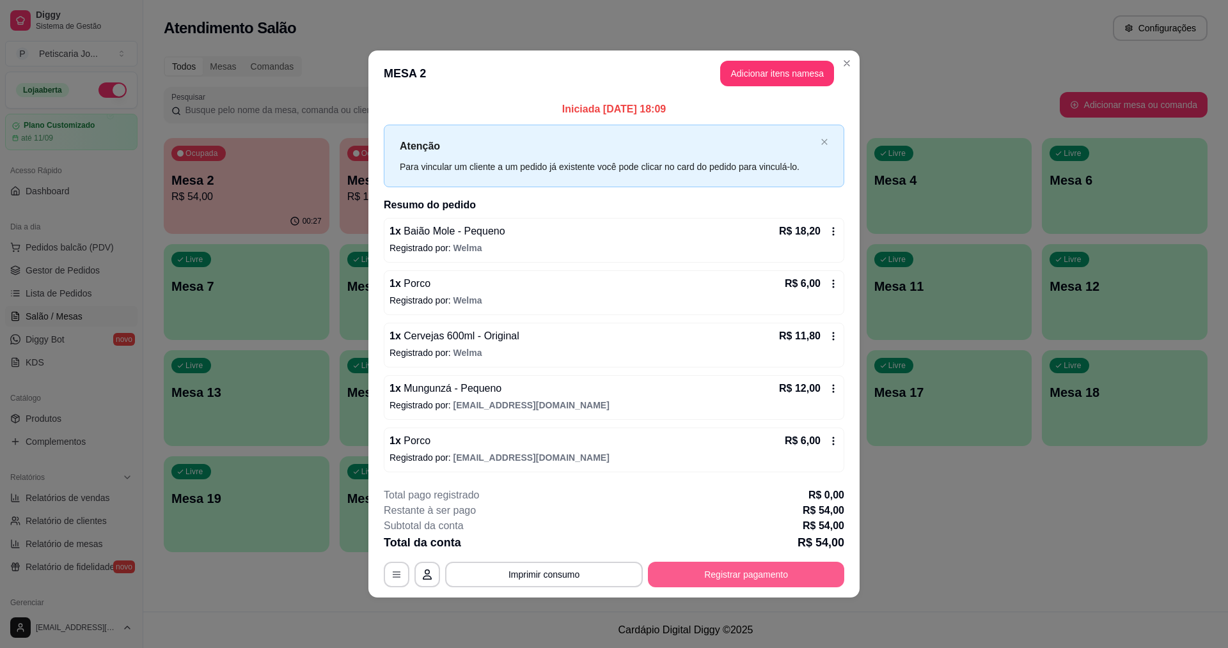
click at [705, 566] on button "Registrar pagamento" at bounding box center [746, 575] width 196 height 26
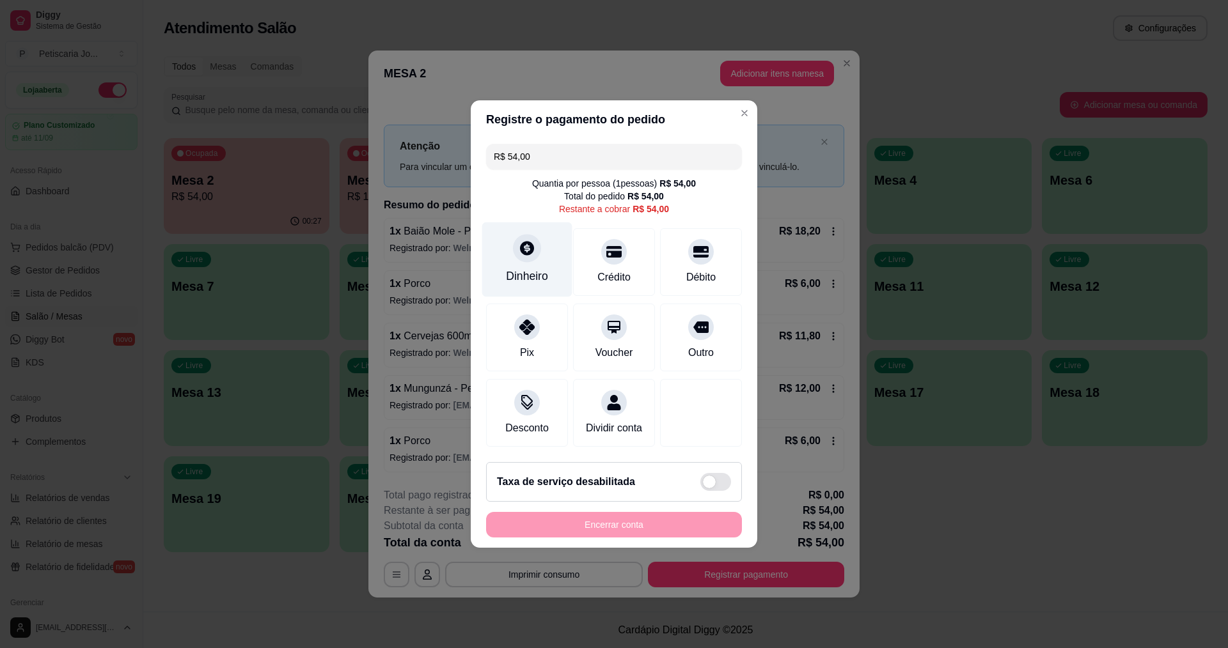
click at [530, 268] on div "Dinheiro" at bounding box center [527, 276] width 42 height 17
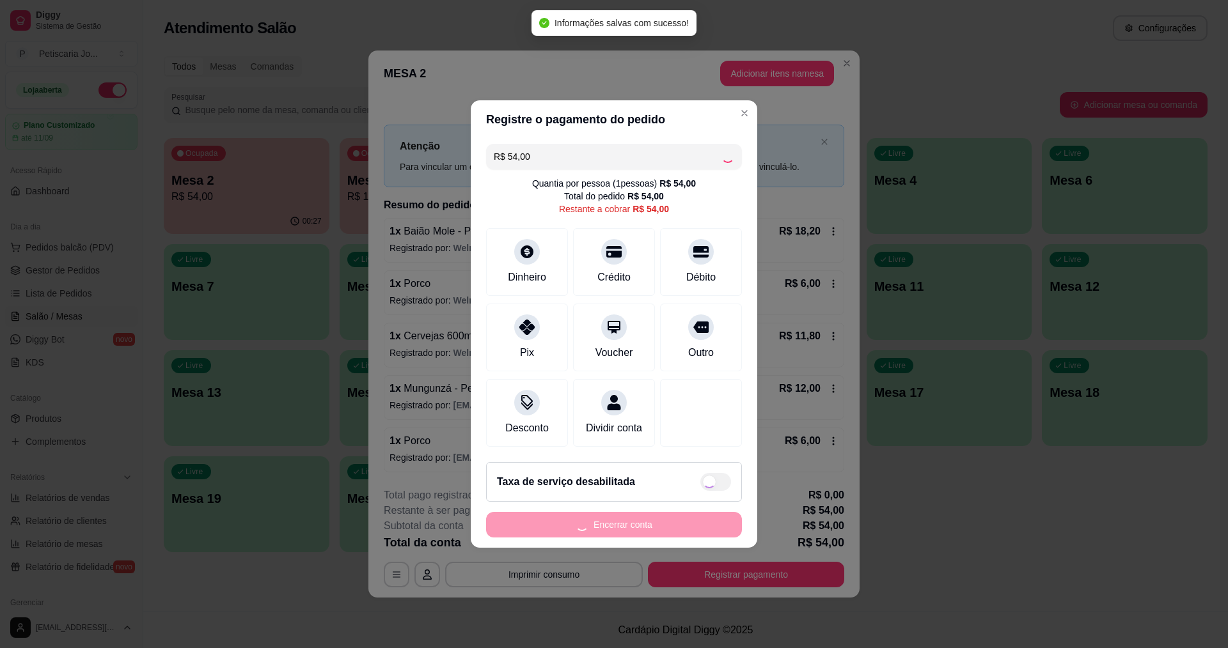
type input "R$ 0,00"
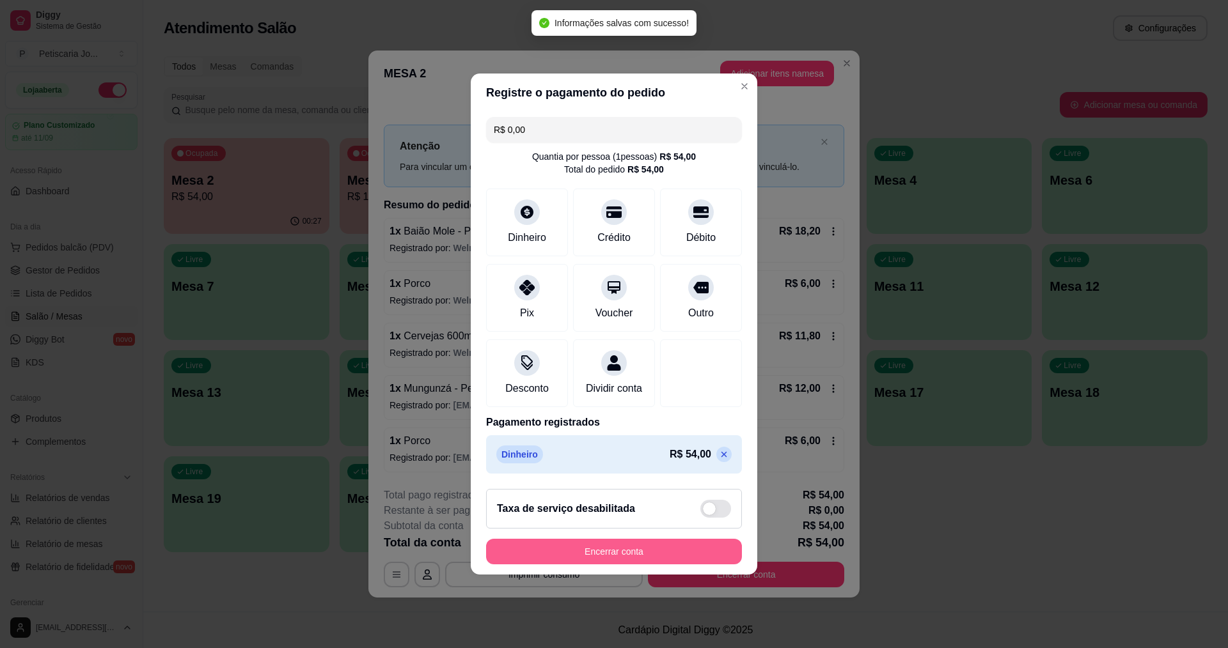
click at [596, 549] on button "Encerrar conta" at bounding box center [614, 552] width 256 height 26
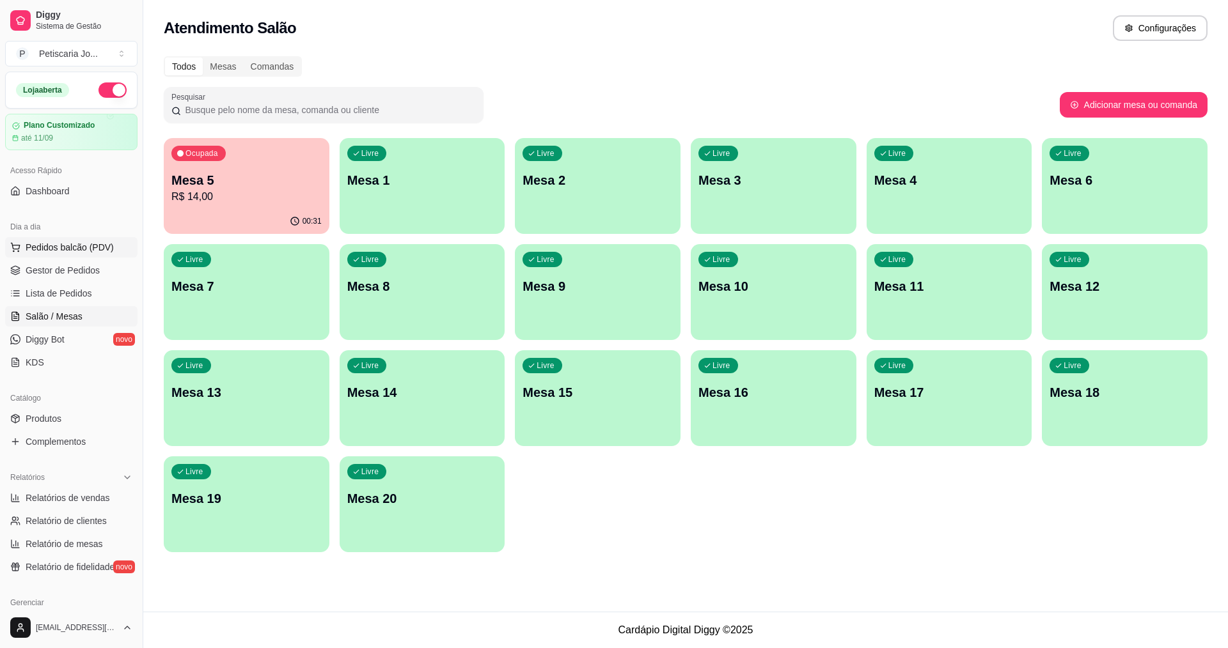
click at [38, 255] on button "Pedidos balcão (PDV)" at bounding box center [71, 247] width 132 height 20
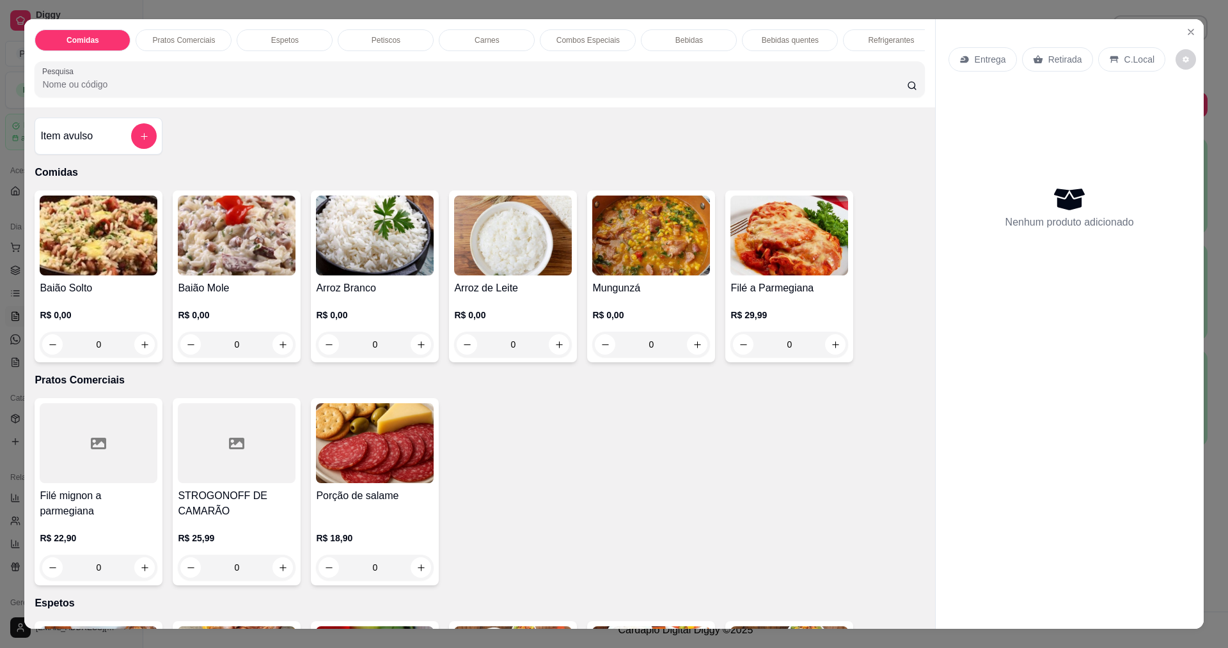
drag, startPoint x: 299, startPoint y: 253, endPoint x: 272, endPoint y: 268, distance: 30.6
click at [272, 268] on div "Baião Solto R$ 0,00 0 Baião Mole R$ 0,00 0 Arroz Branco R$ 0,00 0 Arroz de Leit…" at bounding box center [480, 277] width 890 height 172
click at [226, 260] on img at bounding box center [237, 236] width 118 height 80
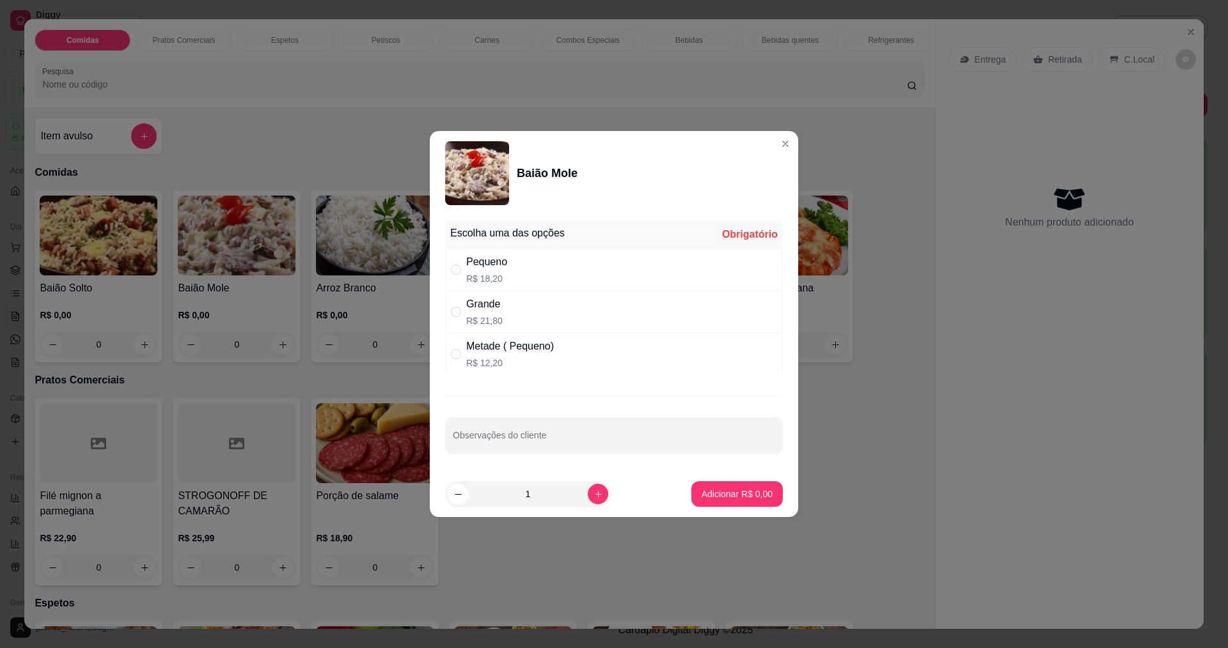
click at [491, 262] on div "Pequeno" at bounding box center [486, 262] width 41 height 15
radio input "true"
click at [753, 495] on p "Adicionar R$ 18,20" at bounding box center [734, 494] width 76 height 13
type input "1"
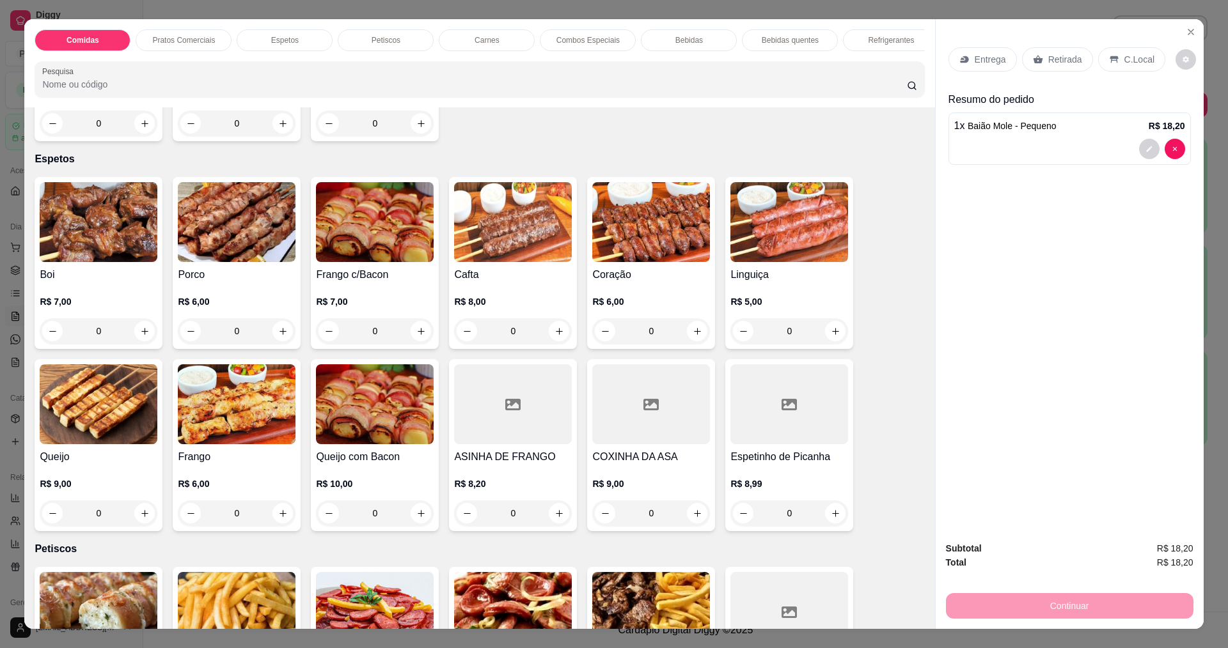
scroll to position [512, 0]
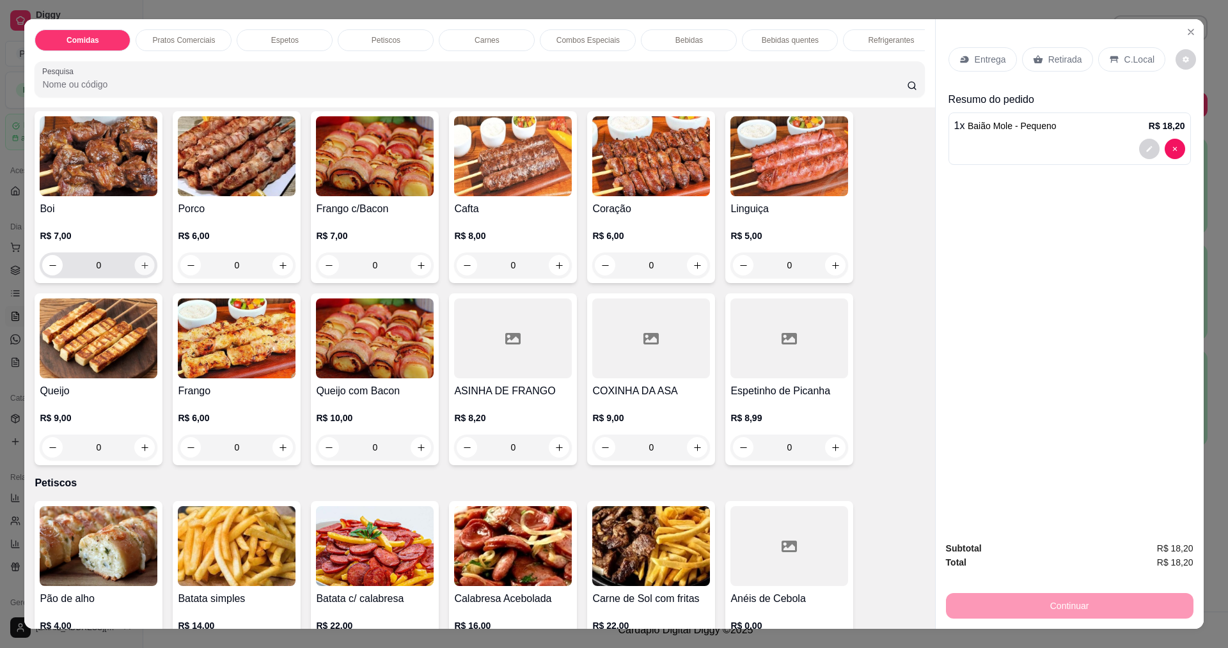
click at [140, 271] on icon "increase-product-quantity" at bounding box center [145, 266] width 10 height 10
type input "2"
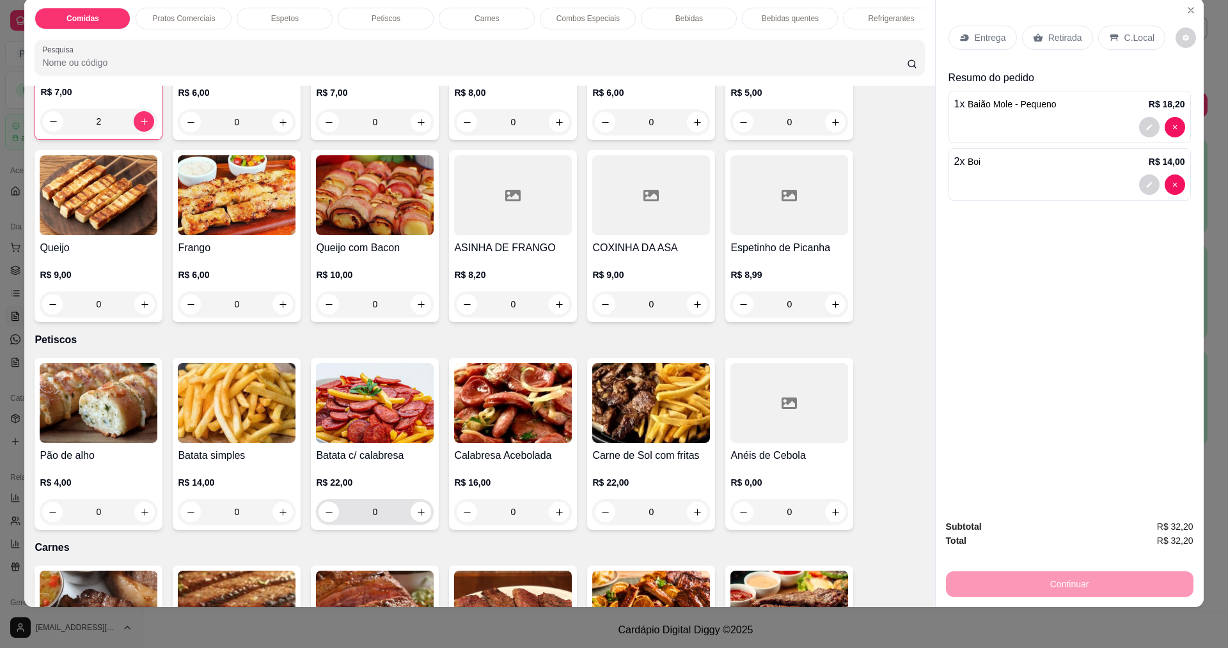
scroll to position [640, 0]
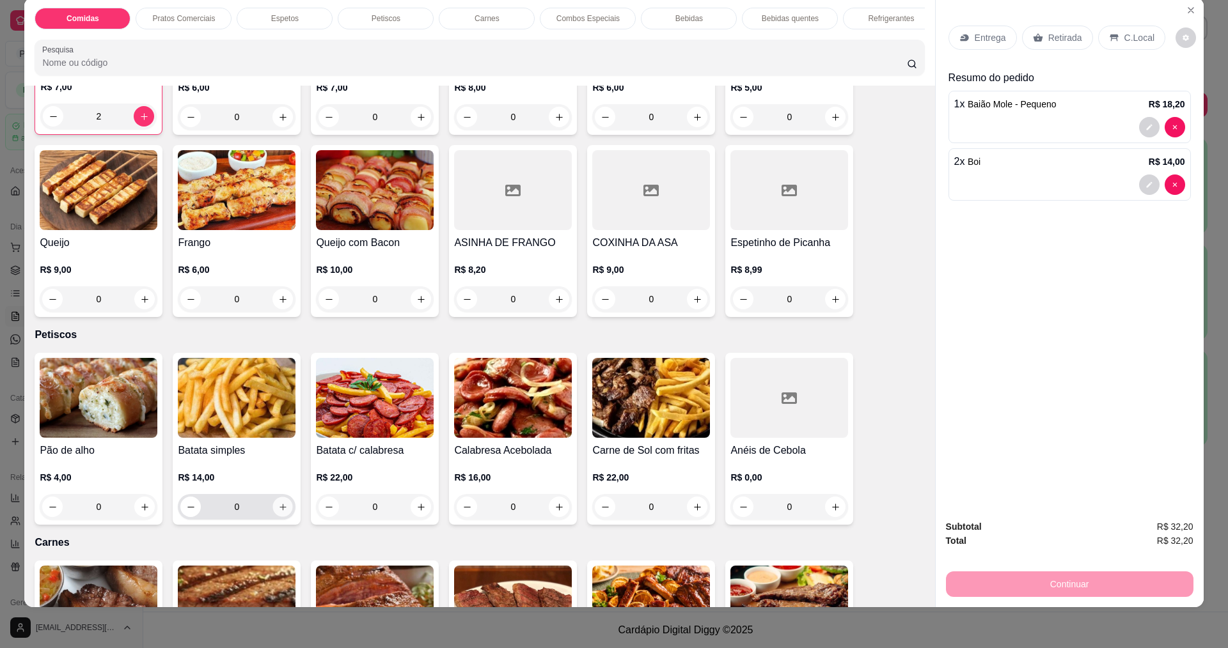
click at [281, 512] on icon "increase-product-quantity" at bounding box center [283, 508] width 10 height 10
type input "1"
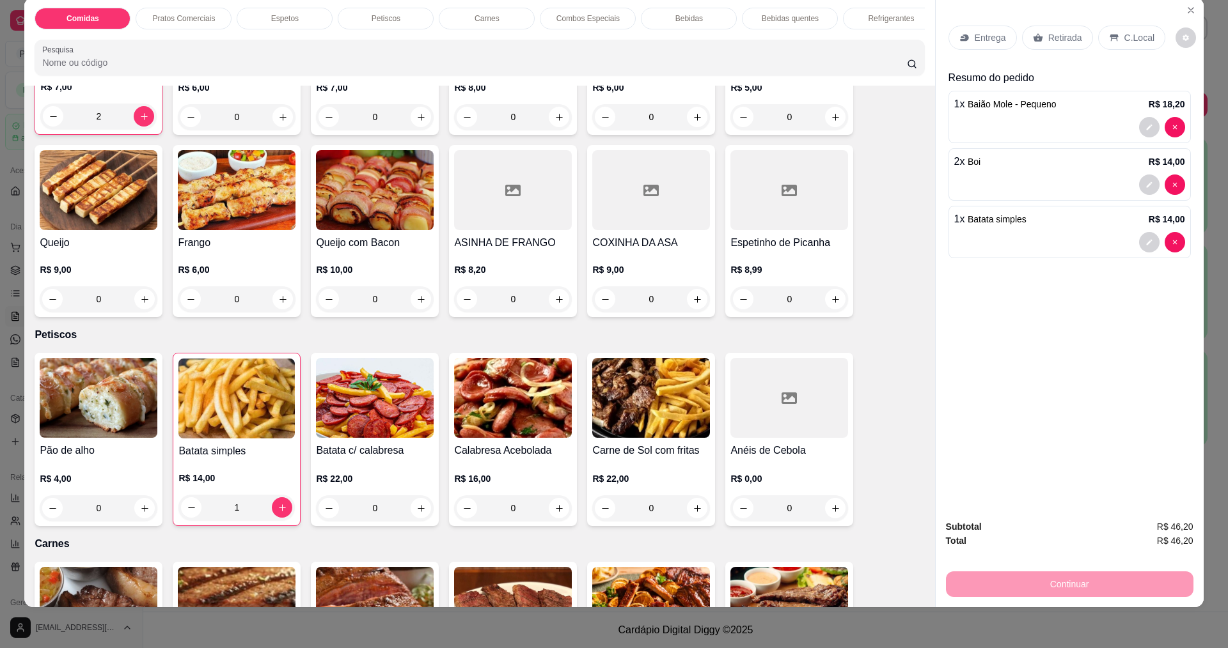
click at [991, 608] on div "Comidas Pratos Comerciais Espetos Petiscos Carnes Combos Especiais Bebidas Bebi…" at bounding box center [614, 324] width 1228 height 648
click at [992, 43] on p "Entrega" at bounding box center [990, 37] width 31 height 13
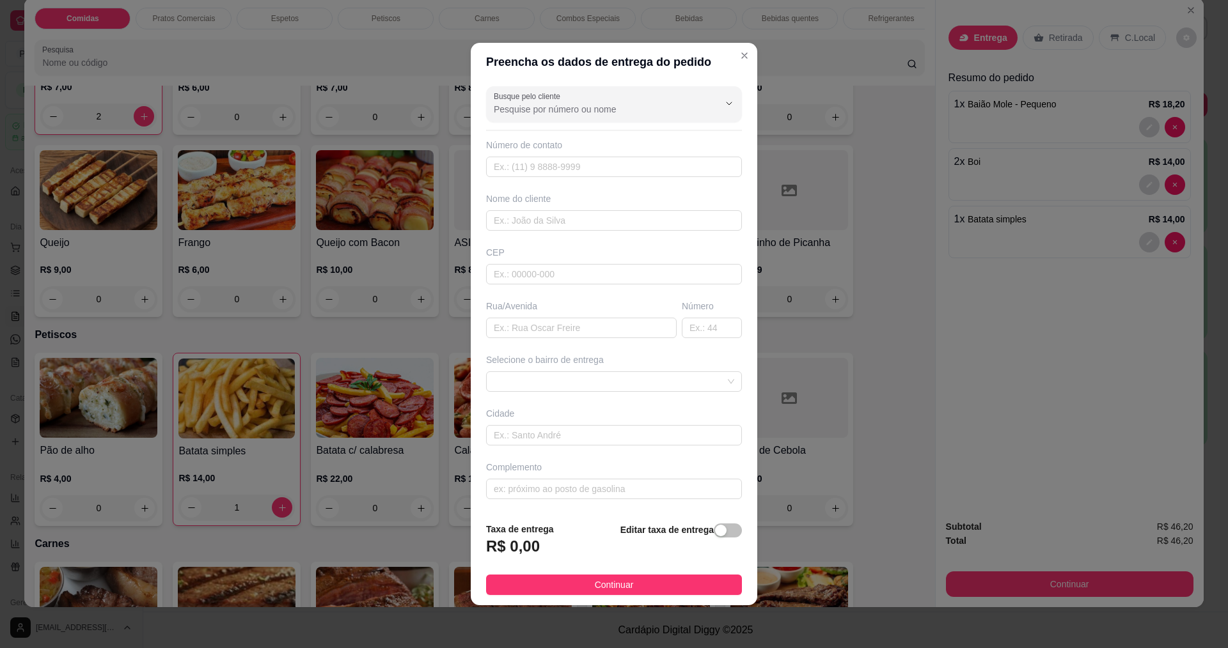
click at [561, 204] on div "Nome do cliente" at bounding box center [614, 198] width 256 height 13
click at [556, 214] on input "text" at bounding box center [614, 220] width 256 height 20
type input "ANY SAMU"
click at [604, 583] on span "Continuar" at bounding box center [614, 585] width 39 height 14
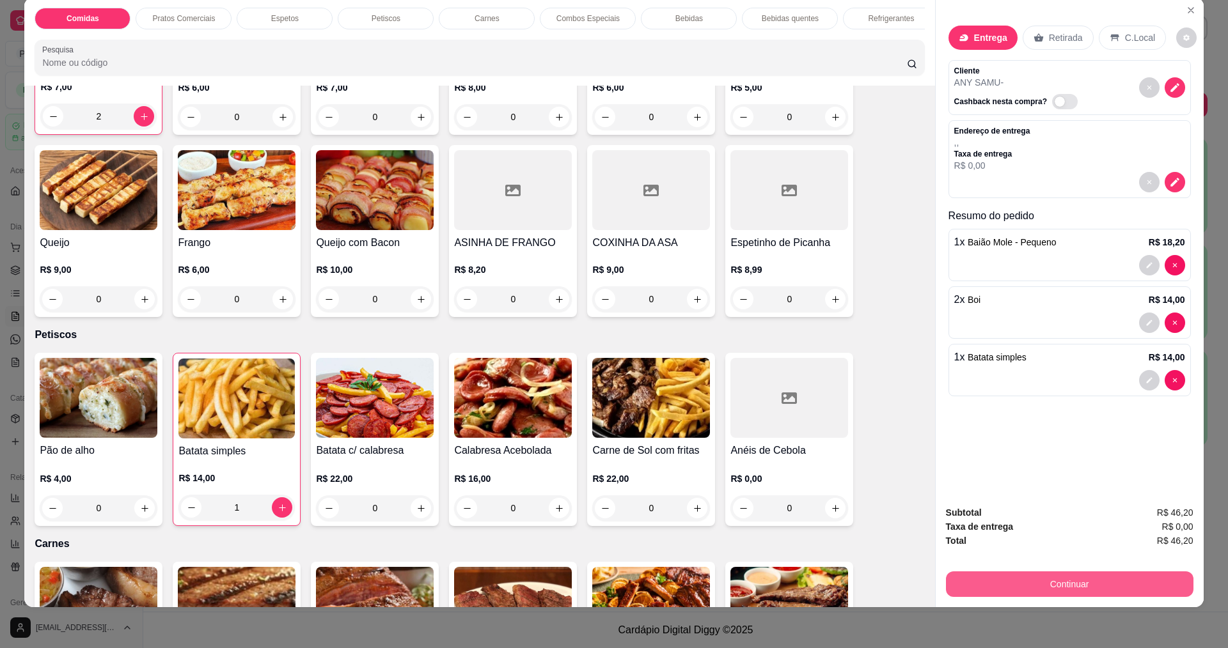
click at [1135, 584] on button "Continuar" at bounding box center [1069, 585] width 247 height 26
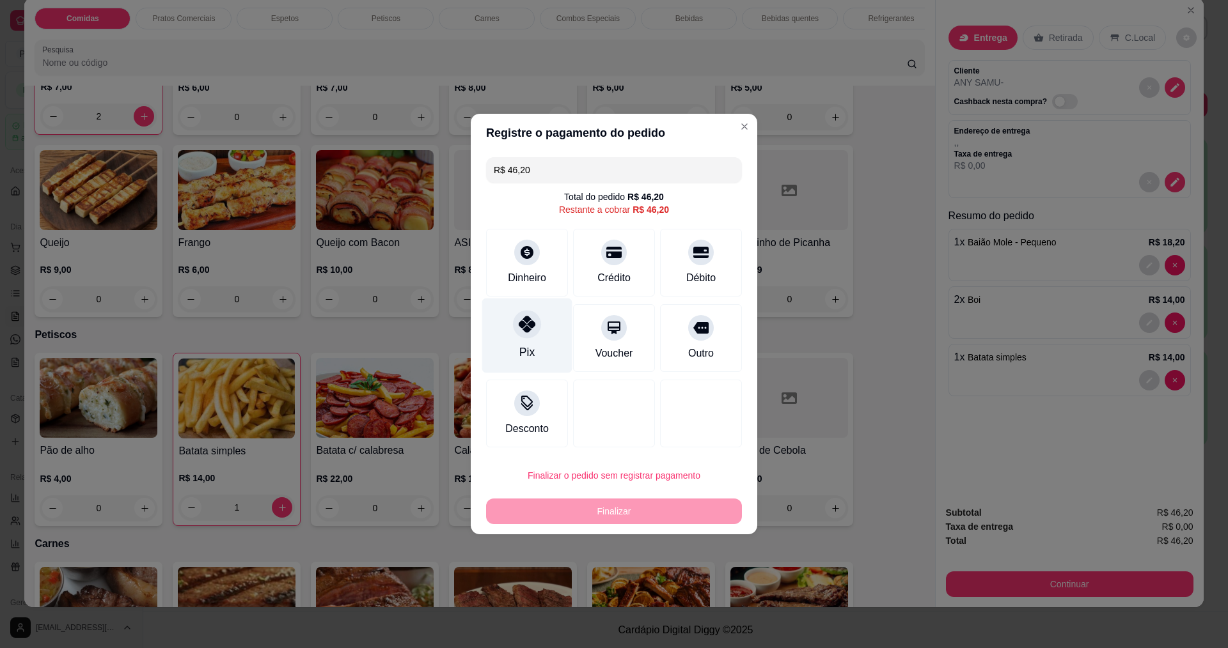
click at [515, 321] on div at bounding box center [527, 324] width 28 height 28
type input "R$ 0,00"
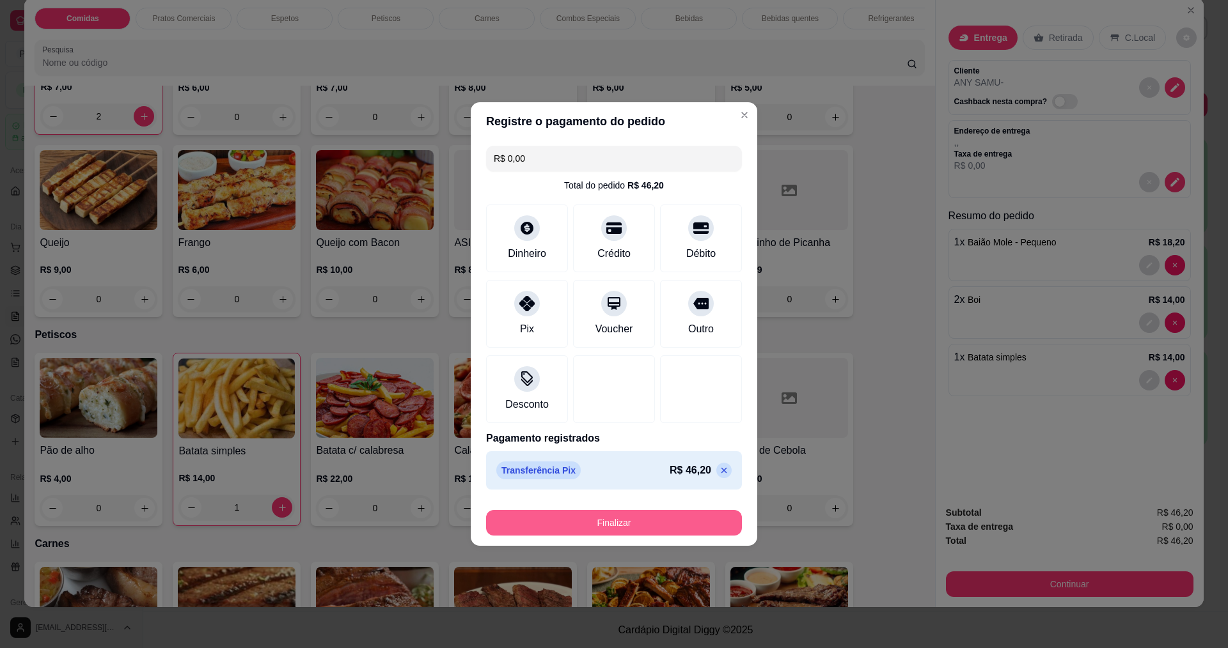
click at [544, 532] on button "Finalizar" at bounding box center [614, 523] width 256 height 26
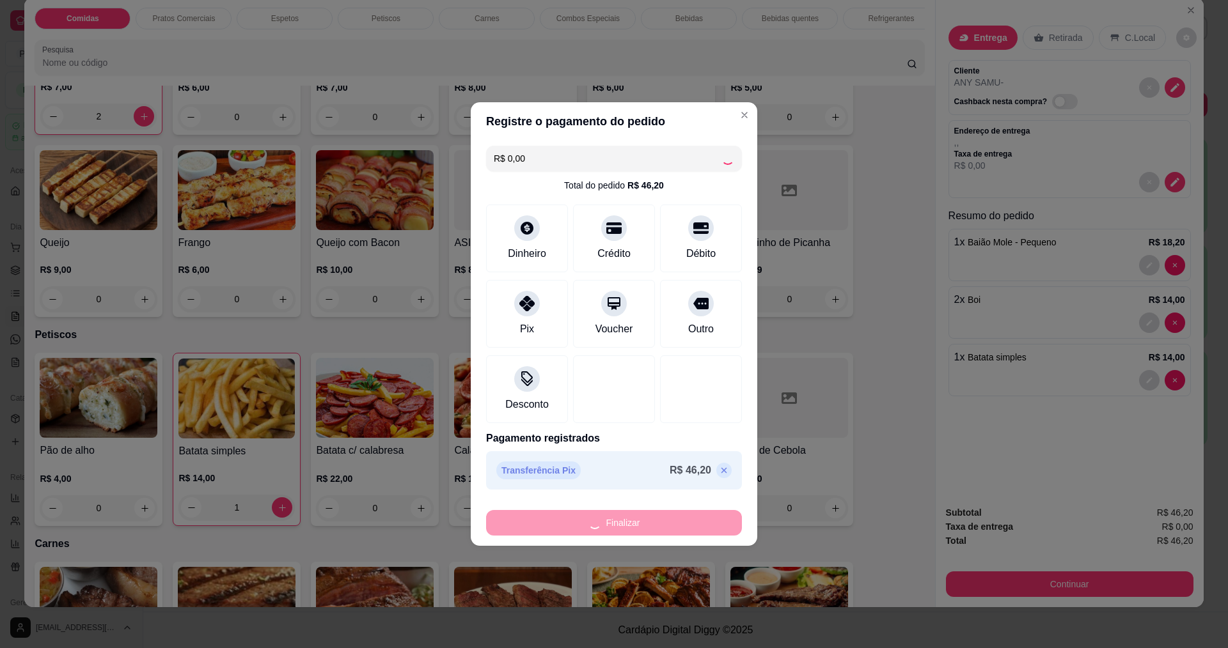
type input "0"
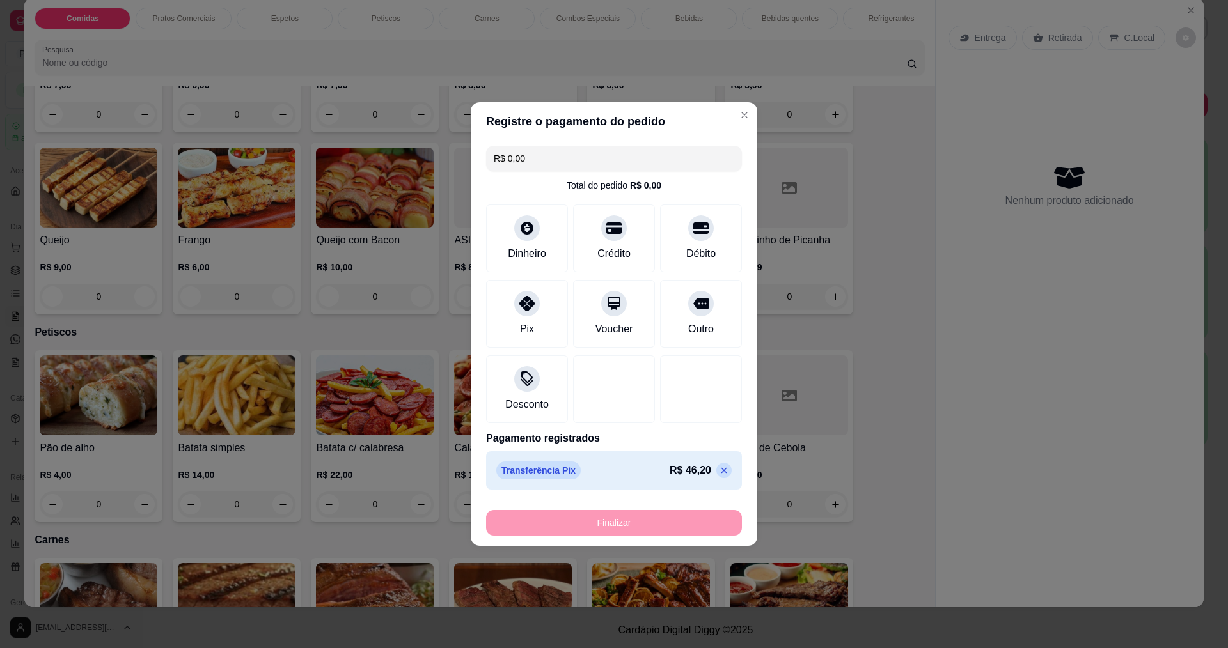
type input "-R$ 46,20"
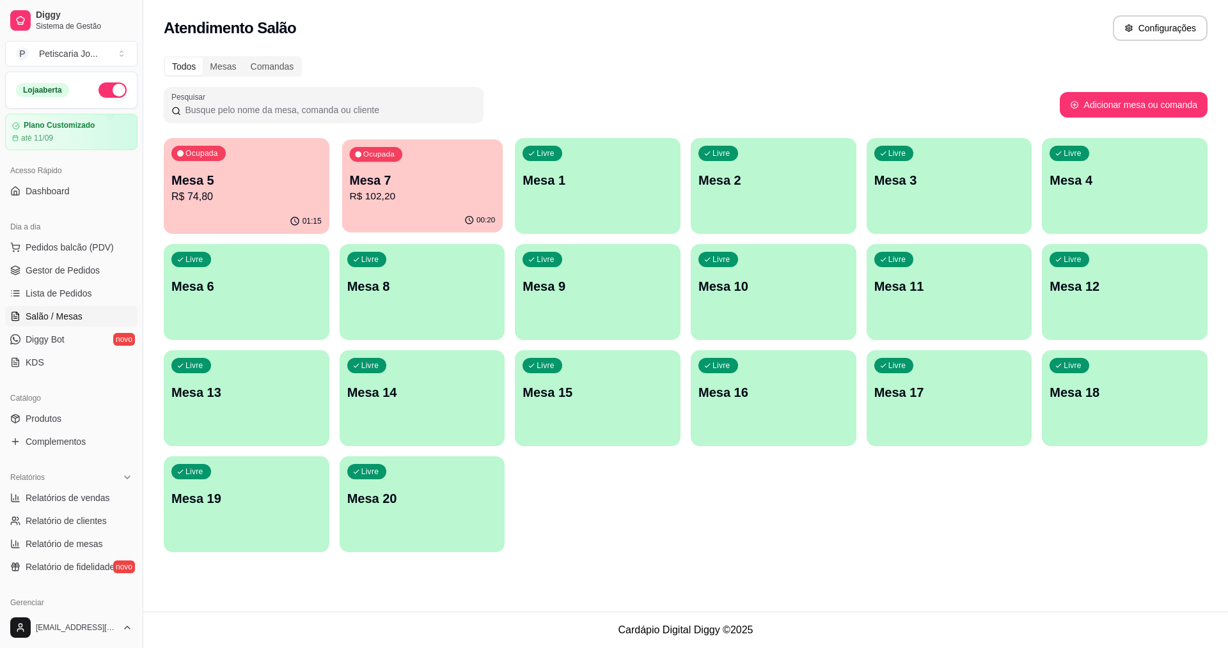
click at [446, 165] on div "Ocupada Mesa 7 R$ 102,20" at bounding box center [422, 173] width 161 height 69
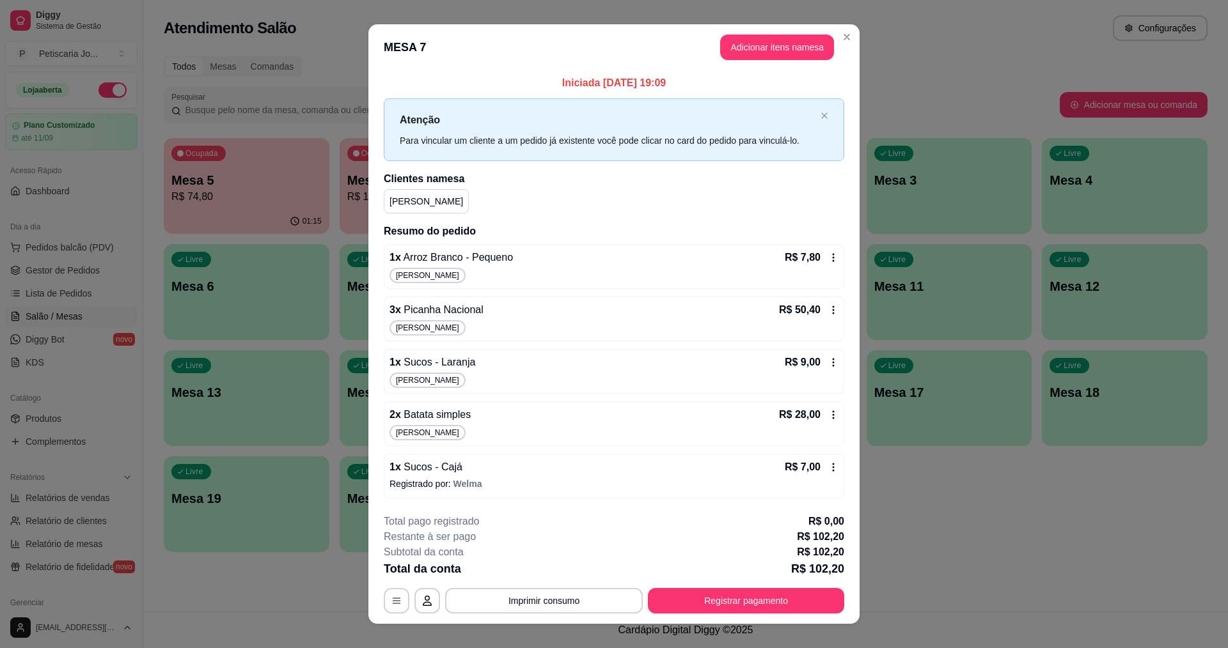
scroll to position [17, 0]
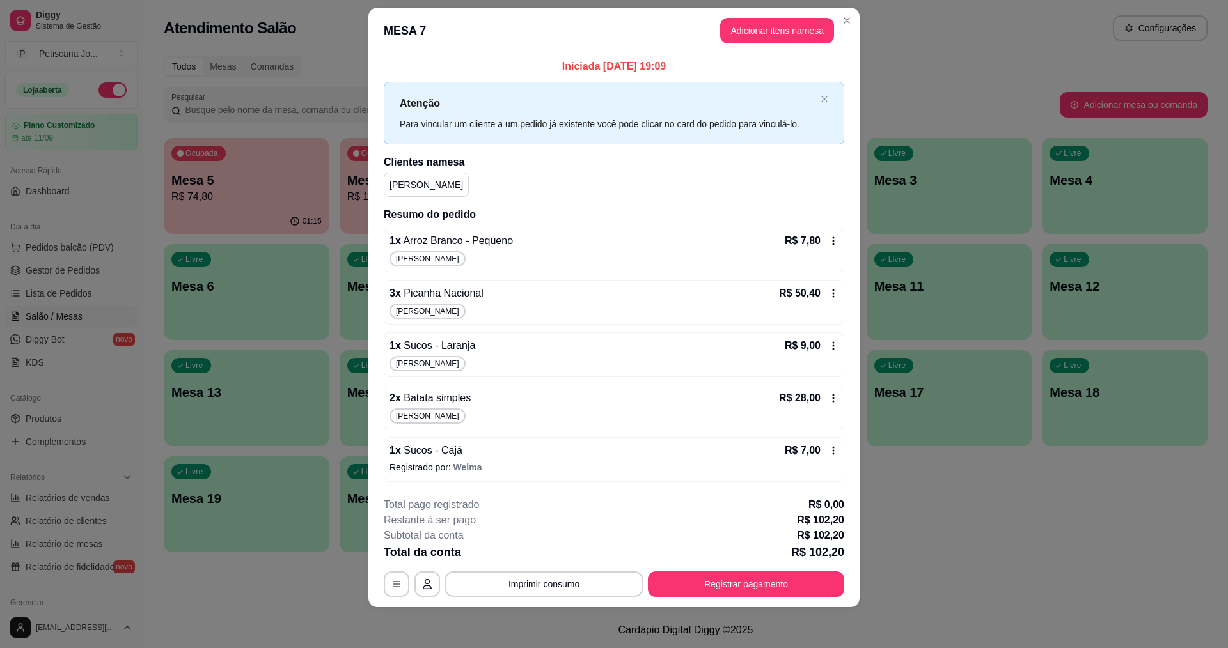
click at [444, 406] on div "2 x Batata simples R$ 28,00 Bianca" at bounding box center [614, 407] width 460 height 45
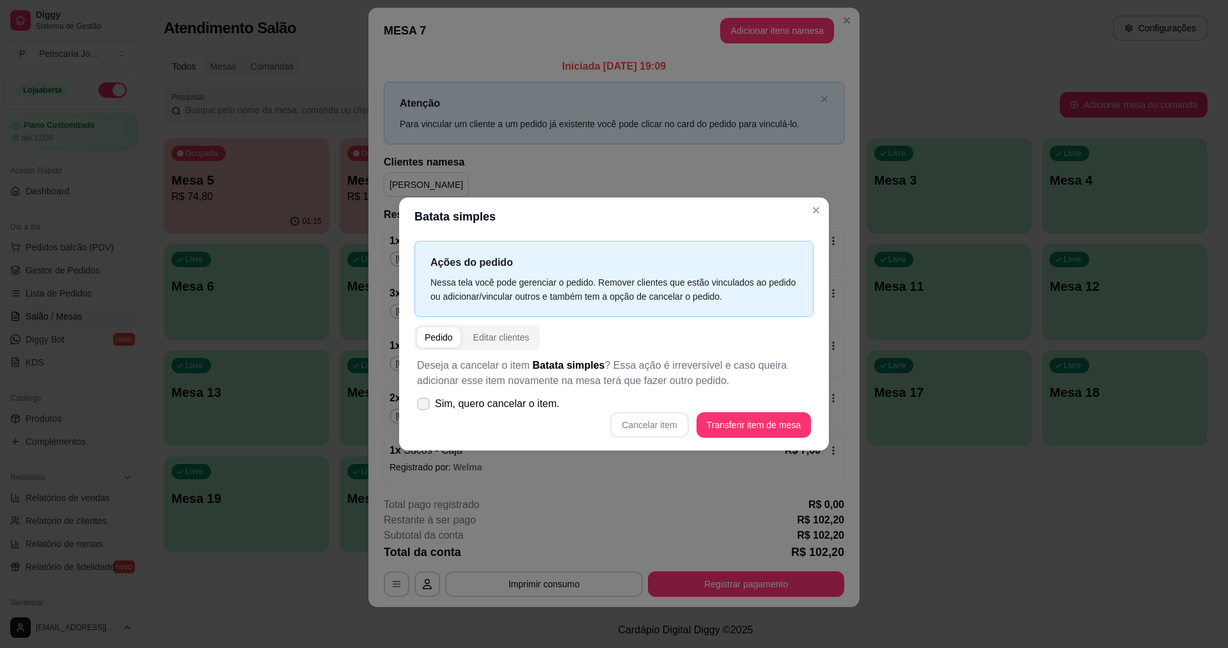
click at [438, 408] on span "Sim, quero cancelar o item." at bounding box center [497, 404] width 125 height 15
click at [425, 408] on input "Sim, quero cancelar o item." at bounding box center [420, 411] width 8 height 8
checkbox input "true"
click at [637, 418] on button "Cancelar item" at bounding box center [649, 425] width 76 height 25
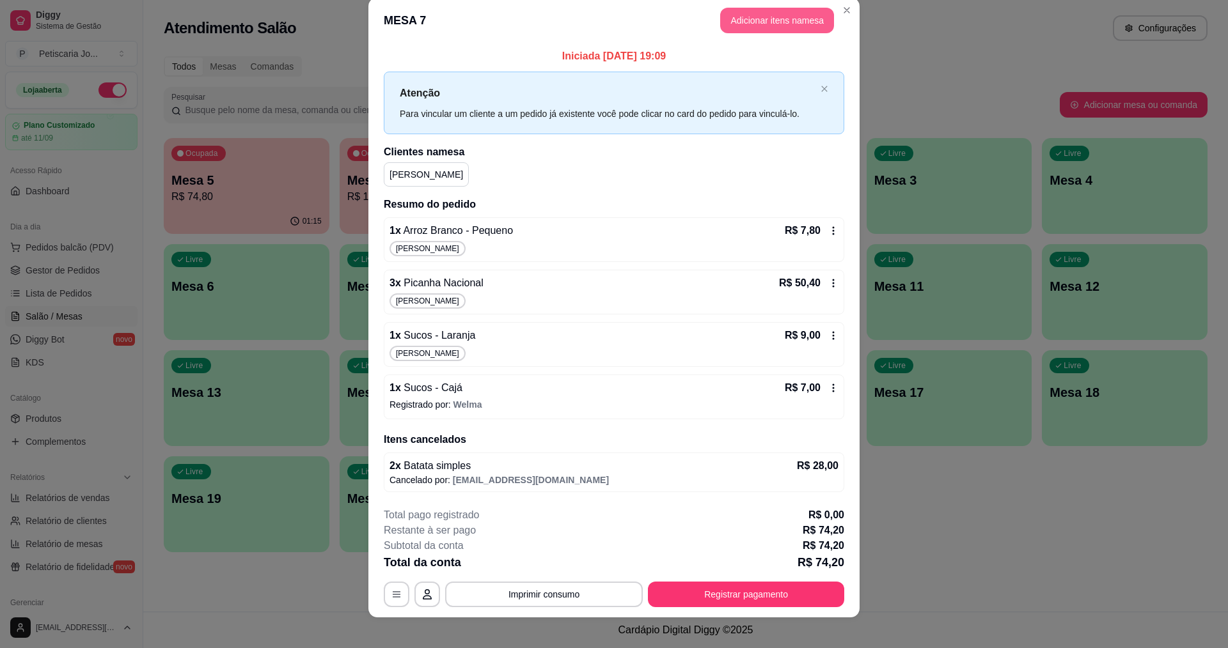
click at [736, 12] on button "Adicionar itens na mesa" at bounding box center [777, 21] width 114 height 26
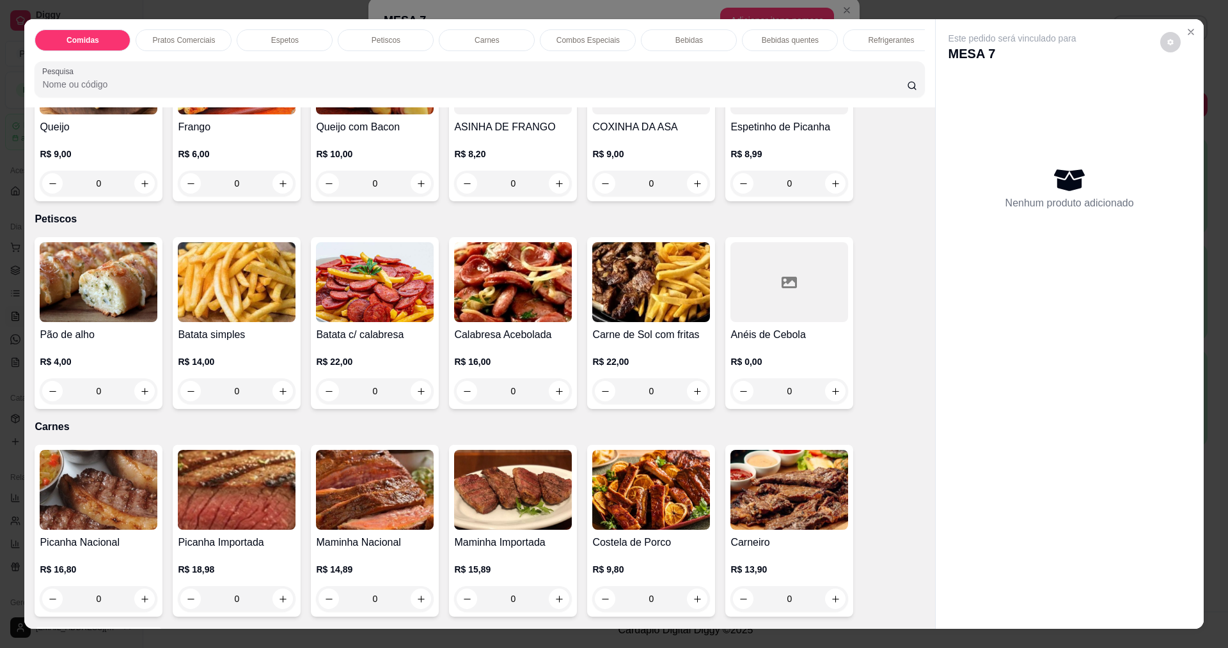
scroll to position [831, 0]
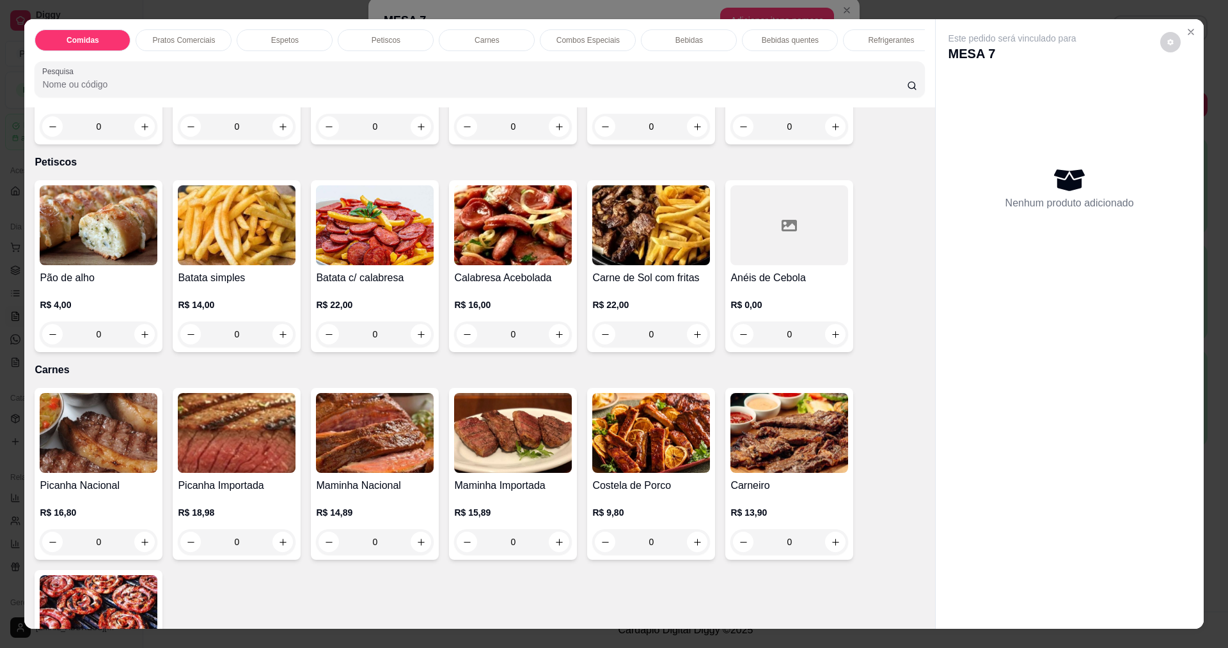
click at [237, 228] on img at bounding box center [237, 225] width 118 height 80
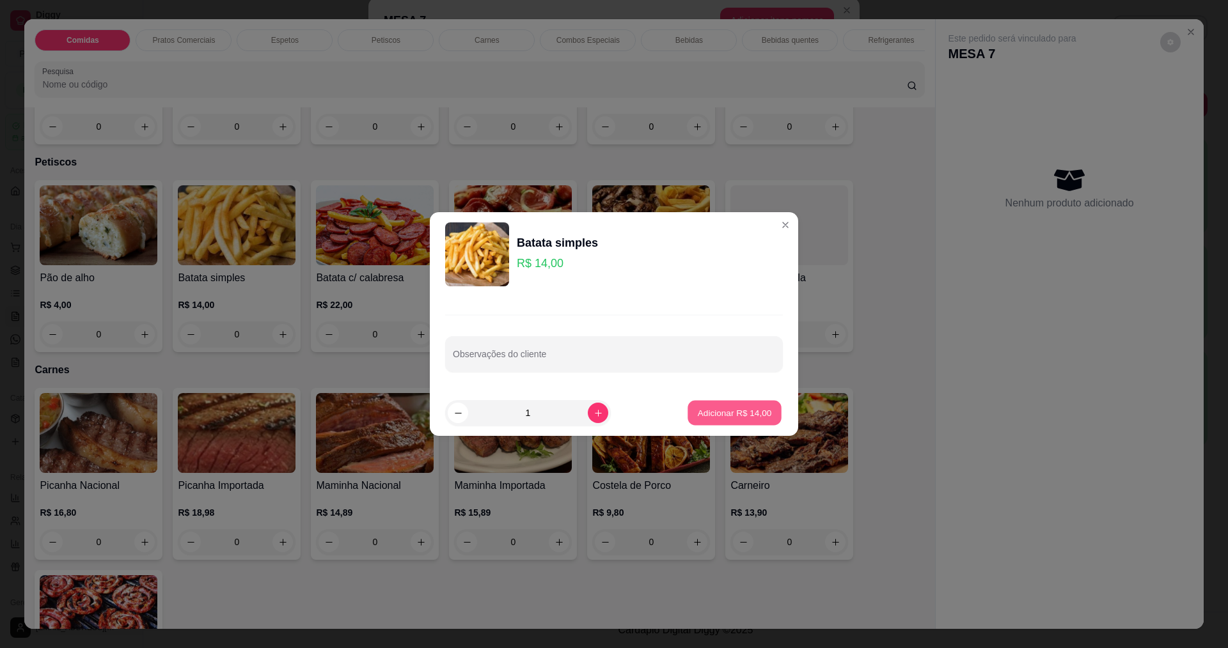
click at [739, 409] on p "Adicionar R$ 14,00" at bounding box center [735, 413] width 74 height 12
type input "1"
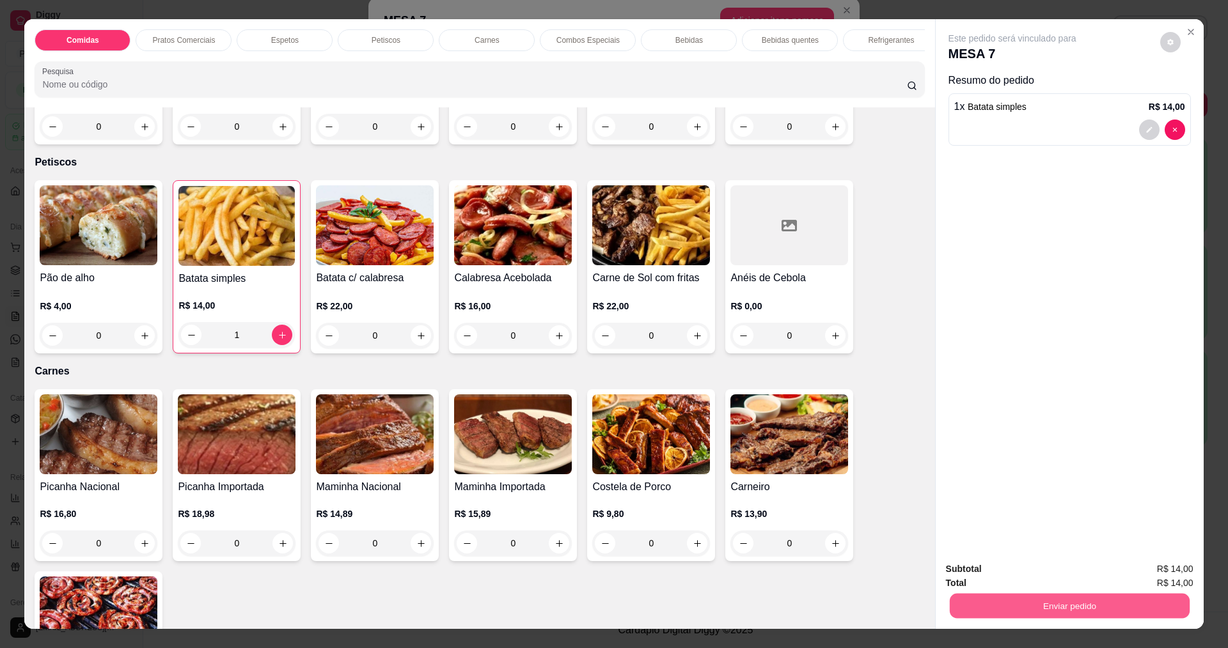
click at [956, 618] on button "Enviar pedido" at bounding box center [1069, 605] width 240 height 25
click at [973, 591] on div "Enviar pedido" at bounding box center [1069, 604] width 247 height 29
click at [969, 598] on button "Enviar pedido" at bounding box center [1069, 606] width 247 height 26
click at [971, 566] on button "Não registrar e enviar pedido" at bounding box center [1026, 575] width 129 height 24
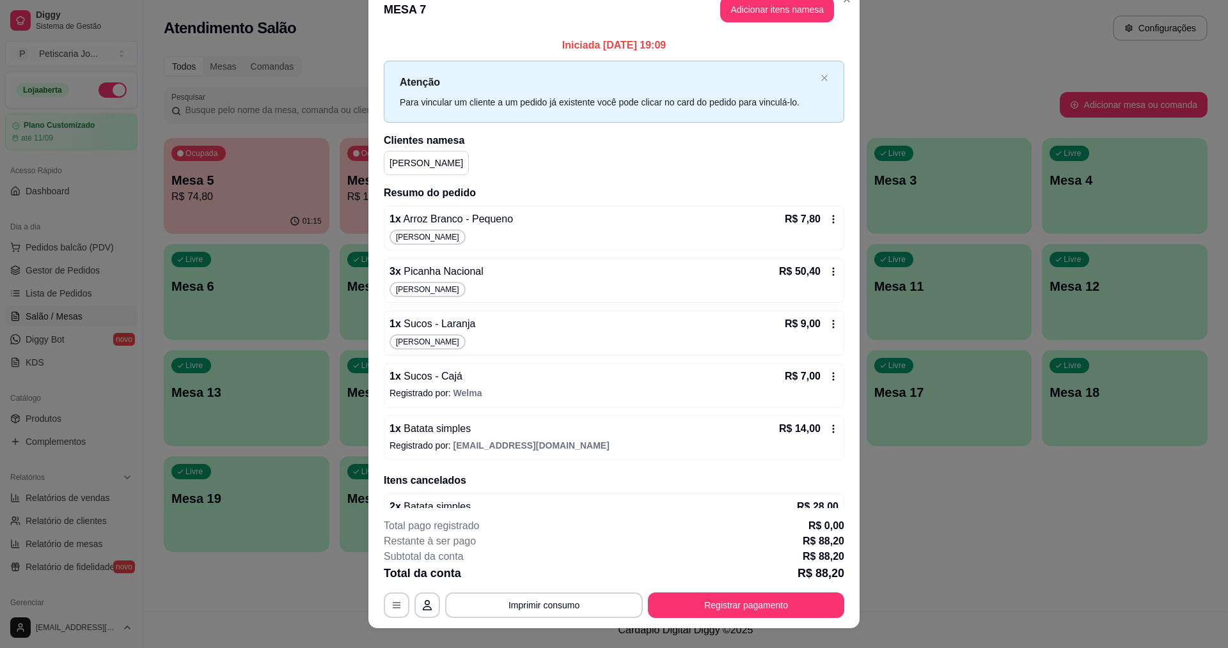
scroll to position [6, 0]
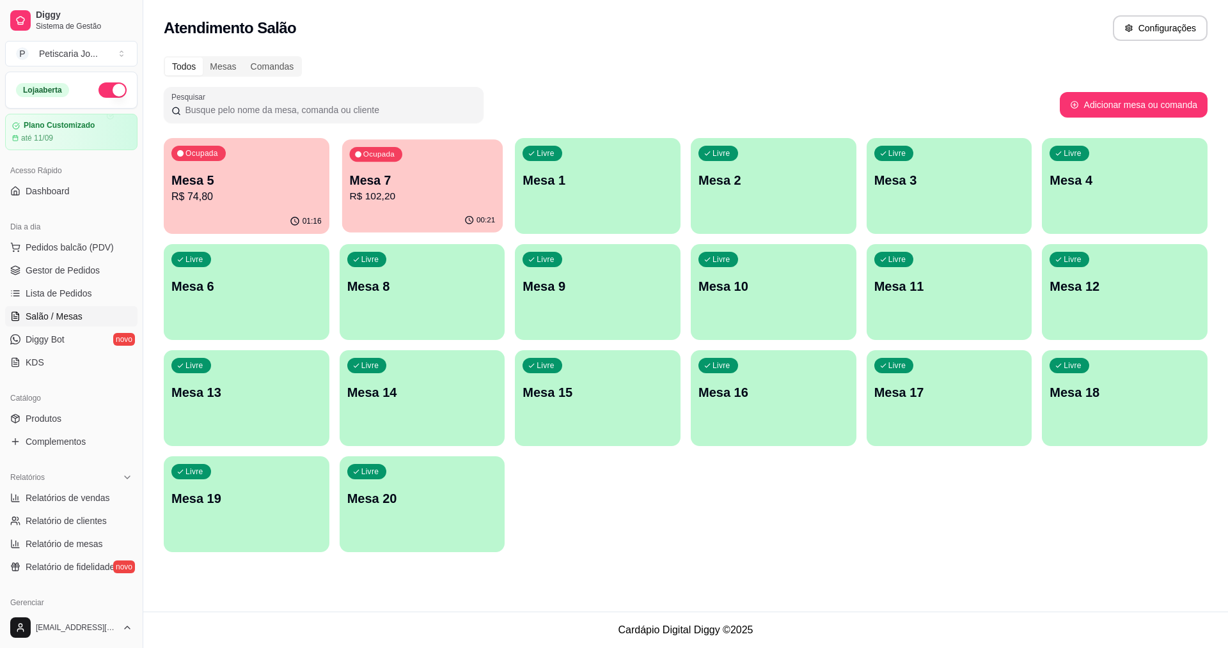
click at [373, 191] on p "R$ 102,20" at bounding box center [422, 196] width 146 height 15
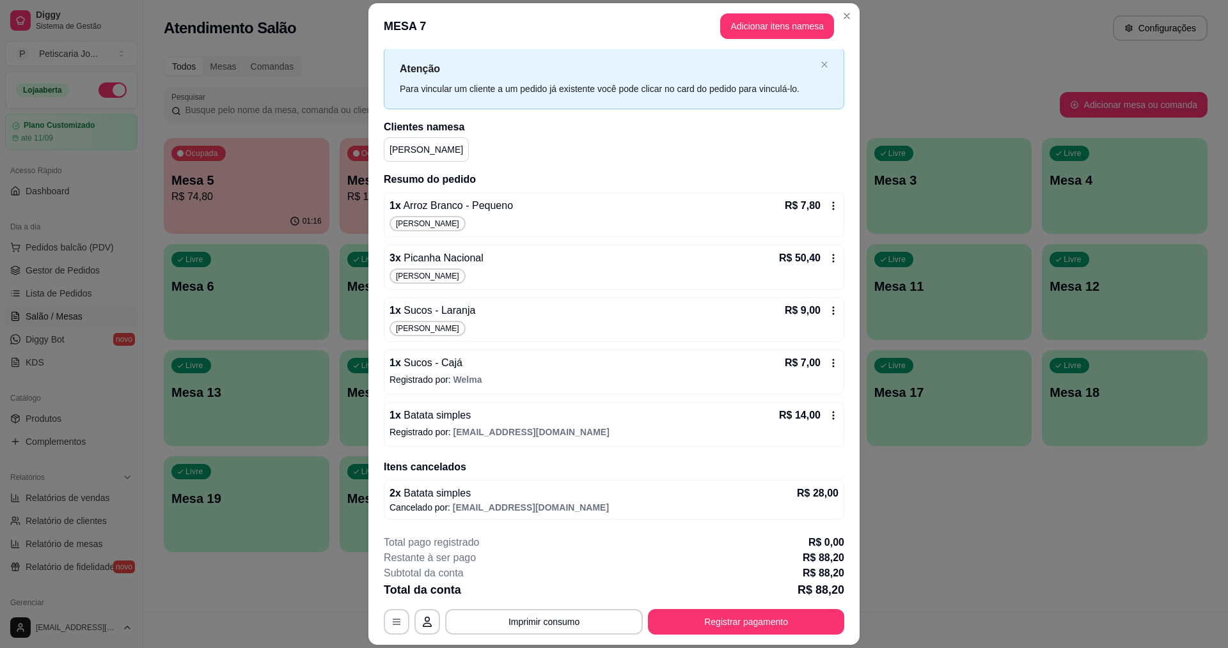
scroll to position [38, 0]
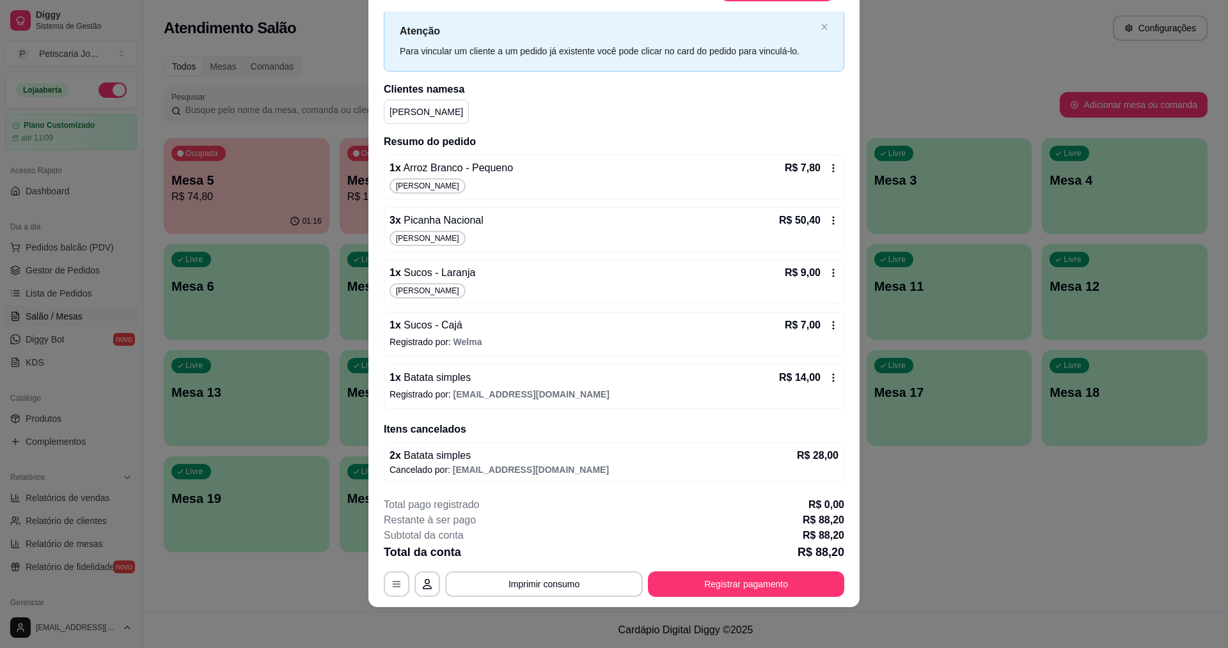
click at [440, 268] on span "Sucos - Laranja" at bounding box center [438, 272] width 75 height 11
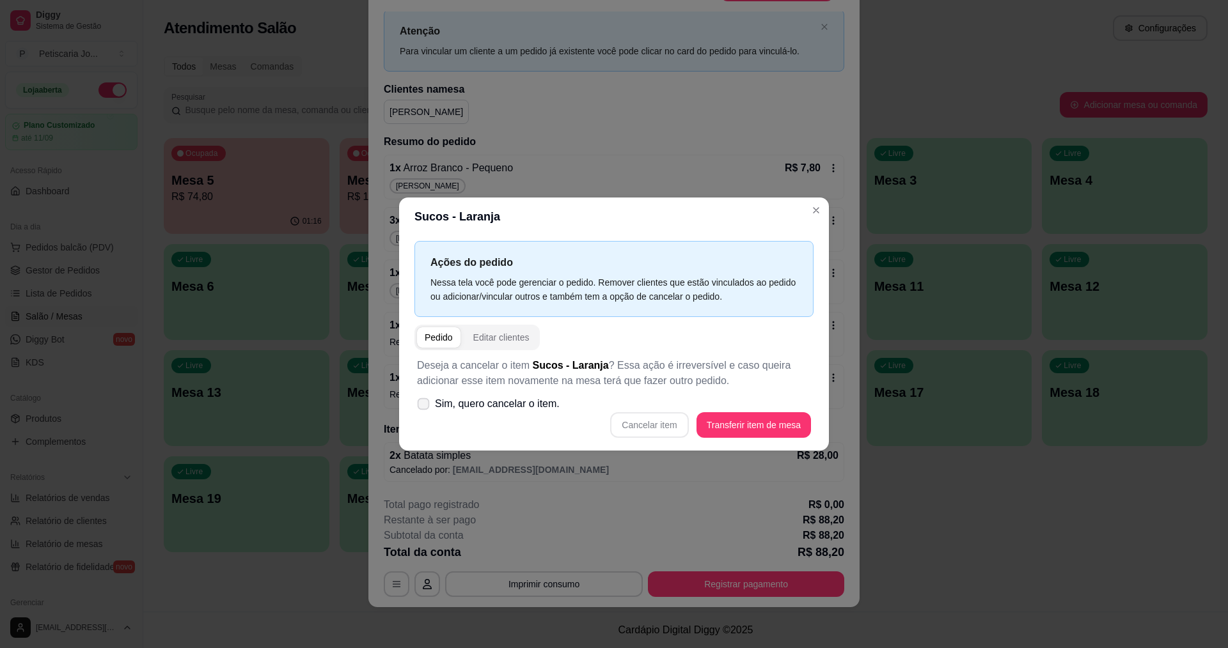
click at [479, 414] on label "Sim, quero cancelar o item." at bounding box center [488, 404] width 153 height 26
click at [425, 414] on input "Sim, quero cancelar o item." at bounding box center [420, 411] width 8 height 8
checkbox input "true"
click at [631, 430] on button "Cancelar item" at bounding box center [649, 425] width 76 height 25
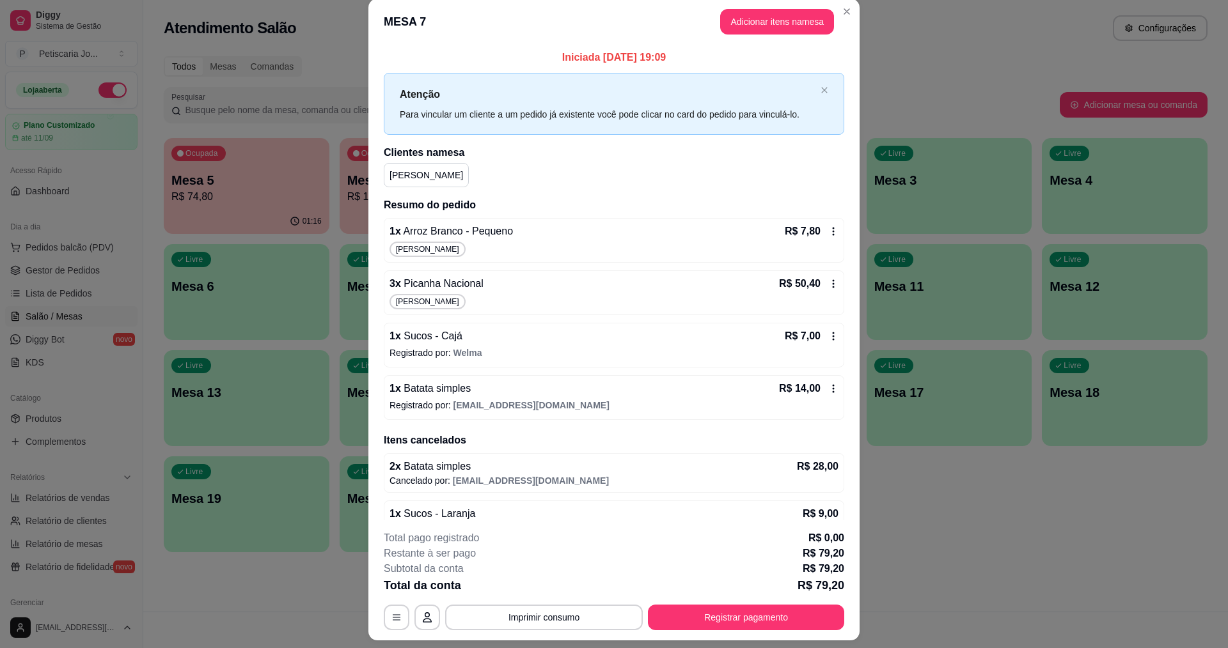
scroll to position [0, 0]
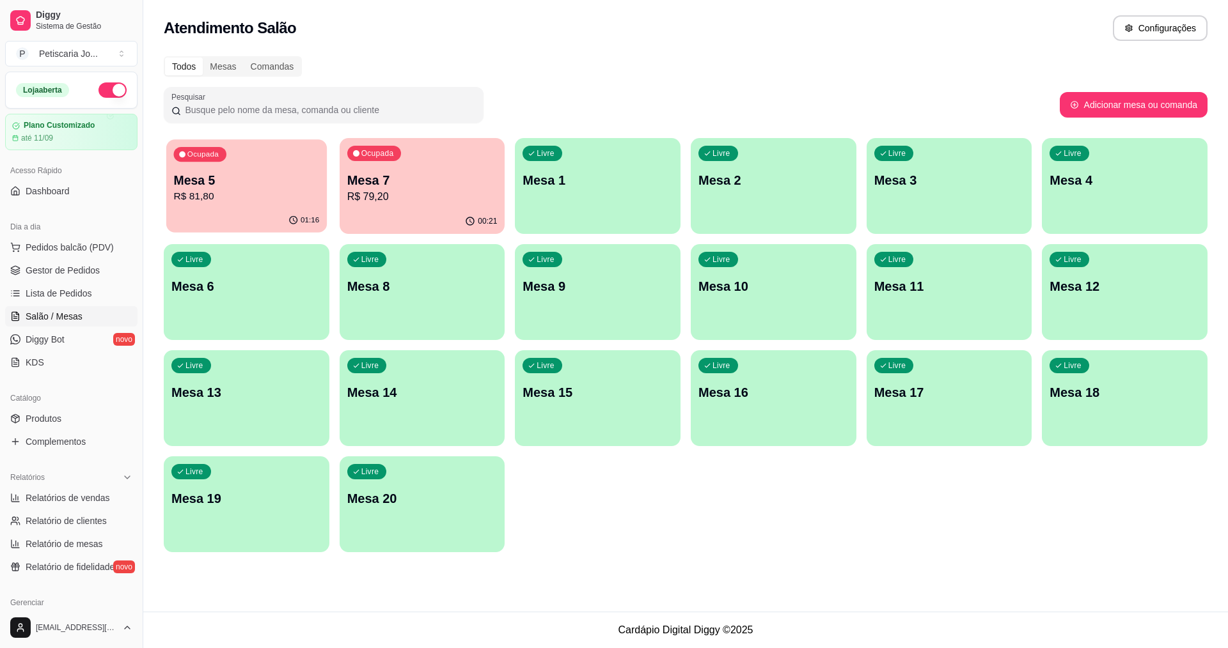
click at [210, 160] on div "Ocupada" at bounding box center [200, 154] width 52 height 15
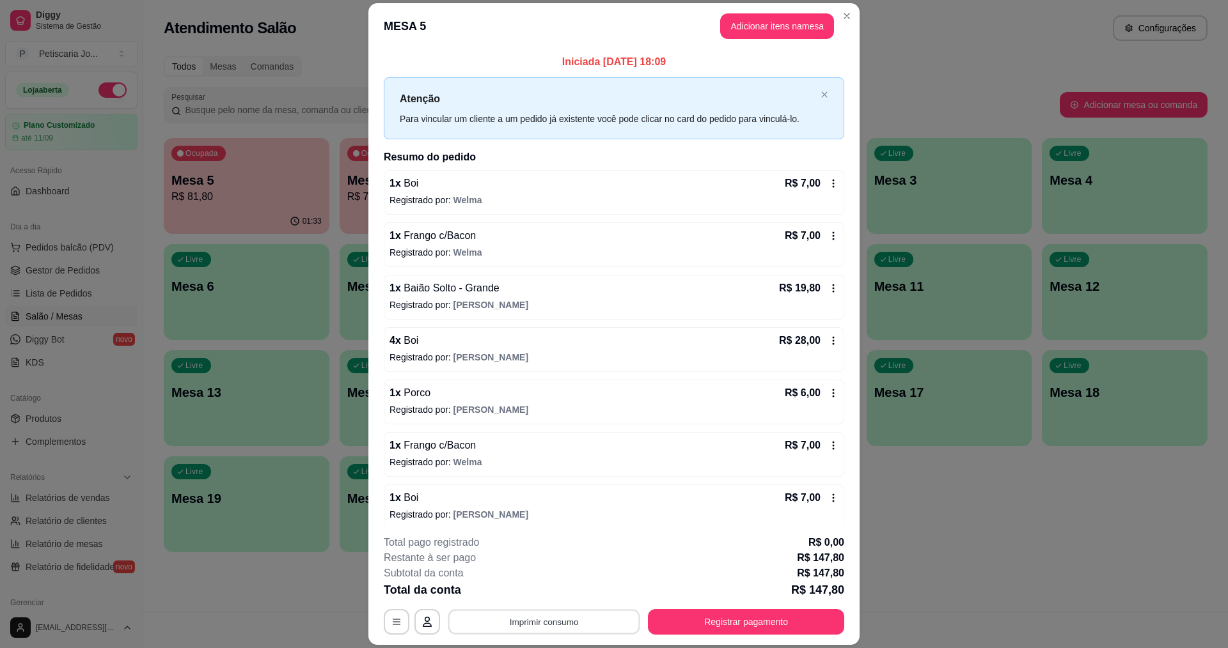
click at [581, 613] on button "Imprimir consumo" at bounding box center [544, 622] width 192 height 25
click at [561, 597] on button "IMPRESSORA" at bounding box center [543, 593] width 90 height 20
click at [771, 615] on button "Registrar pagamento" at bounding box center [746, 622] width 191 height 25
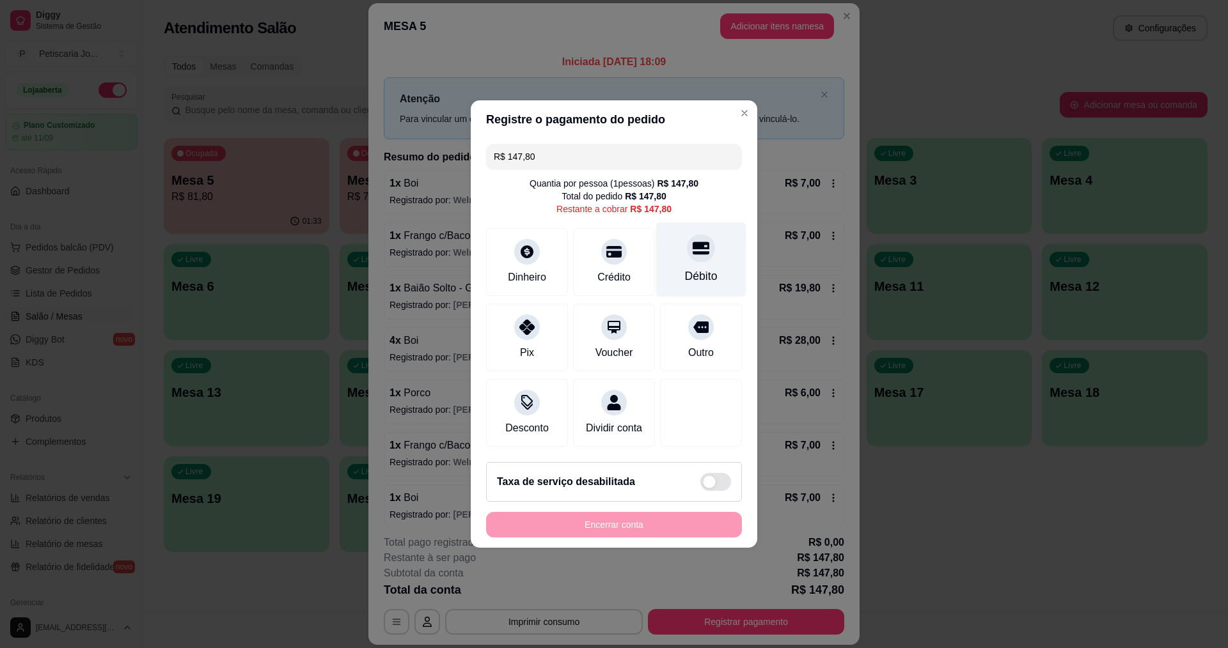
click at [656, 241] on div "Débito" at bounding box center [701, 260] width 90 height 75
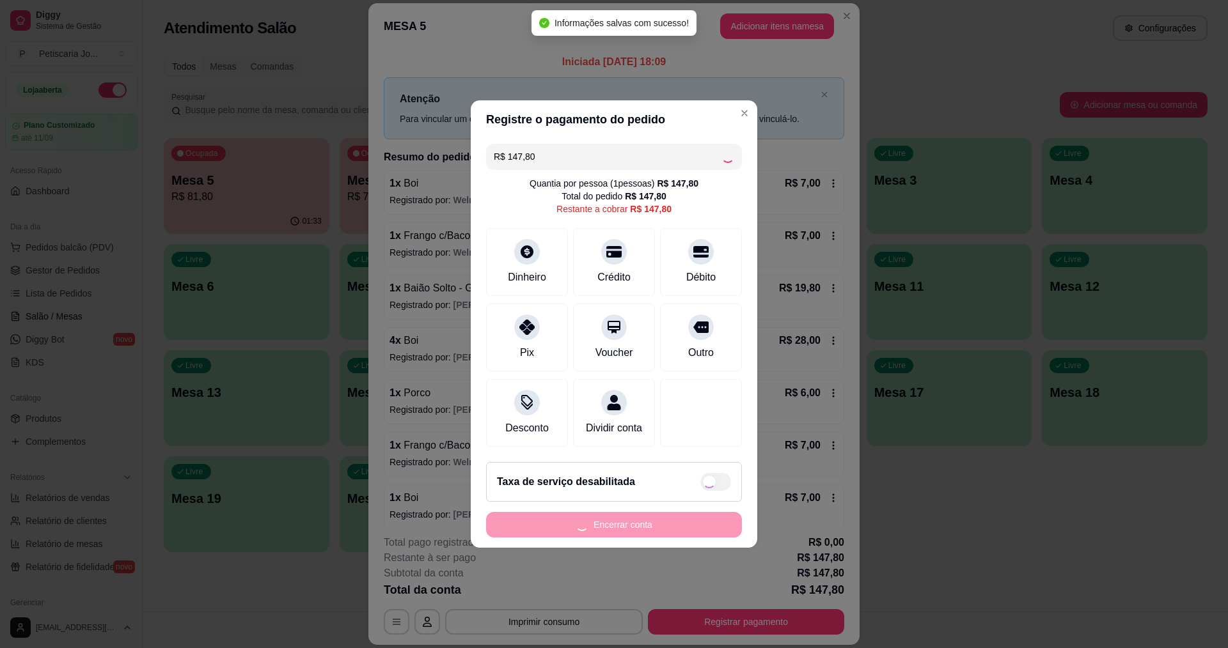
type input "R$ 0,00"
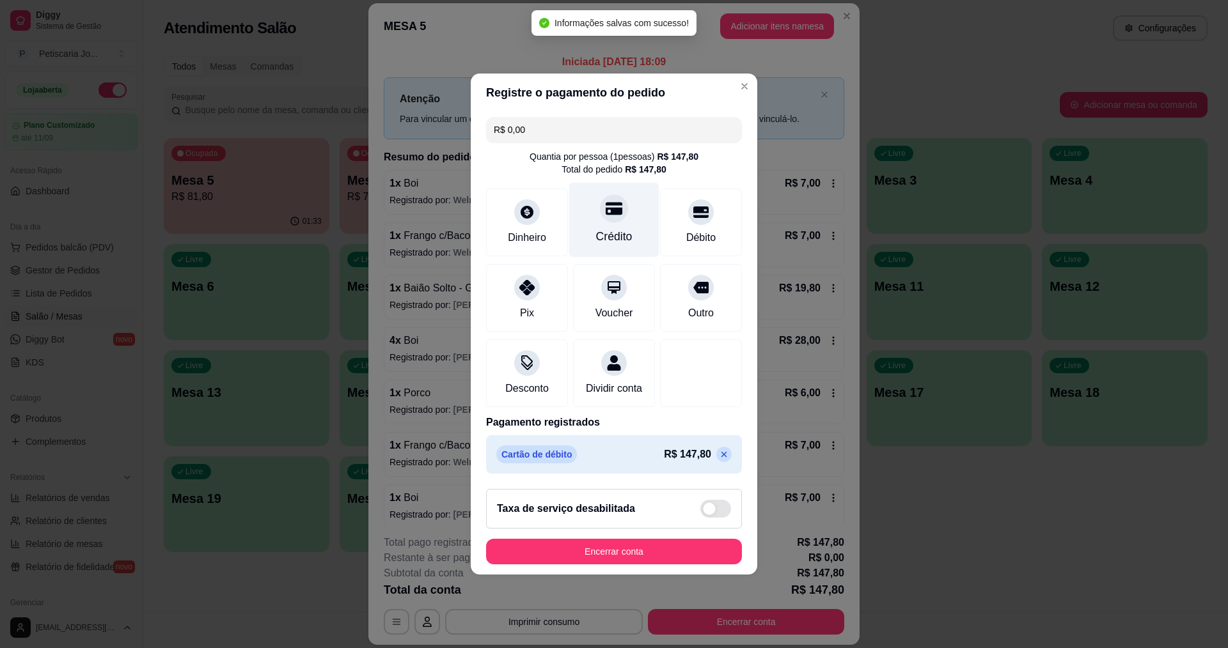
click at [594, 187] on div "Crédito" at bounding box center [614, 220] width 90 height 75
click at [595, 199] on div "Crédito" at bounding box center [614, 220] width 90 height 75
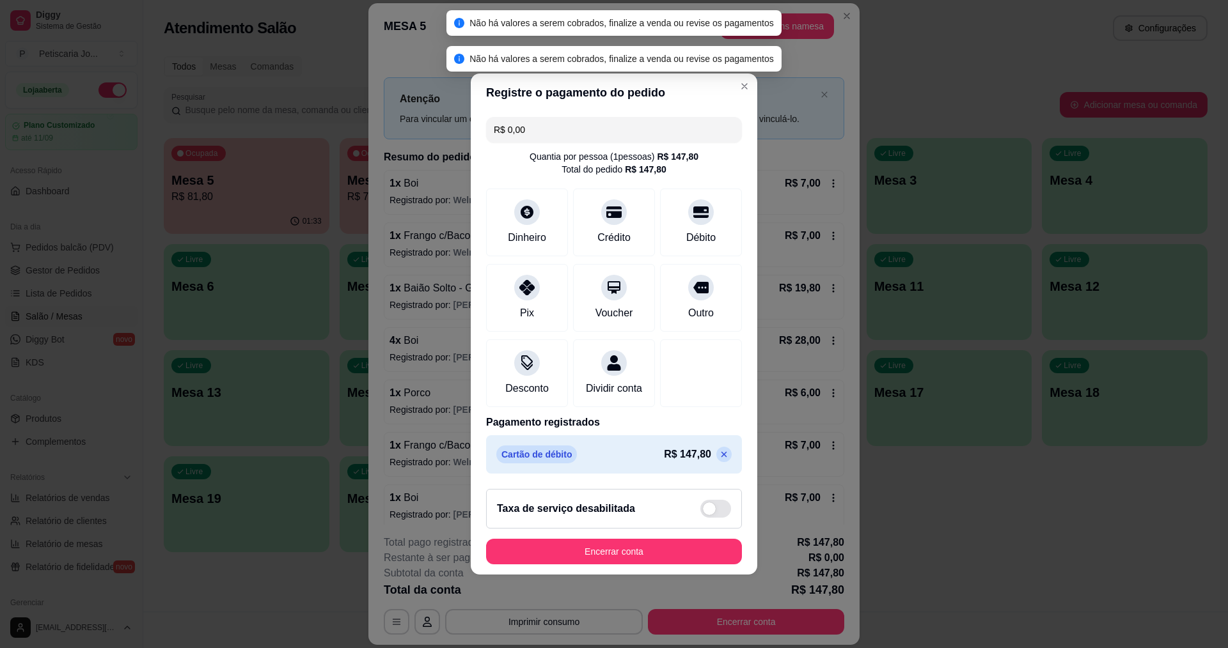
click at [576, 575] on footer "Taxa de serviço desabilitada Encerrar conta" at bounding box center [614, 527] width 287 height 96
click at [579, 565] on button "Encerrar conta" at bounding box center [614, 552] width 248 height 25
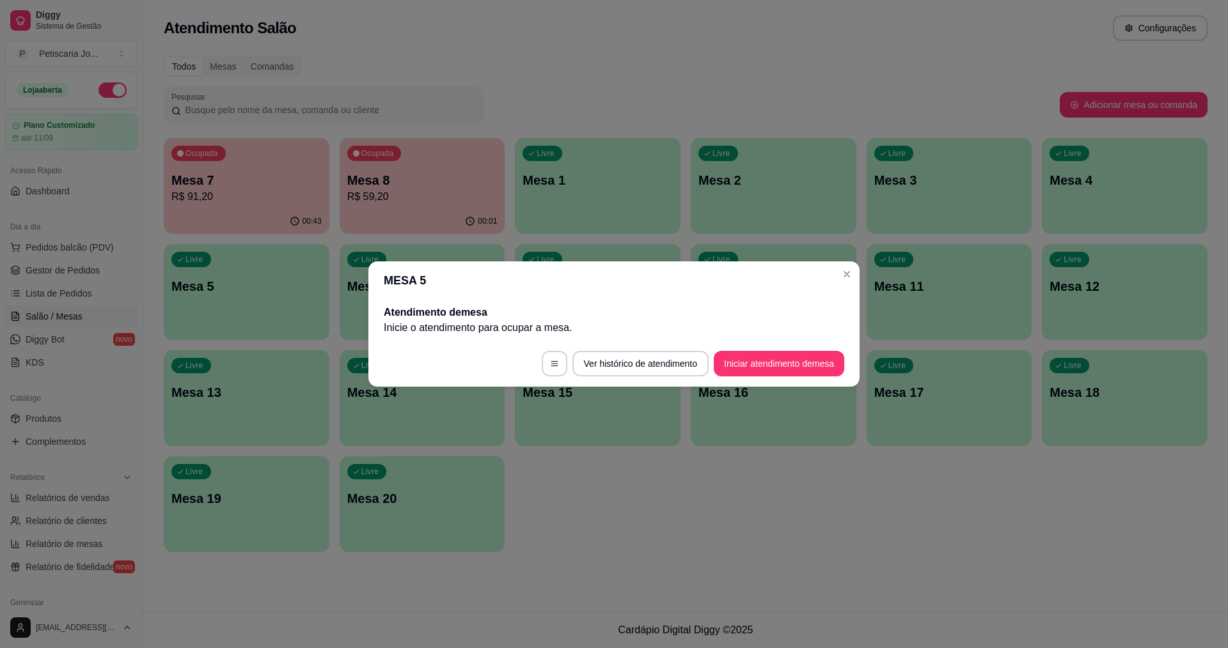
click at [835, 279] on header "MESA 5" at bounding box center [613, 281] width 491 height 38
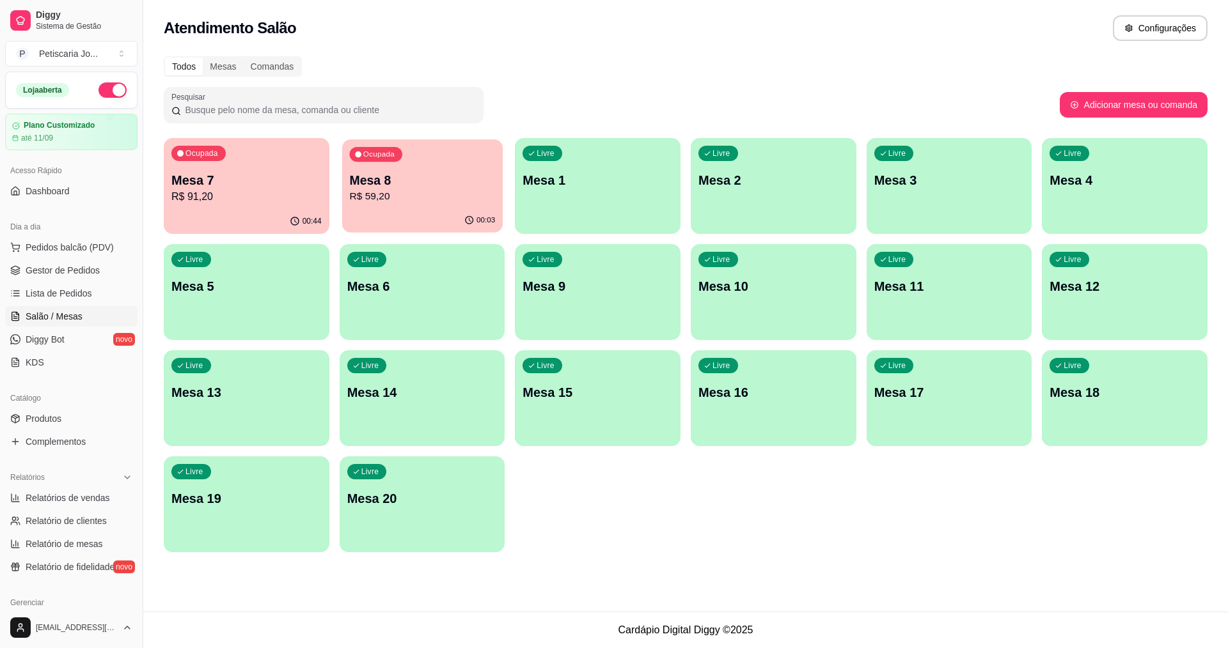
click at [411, 164] on div "Ocupada Mesa 8 R$ 59,20" at bounding box center [422, 173] width 161 height 69
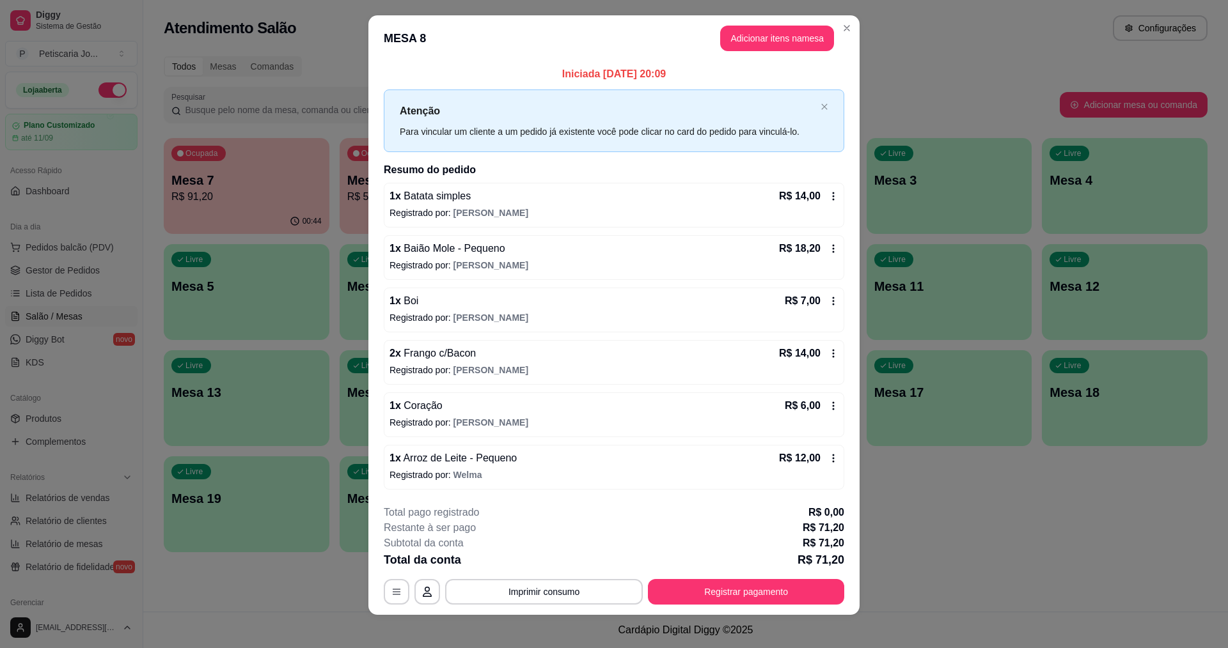
scroll to position [17, 0]
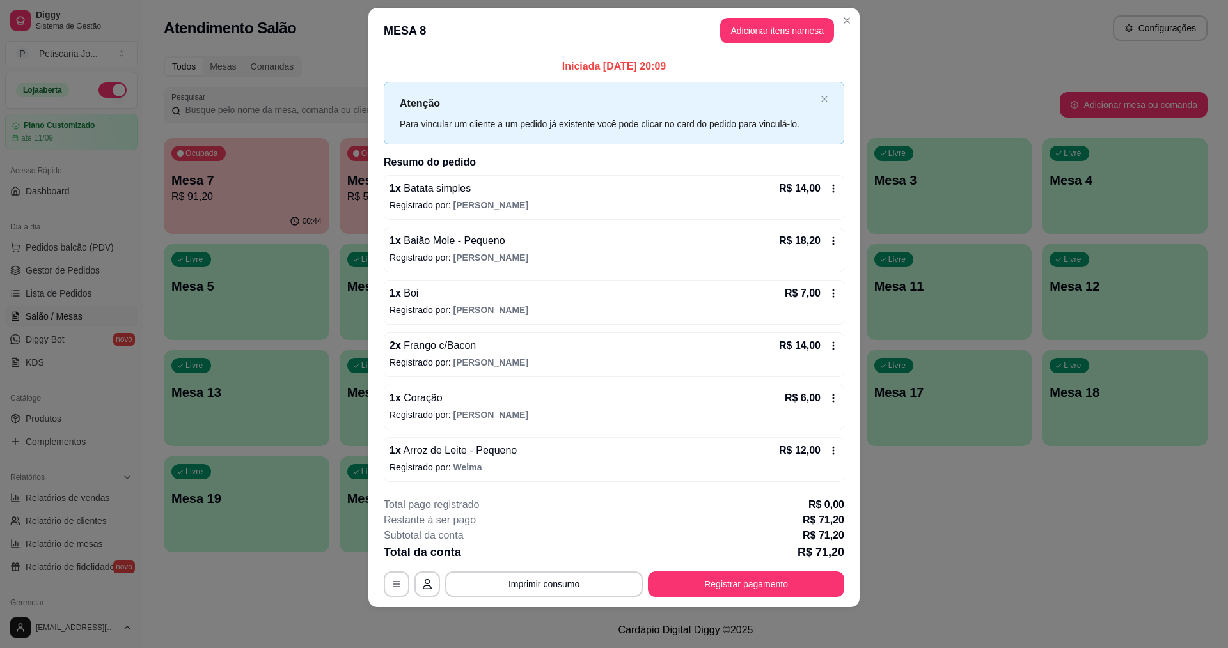
click at [455, 246] on span "Baião Mole - Pequeno" at bounding box center [453, 240] width 104 height 11
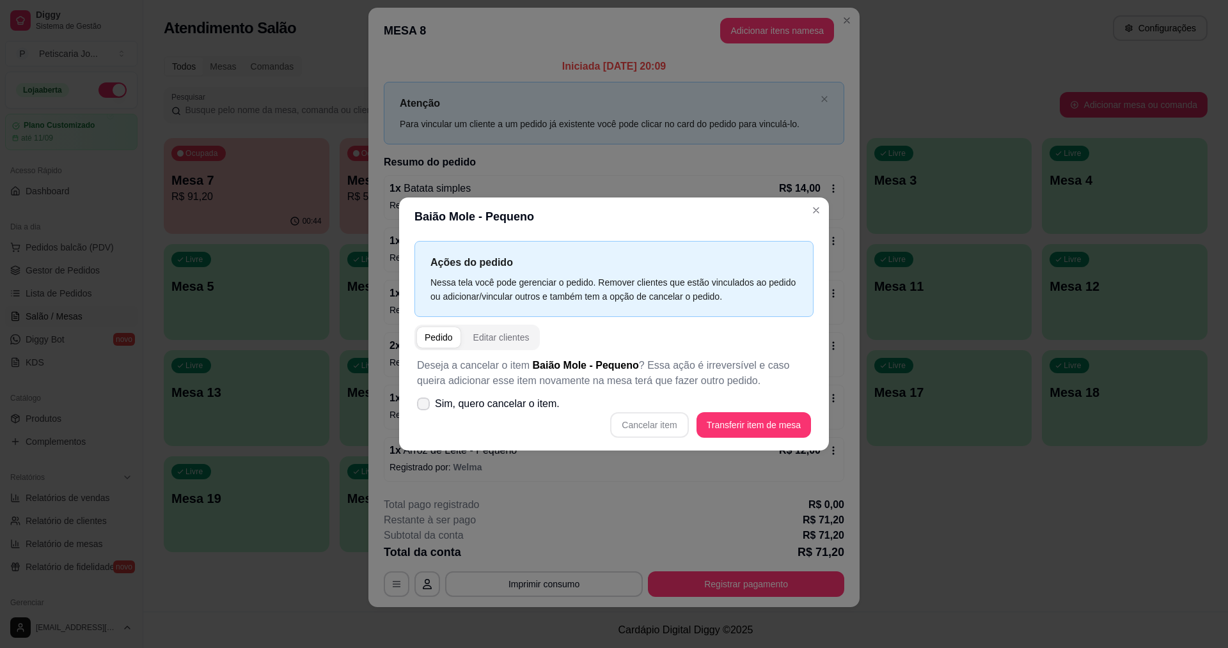
click at [500, 399] on span "Sim, quero cancelar o item." at bounding box center [497, 404] width 125 height 15
click at [425, 407] on input "Sim, quero cancelar o item." at bounding box center [420, 411] width 8 height 8
checkbox input "true"
click at [646, 425] on div "Cancelar item Transferir item de mesa" at bounding box center [614, 425] width 394 height 26
click at [627, 412] on button "Cancelar item" at bounding box center [649, 425] width 78 height 26
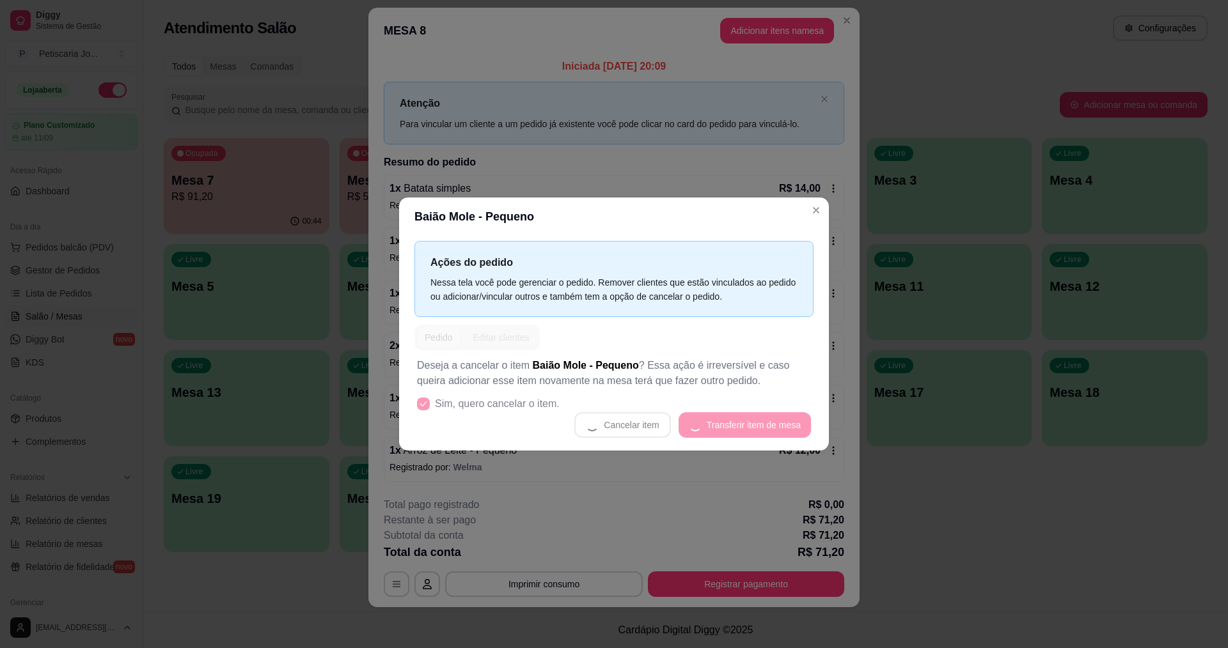
click at [631, 416] on div "Cancelar item Transferir item de mesa" at bounding box center [614, 425] width 394 height 26
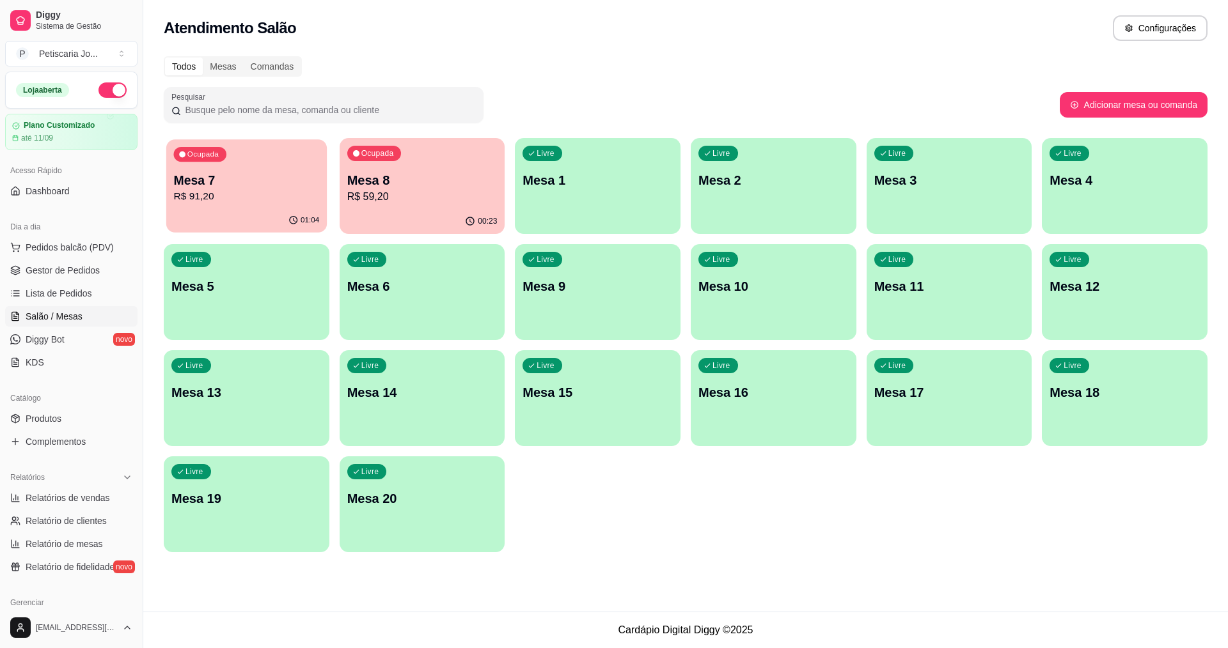
click at [218, 177] on p "Mesa 7" at bounding box center [247, 180] width 146 height 17
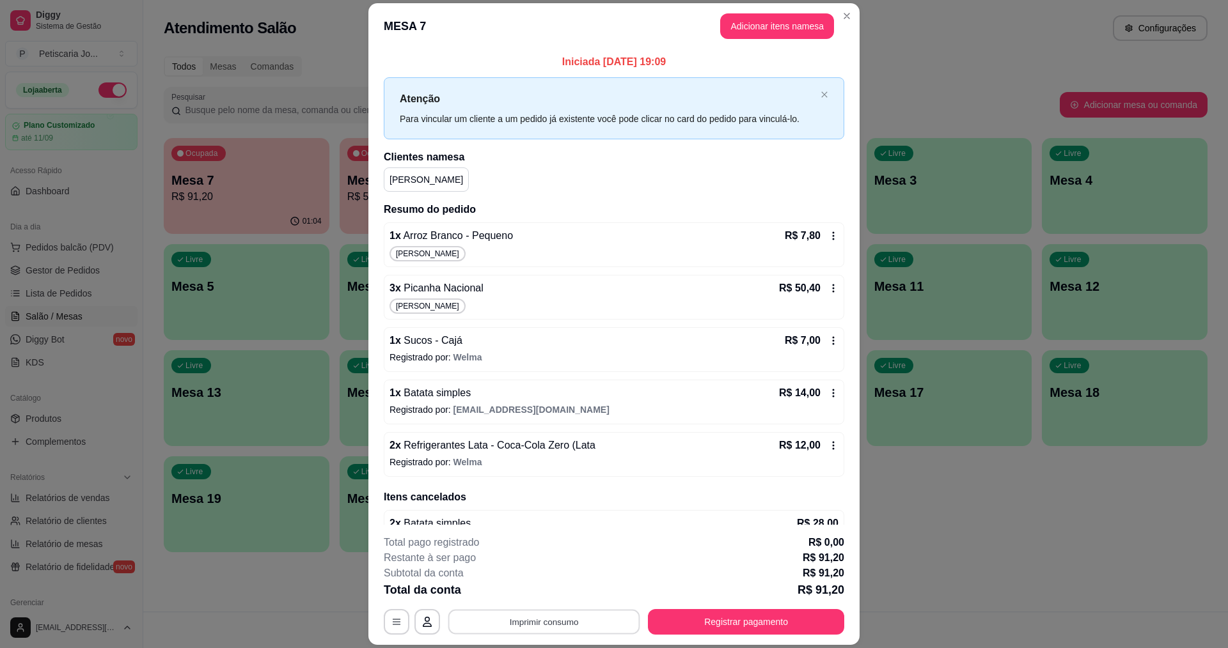
click at [572, 609] on div "**********" at bounding box center [614, 622] width 460 height 26
click at [558, 617] on button "Imprimir consumo" at bounding box center [544, 622] width 198 height 26
click at [551, 597] on button "IMPRESSORA" at bounding box center [543, 593] width 90 height 20
click at [747, 616] on button "Registrar pagamento" at bounding box center [746, 622] width 191 height 25
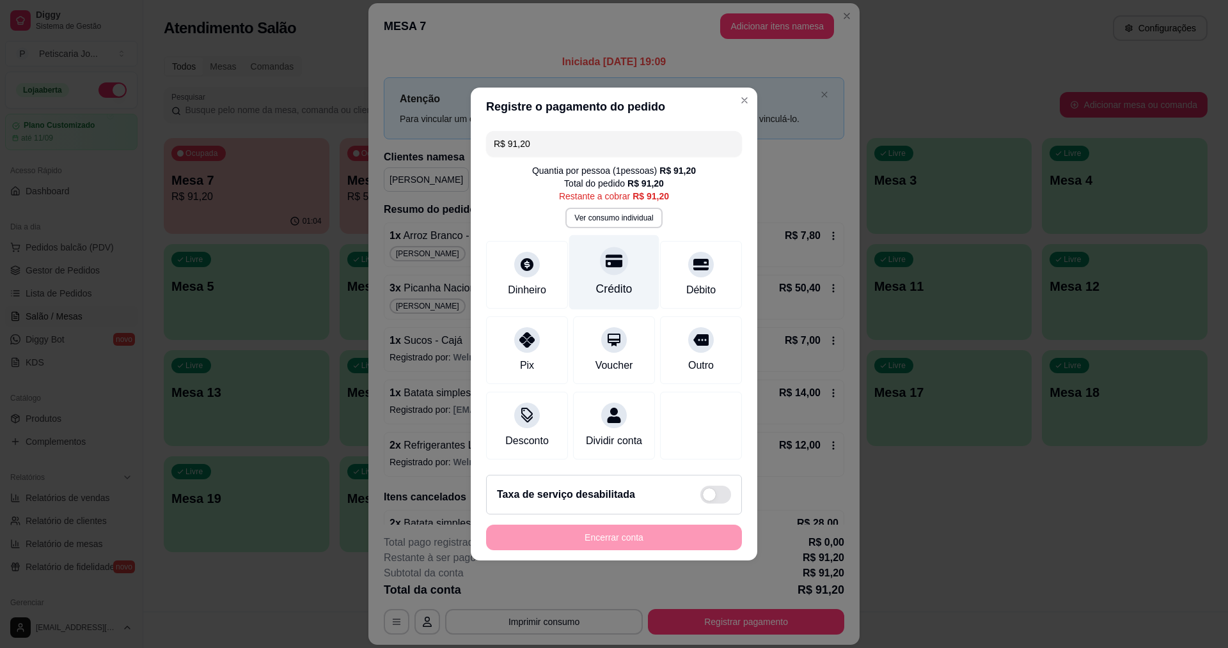
click at [622, 269] on div "Crédito" at bounding box center [614, 272] width 90 height 75
type input "R$ 0,00"
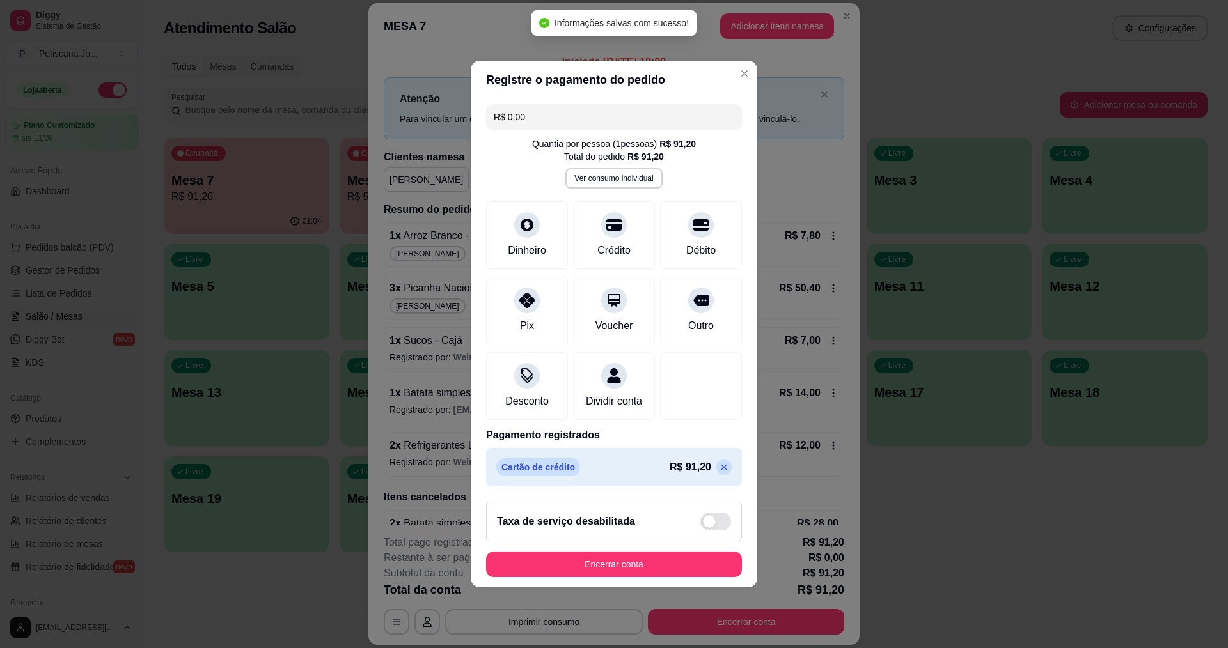
click at [563, 555] on footer "Taxa de serviço desabilitada Encerrar conta" at bounding box center [614, 540] width 287 height 96
click at [562, 568] on button "Encerrar conta" at bounding box center [614, 565] width 248 height 25
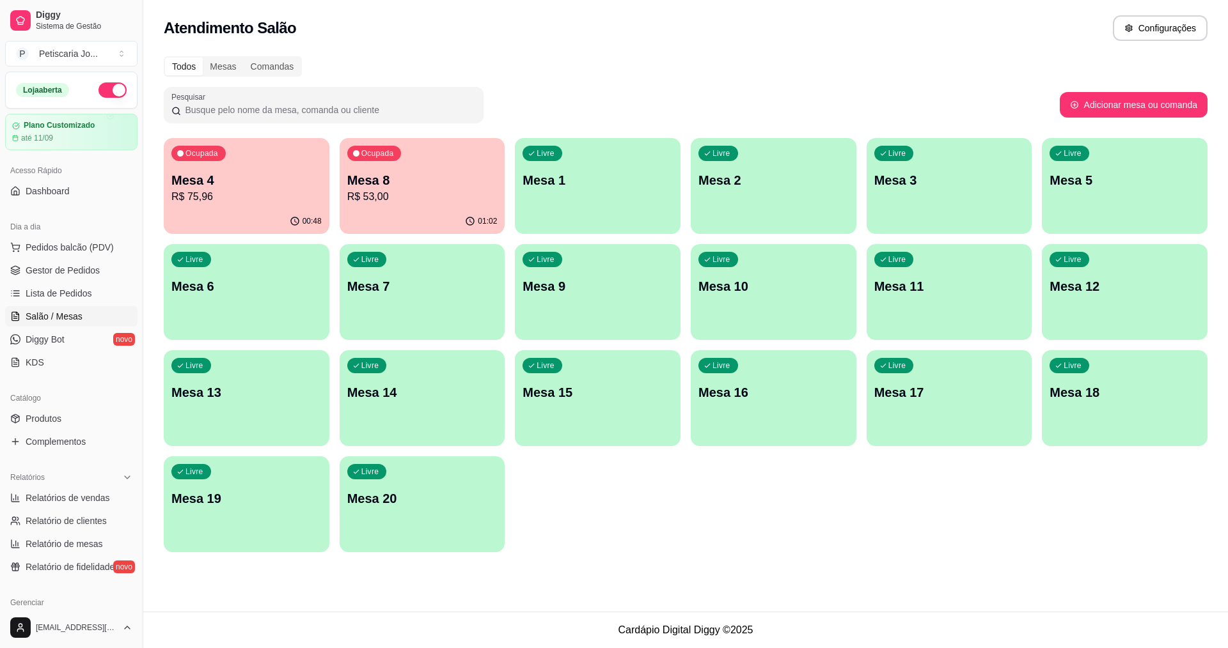
click at [351, 200] on p "R$ 53,00" at bounding box center [422, 196] width 150 height 15
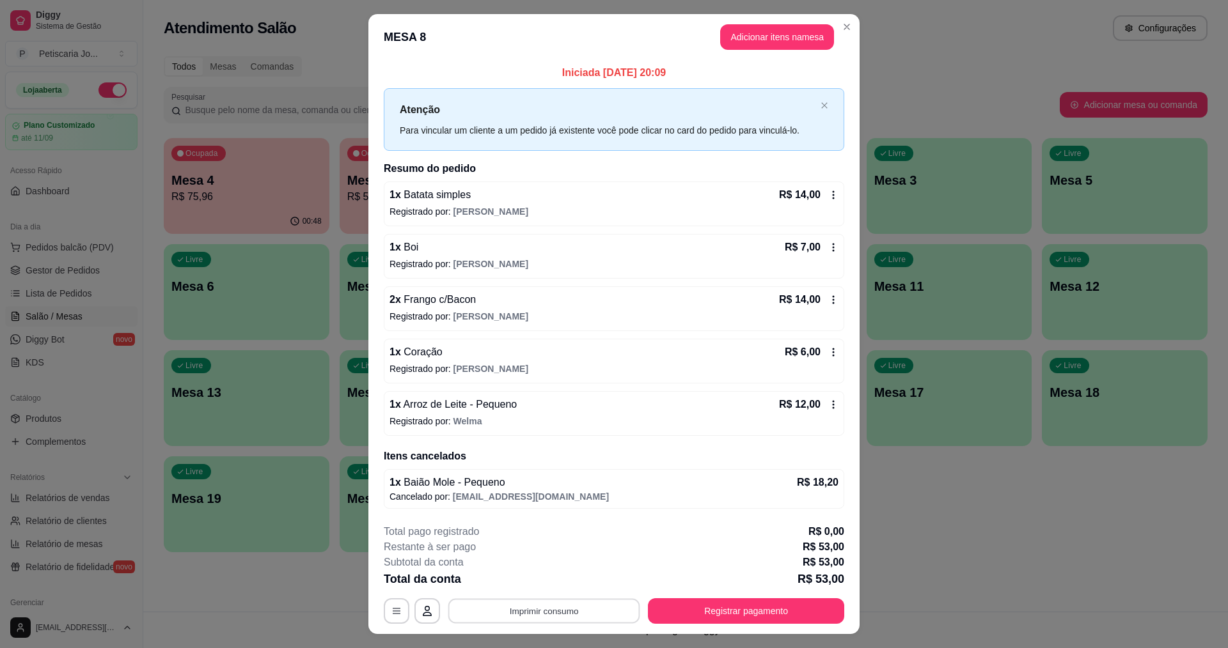
click at [464, 613] on button "Imprimir consumo" at bounding box center [544, 611] width 192 height 25
click at [496, 593] on div "Escolha a impressora IMPRESSORA" at bounding box center [544, 572] width 106 height 43
click at [525, 579] on button "IMPRESSORA" at bounding box center [543, 582] width 90 height 20
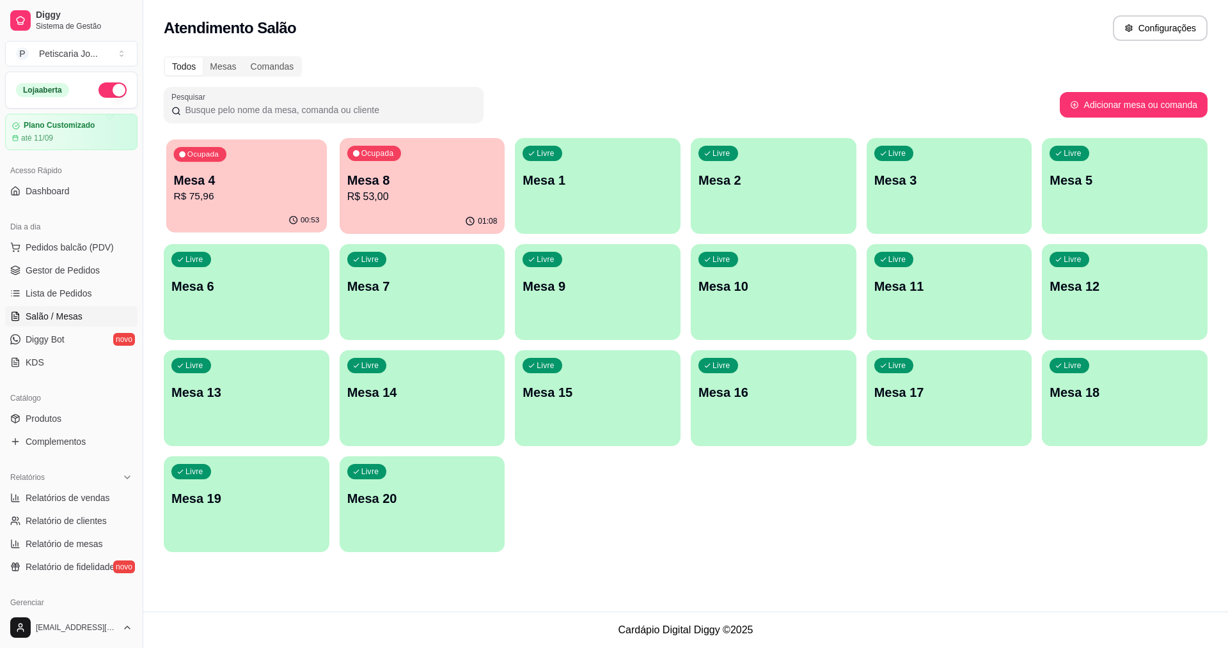
click at [276, 164] on div "Ocupada Mesa 4 R$ 75,96" at bounding box center [246, 173] width 161 height 69
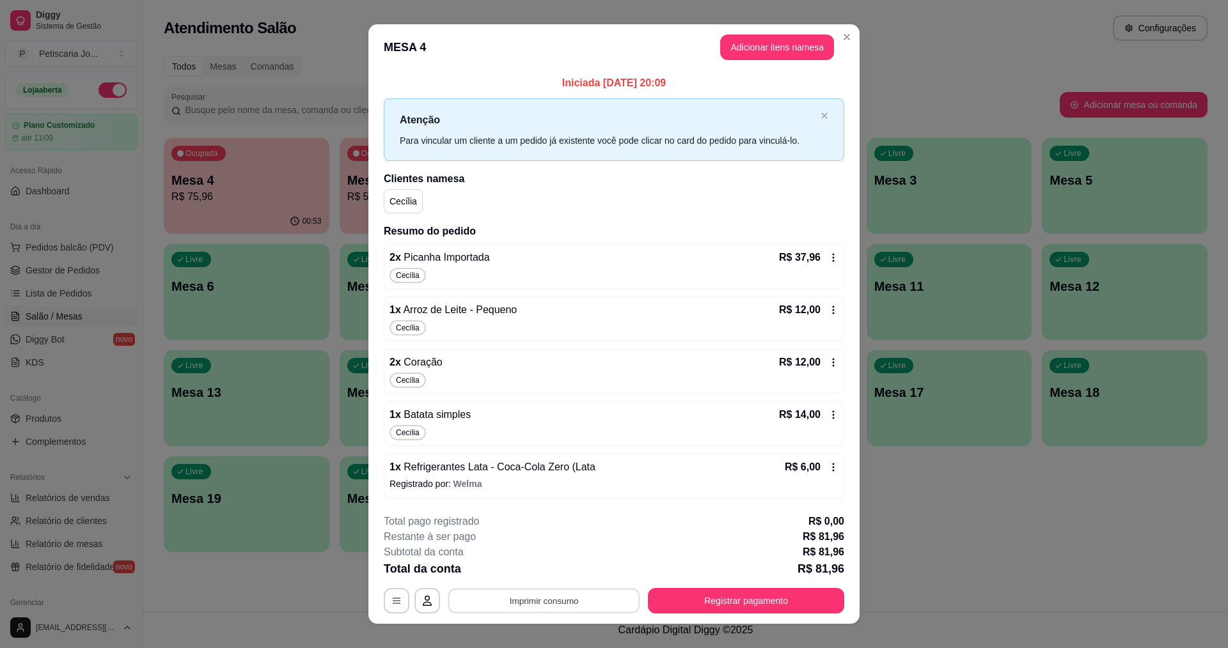
click at [524, 599] on button "Imprimir consumo" at bounding box center [544, 600] width 192 height 25
click at [523, 577] on button "IMPRESSORA" at bounding box center [543, 572] width 90 height 20
click at [784, 599] on button "Registrar pagamento" at bounding box center [746, 601] width 196 height 26
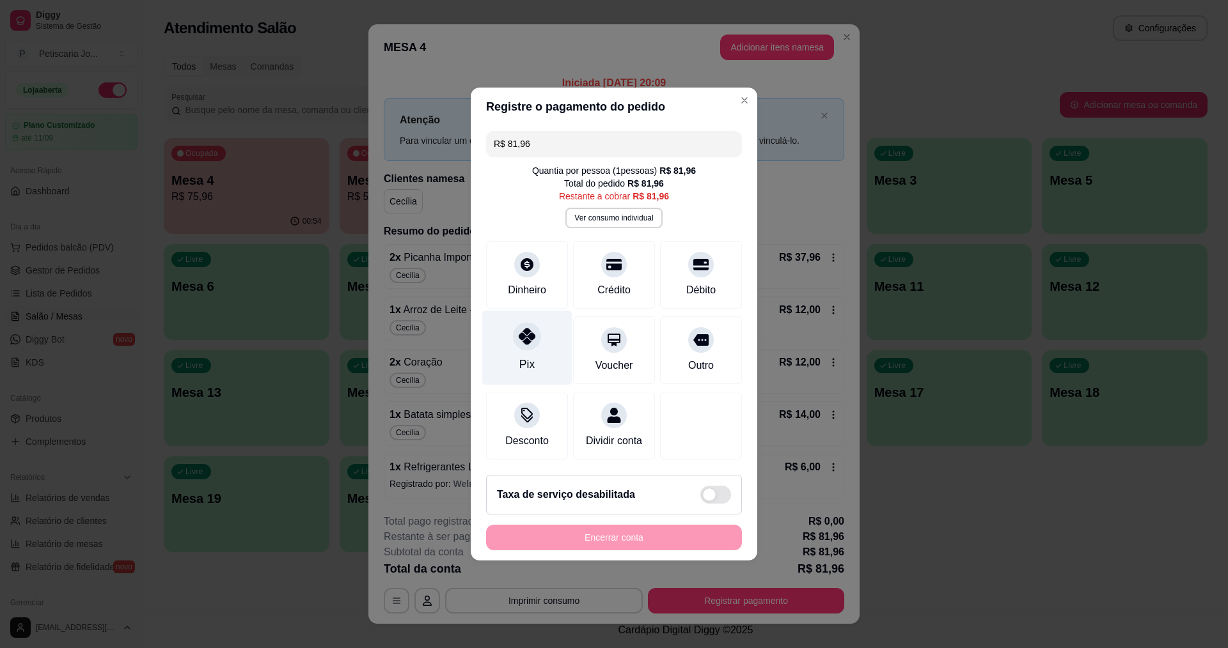
click at [524, 362] on div "Pix" at bounding box center [526, 364] width 15 height 17
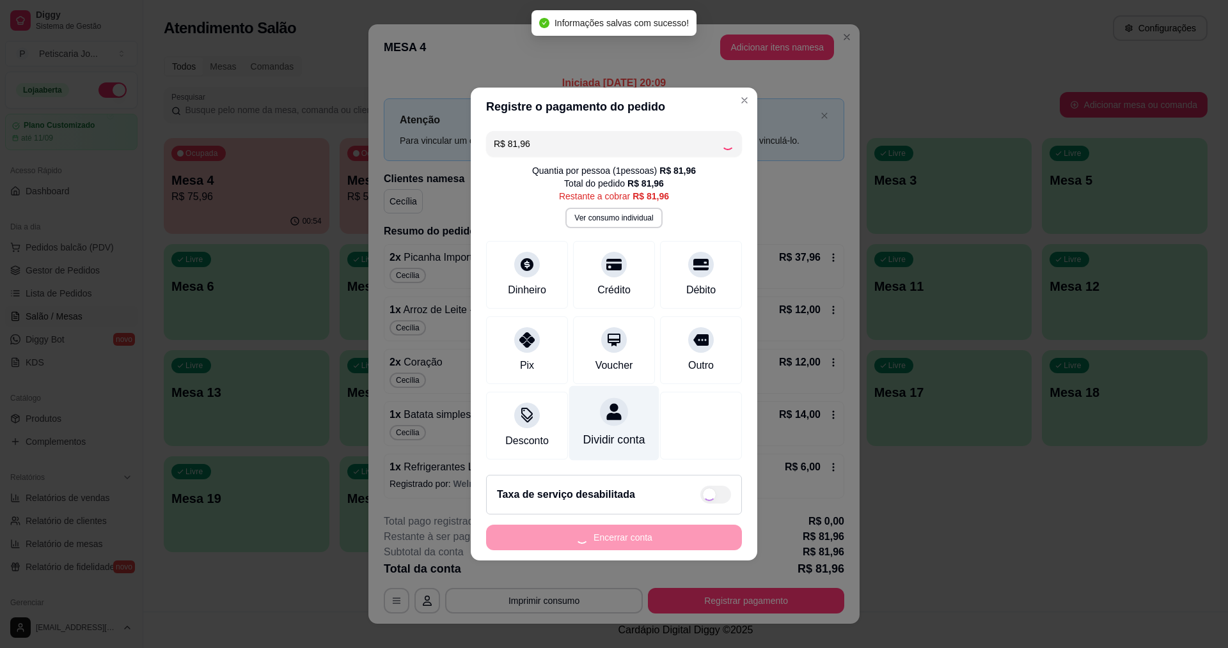
type input "R$ 0,00"
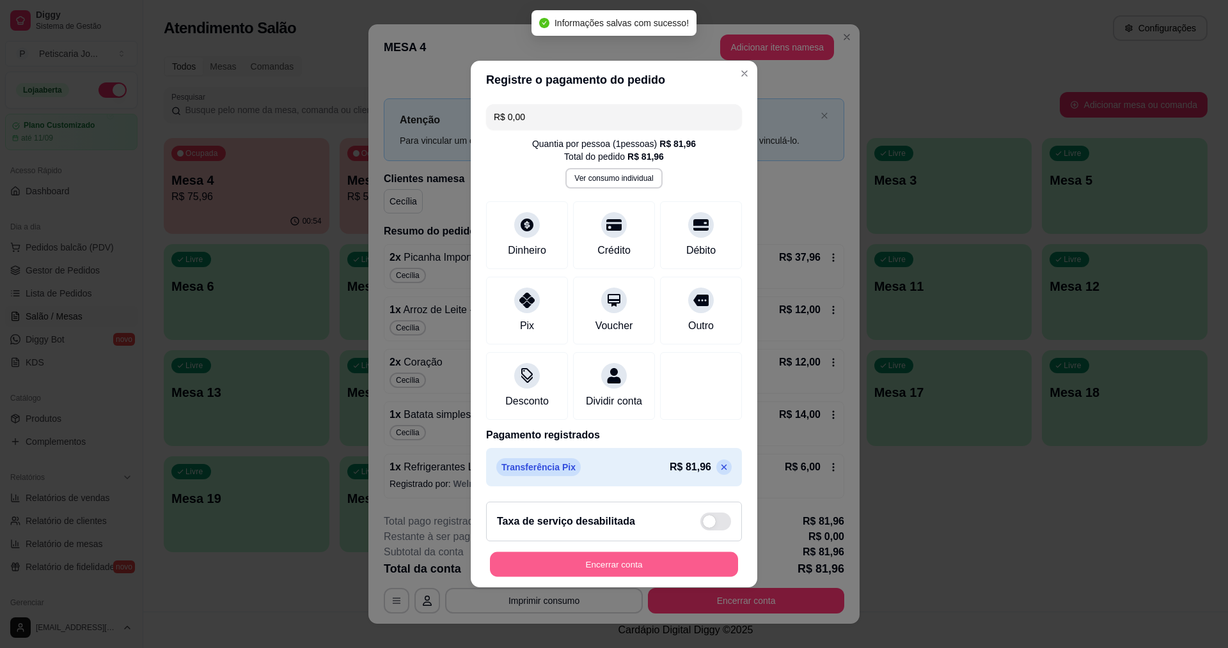
click at [595, 577] on button "Encerrar conta" at bounding box center [614, 565] width 248 height 25
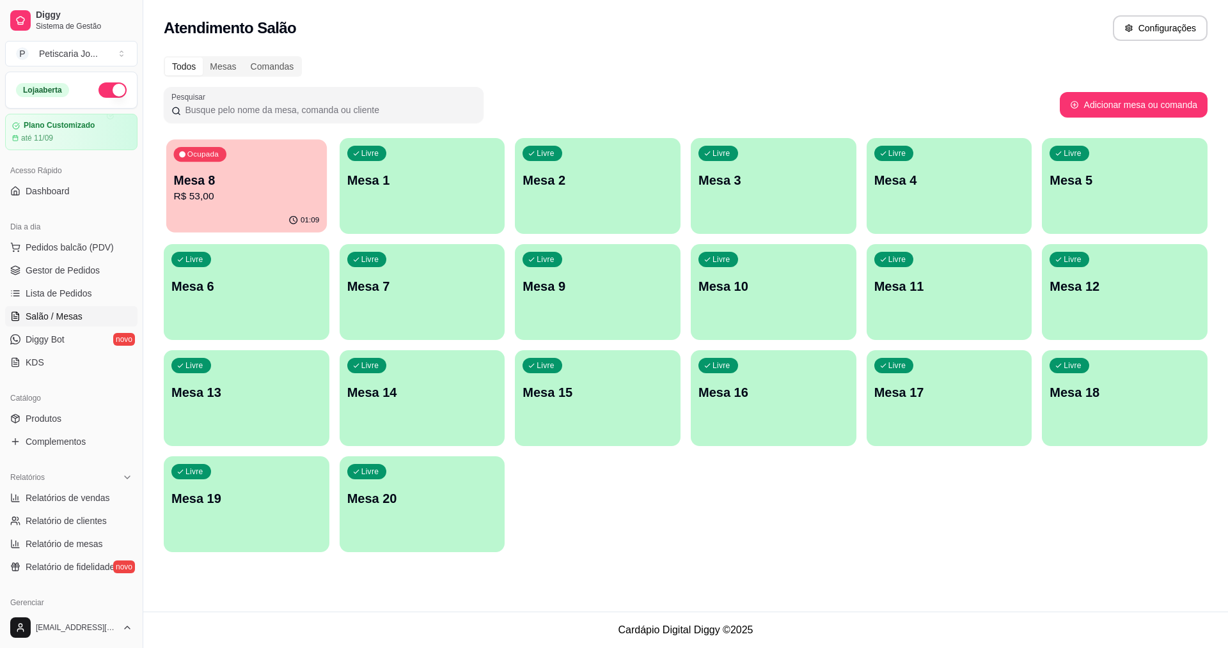
click at [275, 191] on p "R$ 53,00" at bounding box center [247, 196] width 146 height 15
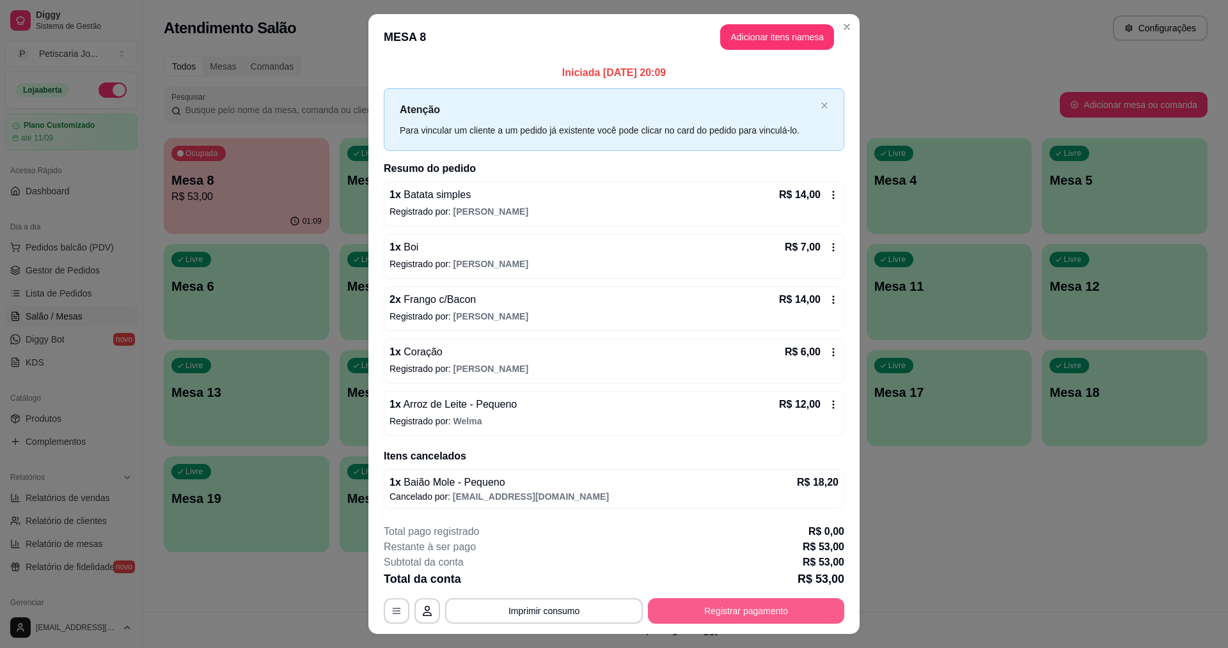
click at [755, 606] on button "Registrar pagamento" at bounding box center [746, 612] width 196 height 26
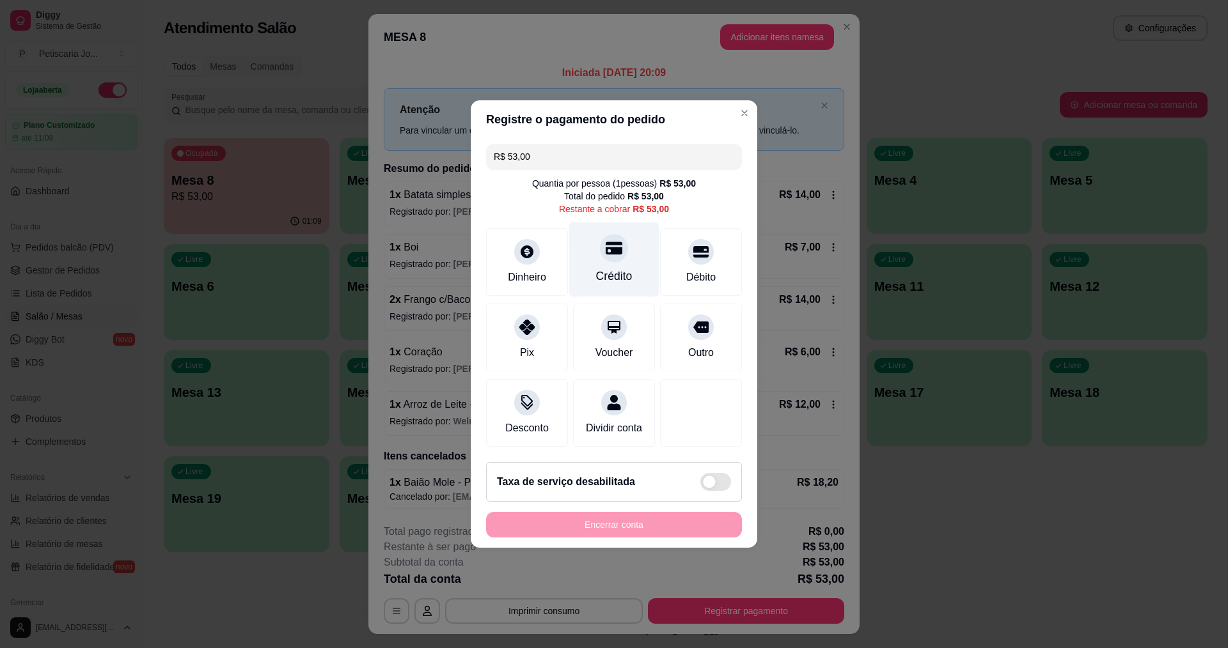
click at [609, 260] on div "Crédito" at bounding box center [614, 260] width 90 height 75
type input "R$ 0,00"
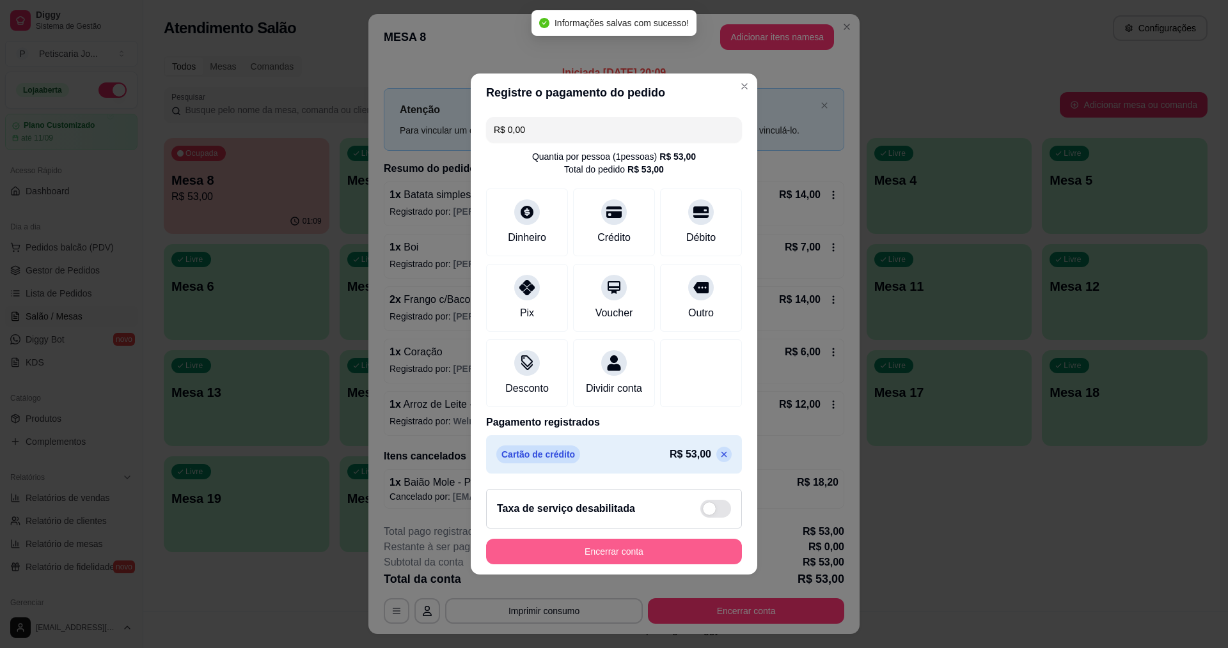
click at [675, 552] on button "Encerrar conta" at bounding box center [614, 552] width 256 height 26
